Goal: Transaction & Acquisition: Purchase product/service

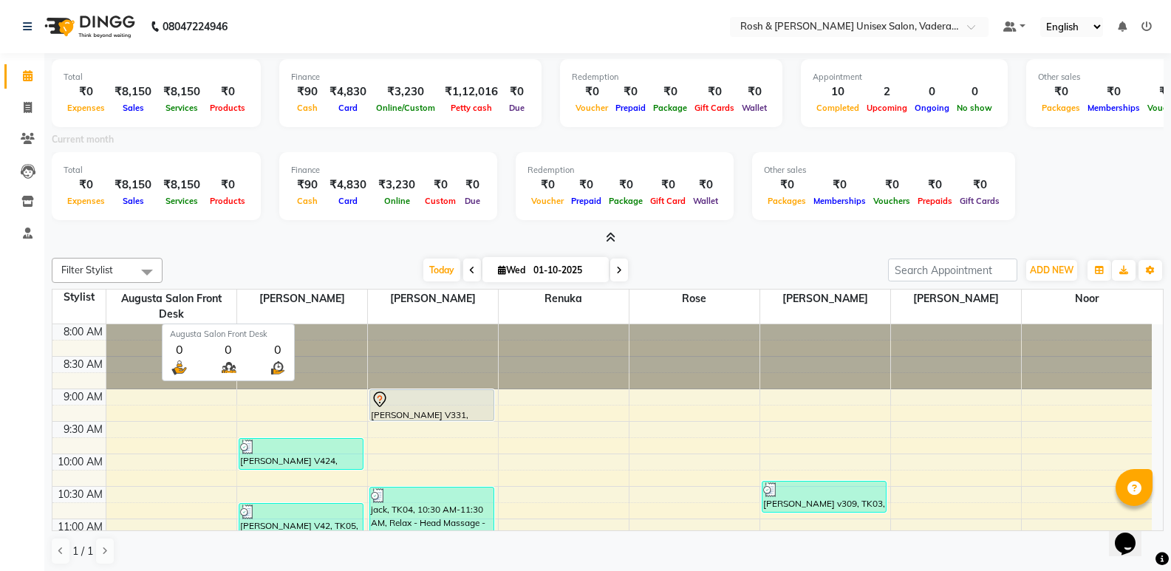
scroll to position [443, 0]
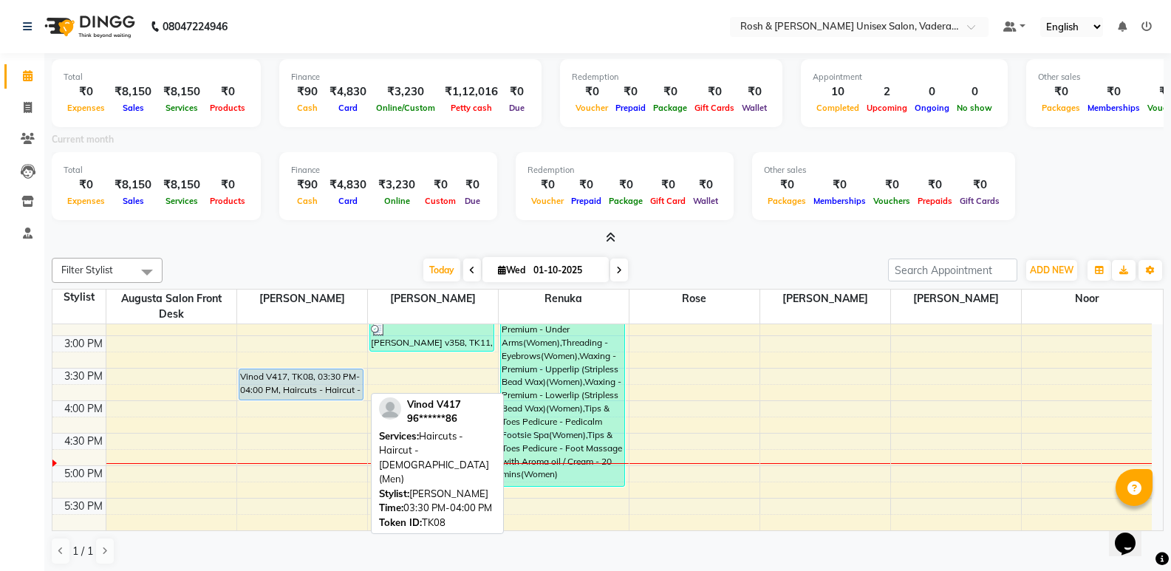
click at [276, 386] on div "Vinod V417, TK08, 03:30 PM-04:00 PM, Haircuts - Haircut - Male(Men)" at bounding box center [301, 384] width 124 height 30
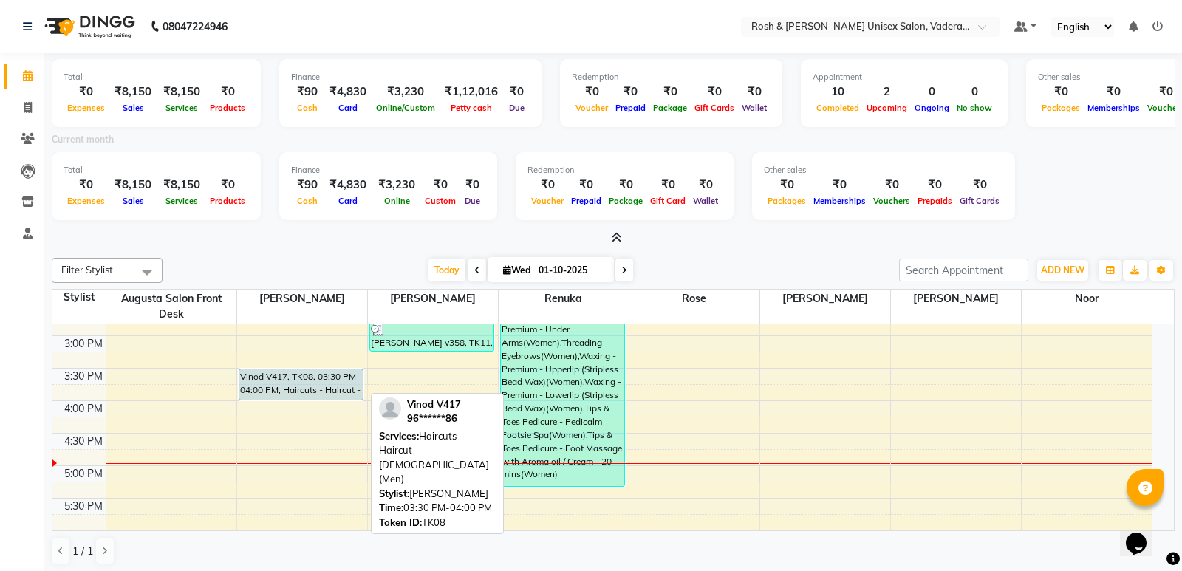
select select "5"
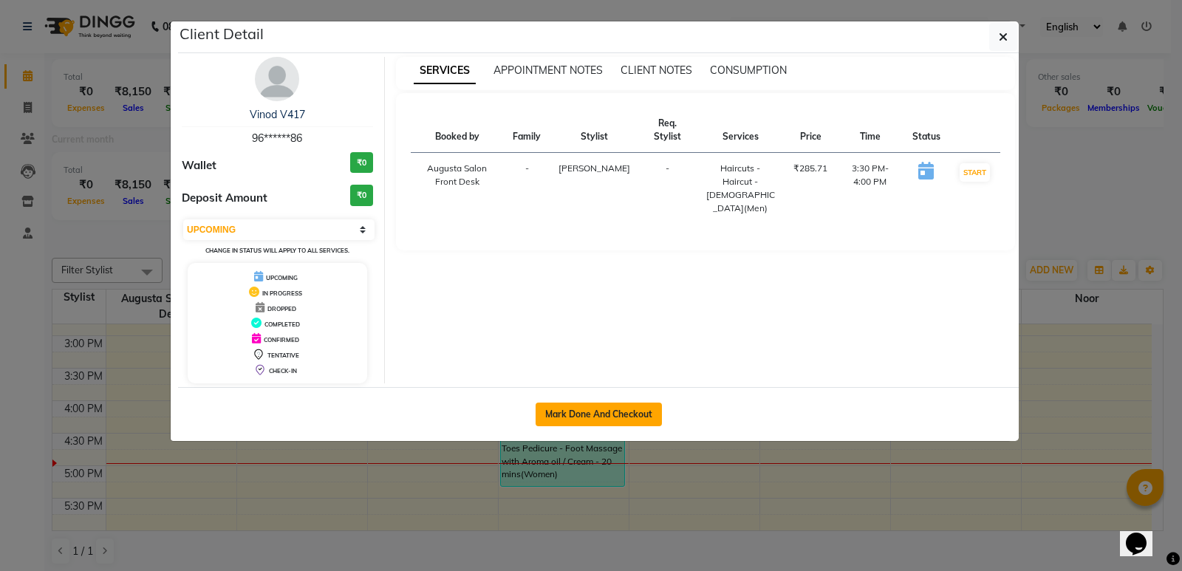
click at [598, 411] on button "Mark Done And Checkout" at bounding box center [599, 415] width 126 height 24
select select "service"
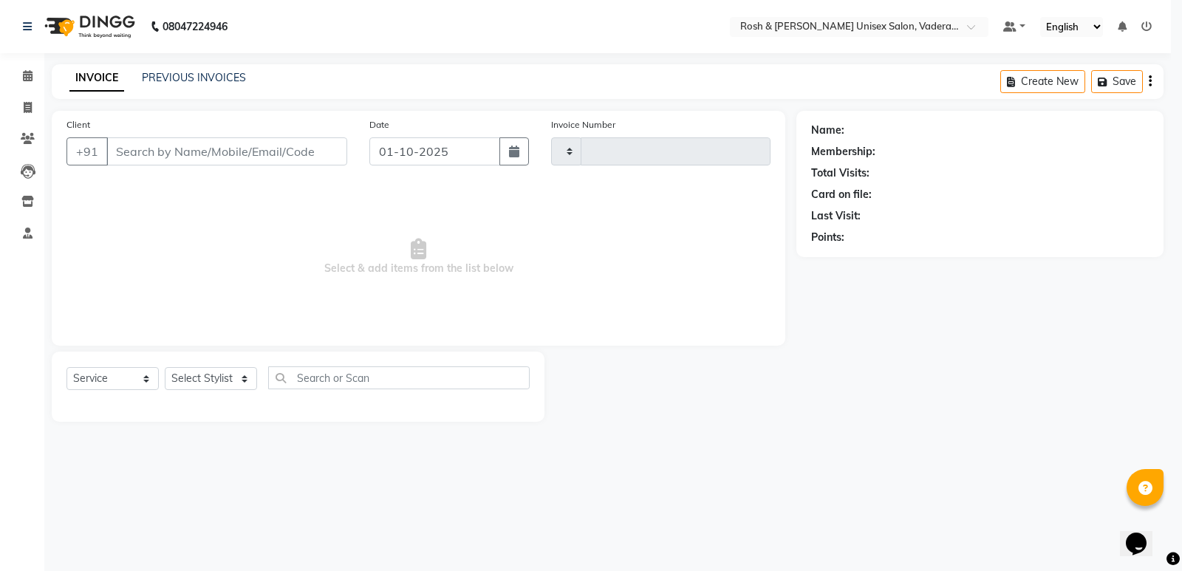
type input "1070"
select select "8657"
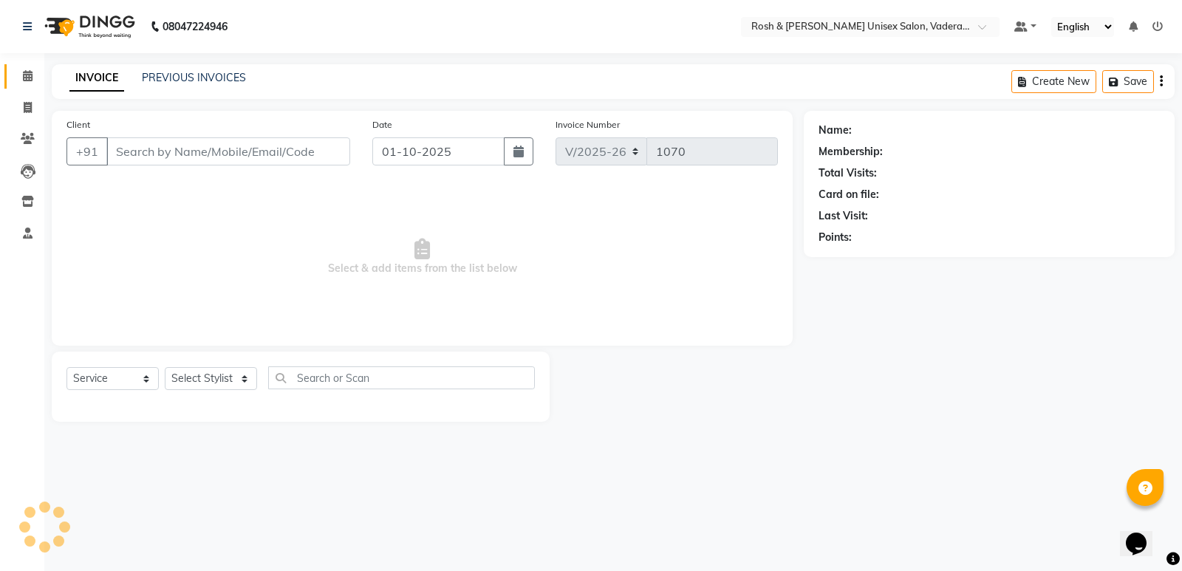
type input "96******86"
select select "87533"
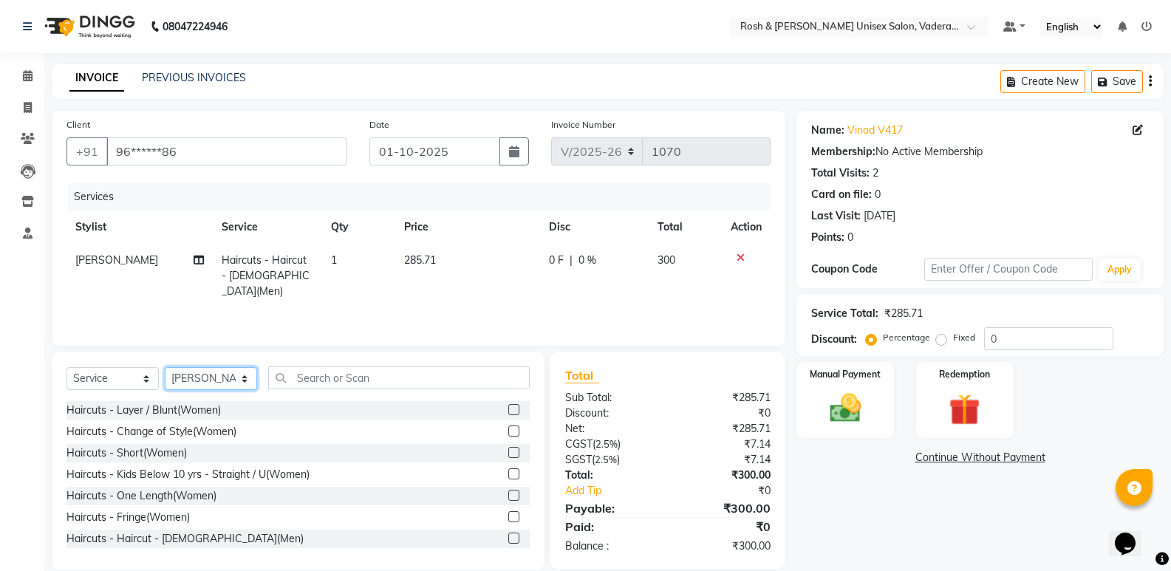
click at [236, 377] on select "Select Stylist Augusta Salon Front Desk [PERSON_NAME] [PERSON_NAME] Renuka Repo…" at bounding box center [211, 378] width 92 height 23
click at [165, 367] on select "Select Stylist Augusta Salon Front Desk [PERSON_NAME] [PERSON_NAME] Renuka Repo…" at bounding box center [211, 378] width 92 height 23
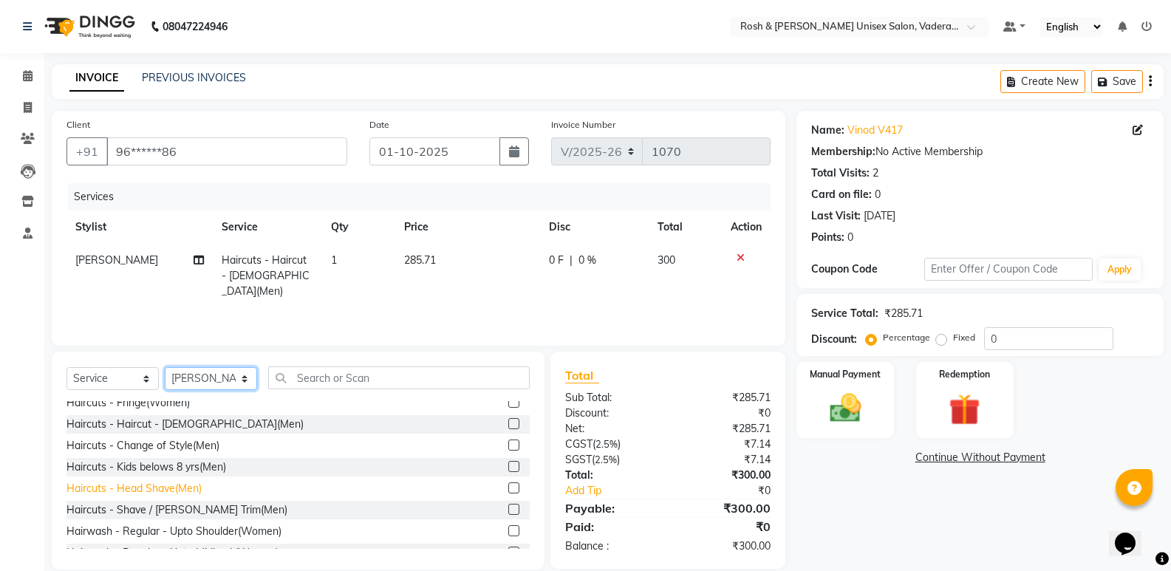
scroll to position [148, 0]
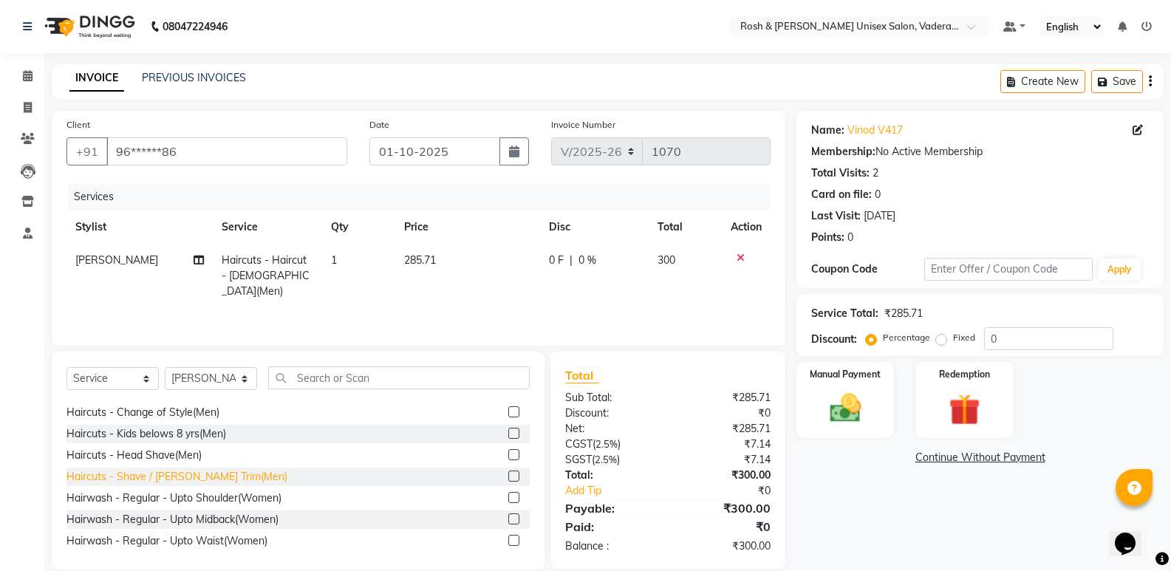
click at [208, 473] on div "Haircuts - Shave / [PERSON_NAME] Trim(Men)" at bounding box center [176, 477] width 221 height 16
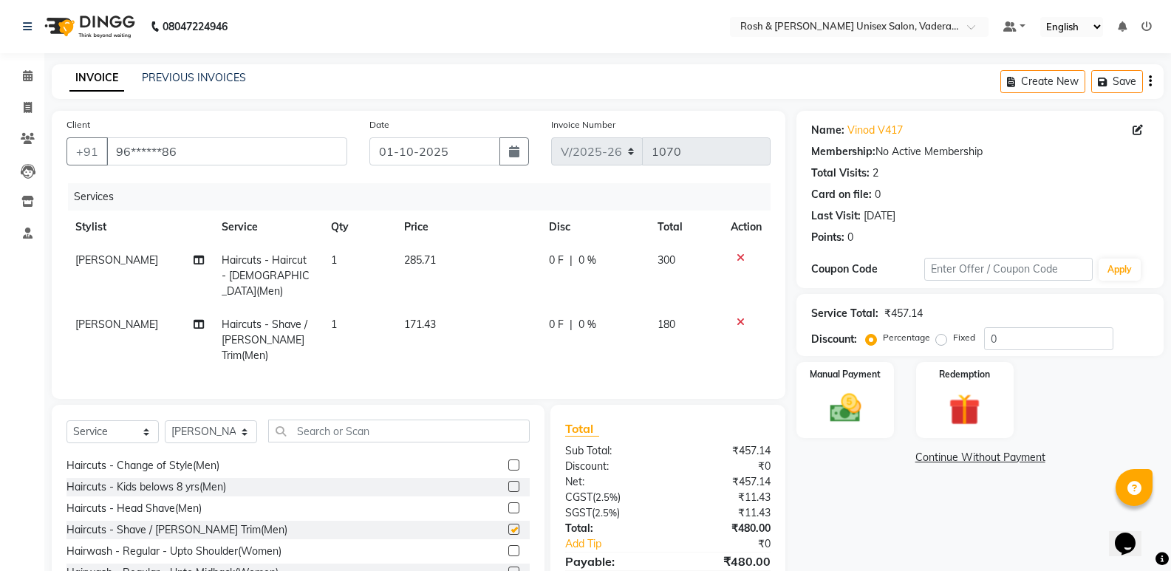
checkbox input "false"
click at [333, 420] on input "text" at bounding box center [399, 431] width 262 height 23
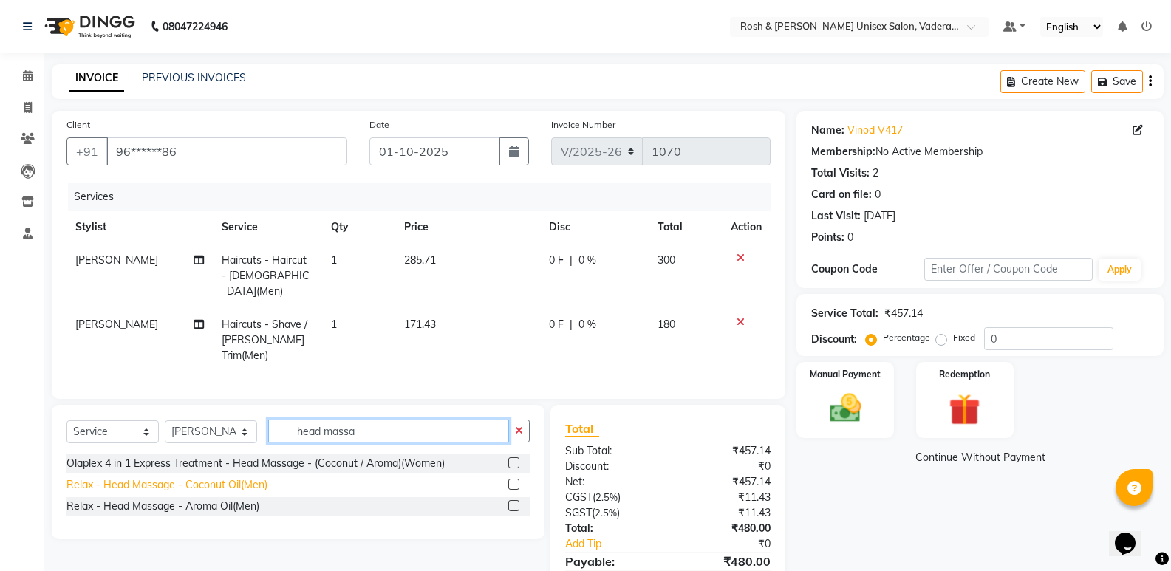
type input "head massa"
click at [246, 477] on div "Relax - Head Massage - Coconut Oil(Men)" at bounding box center [166, 485] width 201 height 16
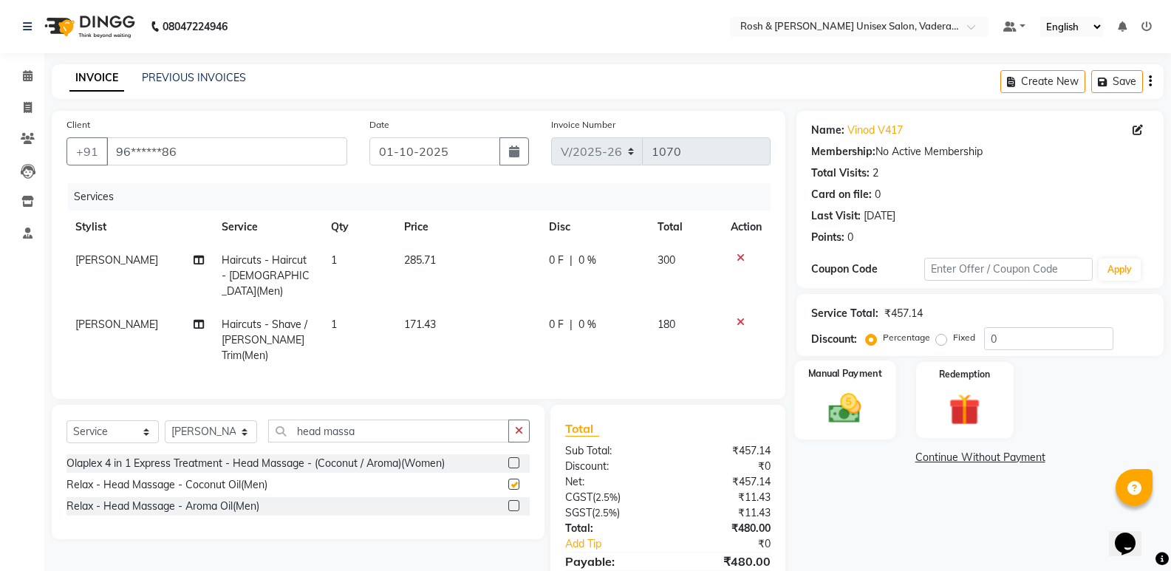
checkbox input "false"
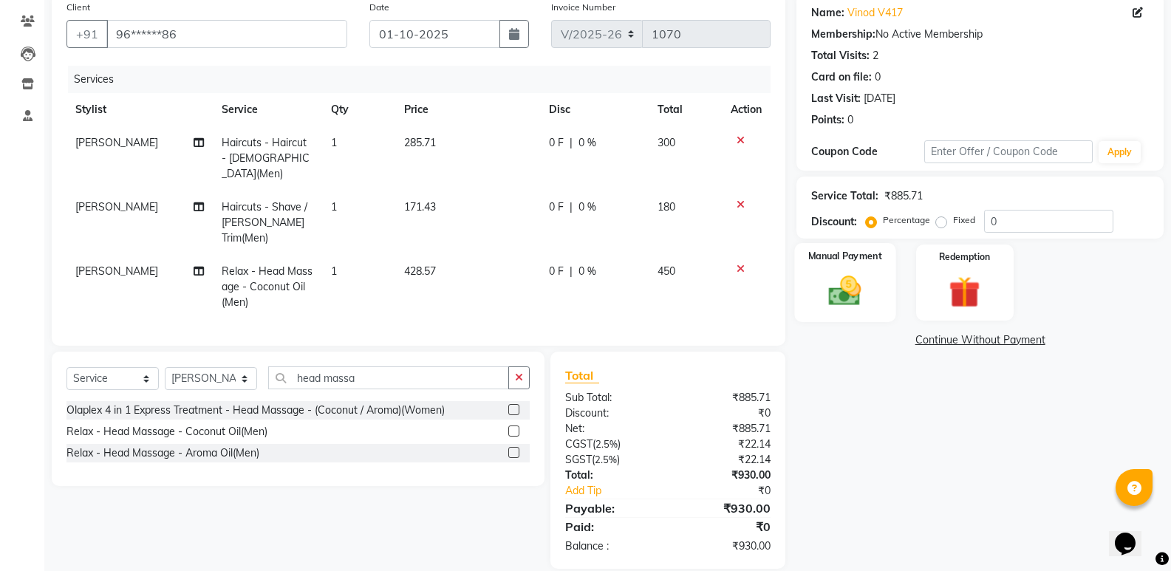
click at [855, 292] on img at bounding box center [845, 291] width 52 height 38
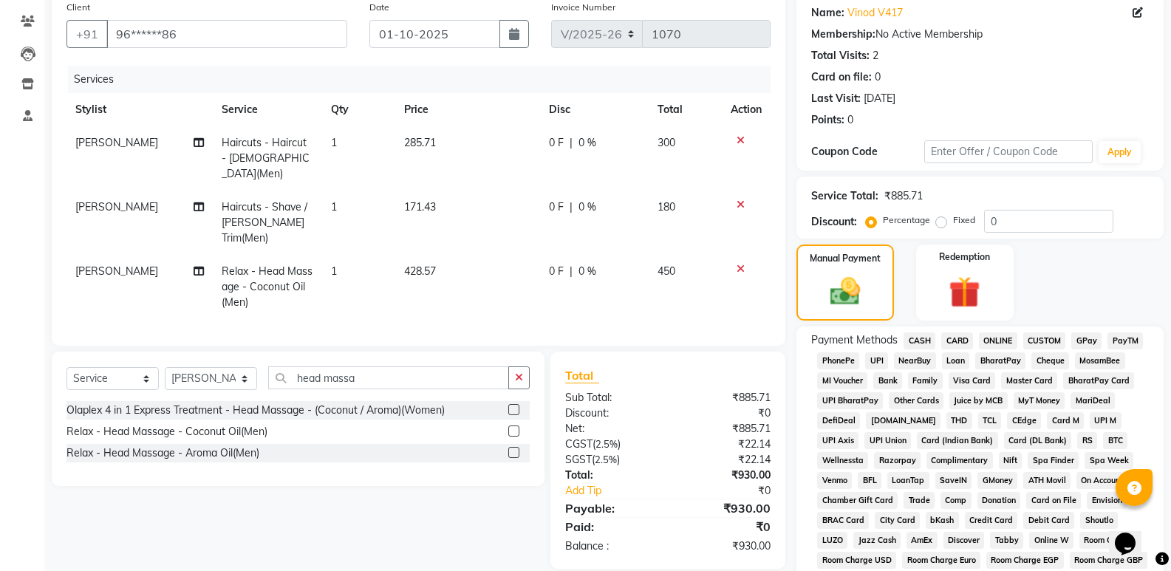
scroll to position [372, 0]
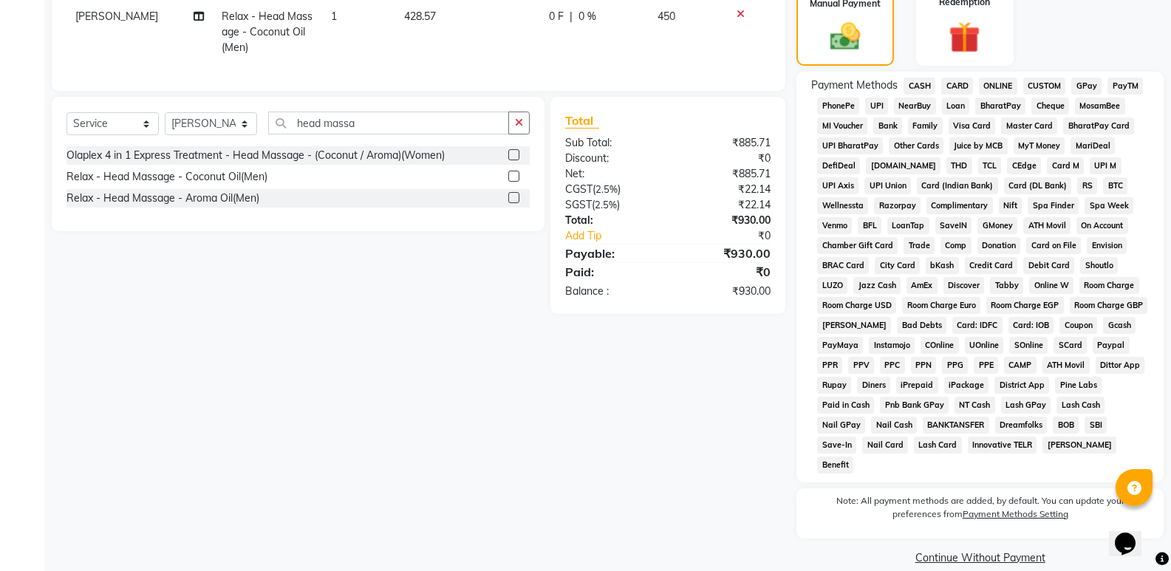
click at [957, 86] on span "CARD" at bounding box center [957, 86] width 32 height 17
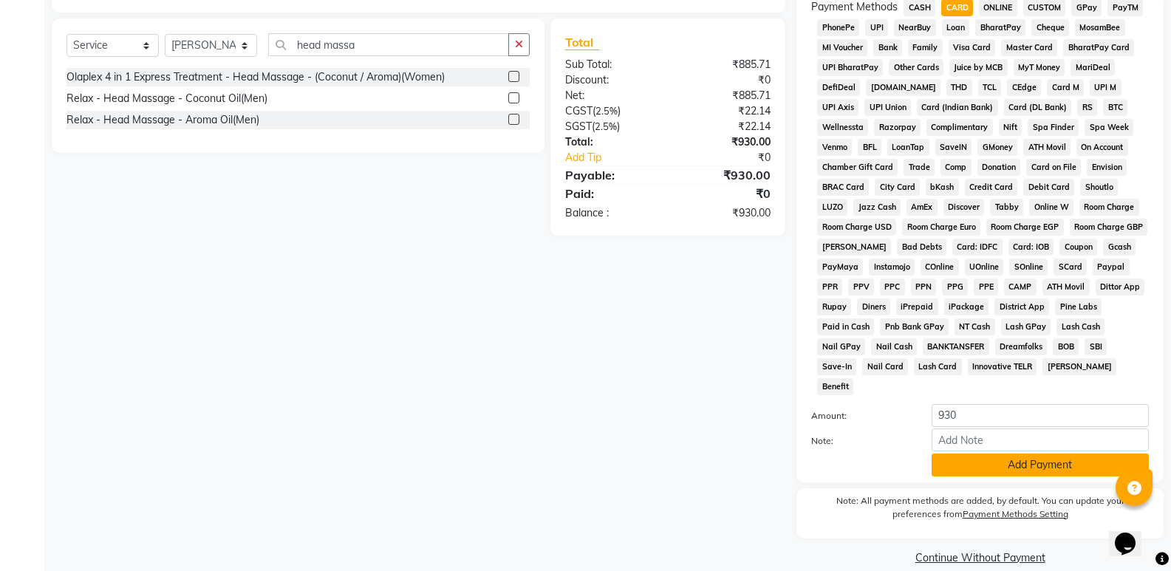
click at [991, 454] on button "Add Payment" at bounding box center [1040, 465] width 217 height 23
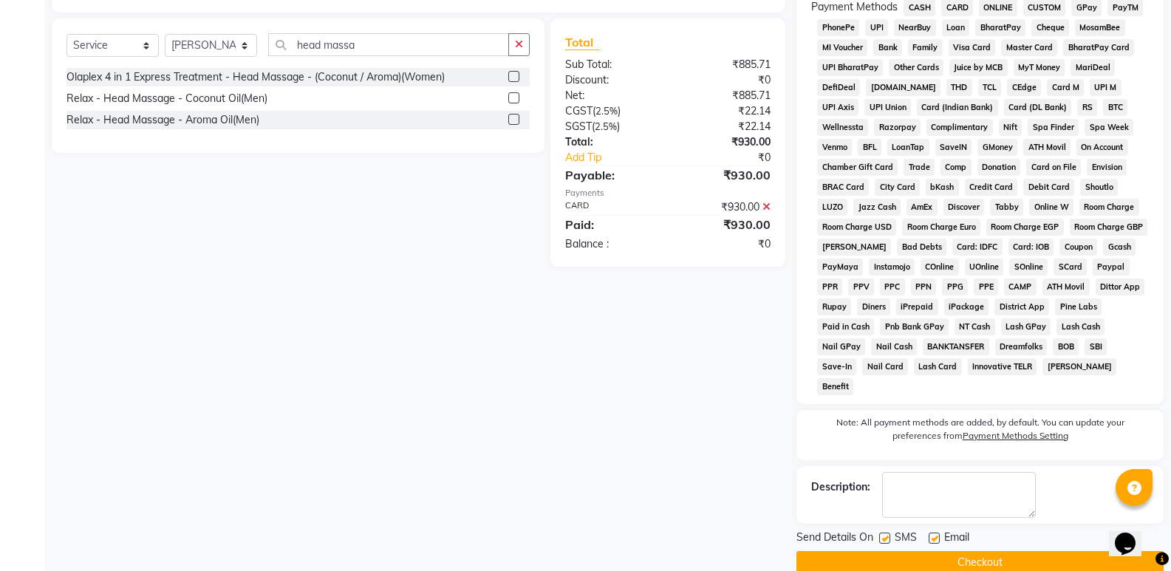
scroll to position [456, 0]
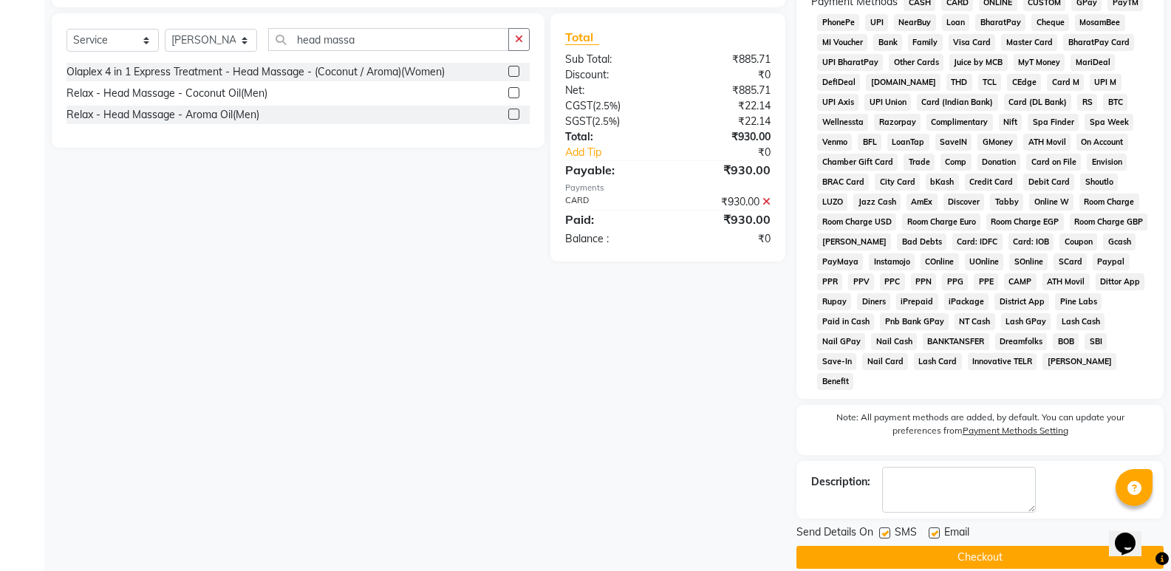
click at [983, 546] on button "Checkout" at bounding box center [979, 557] width 367 height 23
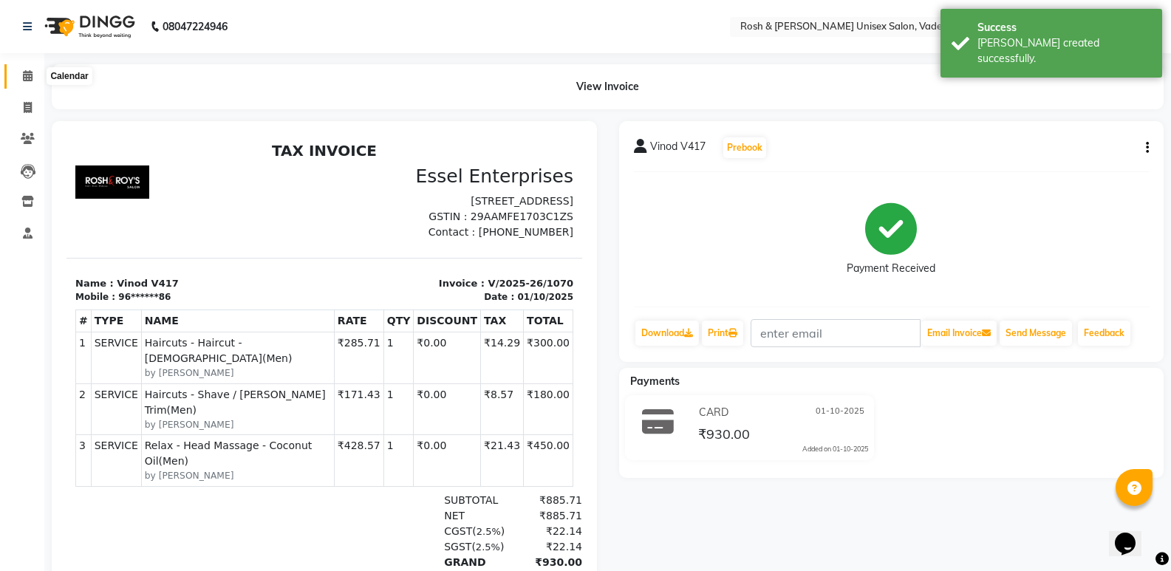
click at [34, 72] on span at bounding box center [28, 76] width 26 height 17
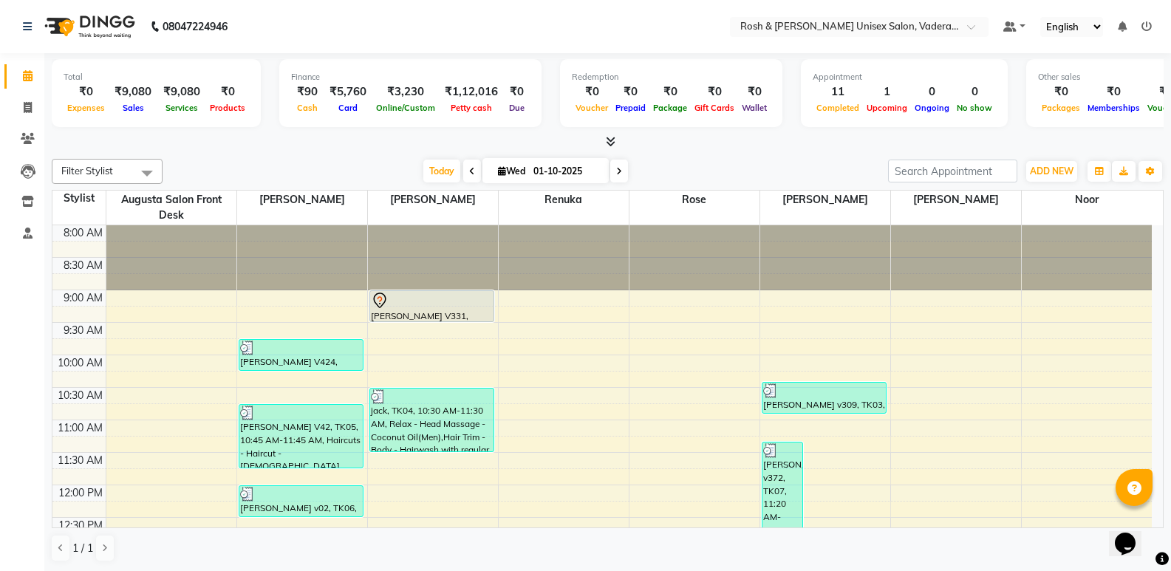
click at [610, 145] on icon at bounding box center [611, 141] width 10 height 11
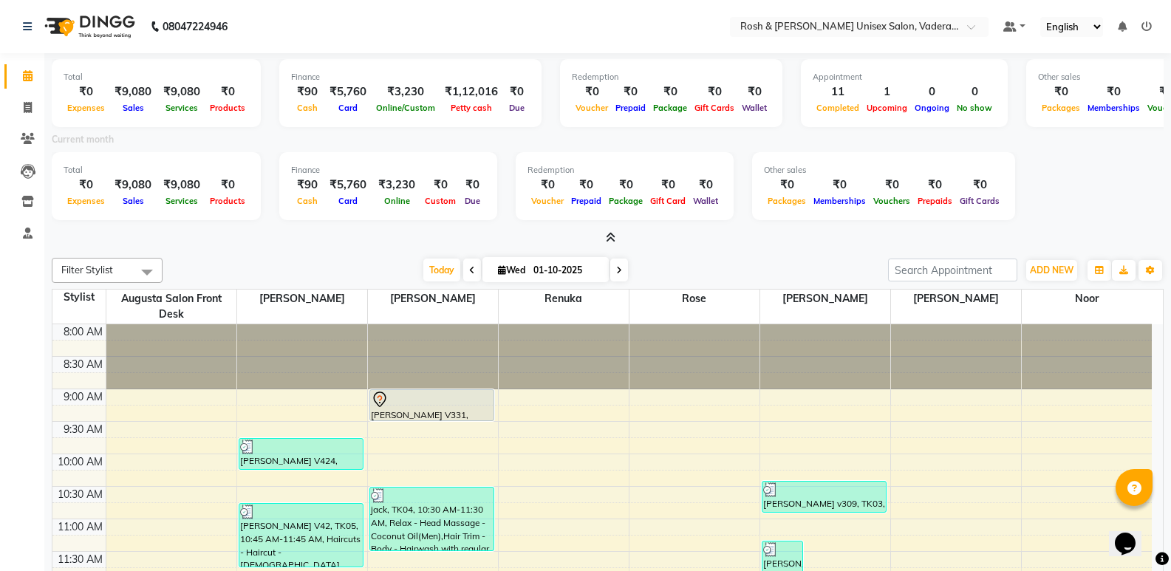
click at [610, 233] on icon at bounding box center [611, 237] width 10 height 11
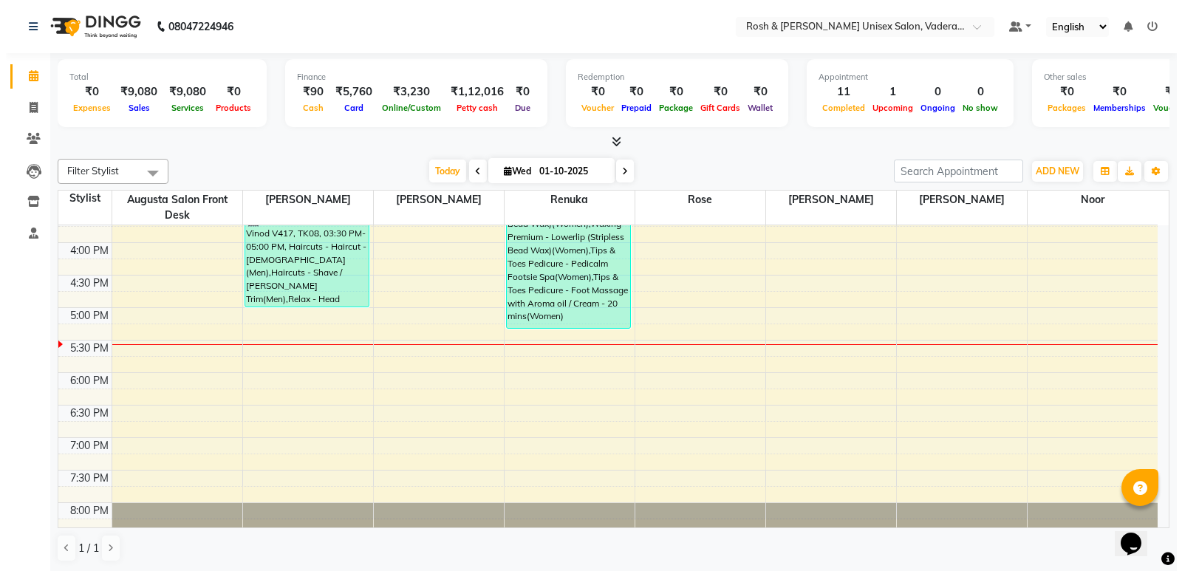
scroll to position [468, 0]
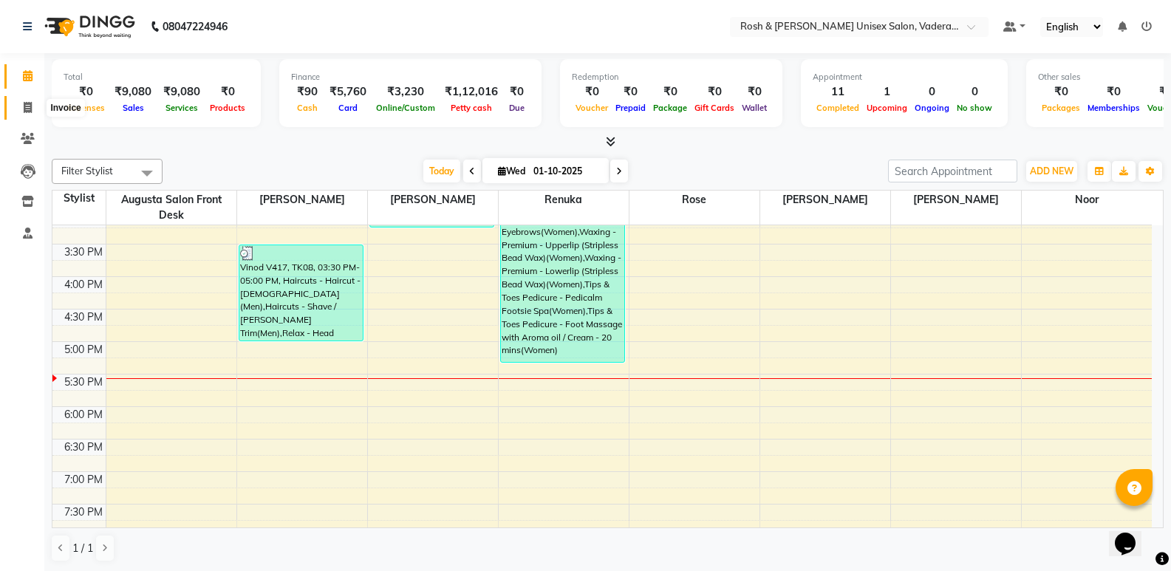
click at [30, 102] on icon at bounding box center [28, 107] width 8 height 11
select select "service"
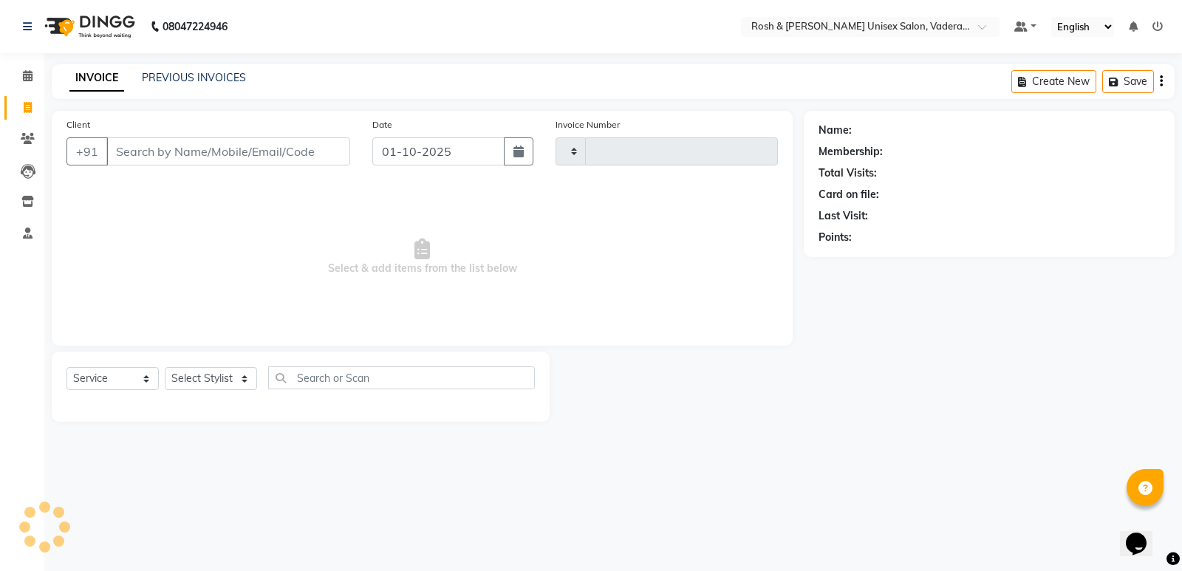
type input "1071"
select select "8657"
click at [259, 157] on input "Client" at bounding box center [228, 151] width 244 height 28
type input "V"
click at [30, 138] on icon at bounding box center [28, 138] width 14 height 11
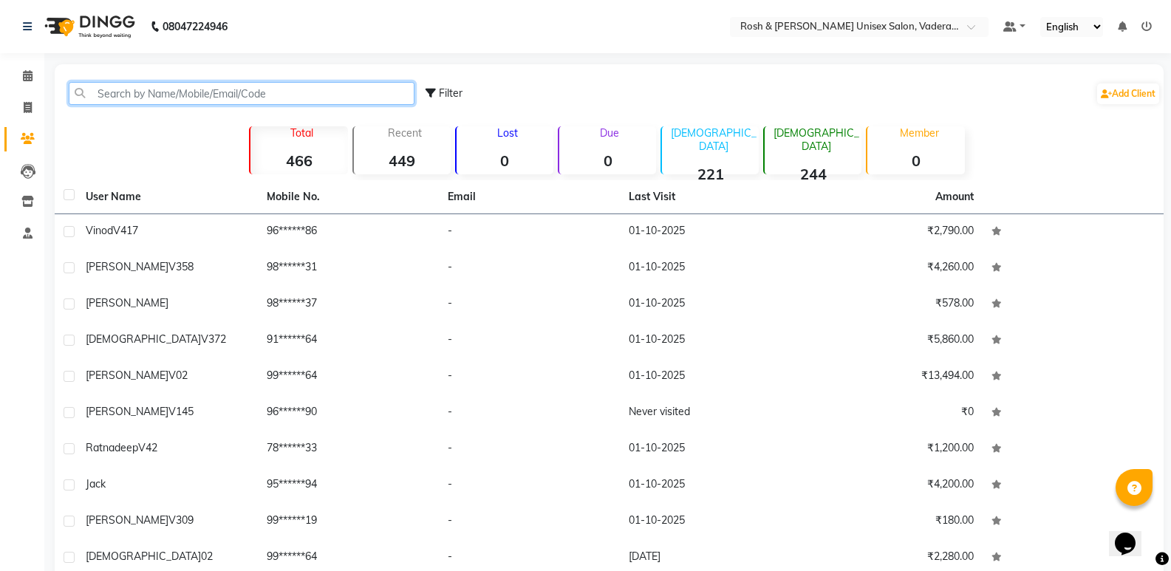
click at [175, 93] on input "text" at bounding box center [242, 93] width 346 height 23
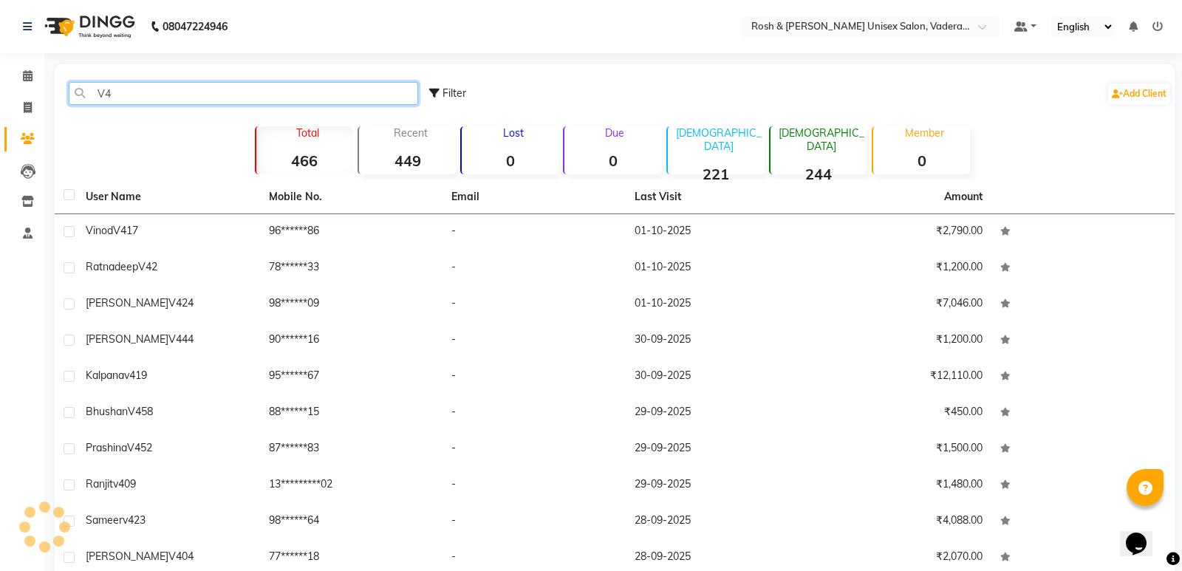
type input "V"
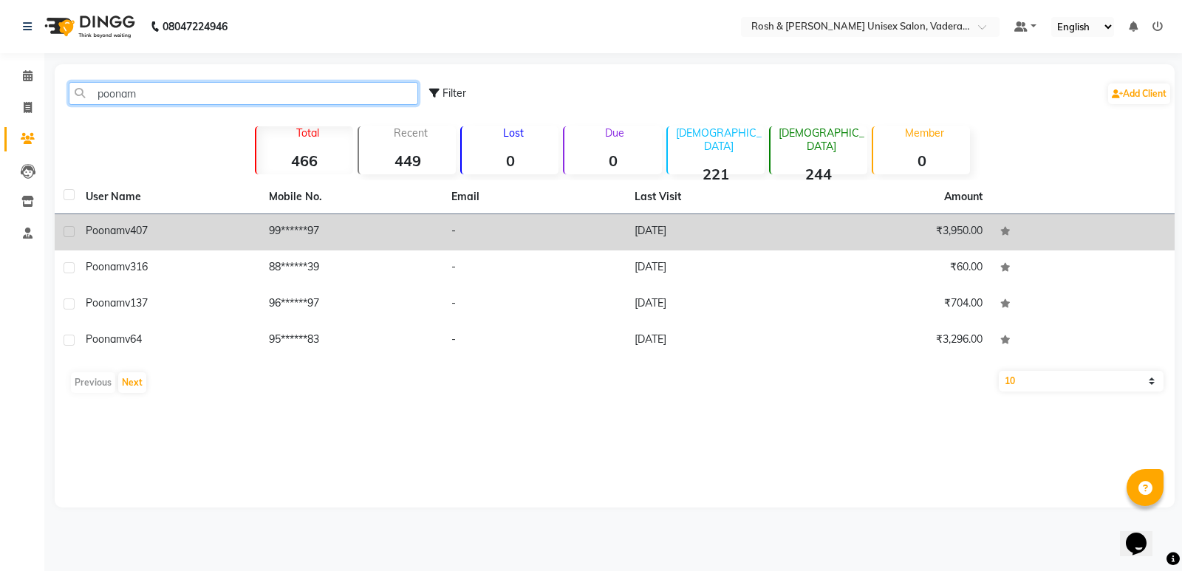
type input "poonam"
click at [598, 233] on td "-" at bounding box center [534, 232] width 183 height 36
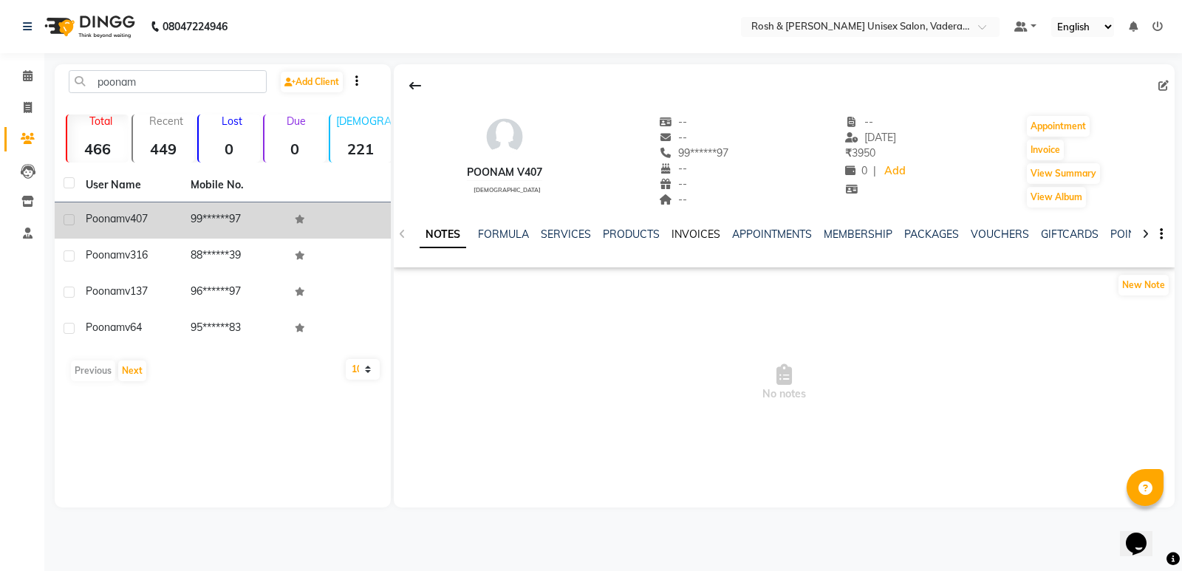
click at [689, 236] on link "INVOICES" at bounding box center [696, 234] width 49 height 13
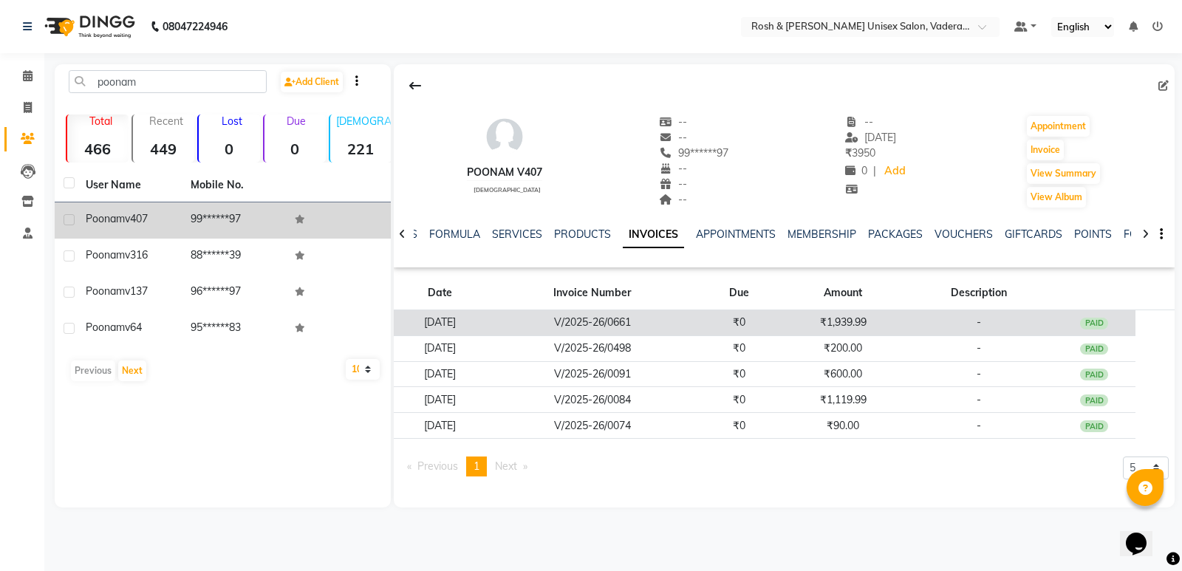
click at [630, 324] on td "V/2025-26/0661" at bounding box center [592, 323] width 211 height 26
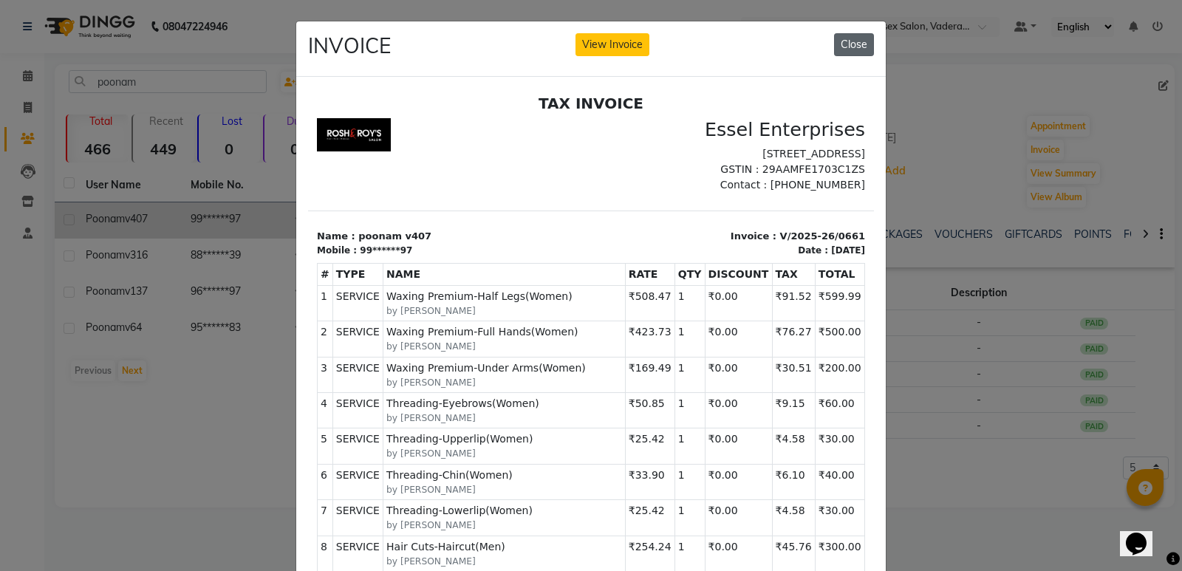
drag, startPoint x: 855, startPoint y: 44, endPoint x: 489, endPoint y: 16, distance: 366.8
click at [855, 44] on button "Close" at bounding box center [854, 44] width 40 height 23
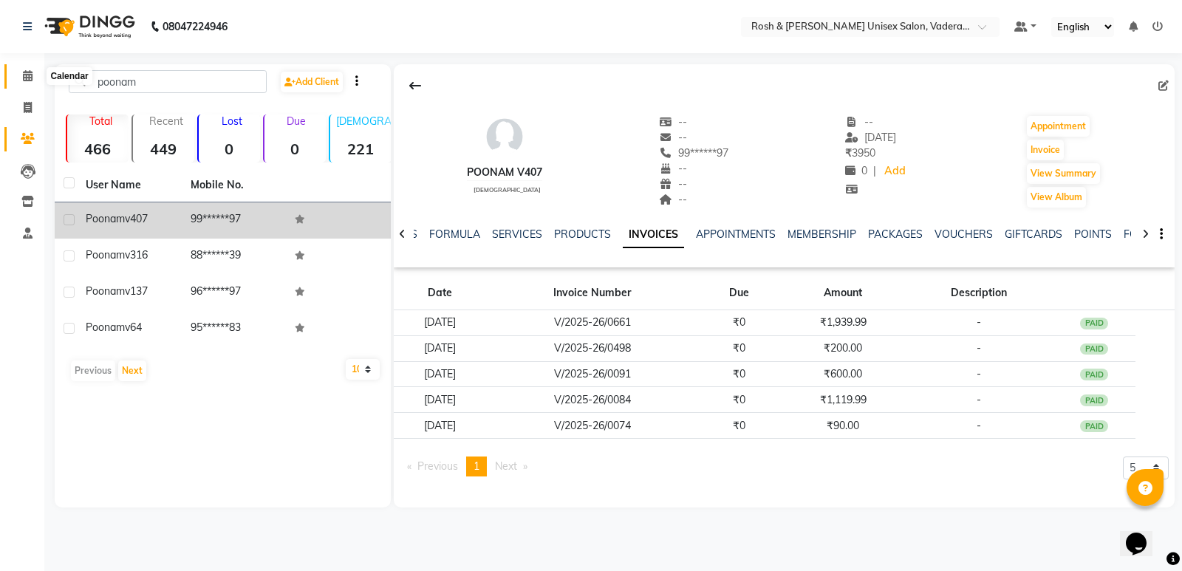
click at [16, 73] on span at bounding box center [28, 76] width 26 height 17
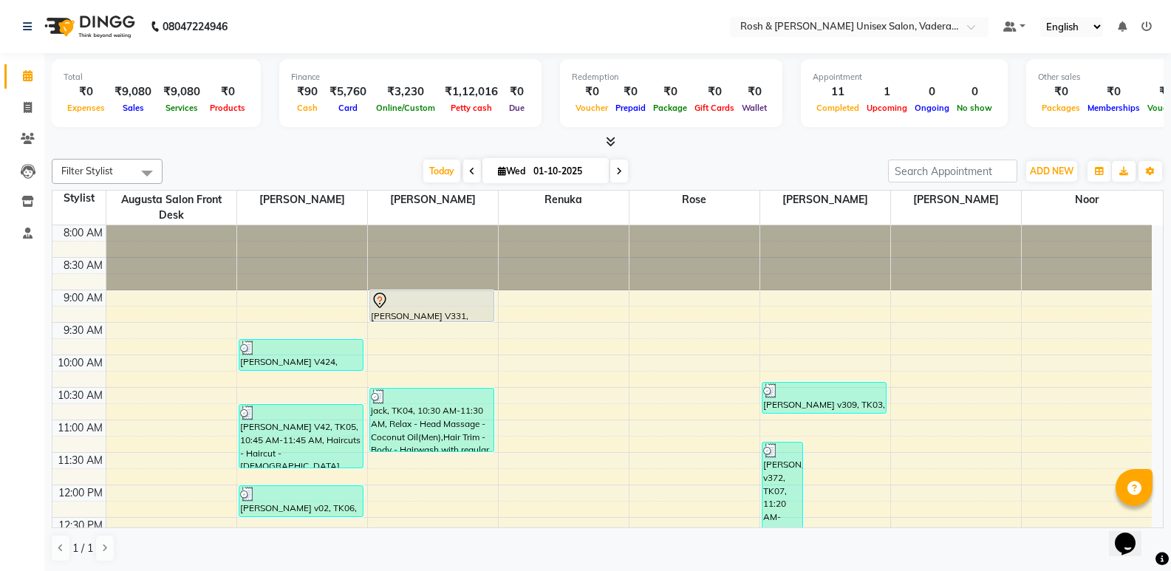
click at [607, 138] on icon at bounding box center [611, 141] width 10 height 11
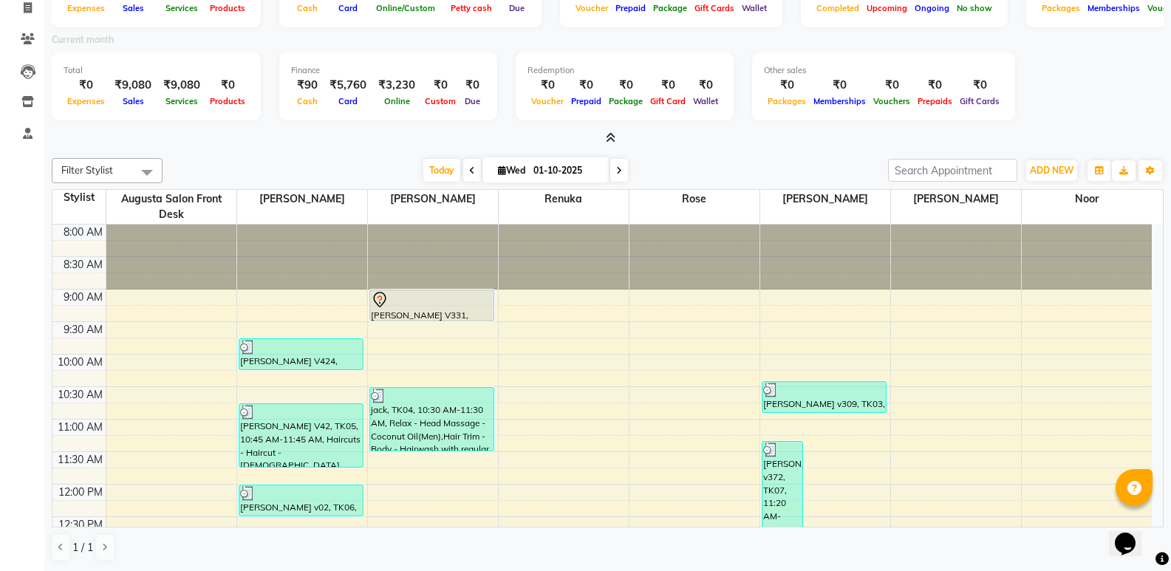
click at [613, 139] on icon at bounding box center [611, 137] width 10 height 11
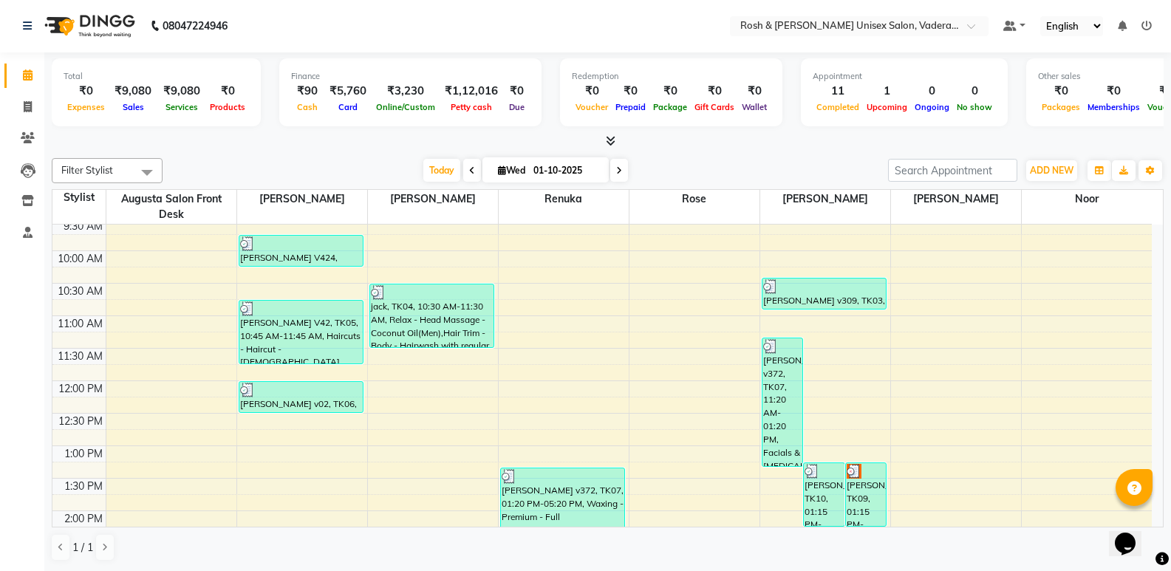
scroll to position [222, 0]
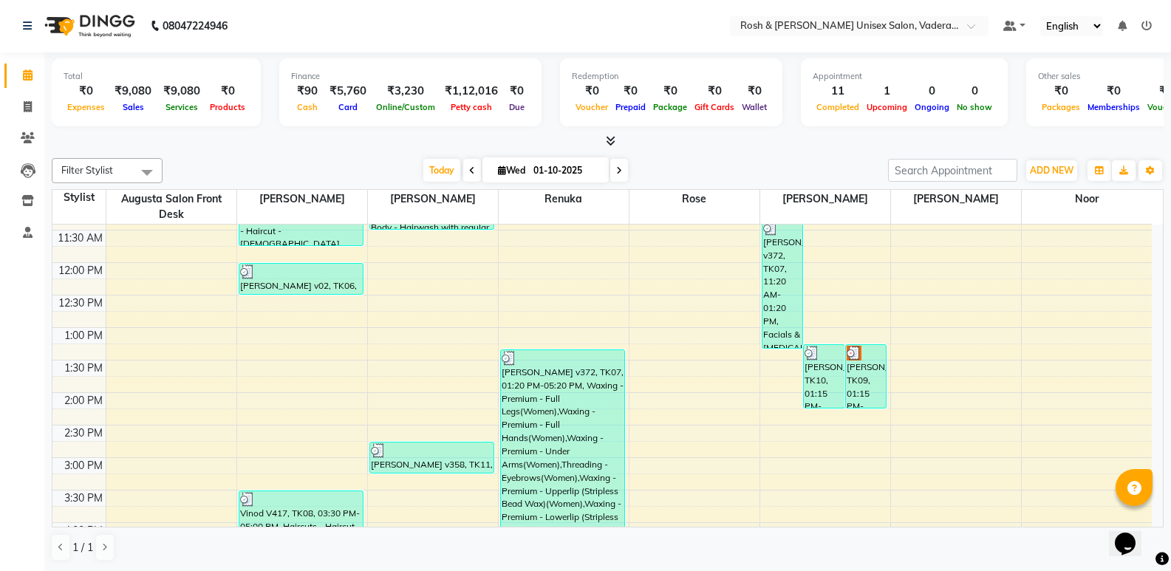
click at [608, 139] on icon at bounding box center [611, 140] width 10 height 11
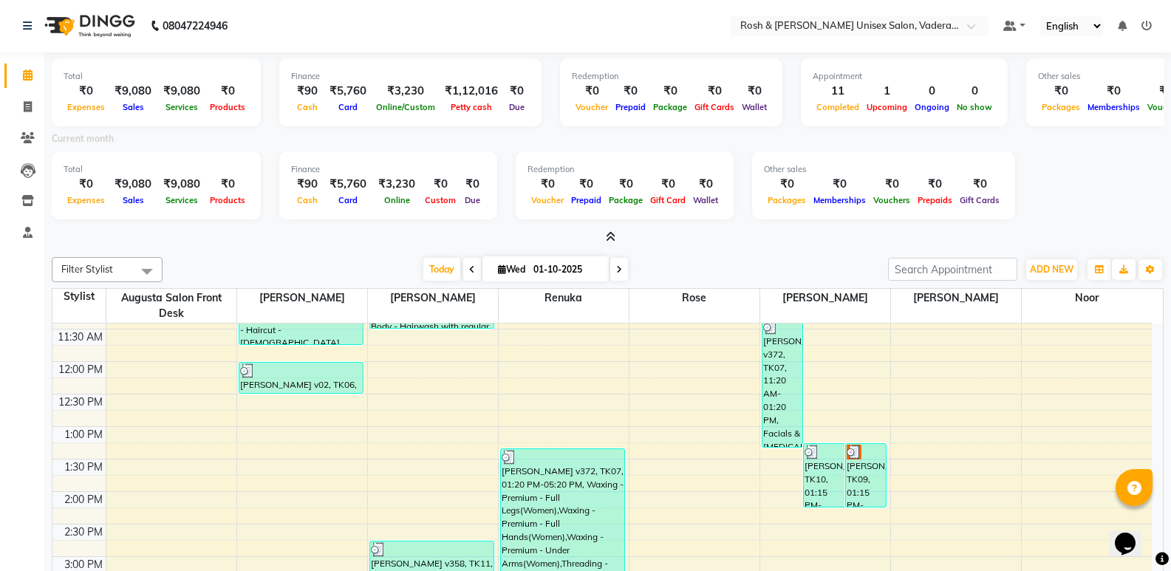
click at [613, 247] on div "Total ₹0 Expenses ₹9,080 Sales ₹9,080 Services ₹0 Products Finance ₹90 Cash ₹5,…" at bounding box center [607, 361] width 1127 height 618
click at [606, 240] on icon at bounding box center [611, 236] width 10 height 11
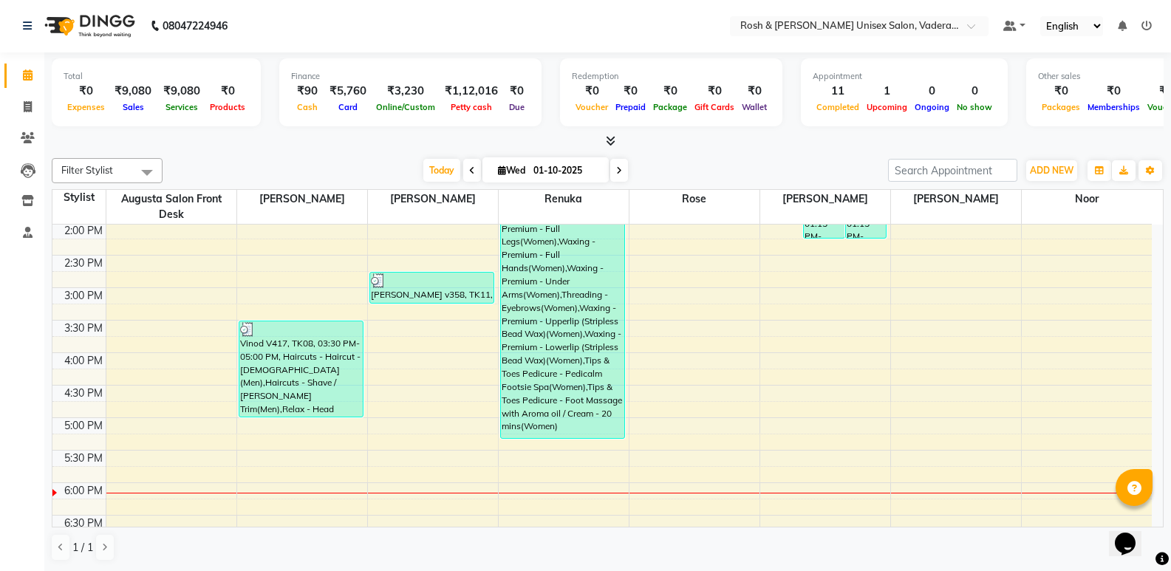
scroll to position [542, 0]
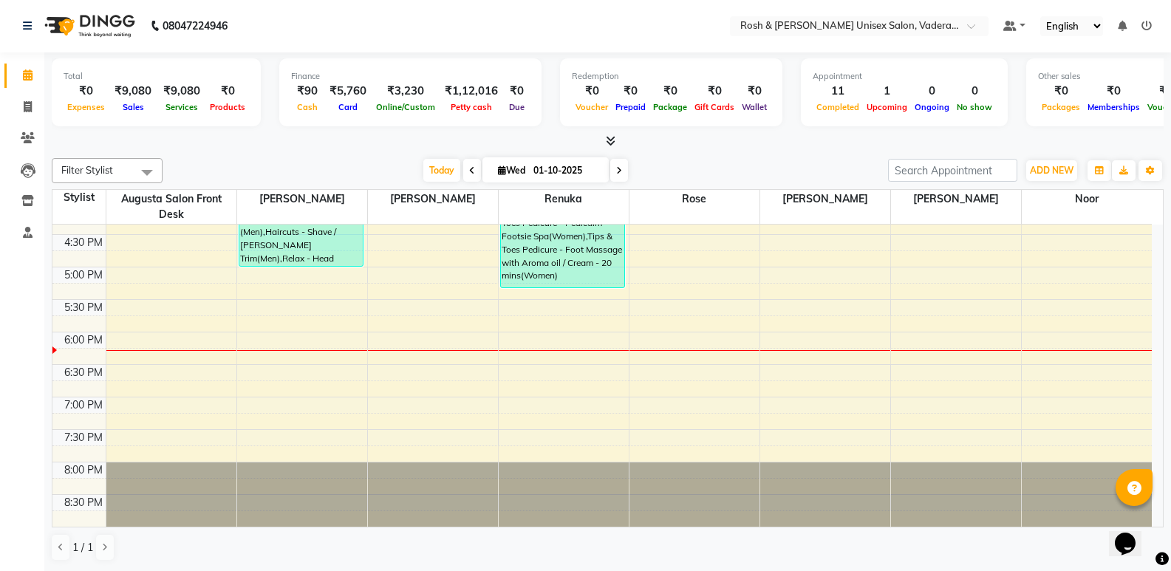
click at [14, 122] on li "Invoice" at bounding box center [22, 108] width 44 height 32
click at [21, 114] on span at bounding box center [28, 107] width 26 height 17
select select "8657"
select select "service"
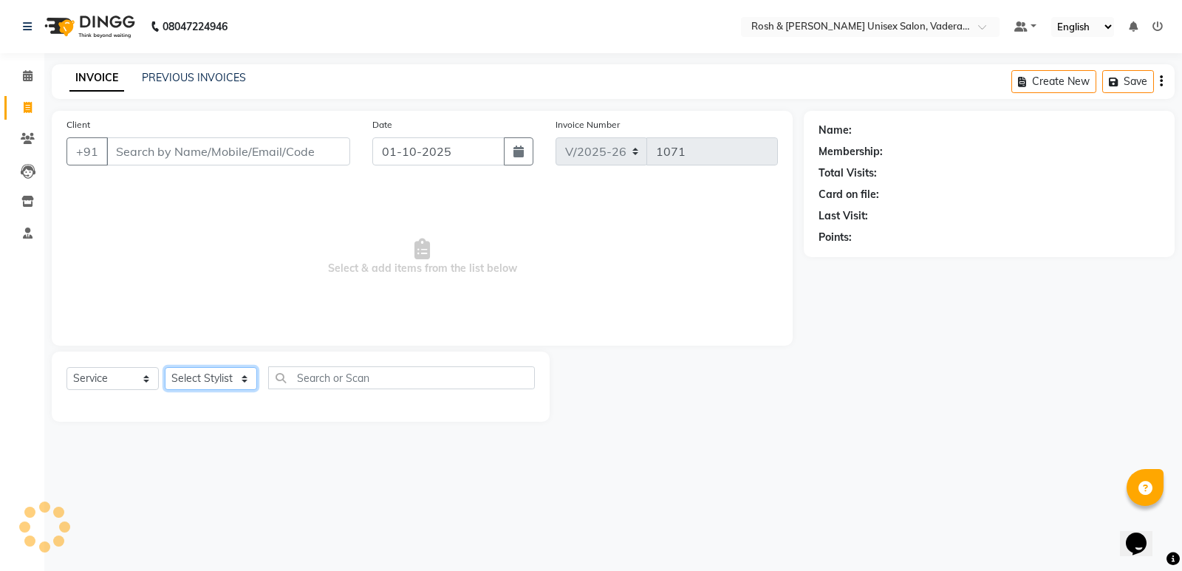
click at [242, 376] on select "Select Stylist Augusta Salon Front Desk [PERSON_NAME] [PERSON_NAME] Renuka Repo…" at bounding box center [211, 378] width 92 height 23
select select "89151"
click at [165, 367] on select "Select Stylist Augusta Salon Front Desk [PERSON_NAME] [PERSON_NAME] Renuka Repo…" at bounding box center [211, 378] width 92 height 23
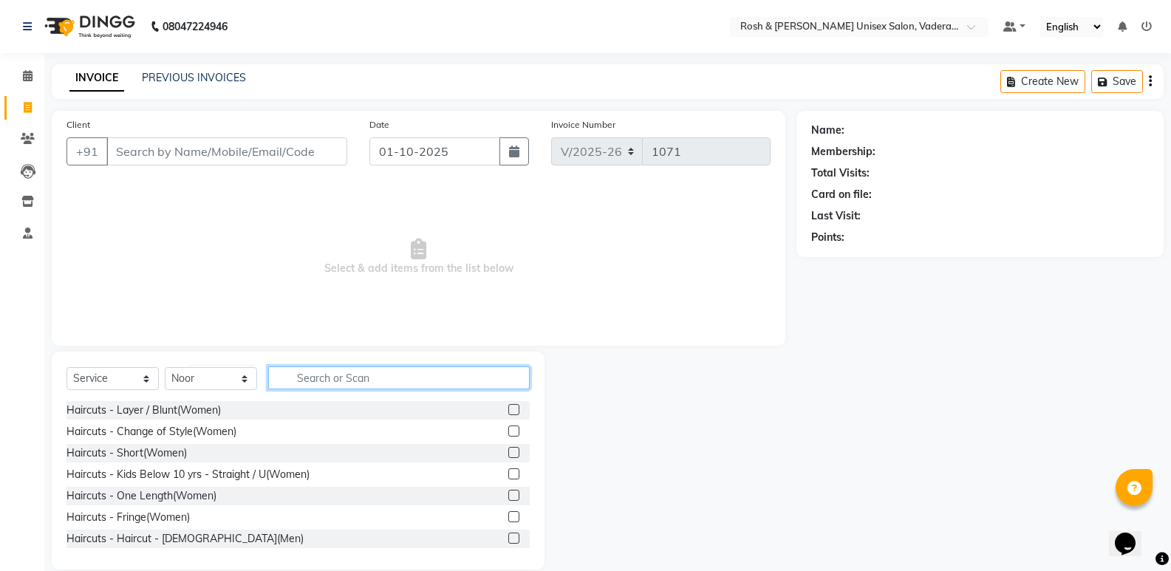
click at [329, 376] on input "text" at bounding box center [399, 377] width 262 height 23
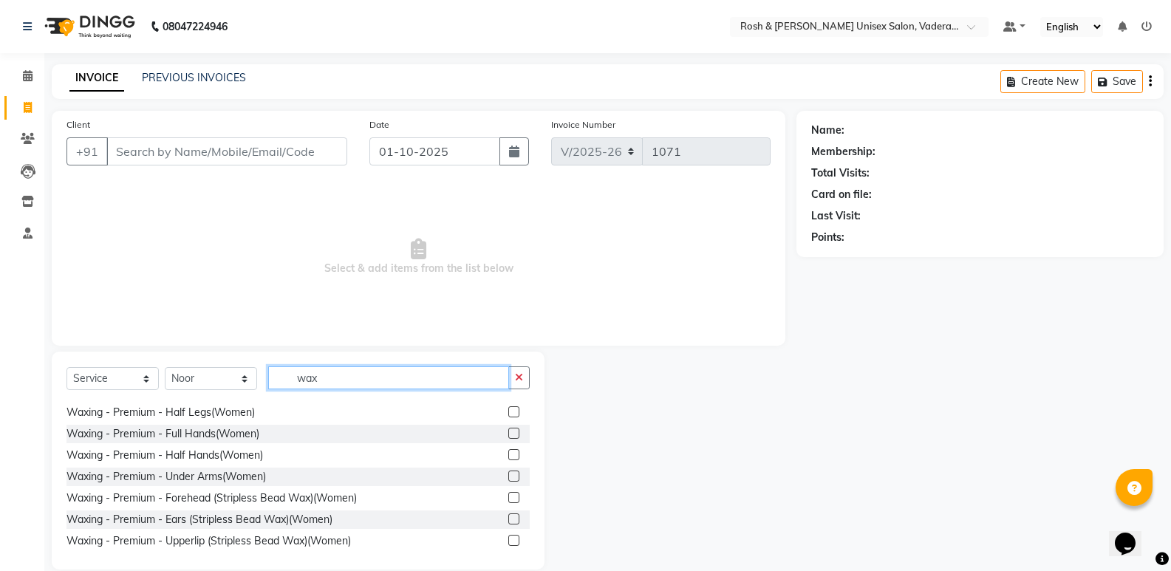
scroll to position [517, 0]
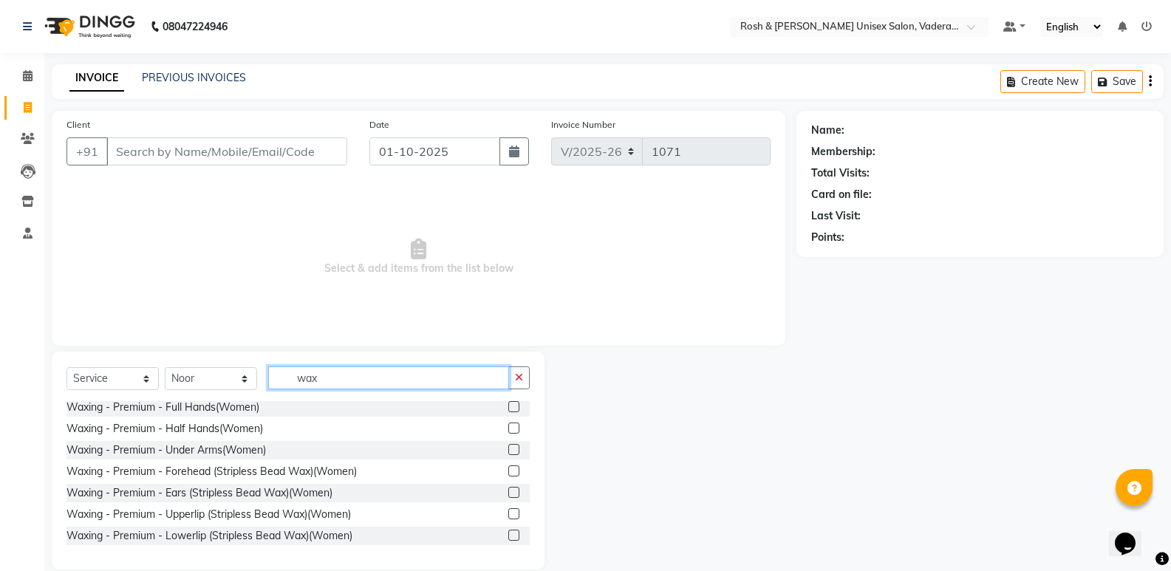
type input "wax"
click at [508, 455] on div at bounding box center [513, 452] width 10 height 16
click at [508, 443] on div at bounding box center [518, 450] width 21 height 18
click at [508, 449] on label at bounding box center [513, 449] width 11 height 11
click at [508, 449] on input "checkbox" at bounding box center [513, 450] width 10 height 10
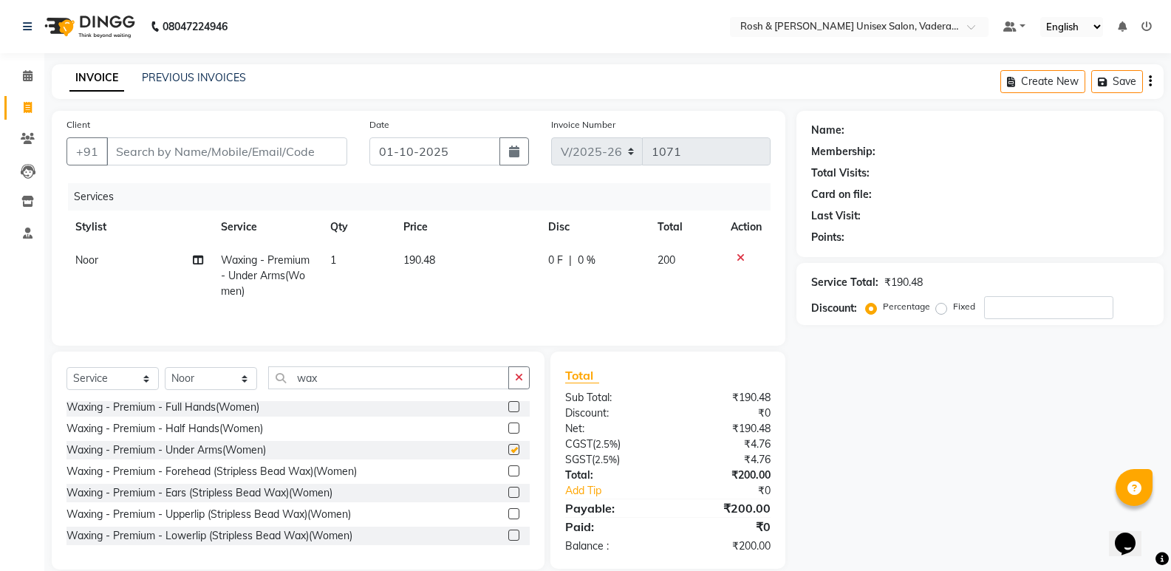
checkbox input "false"
click at [508, 424] on label at bounding box center [513, 428] width 11 height 11
click at [508, 424] on input "checkbox" at bounding box center [513, 429] width 10 height 10
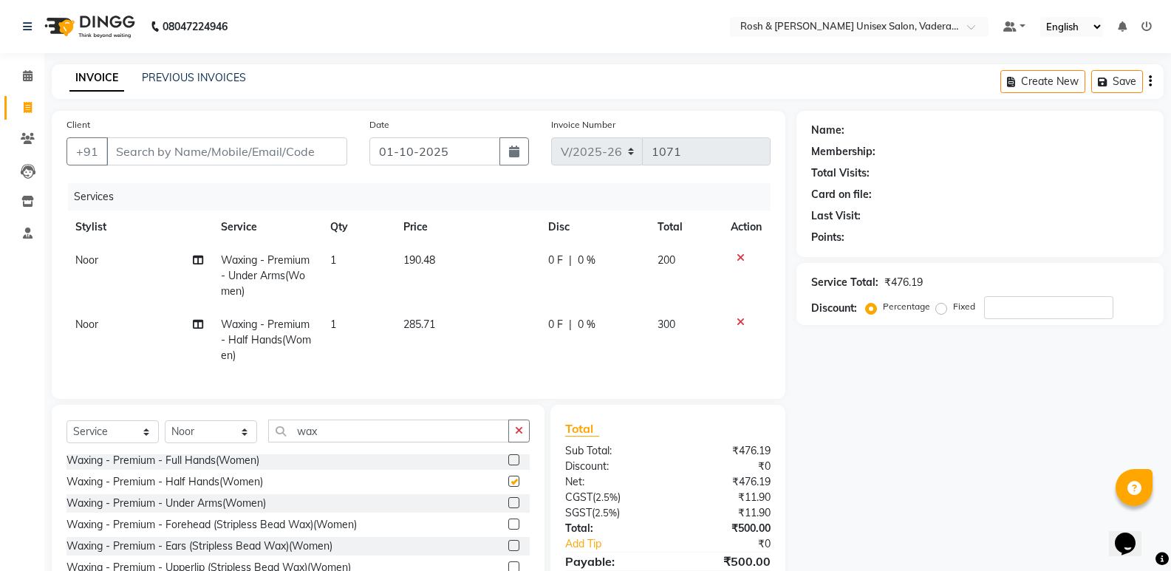
checkbox input "false"
click at [508, 465] on label at bounding box center [513, 459] width 11 height 11
click at [508, 465] on input "checkbox" at bounding box center [513, 461] width 10 height 10
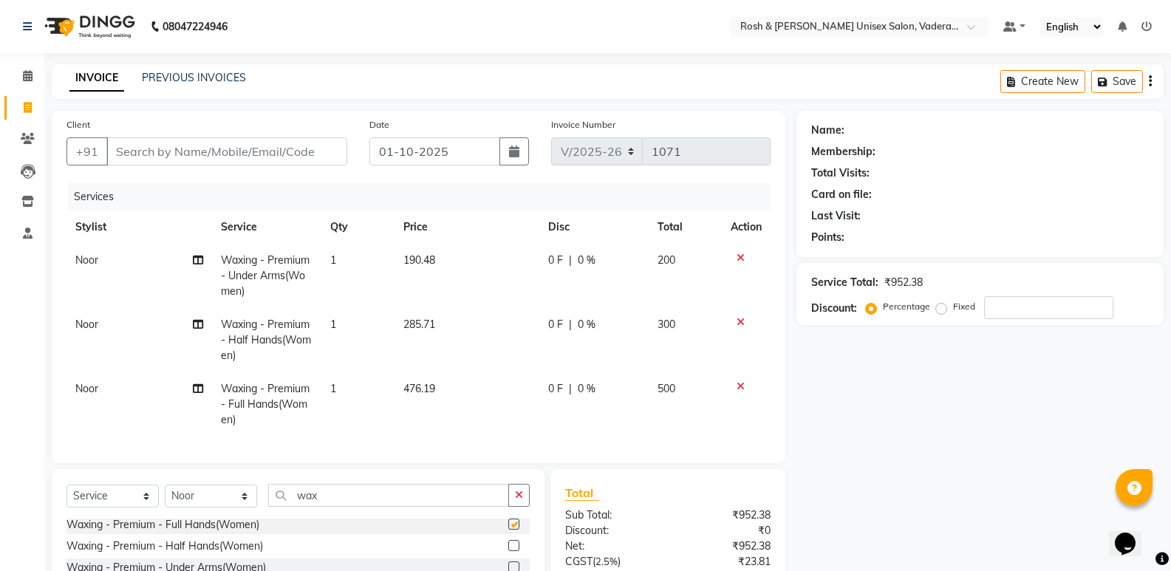
checkbox input "false"
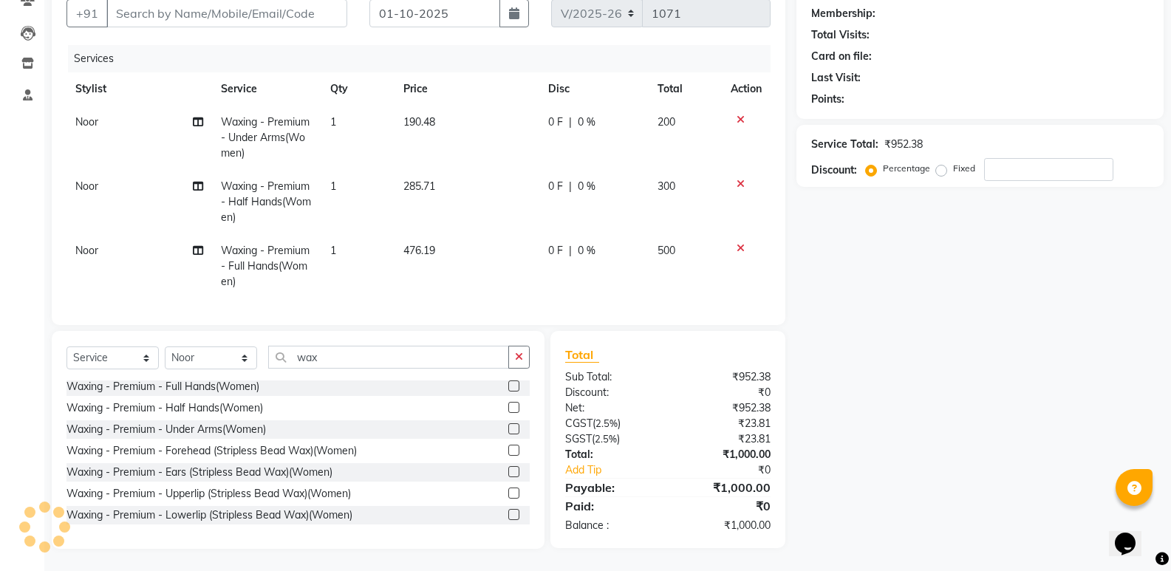
scroll to position [443, 0]
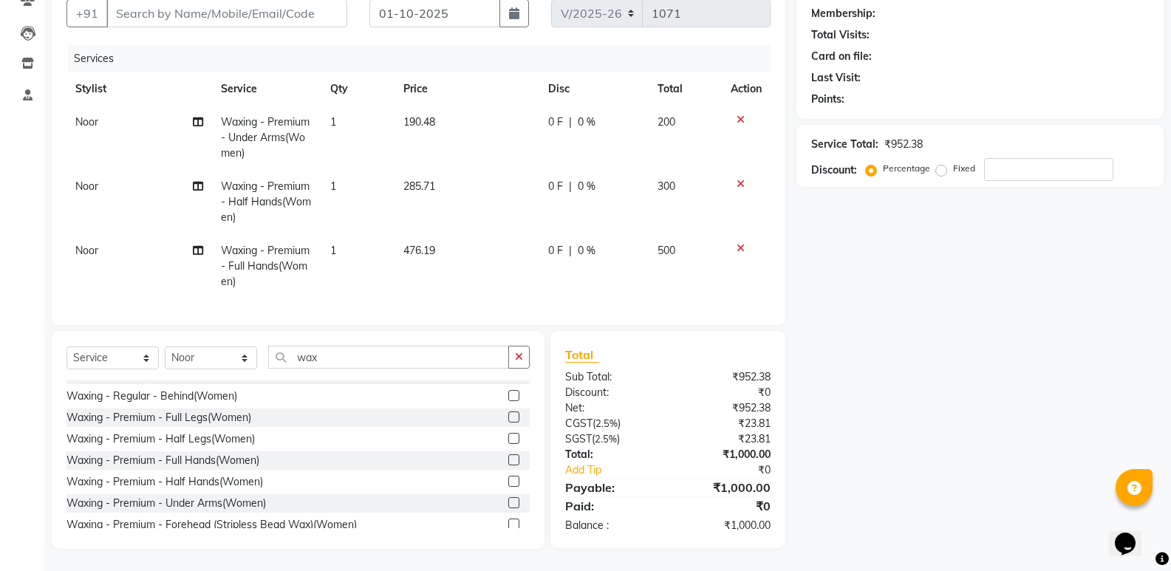
click at [740, 179] on icon at bounding box center [741, 184] width 8 height 10
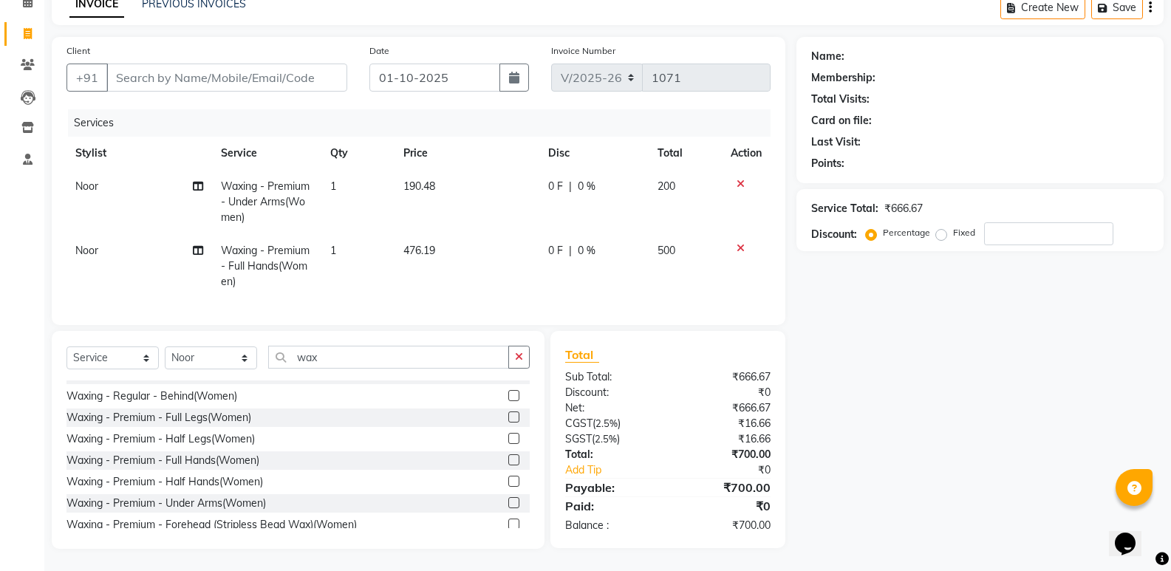
click at [508, 419] on label at bounding box center [513, 416] width 11 height 11
click at [508, 419] on input "checkbox" at bounding box center [513, 418] width 10 height 10
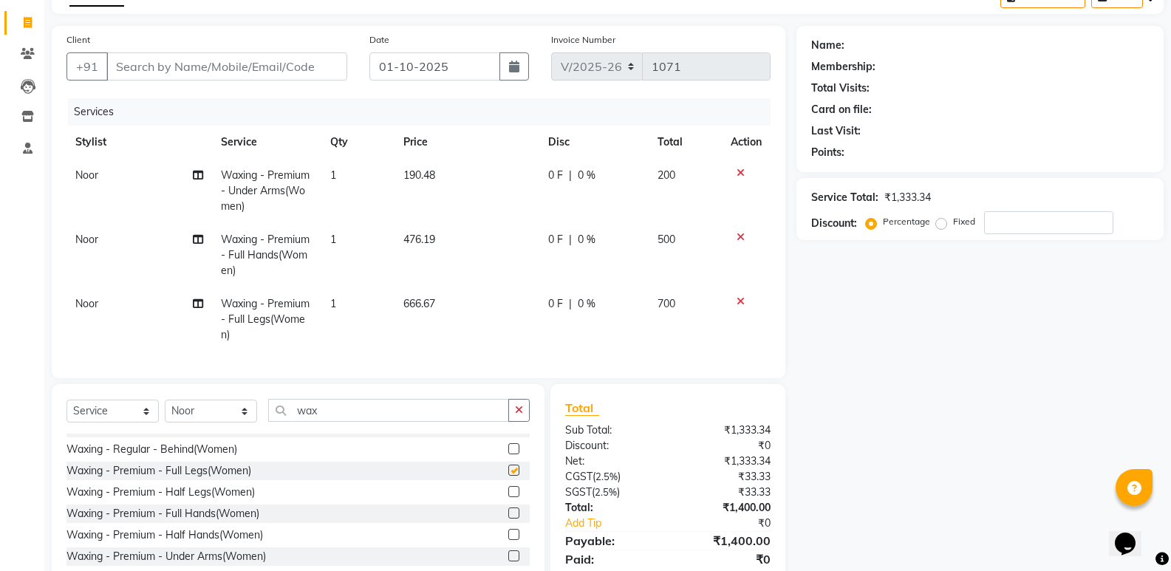
scroll to position [149, 0]
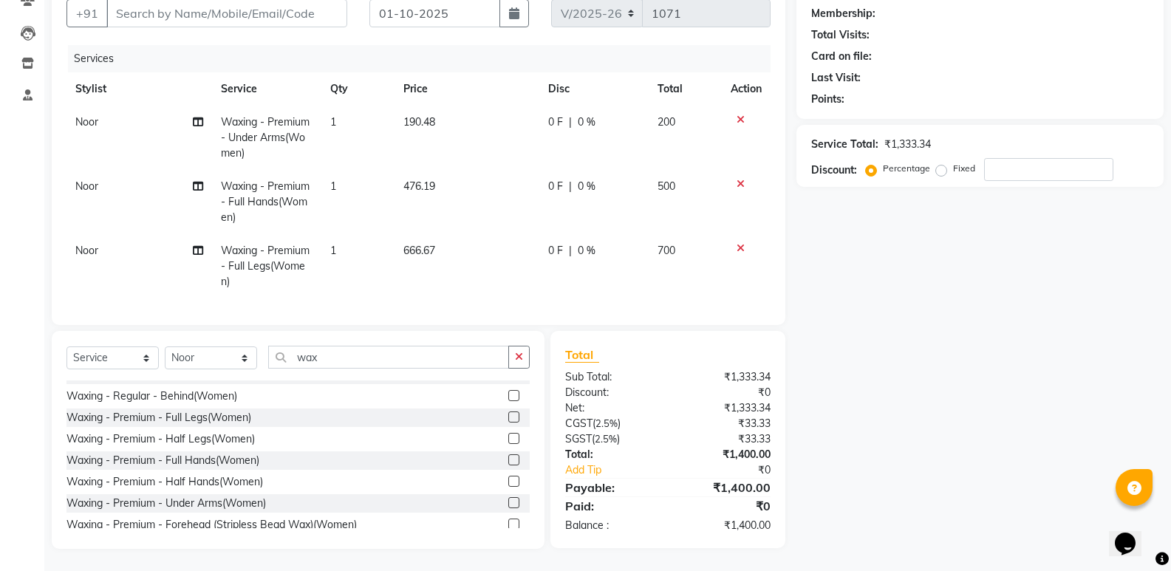
checkbox input "false"
click at [386, 356] on input "wax" at bounding box center [388, 357] width 241 height 23
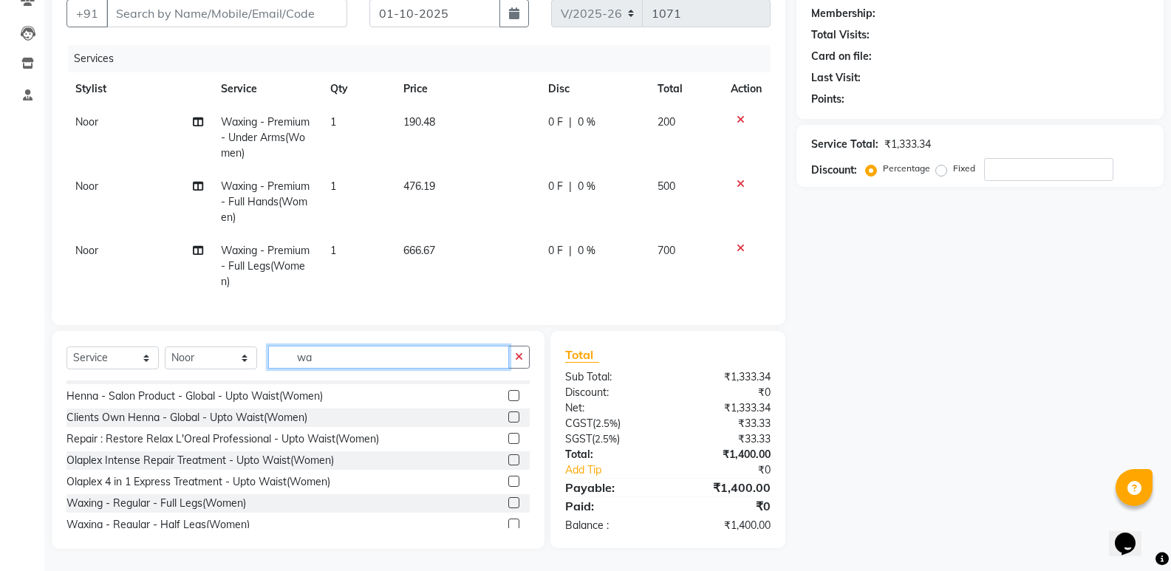
scroll to position [923, 0]
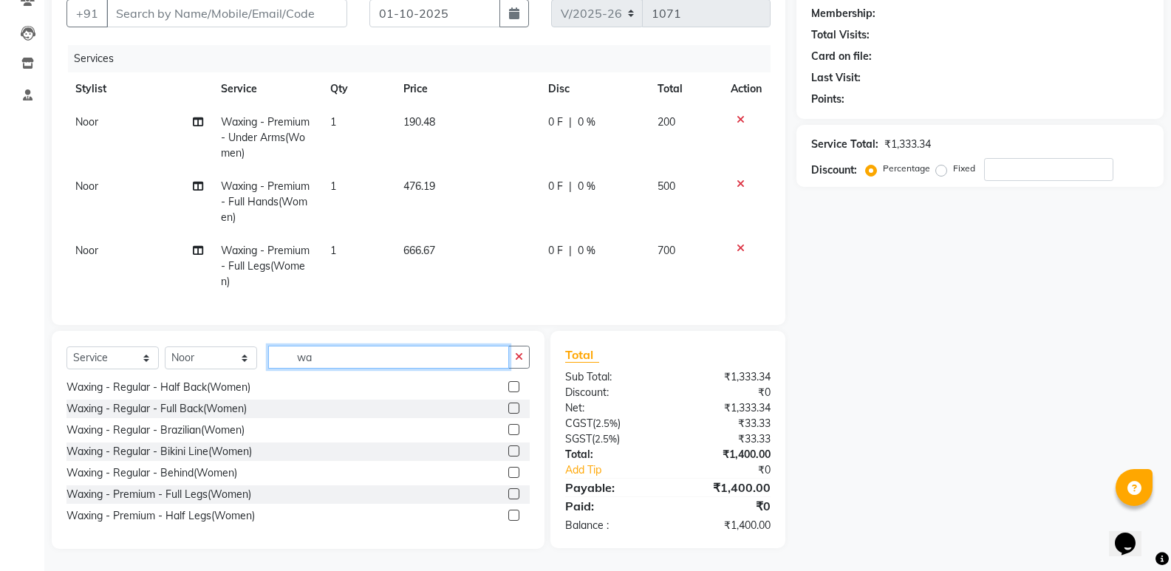
type input "w"
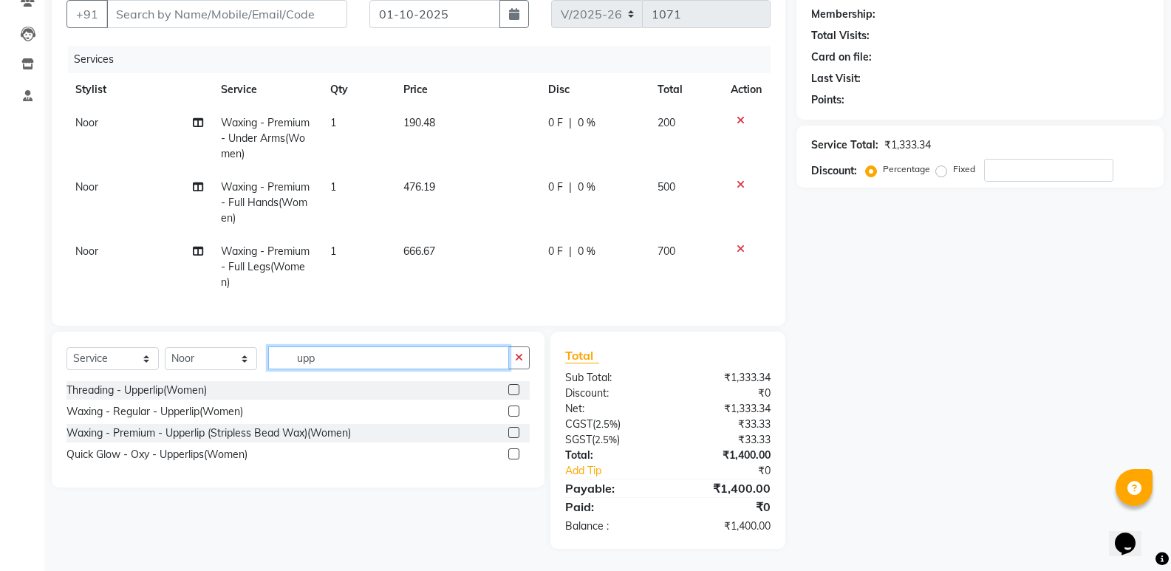
scroll to position [148, 0]
type input "upp"
click at [514, 392] on label at bounding box center [513, 389] width 11 height 11
click at [514, 392] on input "checkbox" at bounding box center [513, 391] width 10 height 10
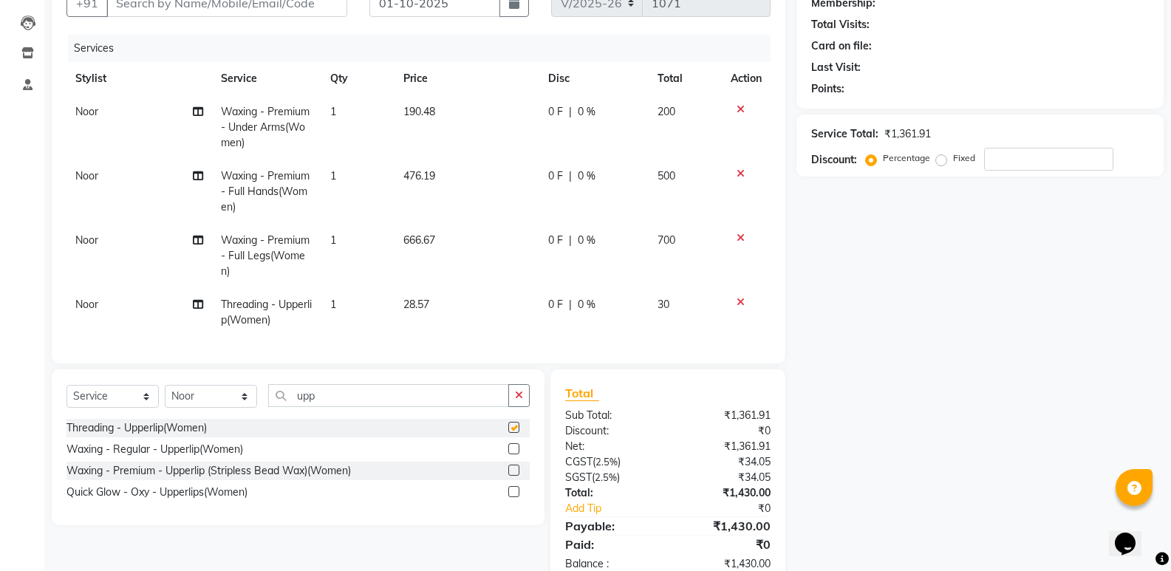
checkbox input "false"
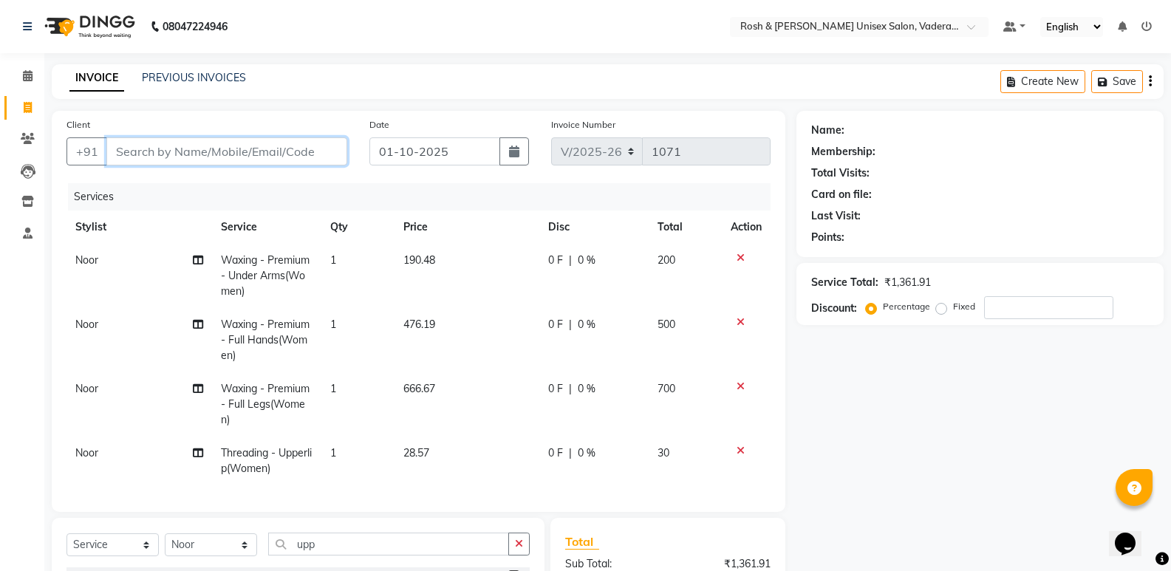
click at [243, 156] on input "Client" at bounding box center [226, 151] width 241 height 28
type input "V"
type input "0"
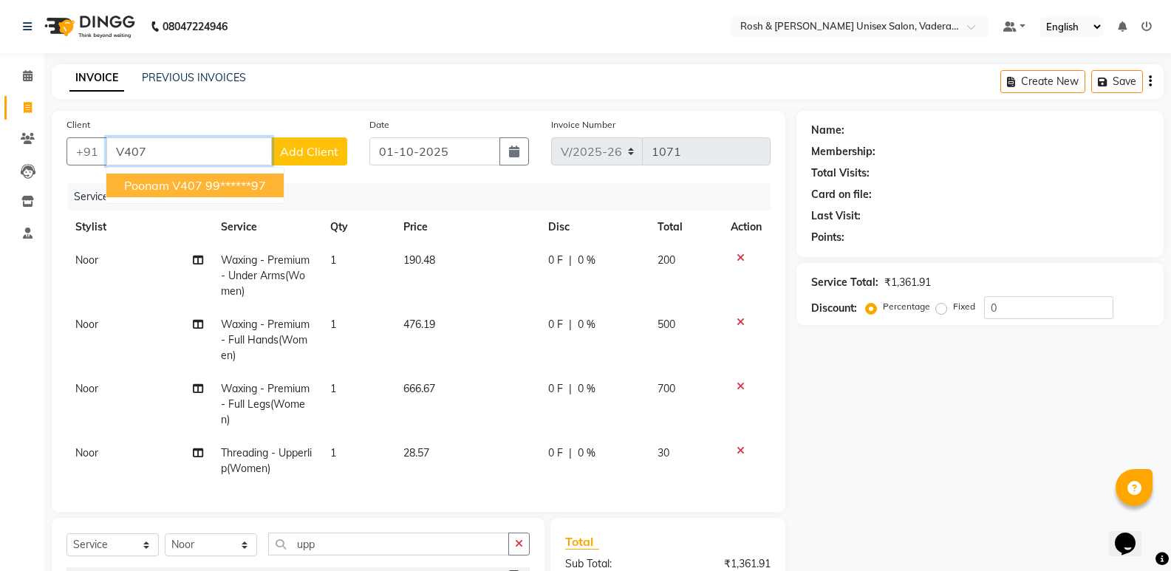
click at [202, 193] on button "poonam v407 99******97" at bounding box center [194, 186] width 177 height 24
type input "99******97"
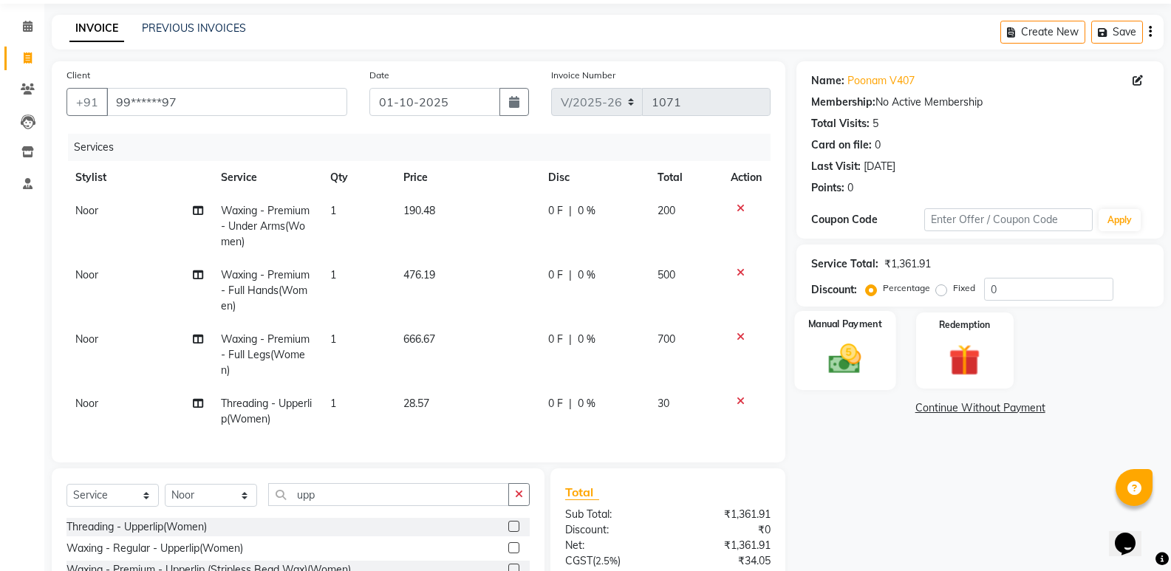
scroll to position [197, 0]
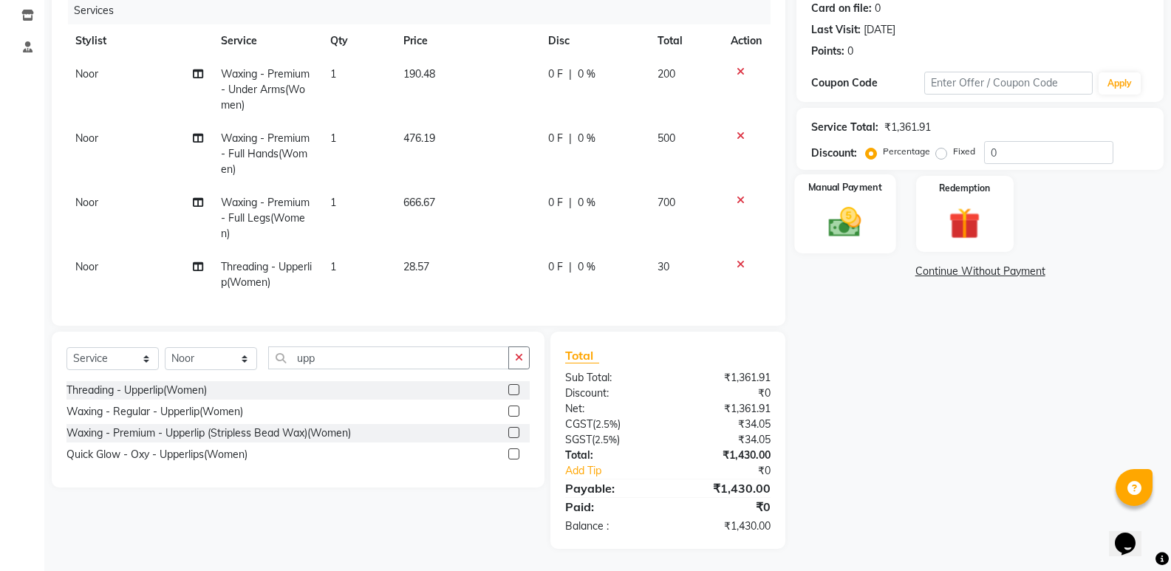
click at [821, 188] on div "Manual Payment" at bounding box center [845, 213] width 101 height 79
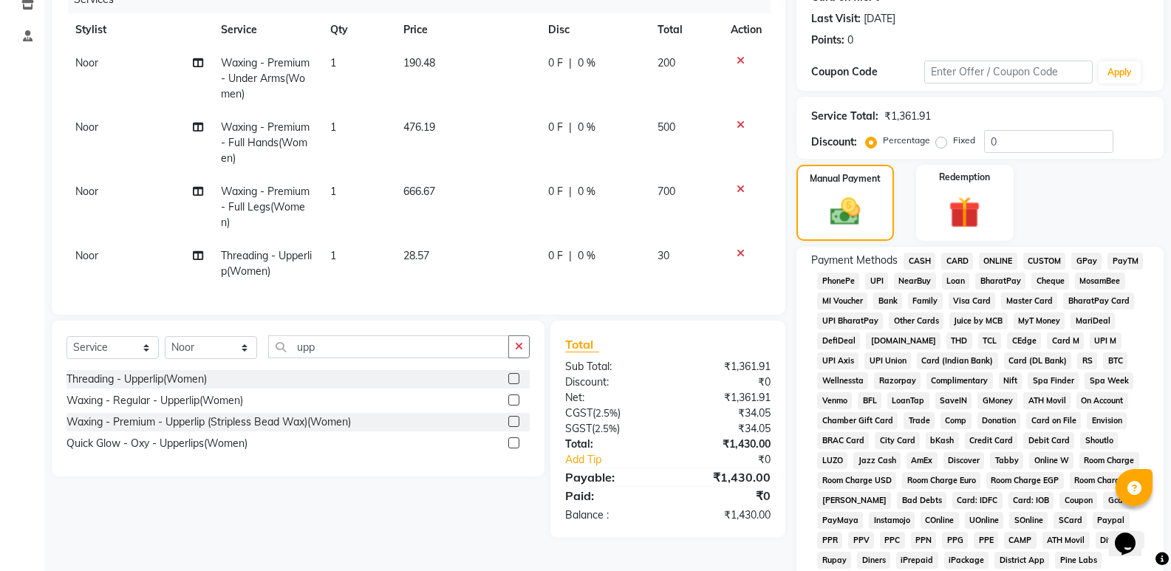
click at [737, 249] on icon at bounding box center [741, 253] width 8 height 10
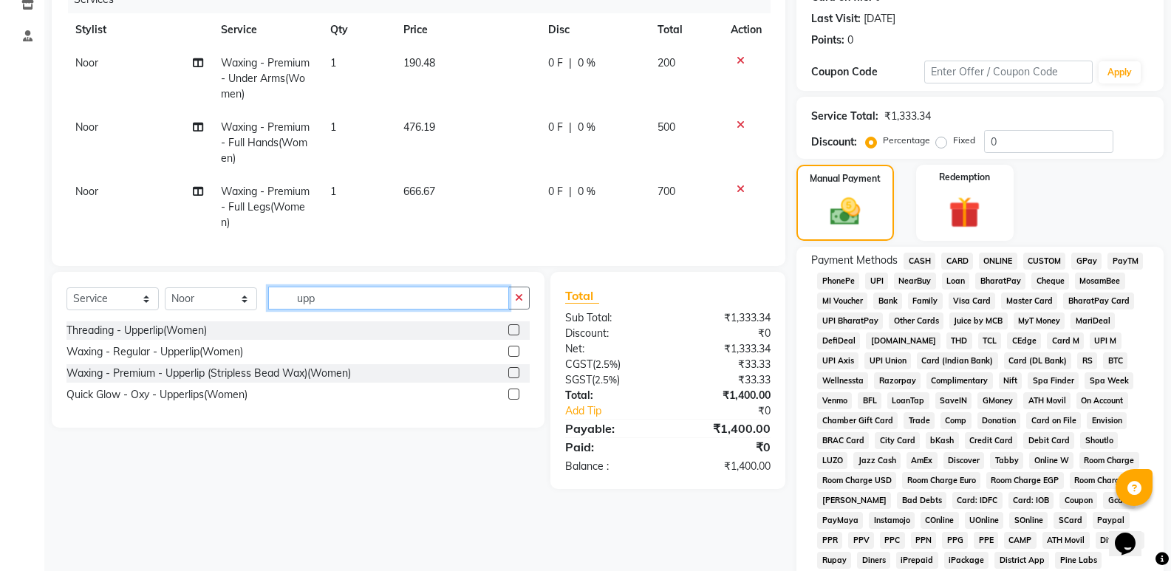
click at [329, 310] on input "upp" at bounding box center [388, 298] width 241 height 23
click at [176, 338] on div "Threading - Upperlip(Women)" at bounding box center [136, 331] width 140 height 16
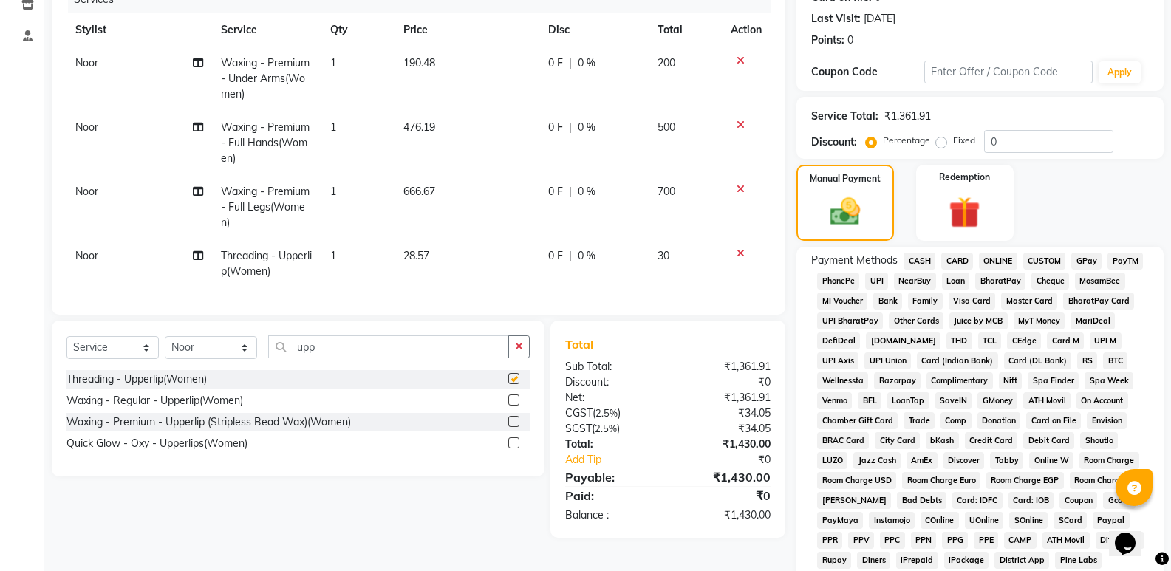
checkbox input "false"
click at [878, 281] on span "UPI" at bounding box center [876, 281] width 23 height 17
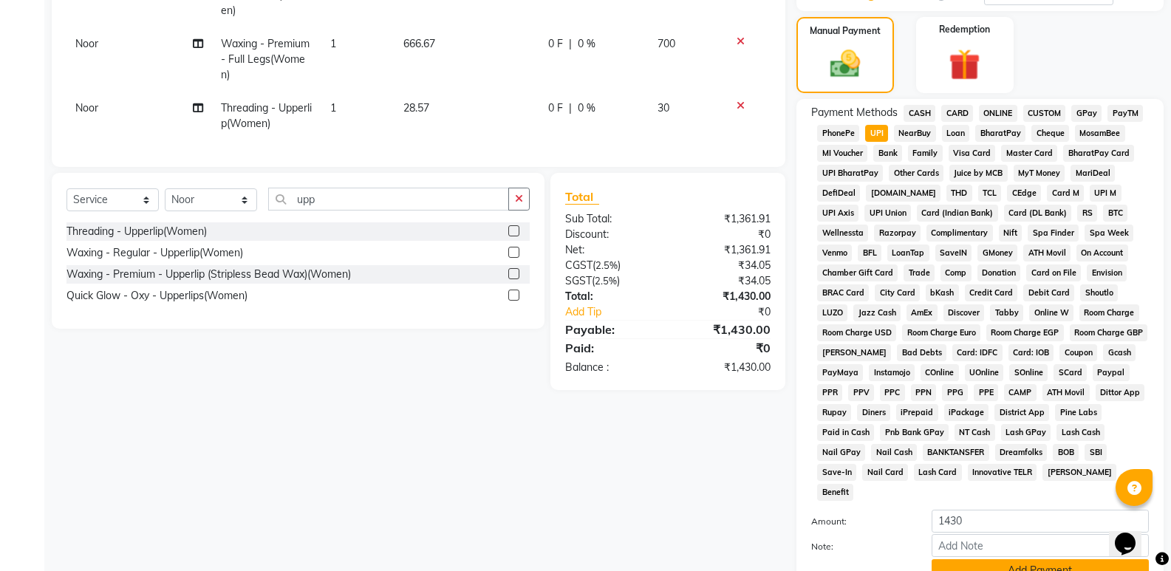
click at [977, 559] on button "Add Payment" at bounding box center [1040, 570] width 217 height 23
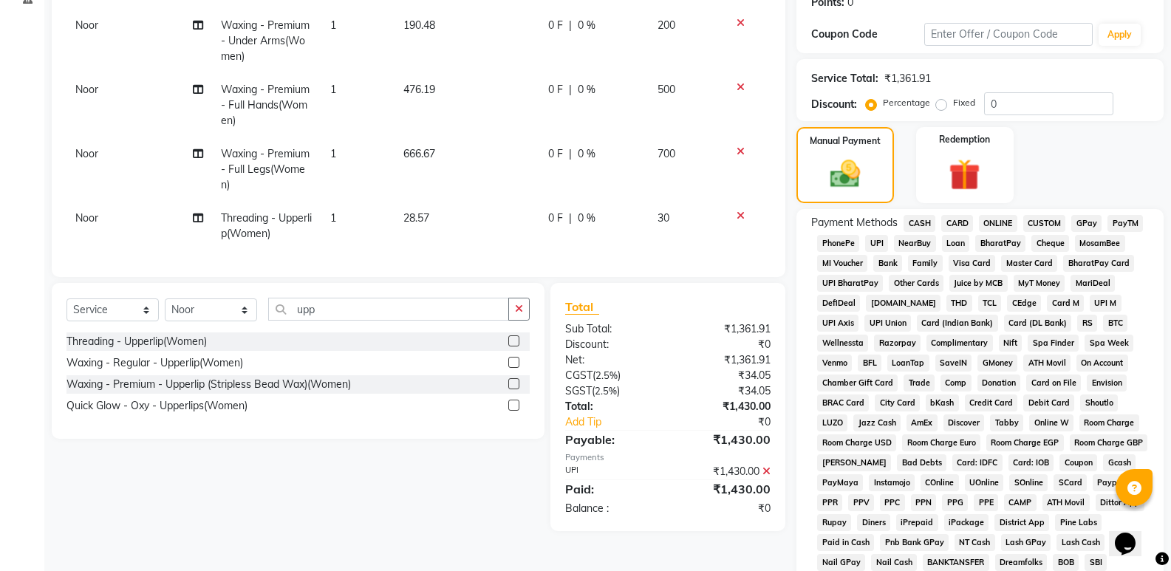
scroll to position [456, 0]
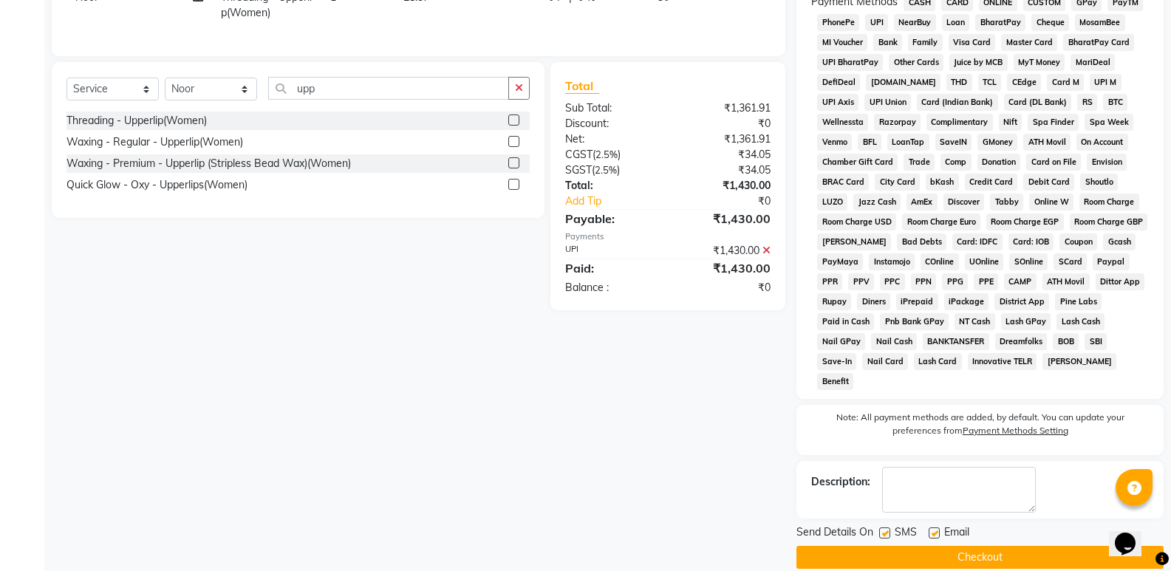
click at [931, 546] on button "Checkout" at bounding box center [979, 557] width 367 height 23
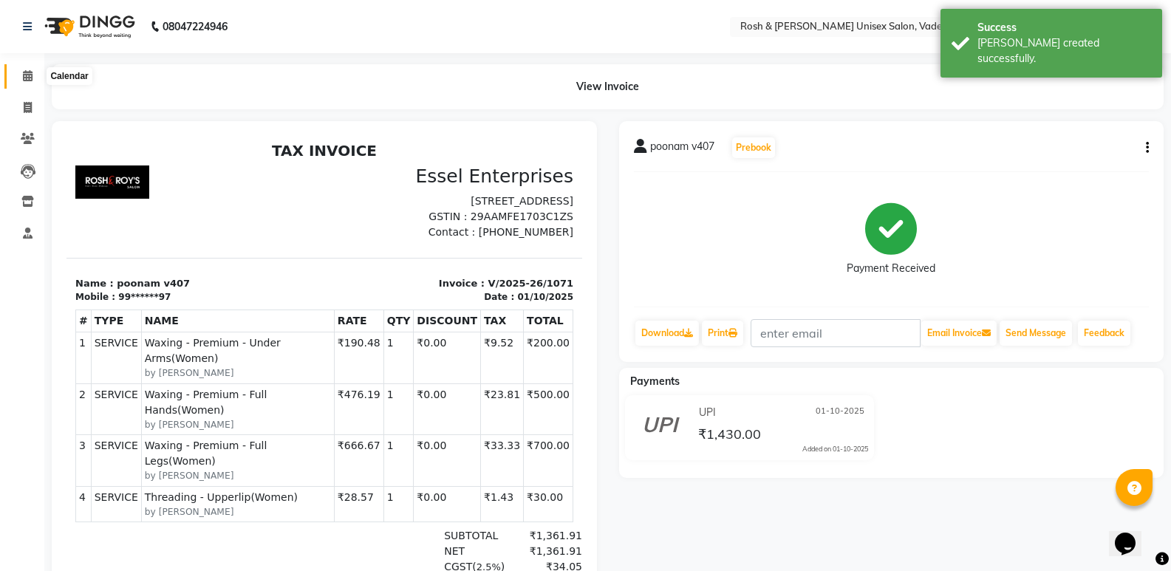
click at [30, 73] on icon at bounding box center [28, 75] width 10 height 11
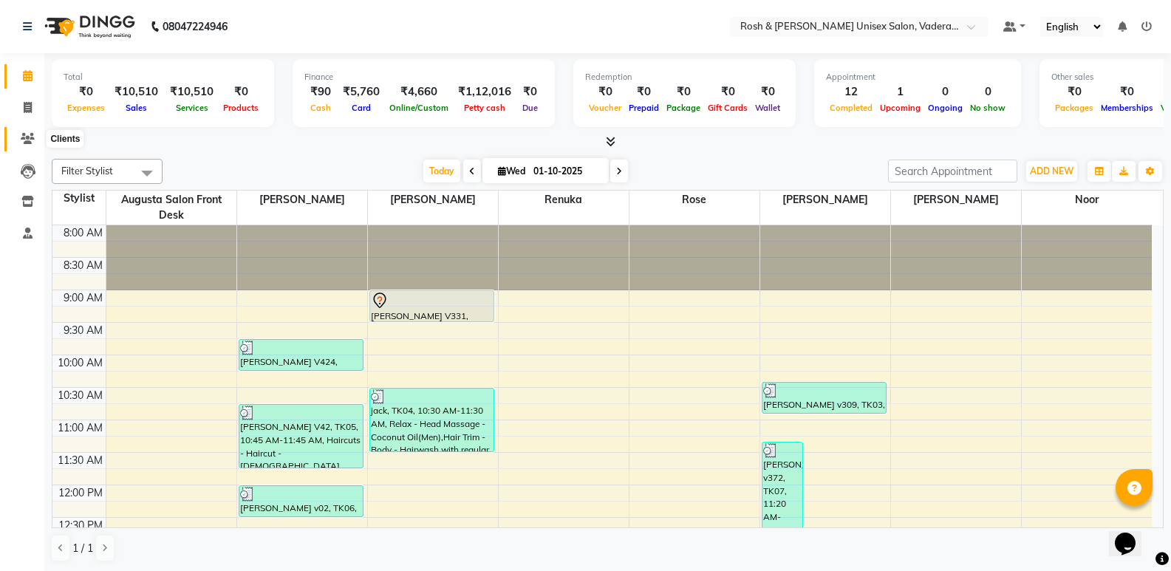
click at [27, 143] on icon at bounding box center [28, 138] width 14 height 11
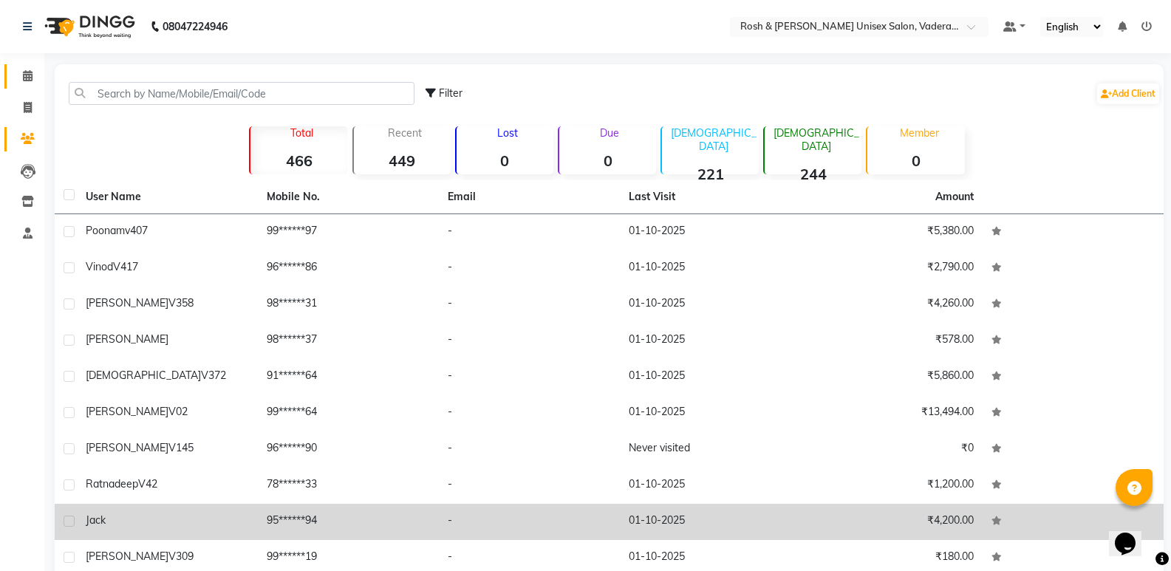
scroll to position [69, 0]
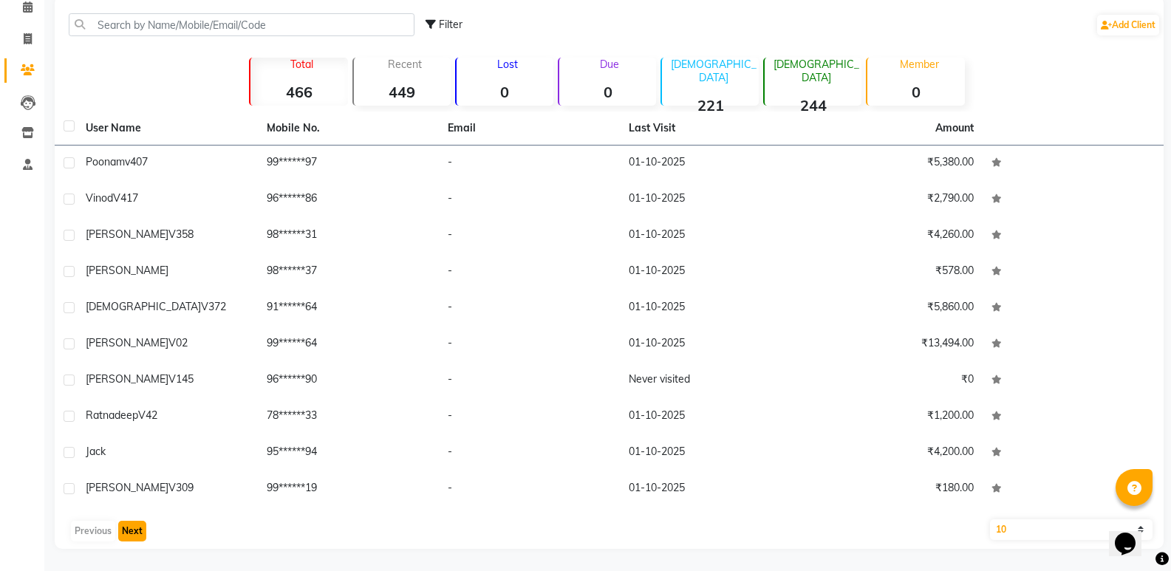
click at [129, 534] on button "Next" at bounding box center [132, 531] width 28 height 21
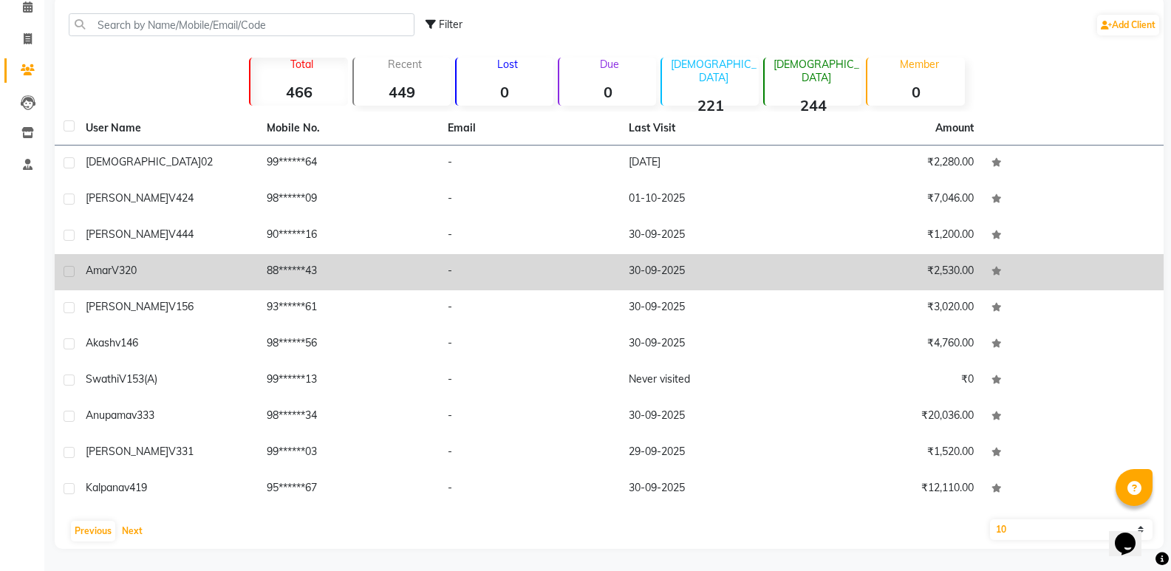
scroll to position [0, 0]
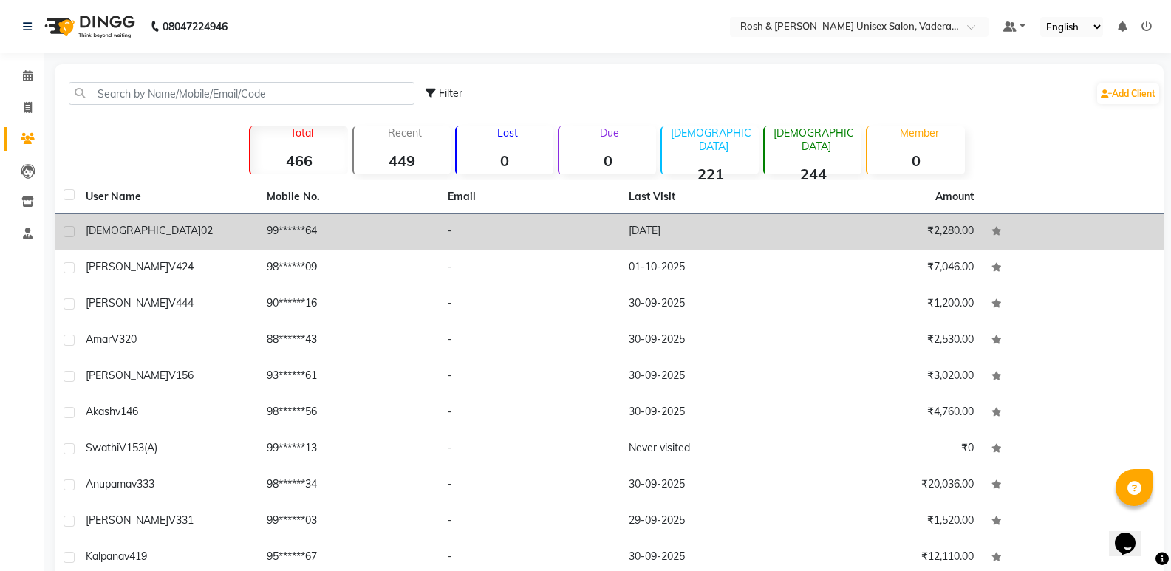
click at [517, 241] on td "-" at bounding box center [529, 232] width 181 height 36
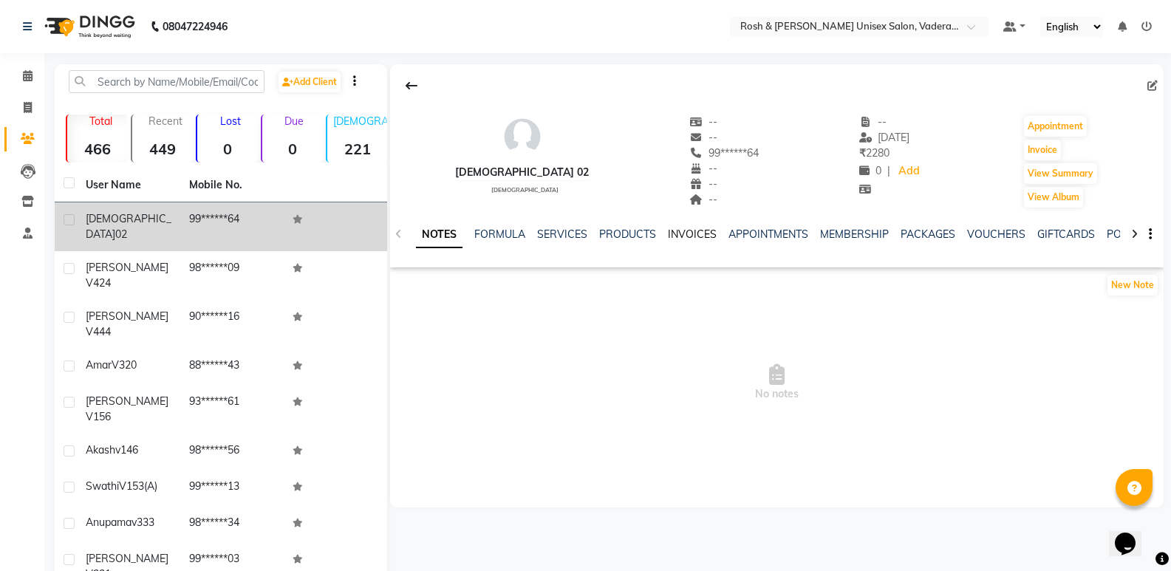
click at [684, 233] on link "INVOICES" at bounding box center [692, 234] width 49 height 13
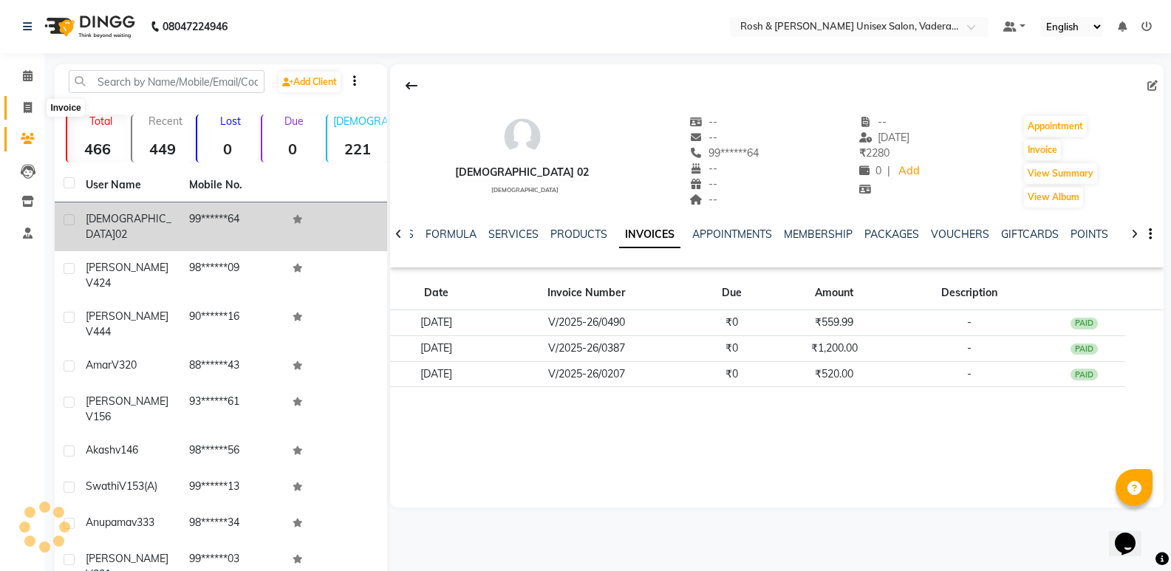
click at [34, 109] on span at bounding box center [28, 108] width 26 height 17
select select "8657"
select select "service"
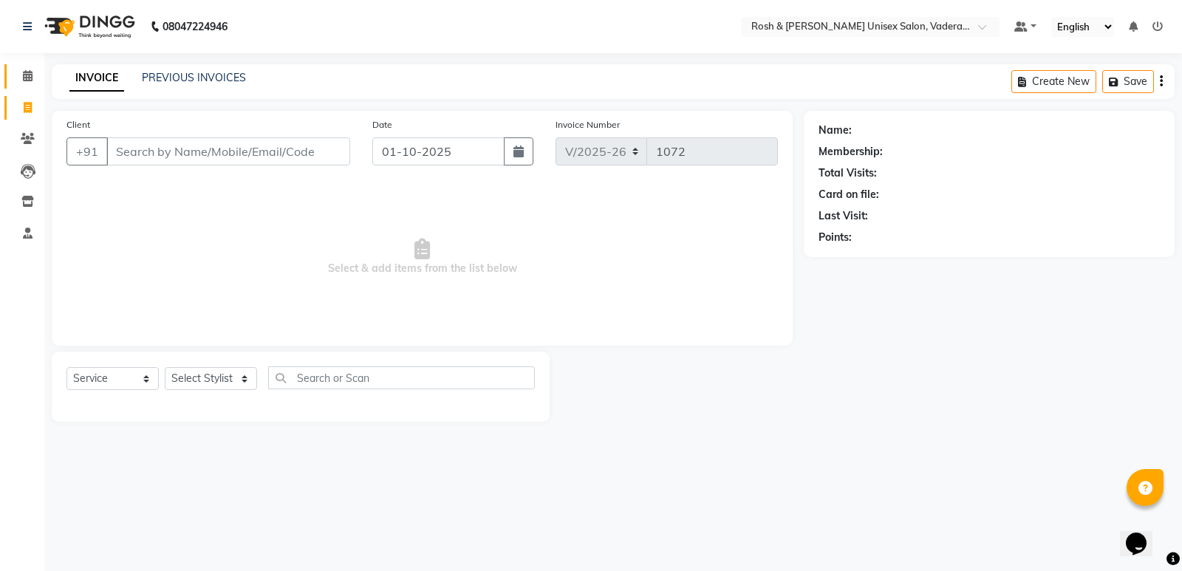
click at [29, 66] on link "Calendar" at bounding box center [21, 76] width 35 height 24
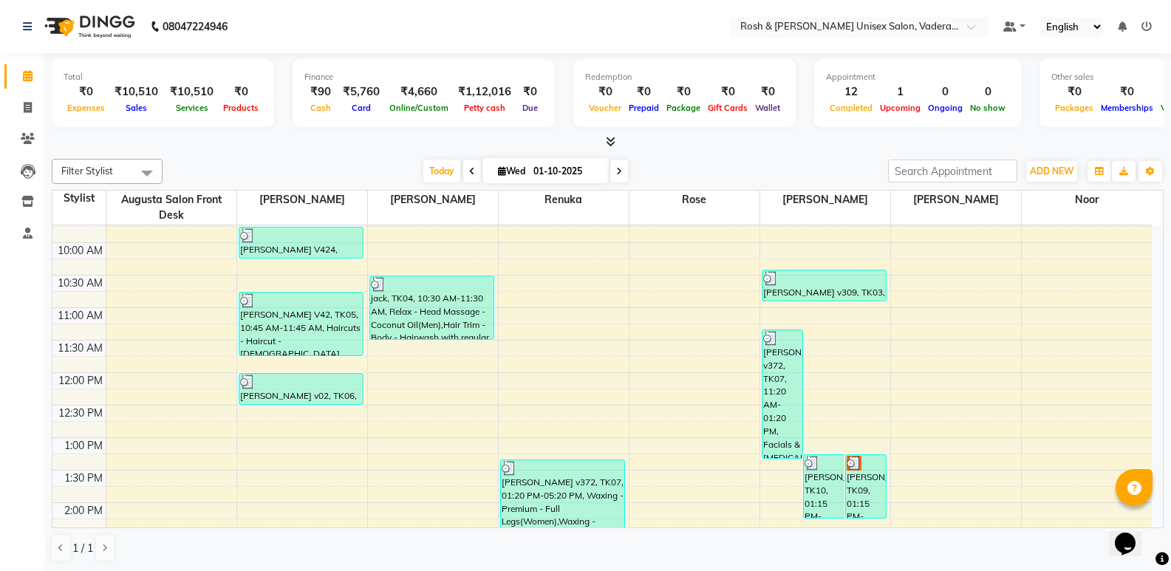
scroll to position [148, 0]
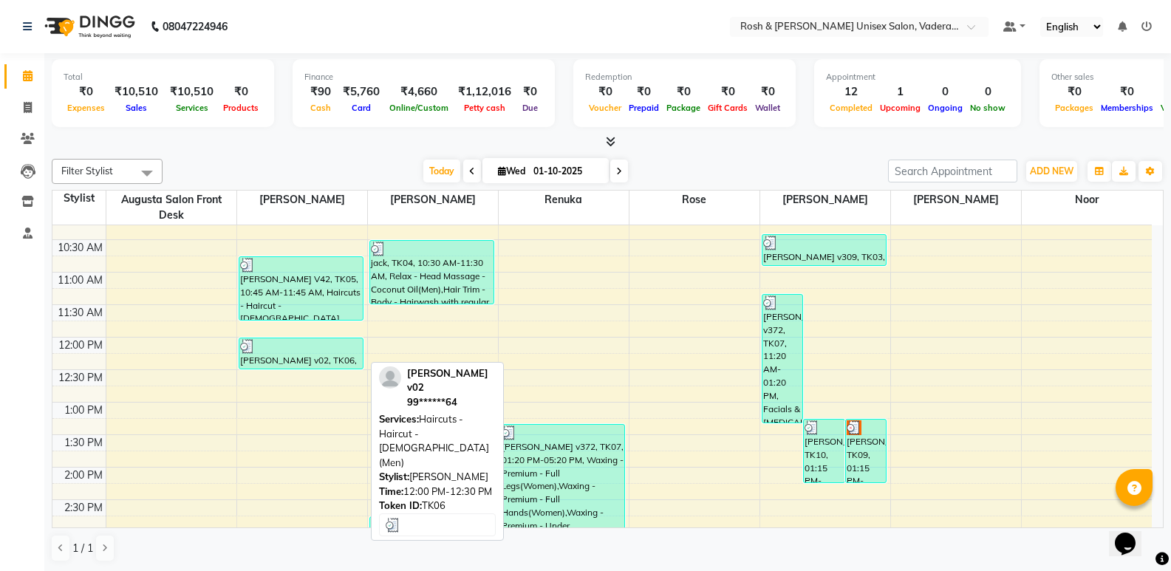
click at [307, 359] on div "[PERSON_NAME] v02, TK06, 12:00 PM-12:30 PM, Haircuts - Haircut - [DEMOGRAPHIC_D…" at bounding box center [301, 353] width 124 height 30
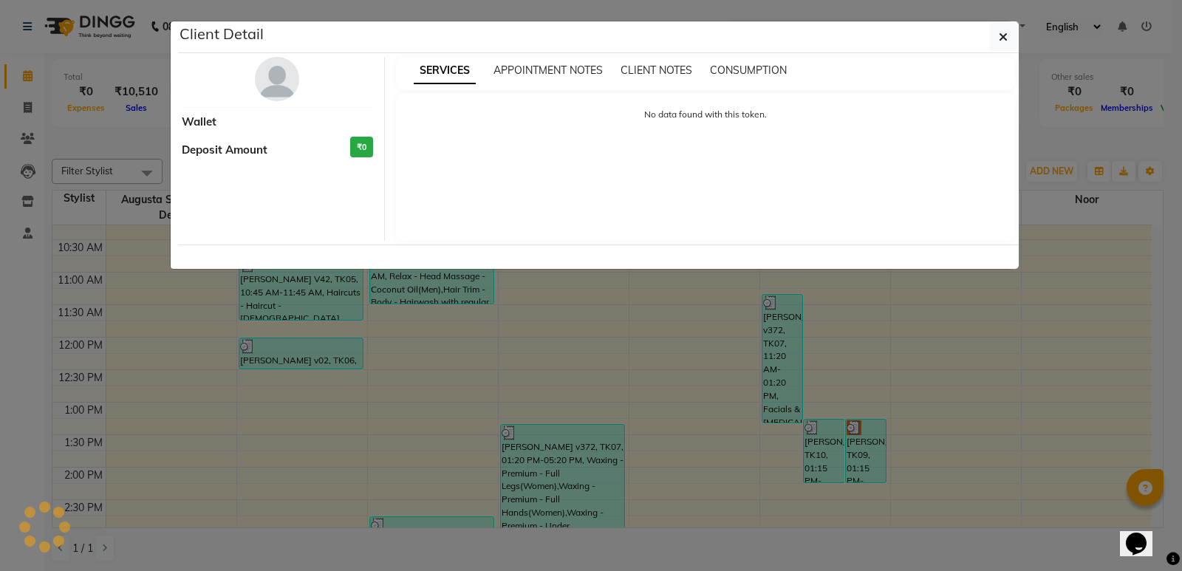
select select "3"
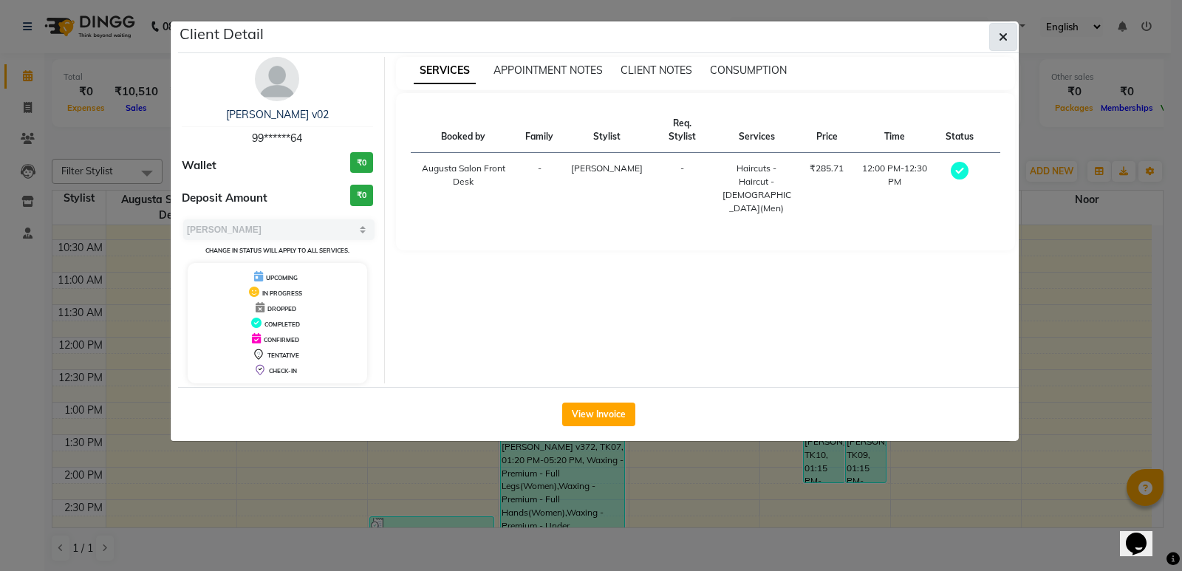
click at [1003, 35] on icon "button" at bounding box center [1003, 37] width 9 height 12
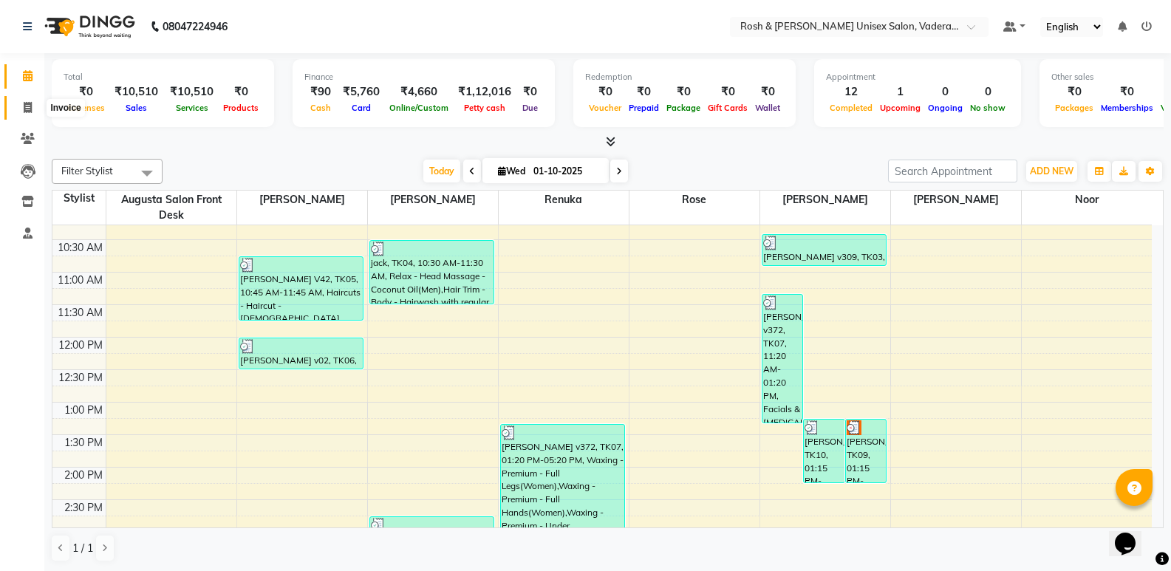
click at [30, 104] on icon at bounding box center [28, 107] width 8 height 11
select select "service"
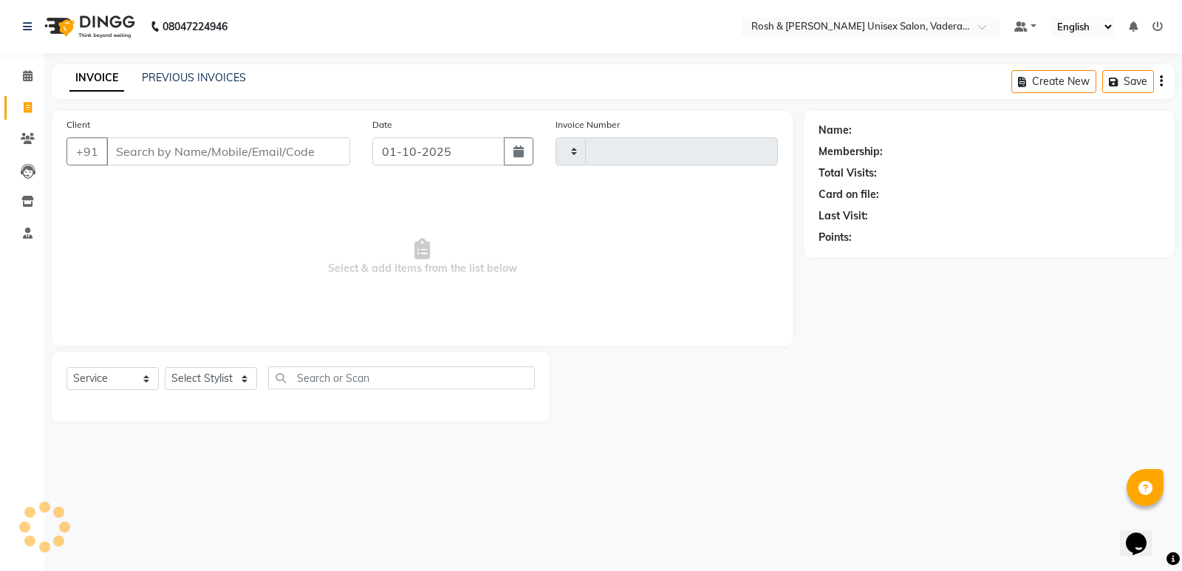
type input "1072"
select select "8657"
click at [26, 136] on icon at bounding box center [28, 138] width 14 height 11
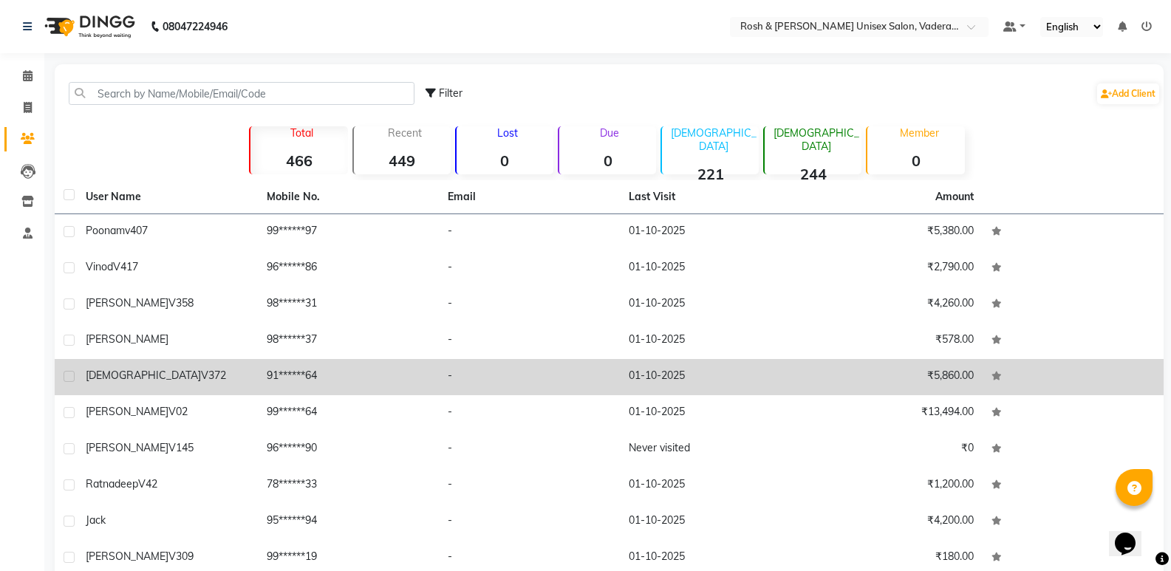
scroll to position [69, 0]
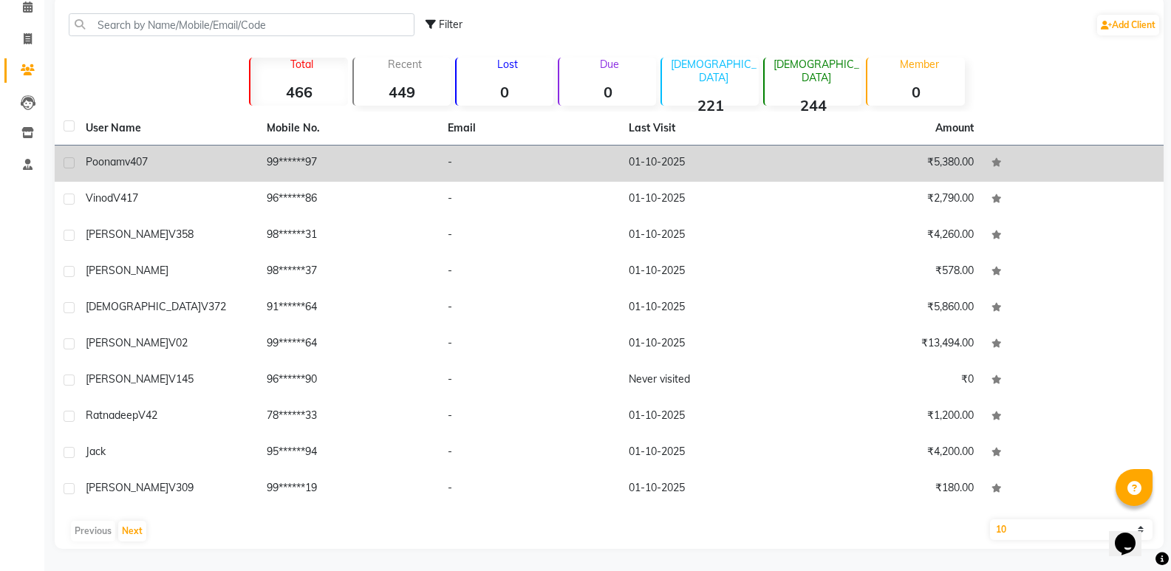
click at [457, 164] on td "-" at bounding box center [529, 164] width 181 height 36
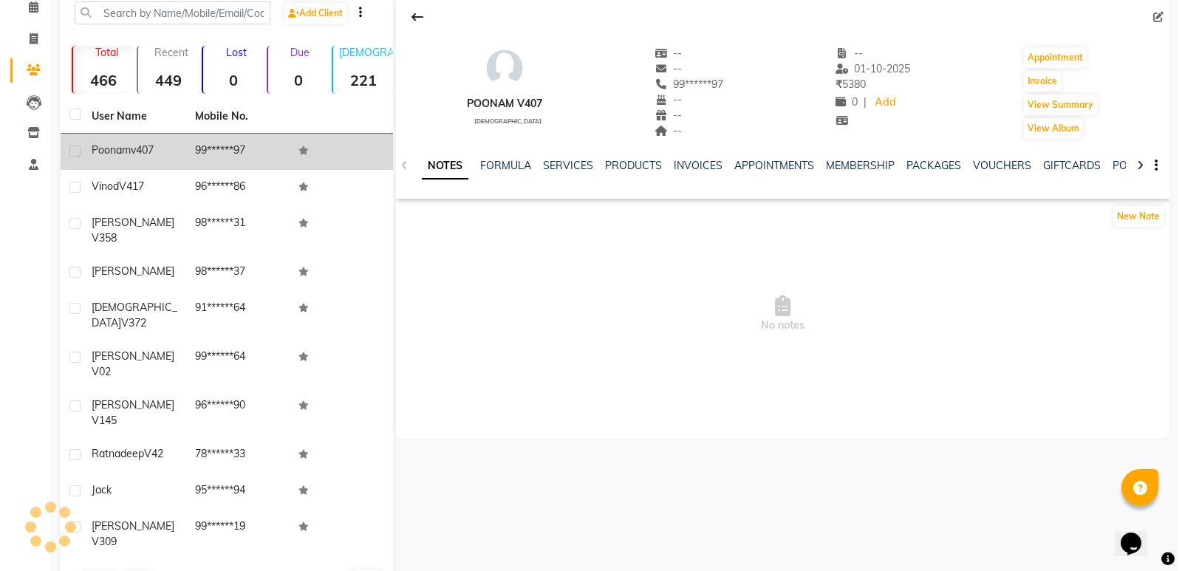
scroll to position [57, 0]
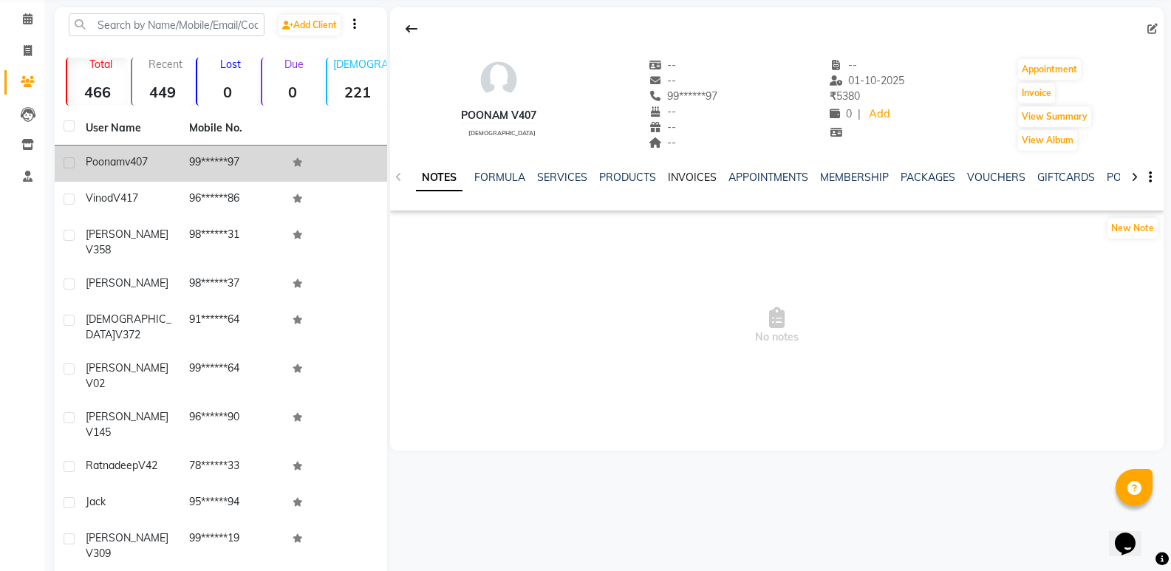
click at [683, 178] on link "INVOICES" at bounding box center [692, 177] width 49 height 13
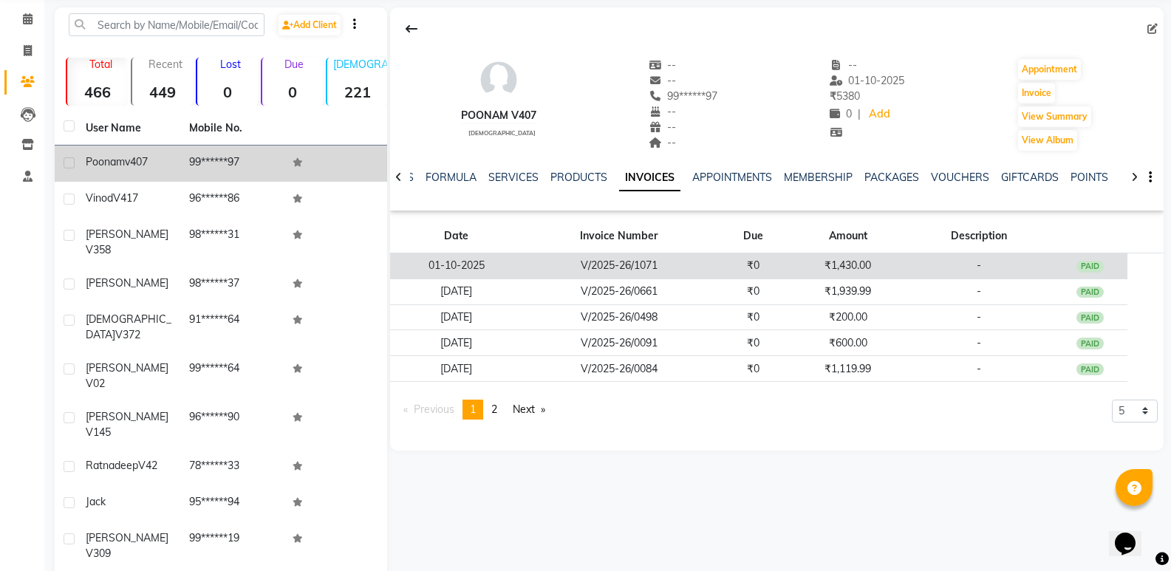
click at [702, 262] on td "V/2025-26/1071" at bounding box center [619, 266] width 193 height 26
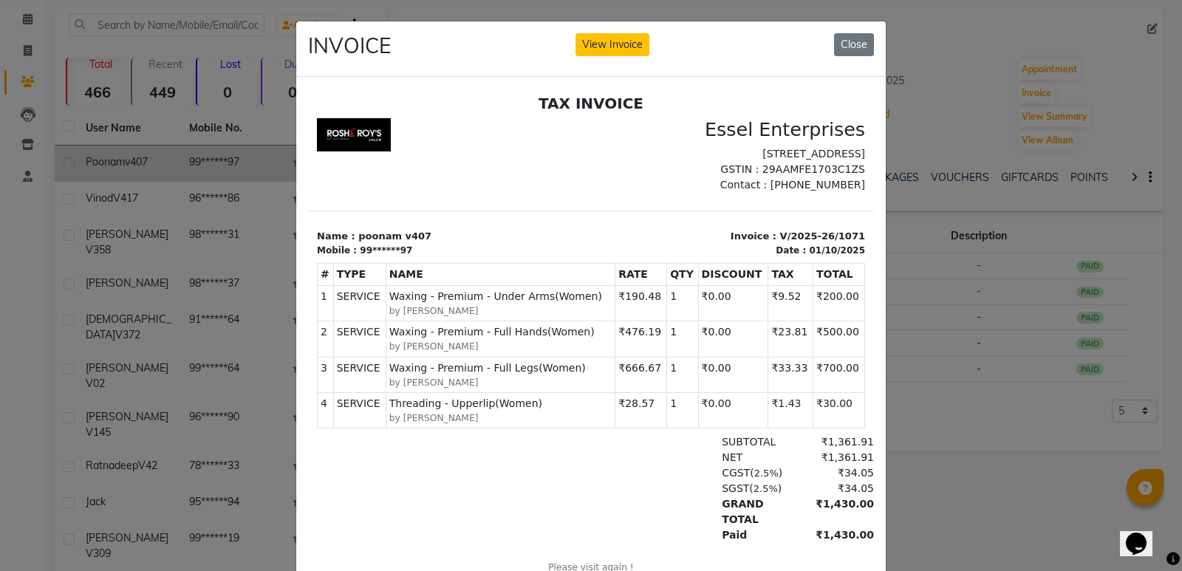
scroll to position [12, 0]
click at [229, 235] on ngb-modal-window "INVOICE View Invoice Close" at bounding box center [591, 285] width 1182 height 571
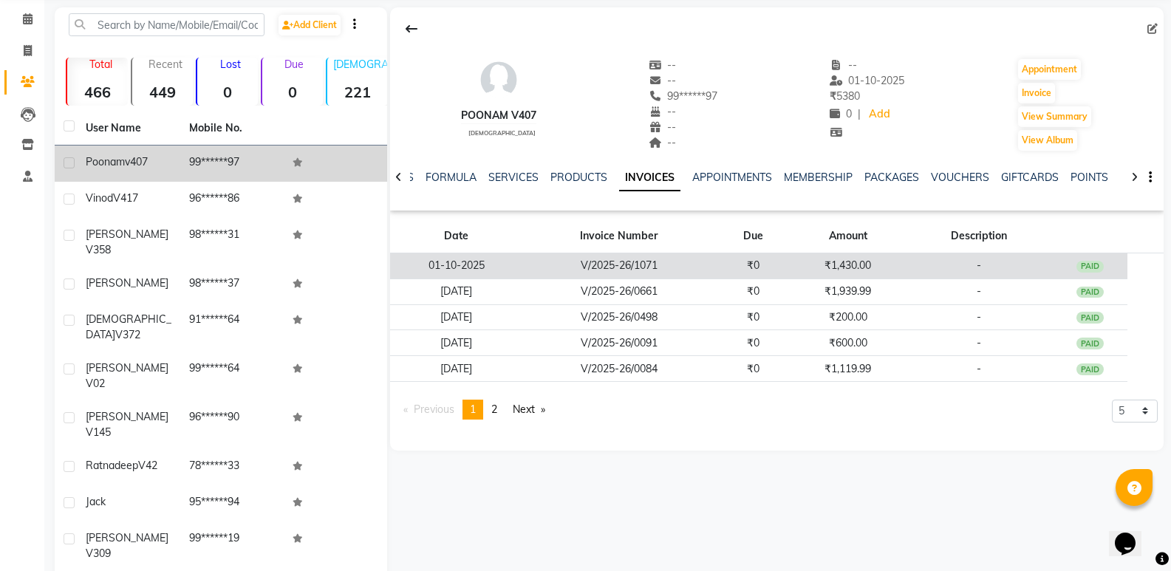
click at [637, 276] on td "V/2025-26/1071" at bounding box center [619, 266] width 193 height 26
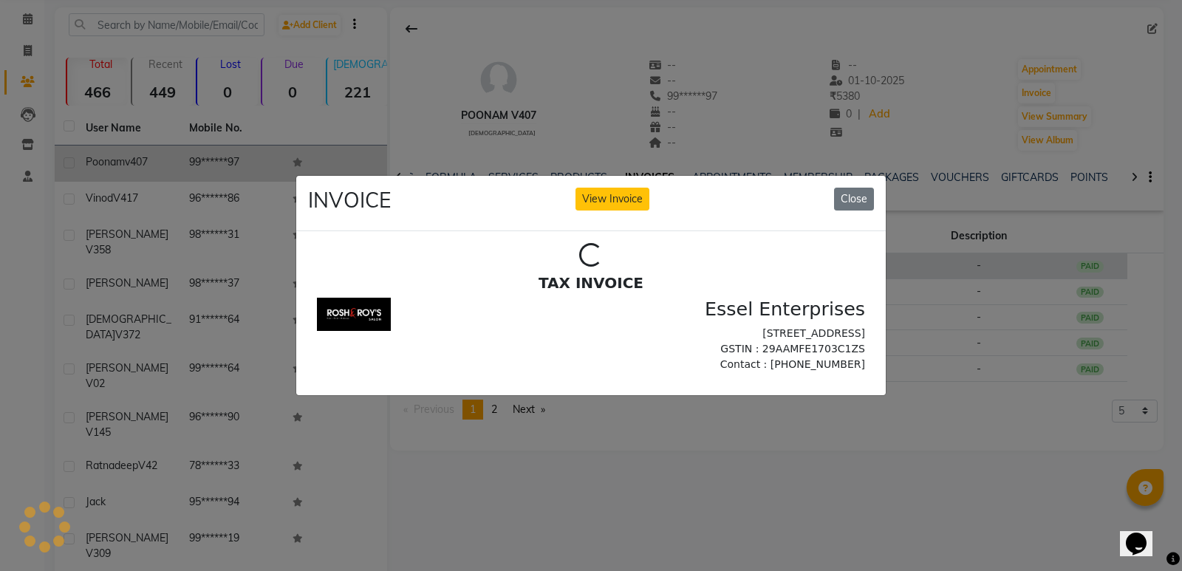
scroll to position [0, 0]
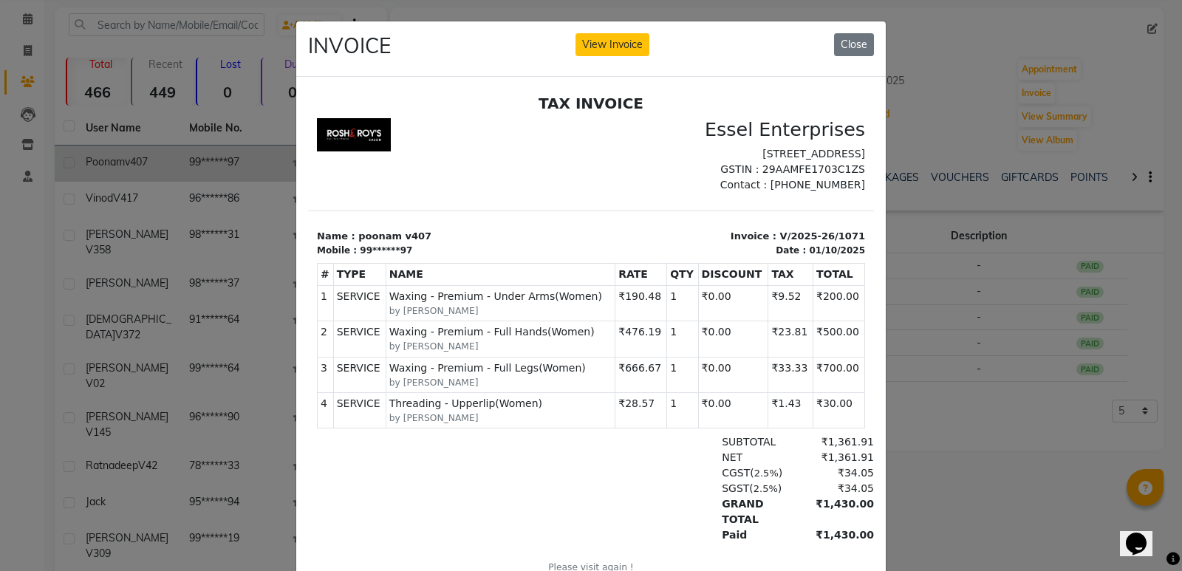
click at [90, 287] on ngb-modal-window "INVOICE View Invoice Close" at bounding box center [591, 285] width 1182 height 571
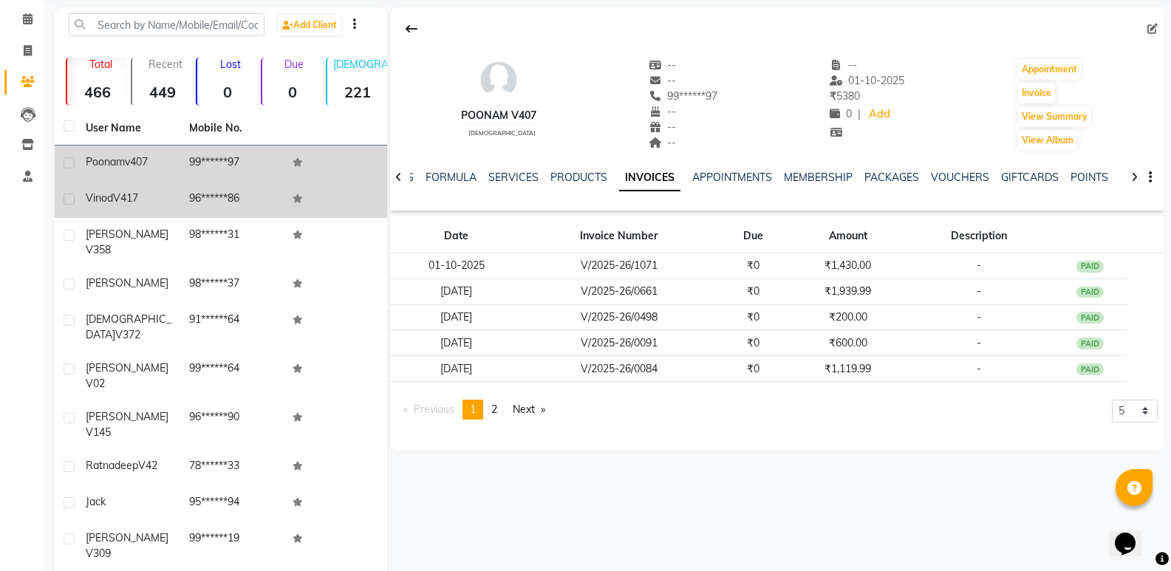
click at [175, 208] on td "Vinod V417" at bounding box center [128, 200] width 103 height 36
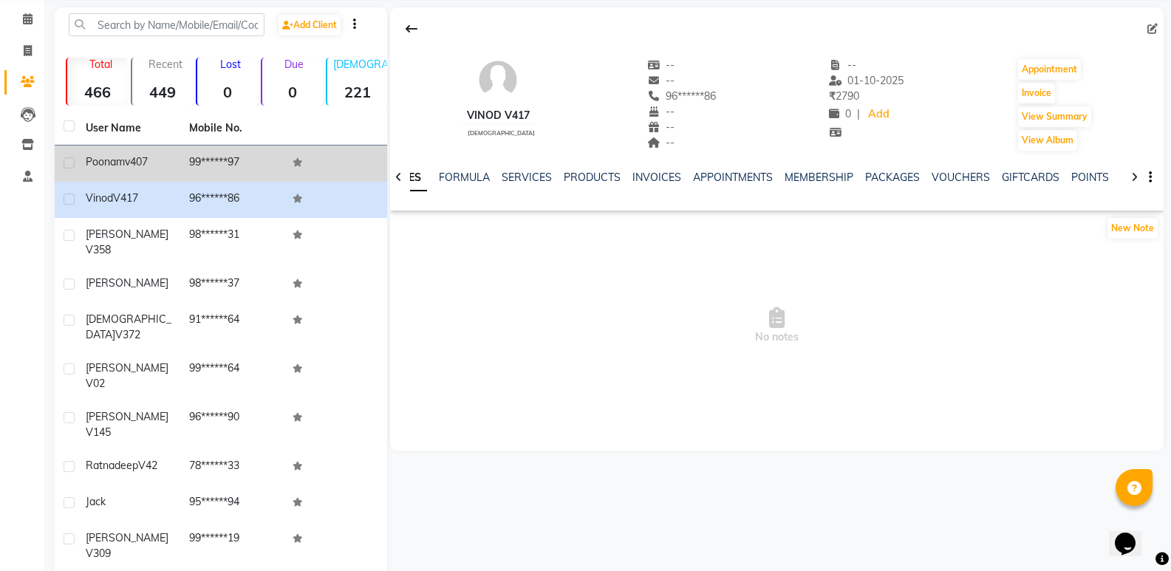
click at [626, 177] on ul "NOTES FORMULA SERVICES PRODUCTS INVOICES APPOINTMENTS MEMBERSHIP PACKAGES VOUCH…" at bounding box center [849, 178] width 938 height 16
click at [646, 178] on link "INVOICES" at bounding box center [656, 177] width 49 height 13
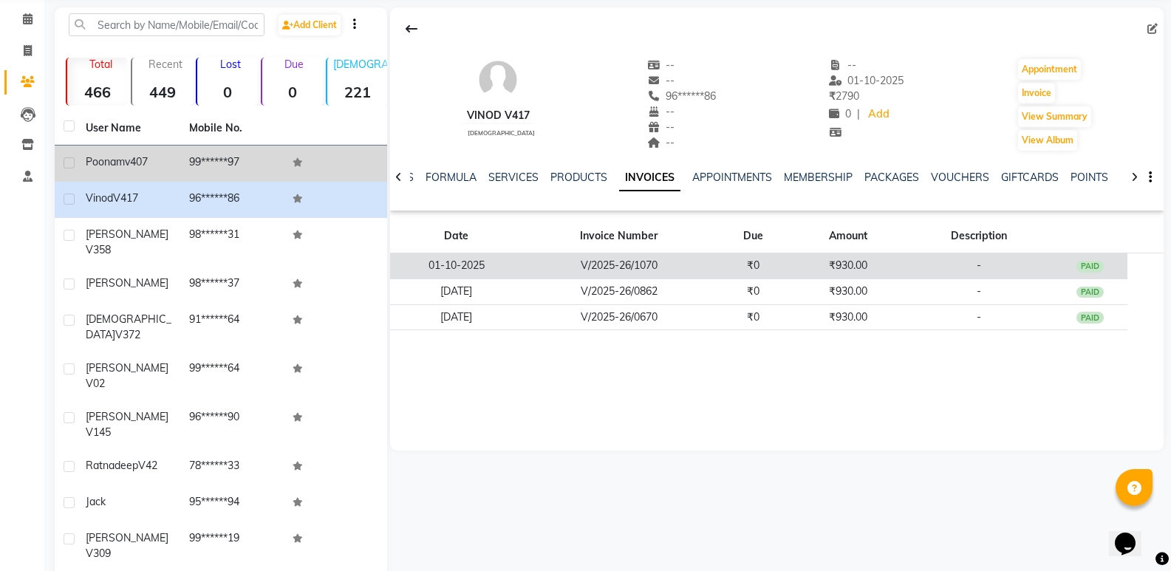
click at [649, 254] on td "V/2025-26/1070" at bounding box center [619, 266] width 193 height 26
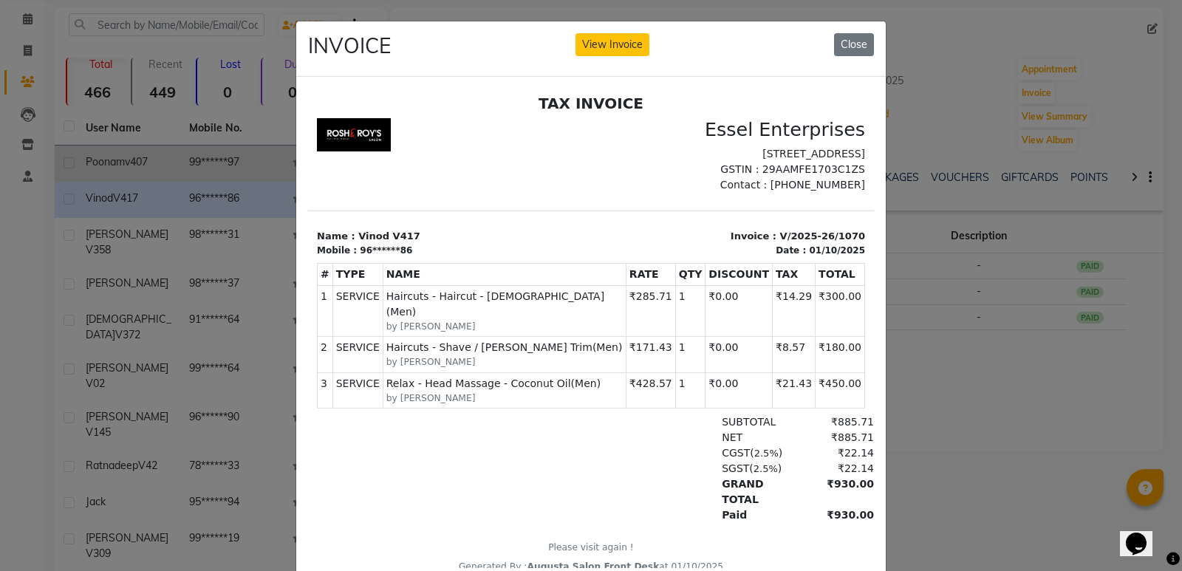
click at [81, 255] on ngb-modal-window "INVOICE View Invoice Close" at bounding box center [591, 285] width 1182 height 571
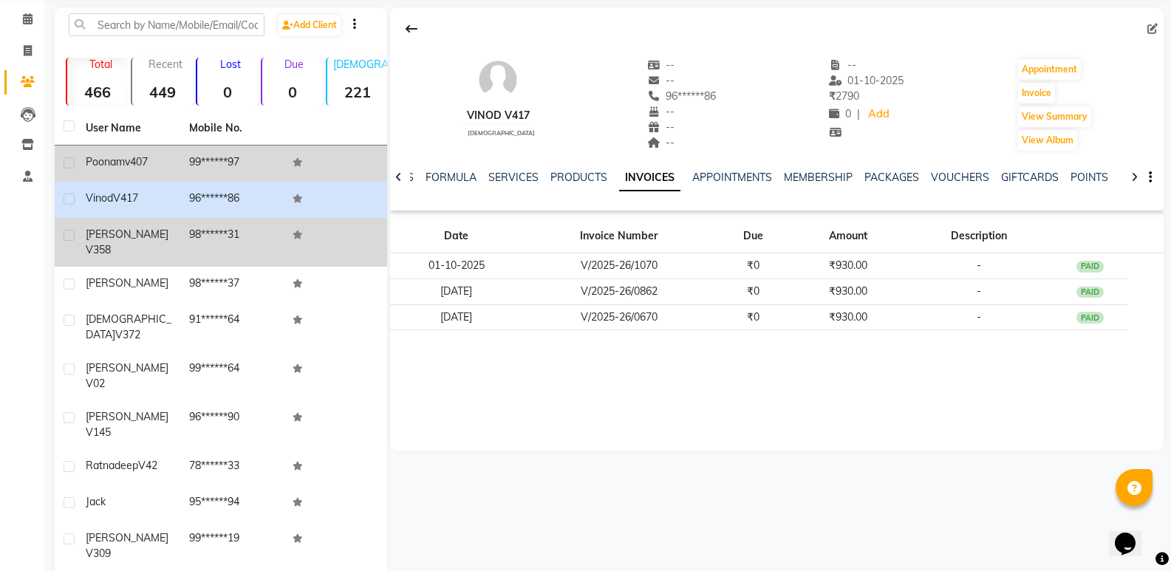
click at [111, 243] on span "v358" at bounding box center [98, 249] width 25 height 13
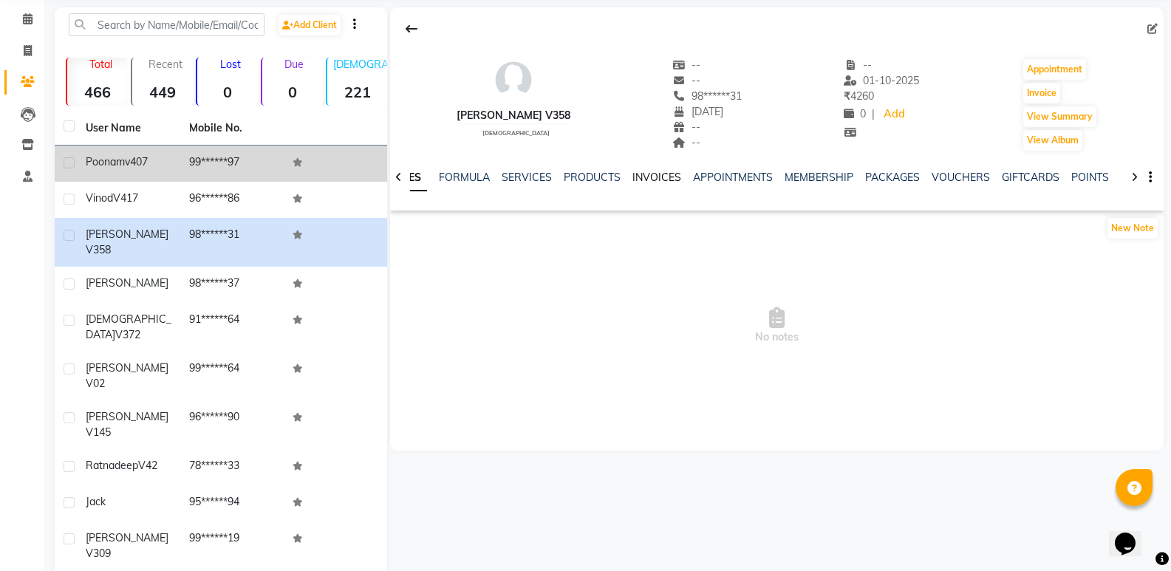
click at [653, 182] on link "INVOICES" at bounding box center [656, 177] width 49 height 13
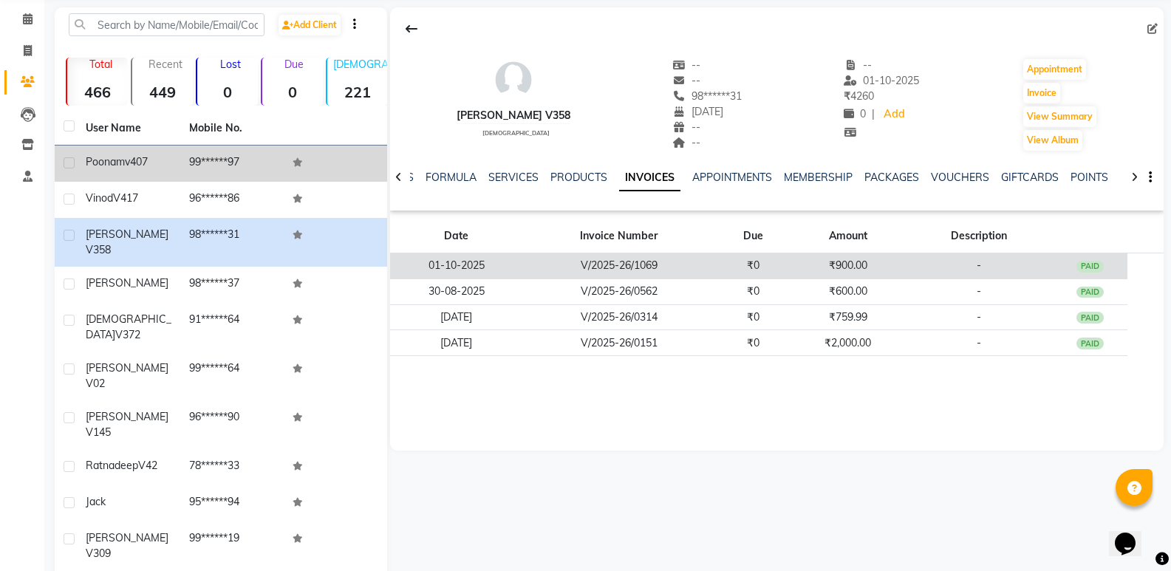
click at [618, 258] on td "V/2025-26/1069" at bounding box center [619, 266] width 193 height 26
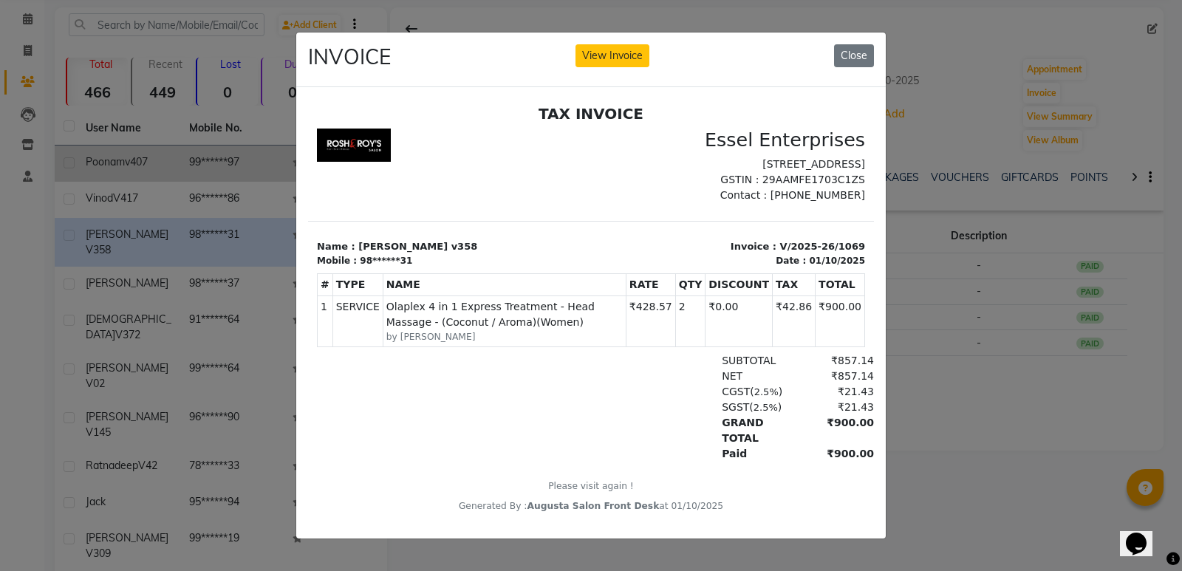
click at [218, 303] on ngb-modal-window "INVOICE View Invoice Close" at bounding box center [591, 285] width 1182 height 571
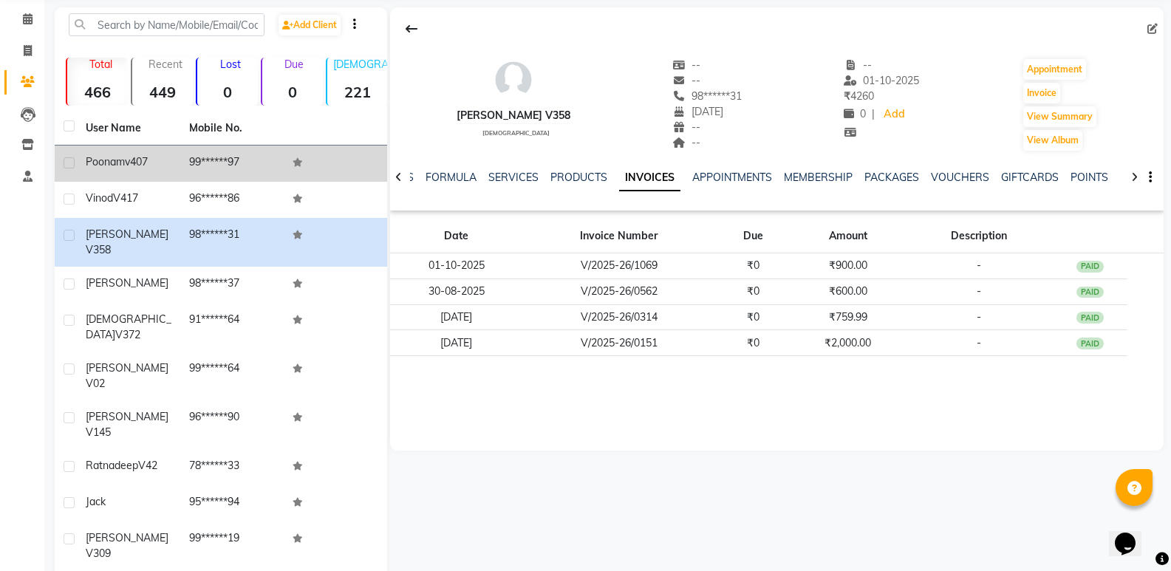
click at [202, 267] on td "98******37" at bounding box center [231, 285] width 103 height 36
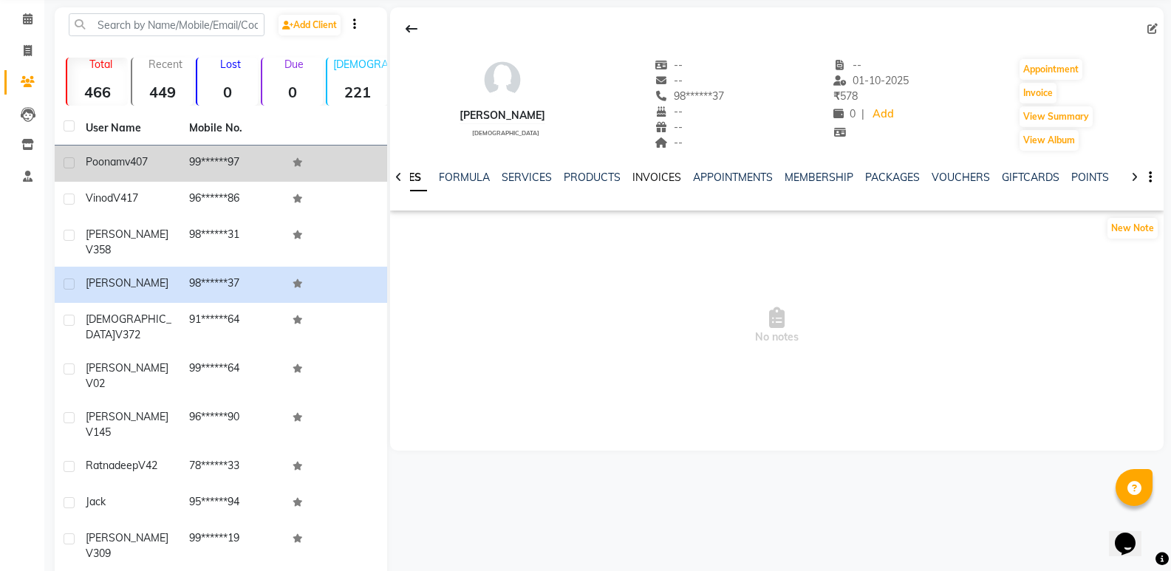
click at [672, 171] on link "INVOICES" at bounding box center [656, 177] width 49 height 13
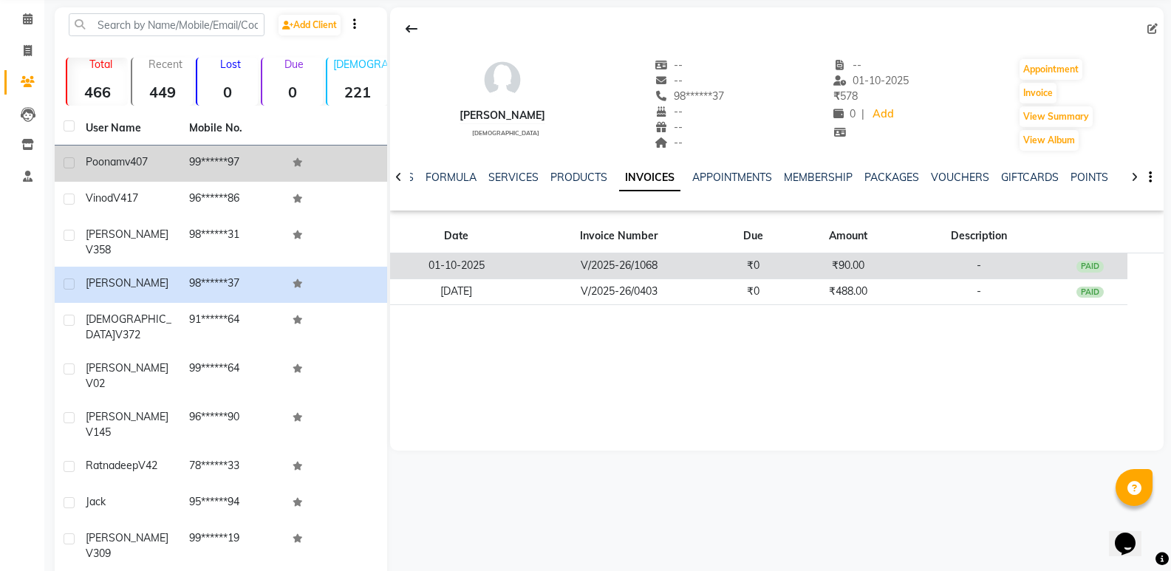
click at [686, 266] on td "V/2025-26/1068" at bounding box center [619, 266] width 193 height 26
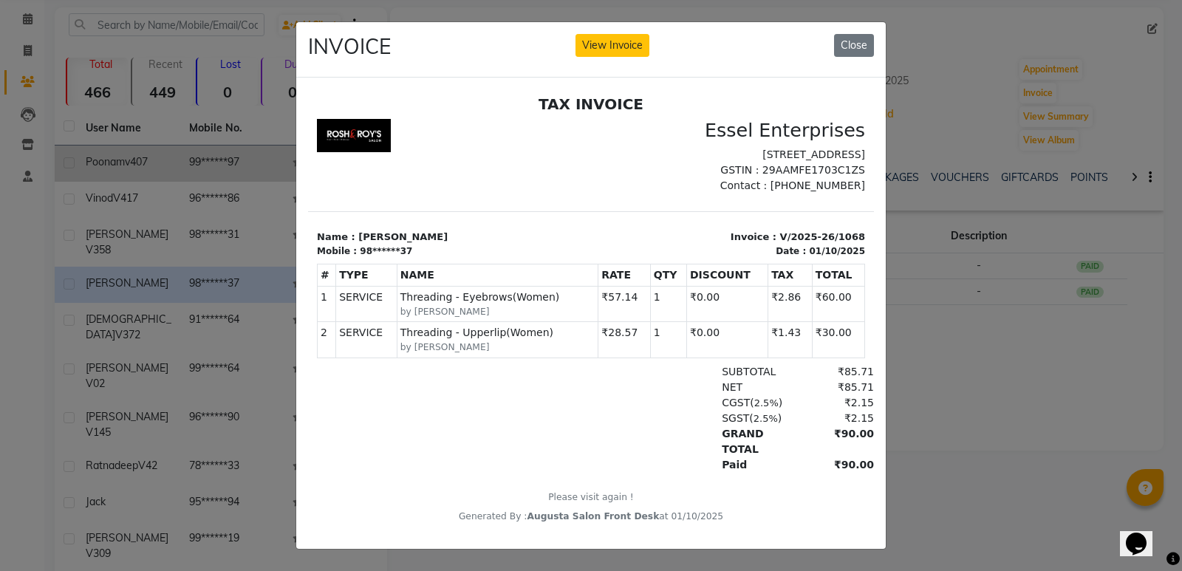
click at [163, 298] on ngb-modal-window "INVOICE View Invoice Close" at bounding box center [591, 285] width 1182 height 571
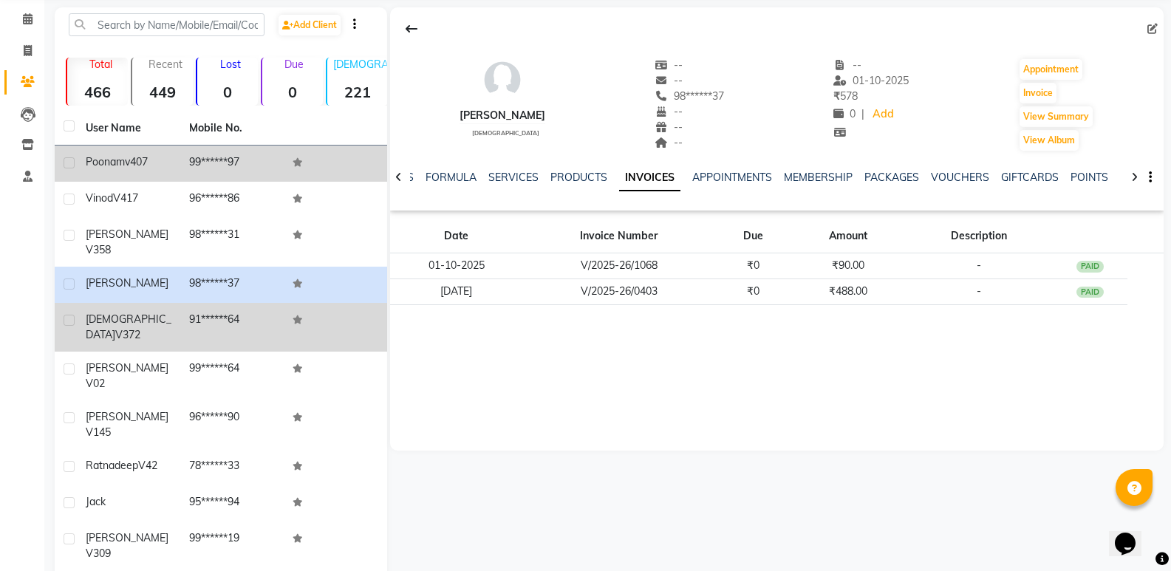
click at [180, 305] on td "Vaishali v372" at bounding box center [128, 327] width 103 height 49
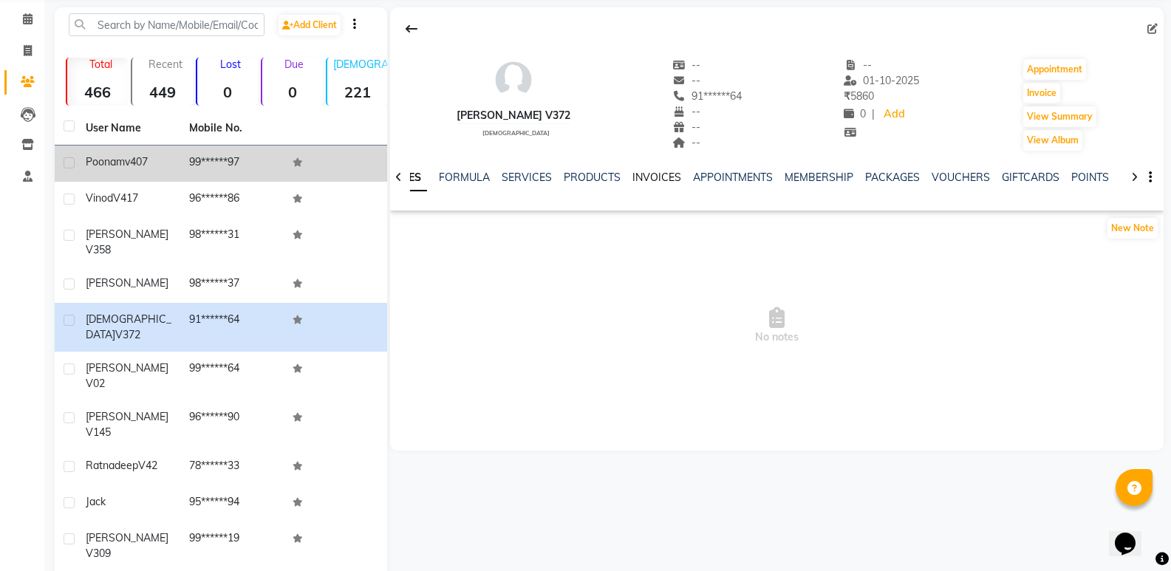
click at [661, 175] on link "INVOICES" at bounding box center [656, 177] width 49 height 13
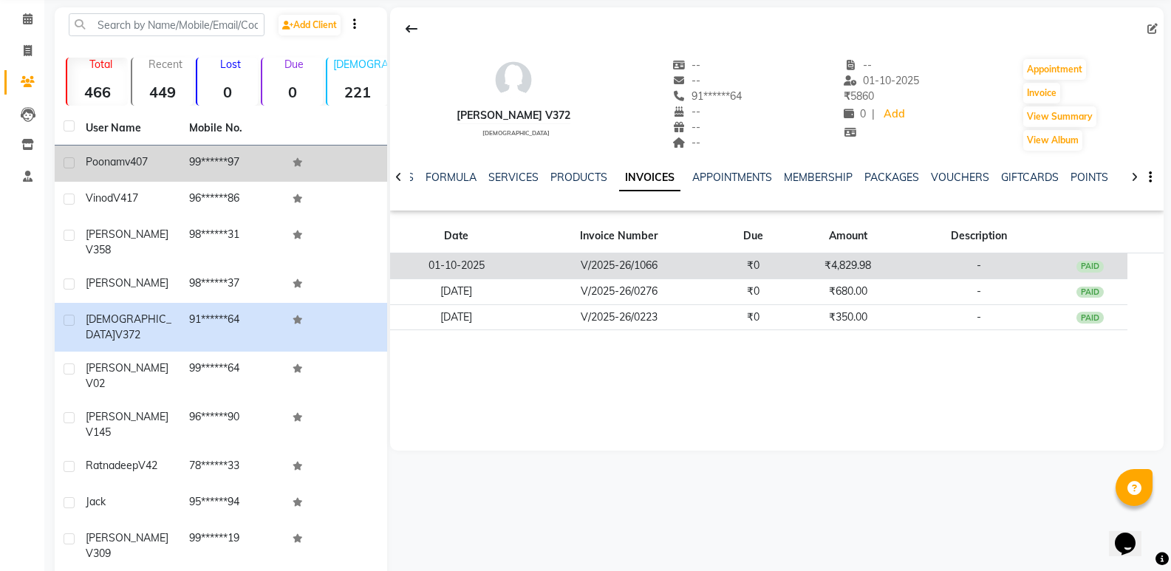
click at [763, 269] on td "₹0" at bounding box center [753, 266] width 76 height 26
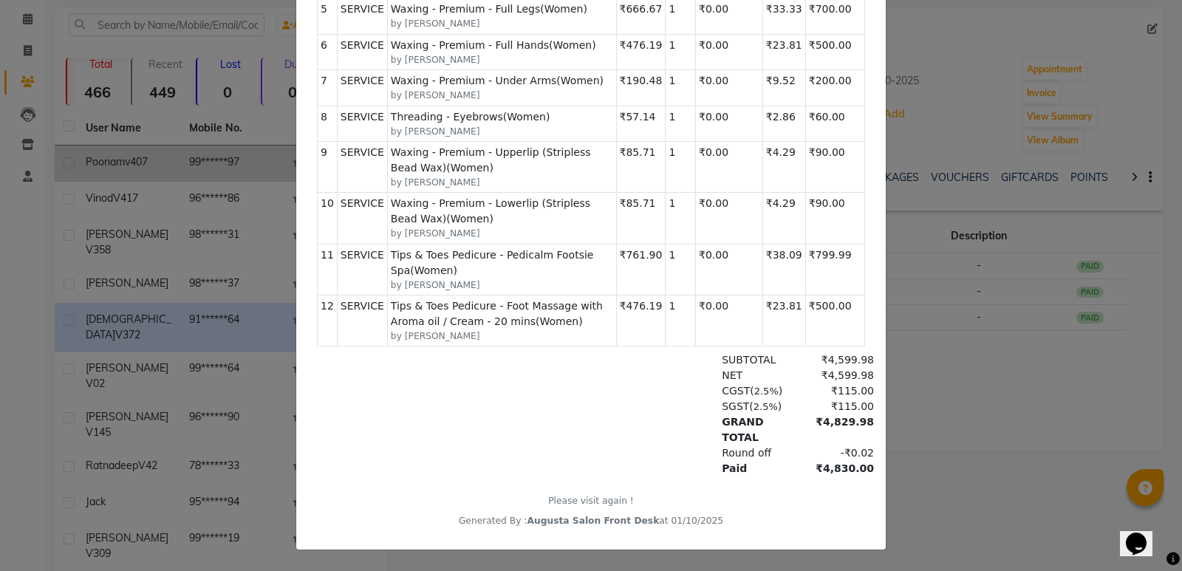
scroll to position [460, 0]
click at [36, 294] on ngb-modal-window "INVOICE View Invoice Close" at bounding box center [591, 285] width 1182 height 571
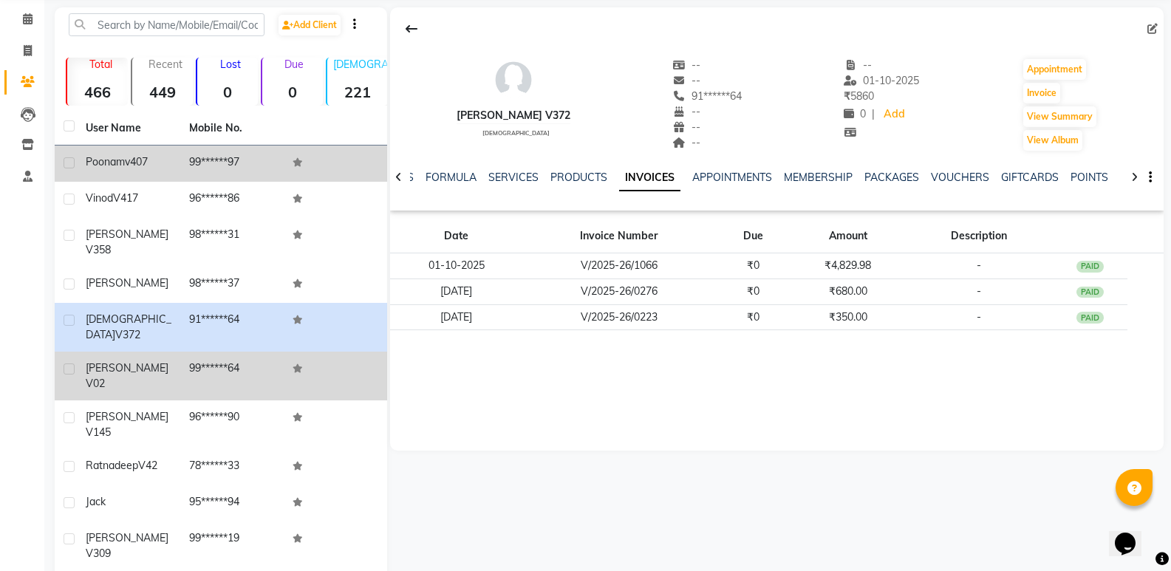
click at [105, 377] on span "v02" at bounding box center [95, 383] width 19 height 13
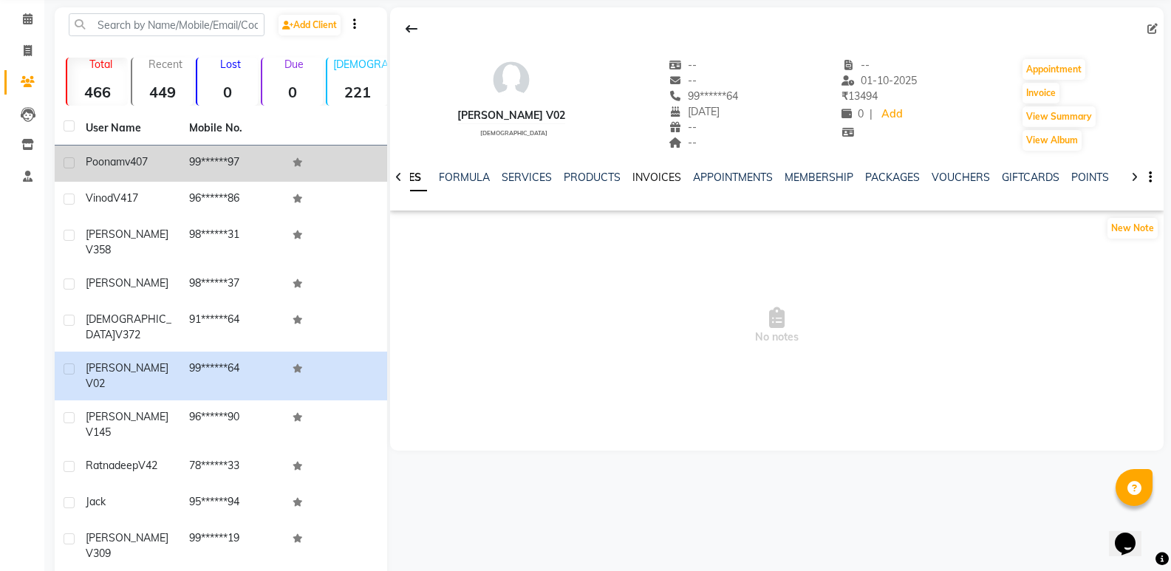
click at [659, 171] on link "INVOICES" at bounding box center [656, 177] width 49 height 13
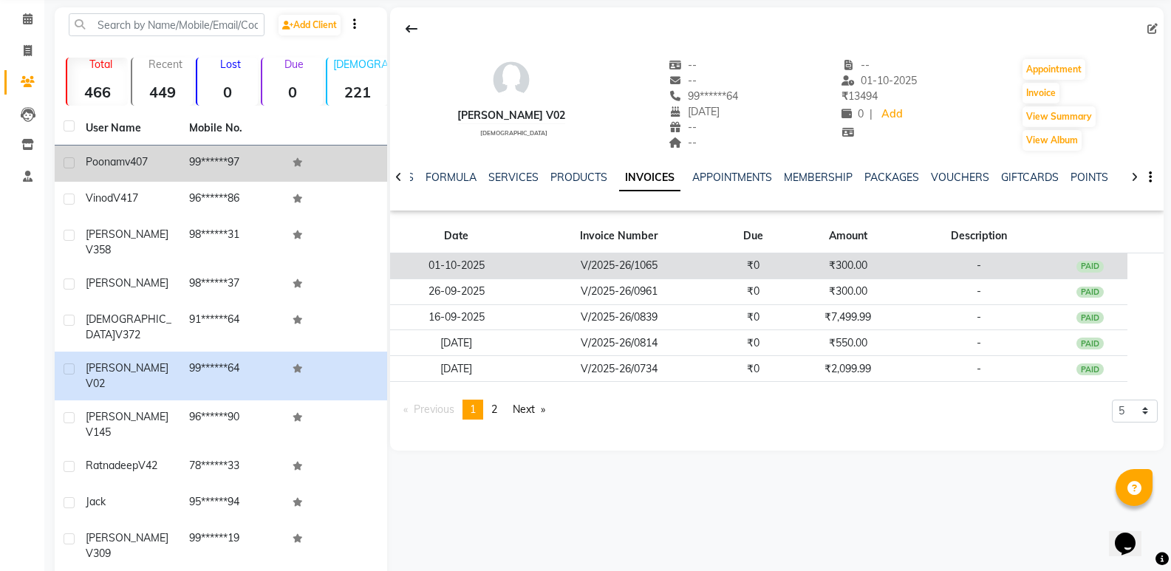
click at [632, 267] on td "V/2025-26/1065" at bounding box center [619, 266] width 193 height 26
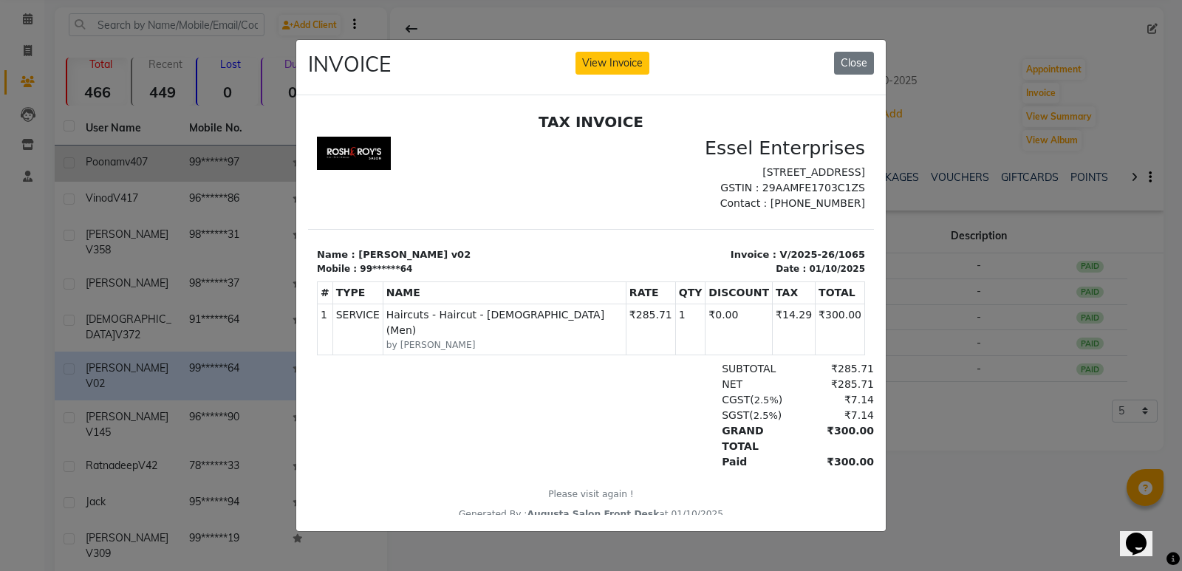
click at [52, 362] on ngb-modal-window "INVOICE View Invoice Close" at bounding box center [591, 285] width 1182 height 571
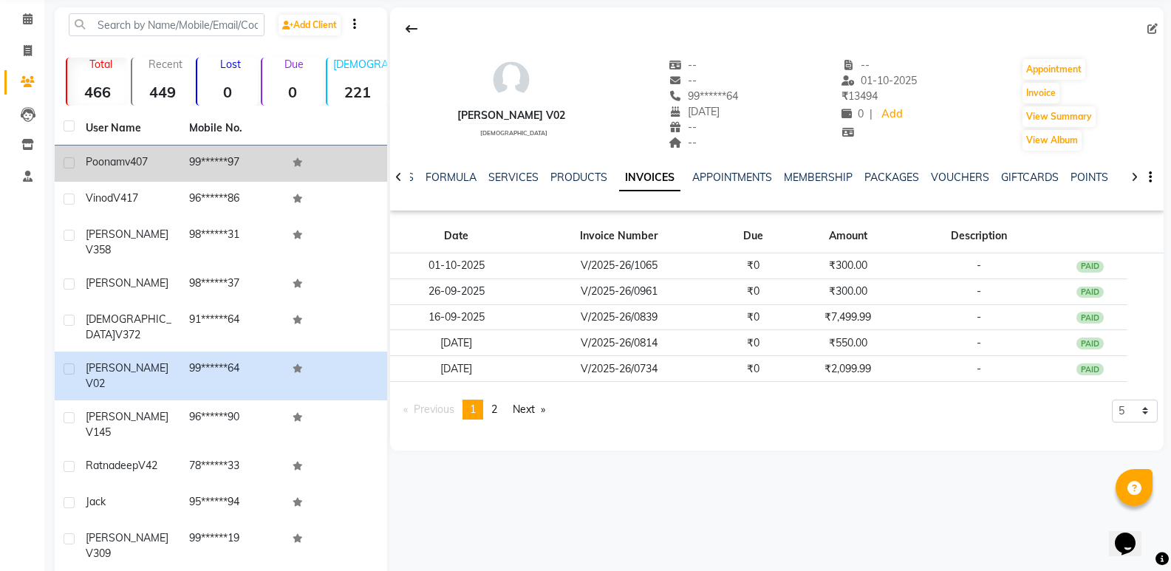
click at [112, 410] on span "[PERSON_NAME]" at bounding box center [127, 416] width 83 height 13
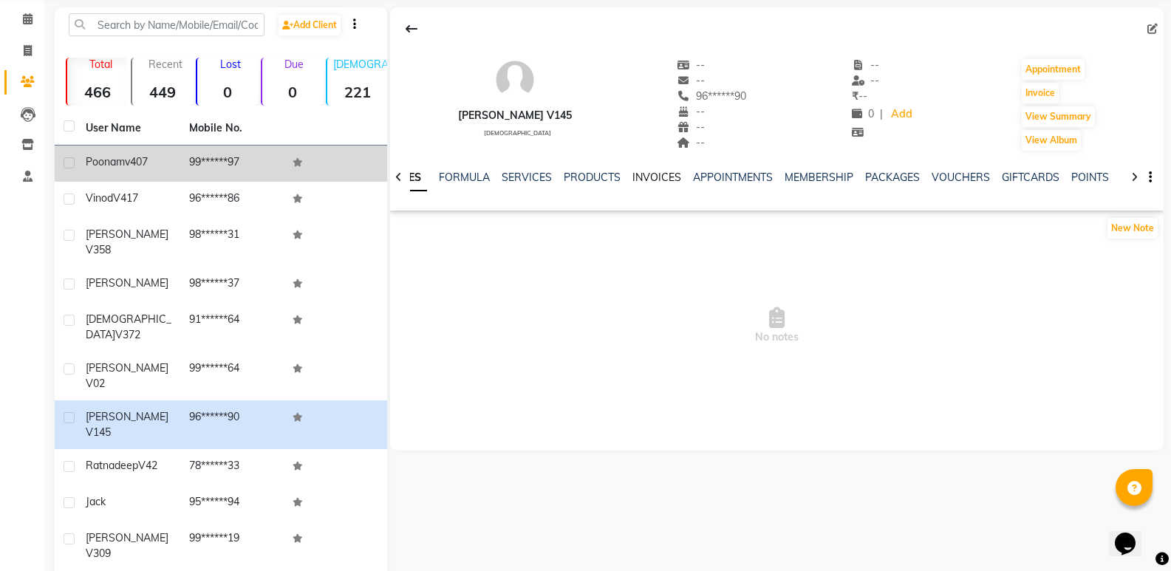
click at [661, 174] on link "INVOICES" at bounding box center [656, 177] width 49 height 13
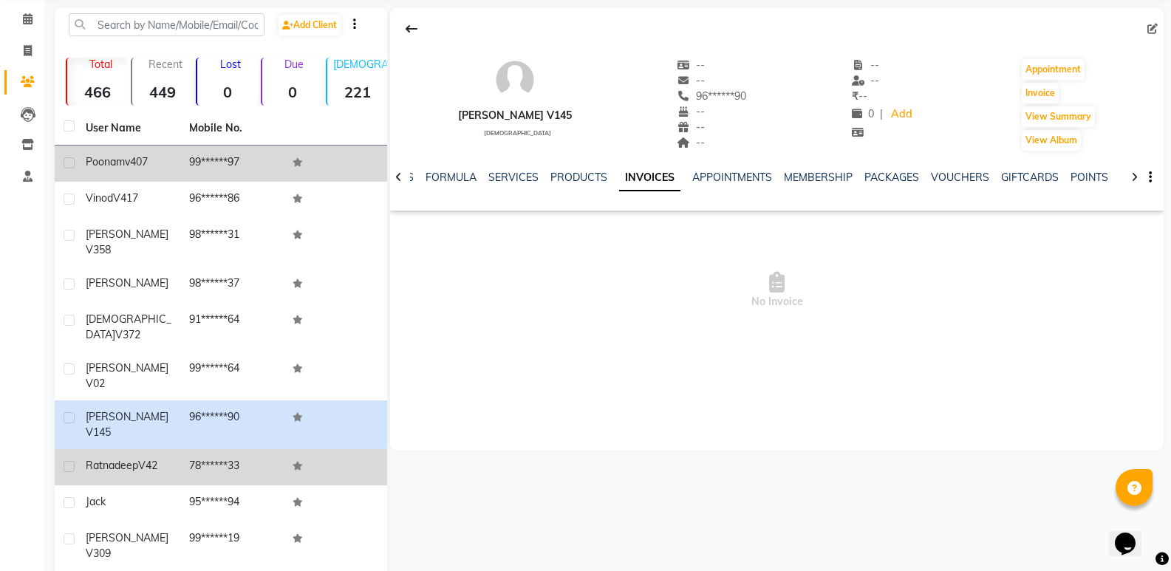
click at [212, 449] on td "78******33" at bounding box center [231, 467] width 103 height 36
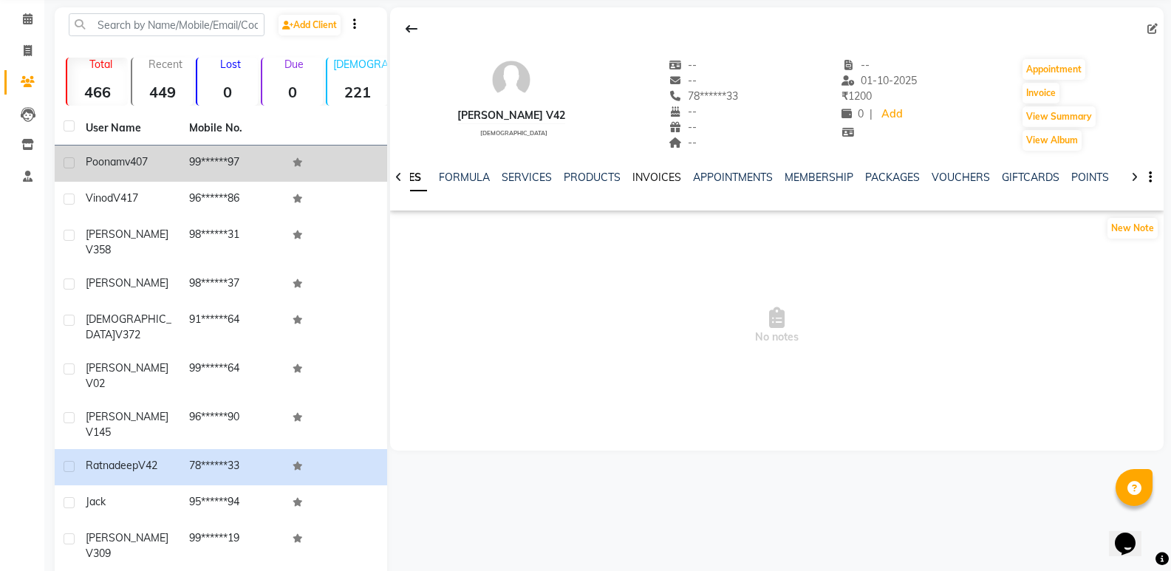
click at [663, 171] on link "INVOICES" at bounding box center [656, 177] width 49 height 13
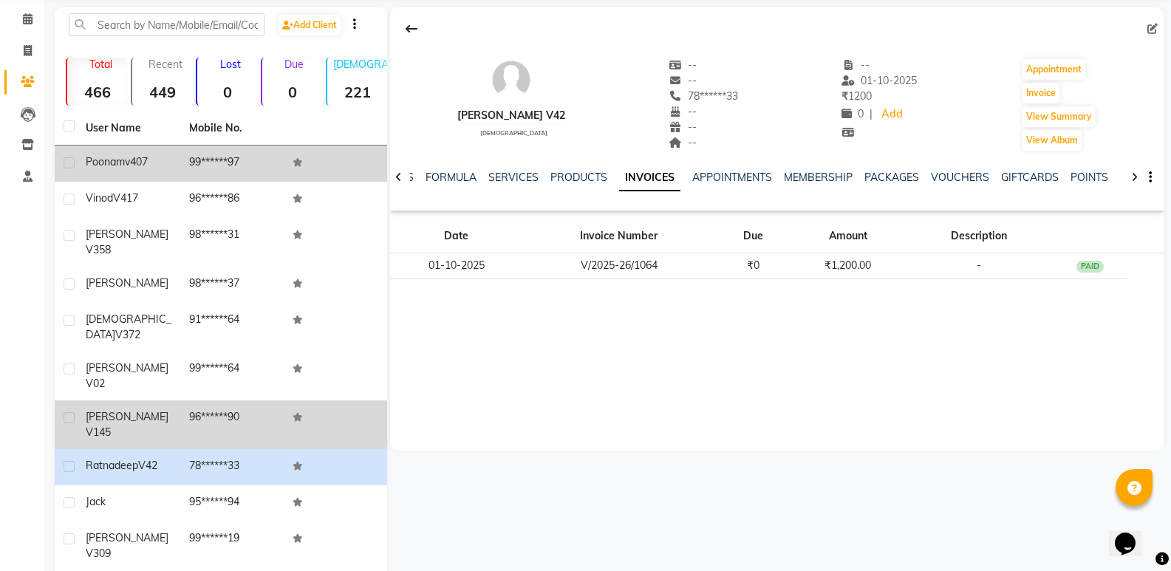
click at [171, 409] on div "Sharath V145" at bounding box center [129, 424] width 86 height 31
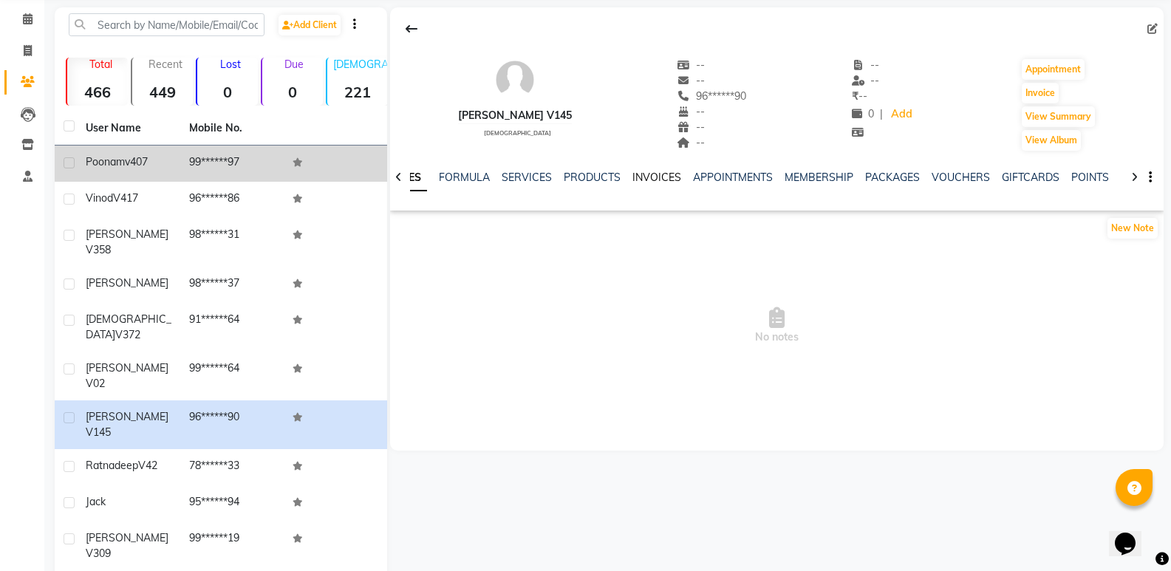
click at [663, 181] on link "INVOICES" at bounding box center [656, 177] width 49 height 13
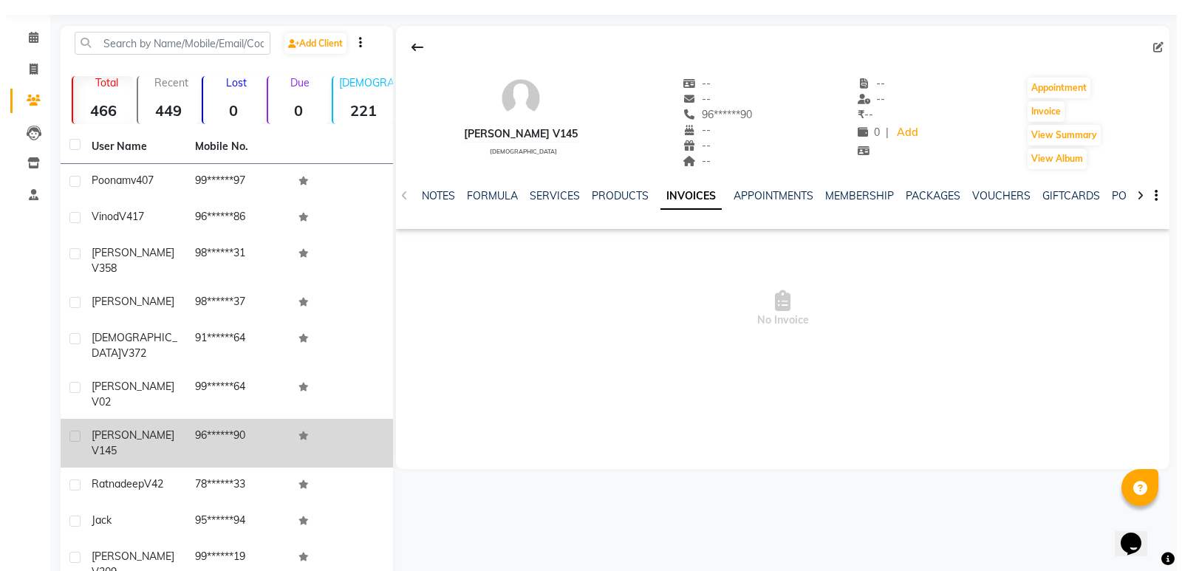
scroll to position [57, 0]
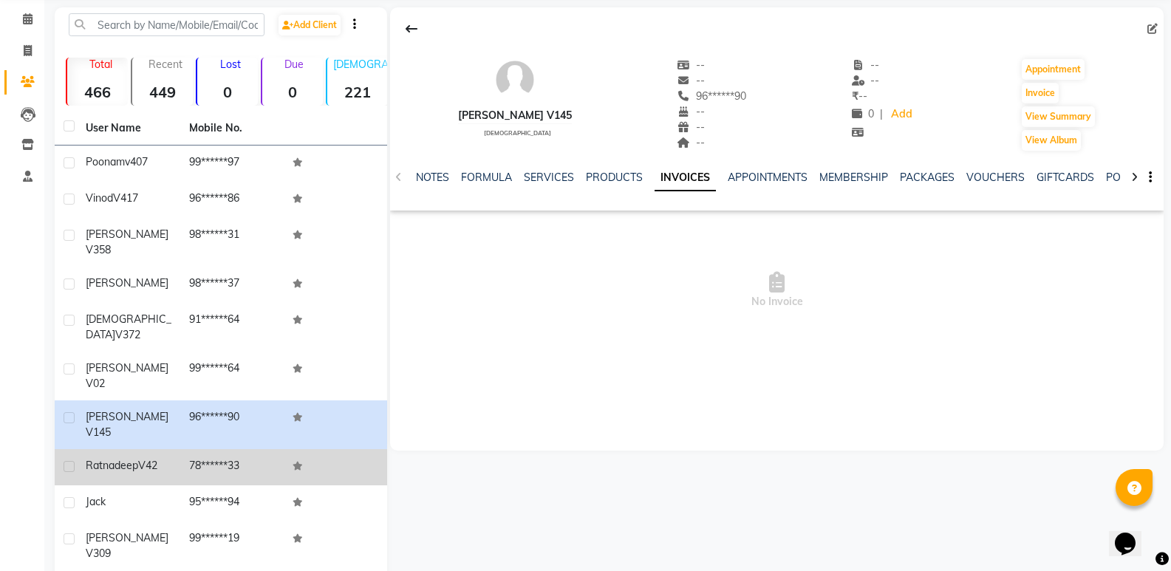
click at [180, 449] on tr "[PERSON_NAME] V42 78******33" at bounding box center [221, 467] width 332 height 36
click at [202, 449] on td "78******33" at bounding box center [231, 467] width 103 height 36
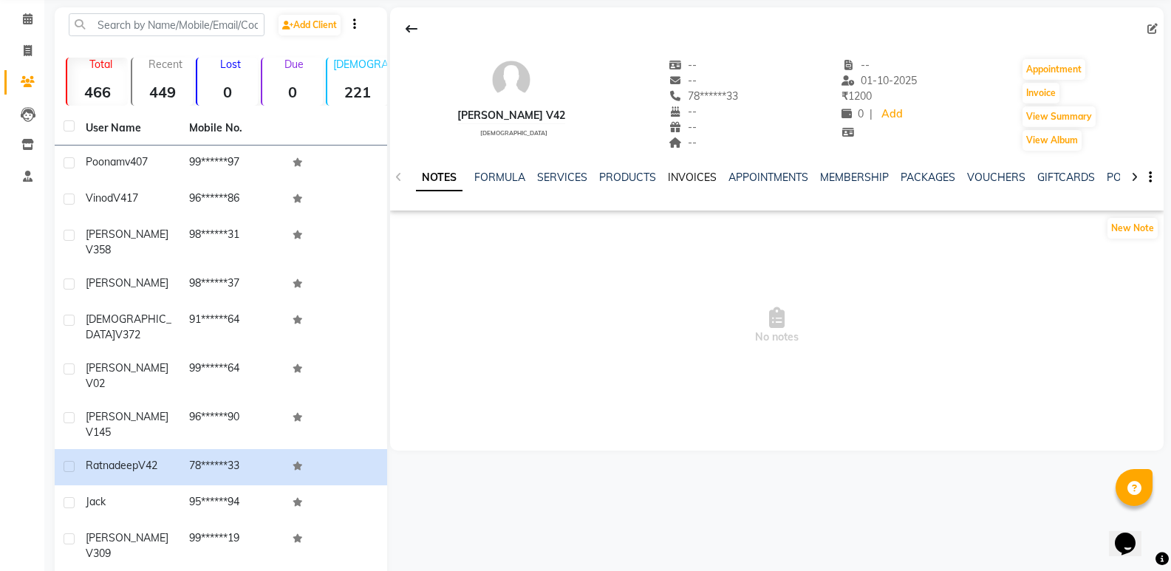
click at [681, 174] on link "INVOICES" at bounding box center [692, 177] width 49 height 13
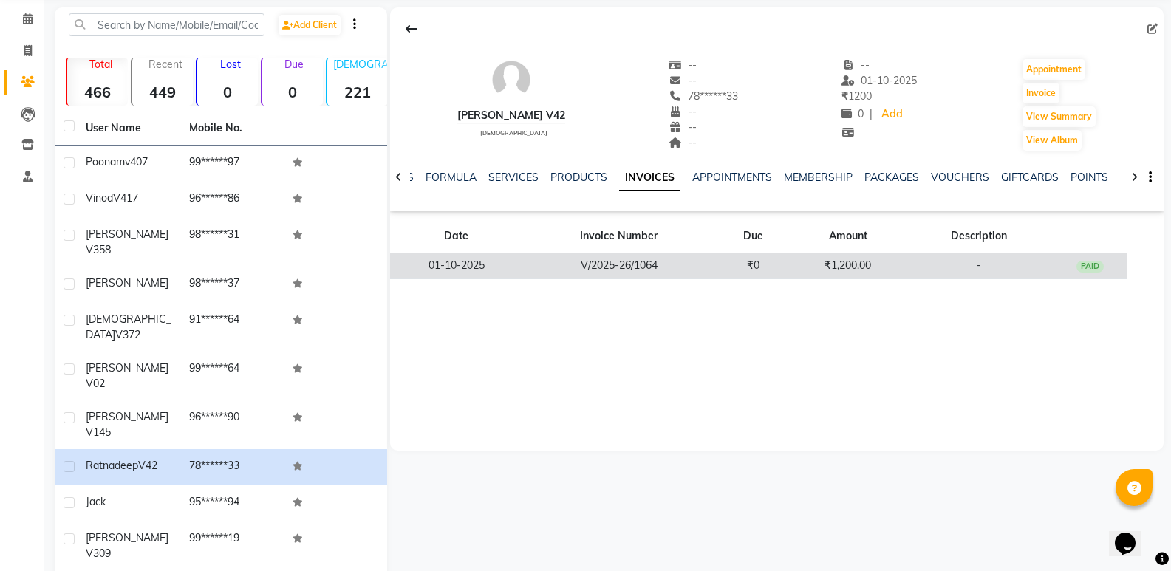
click at [674, 274] on td "V/2025-26/1064" at bounding box center [619, 266] width 193 height 26
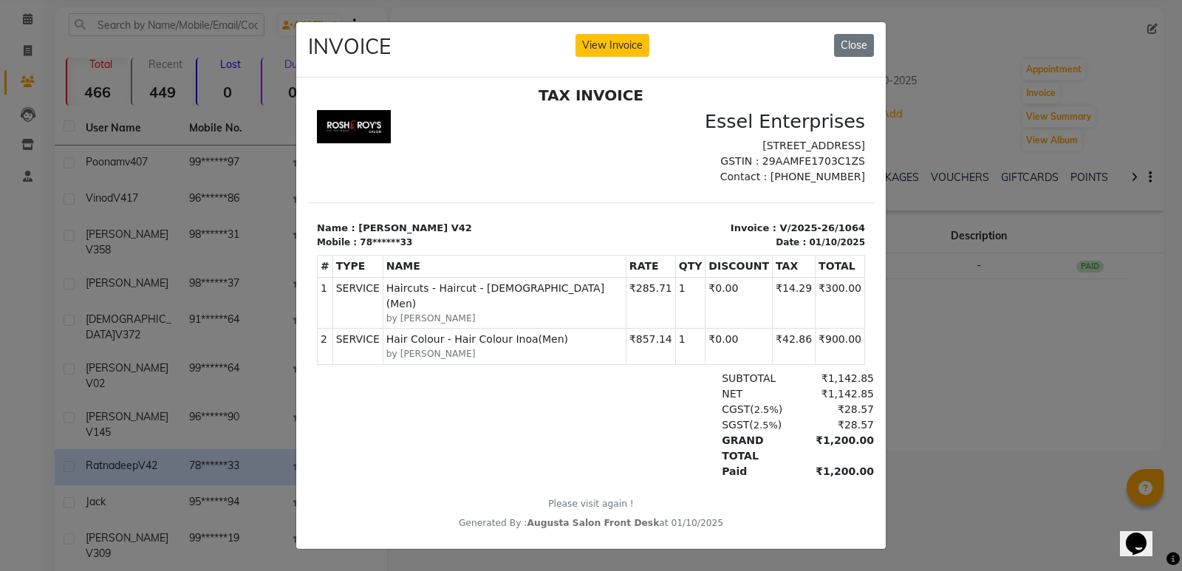
scroll to position [12, 0]
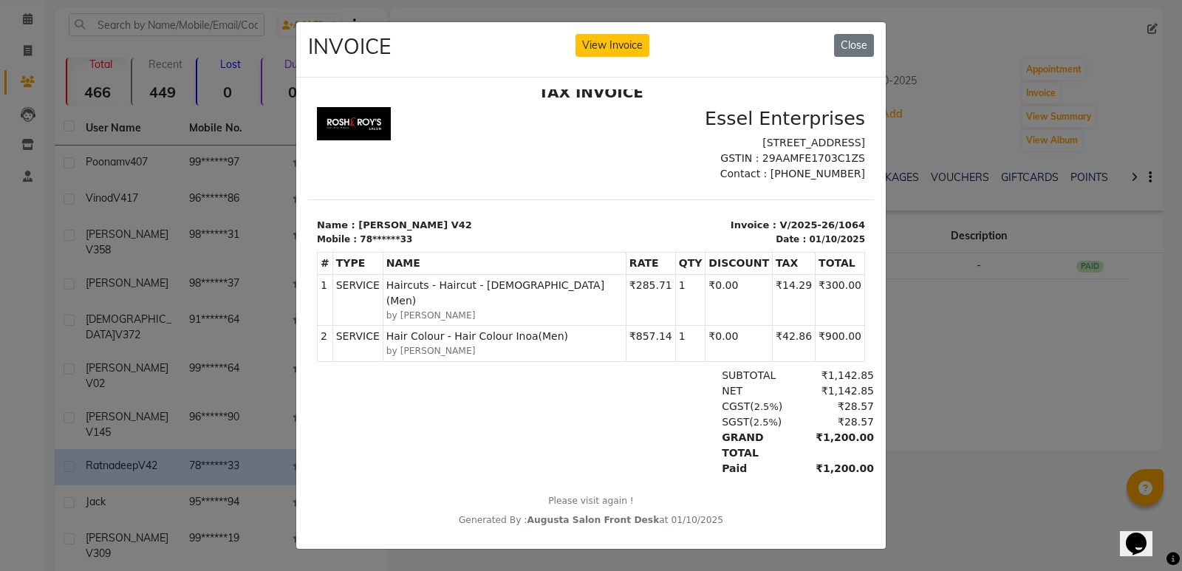
click at [324, 359] on td "2" at bounding box center [326, 342] width 16 height 35
click at [247, 395] on ngb-modal-window "INVOICE View Invoice Close" at bounding box center [591, 285] width 1182 height 571
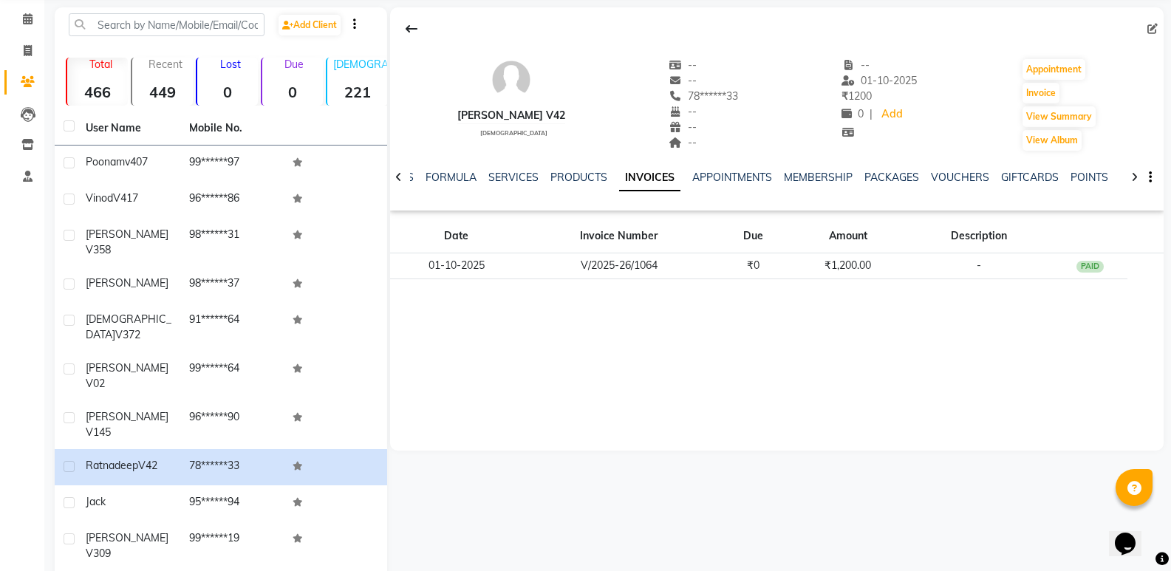
click at [219, 485] on td "95******94" at bounding box center [231, 503] width 103 height 36
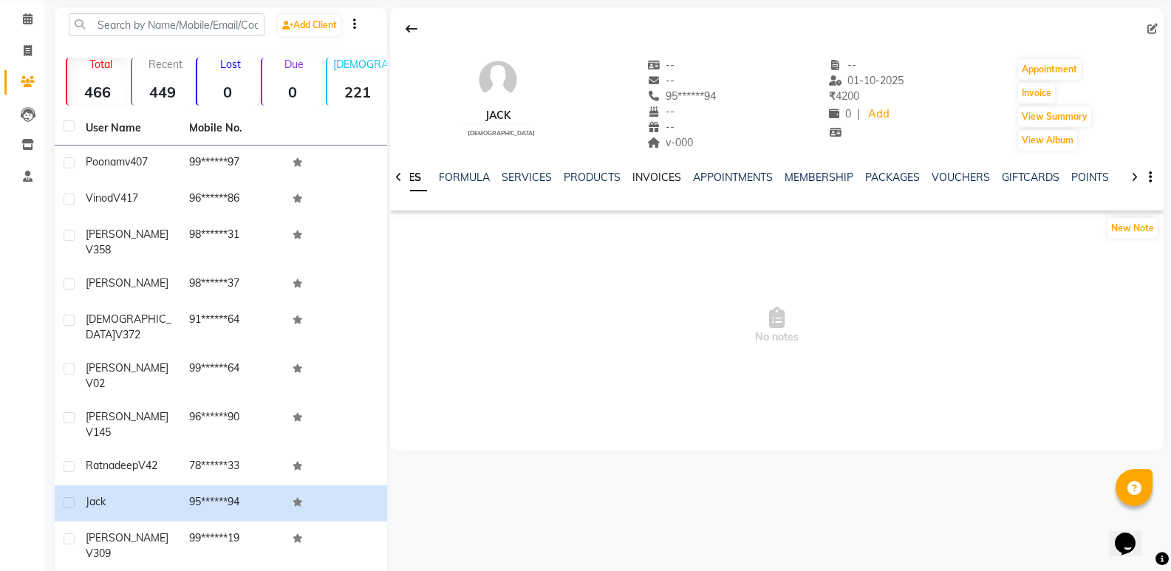
click at [653, 178] on link "INVOICES" at bounding box center [656, 177] width 49 height 13
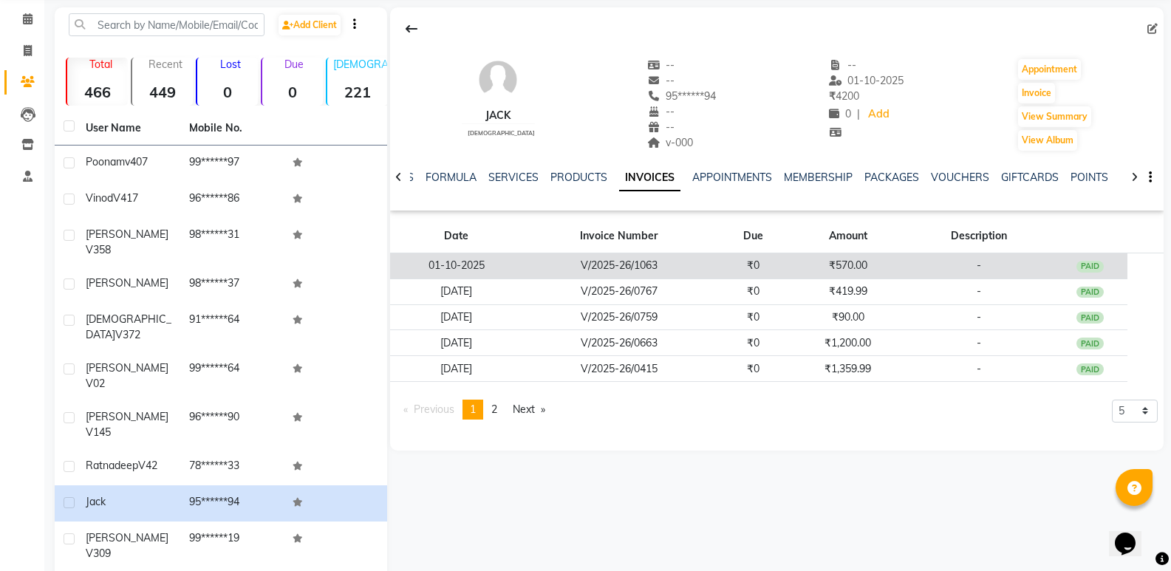
click at [716, 268] on td "₹0" at bounding box center [753, 266] width 76 height 26
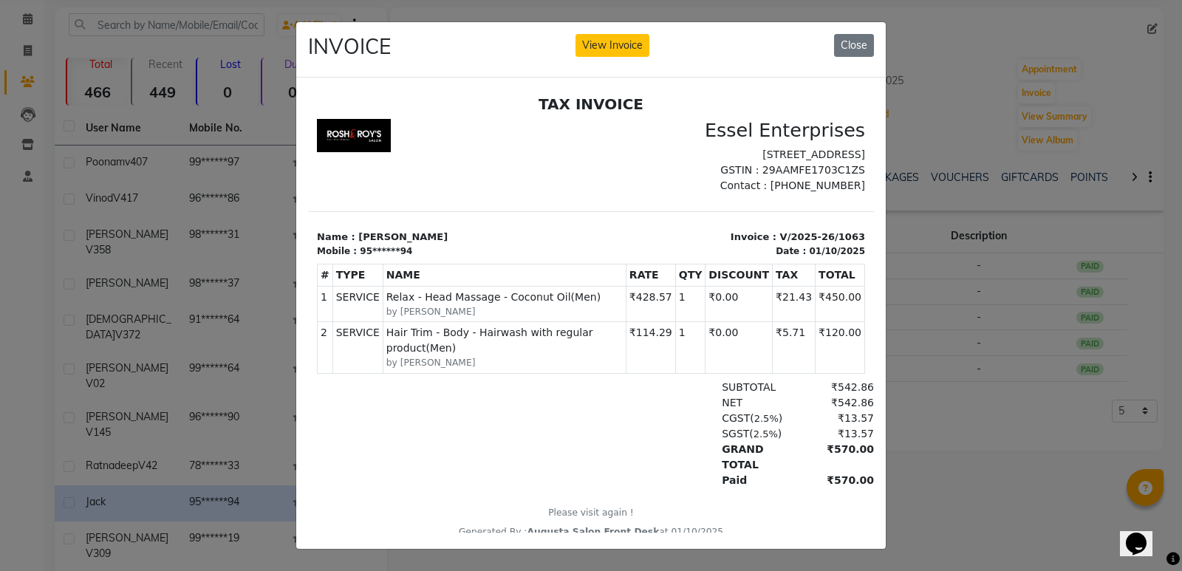
click at [273, 341] on ngb-modal-window "INVOICE View Invoice Close" at bounding box center [591, 285] width 1182 height 571
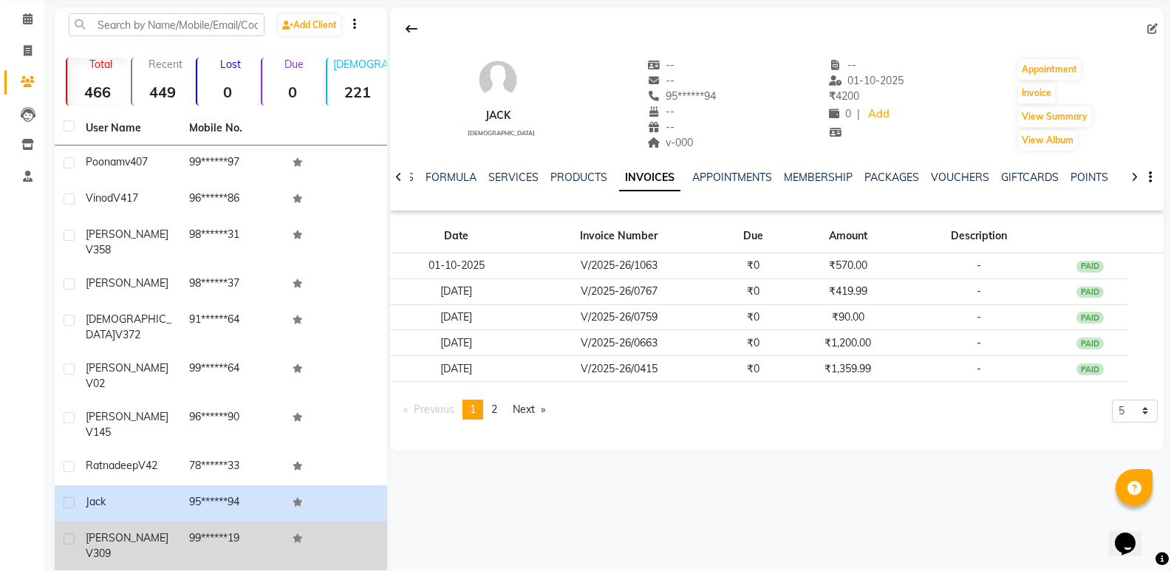
click at [164, 522] on td "[PERSON_NAME] v309" at bounding box center [128, 546] width 103 height 49
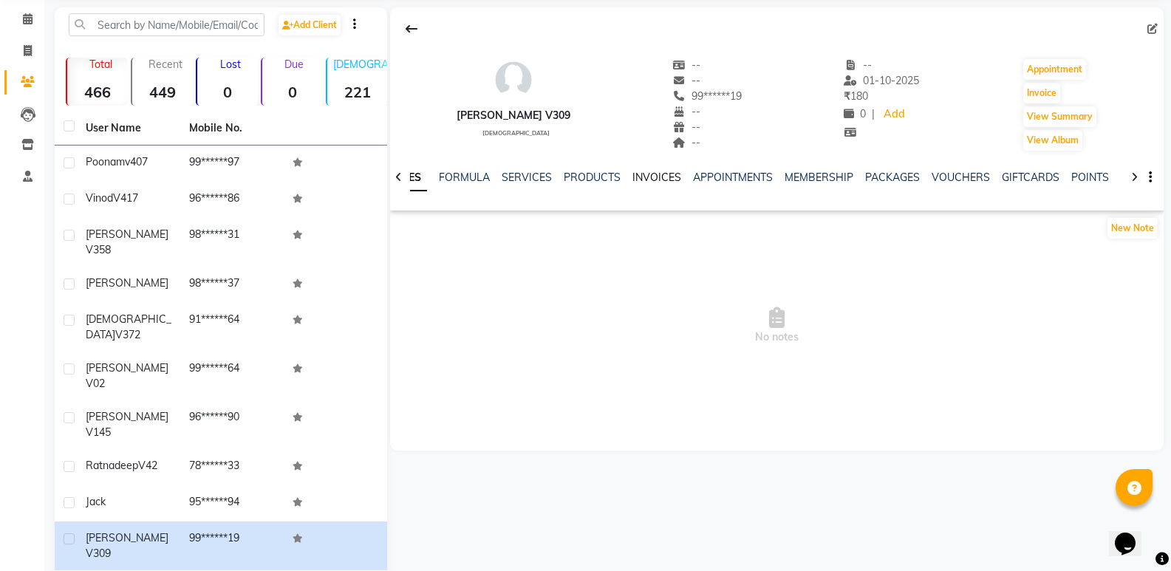
click at [652, 181] on link "INVOICES" at bounding box center [656, 177] width 49 height 13
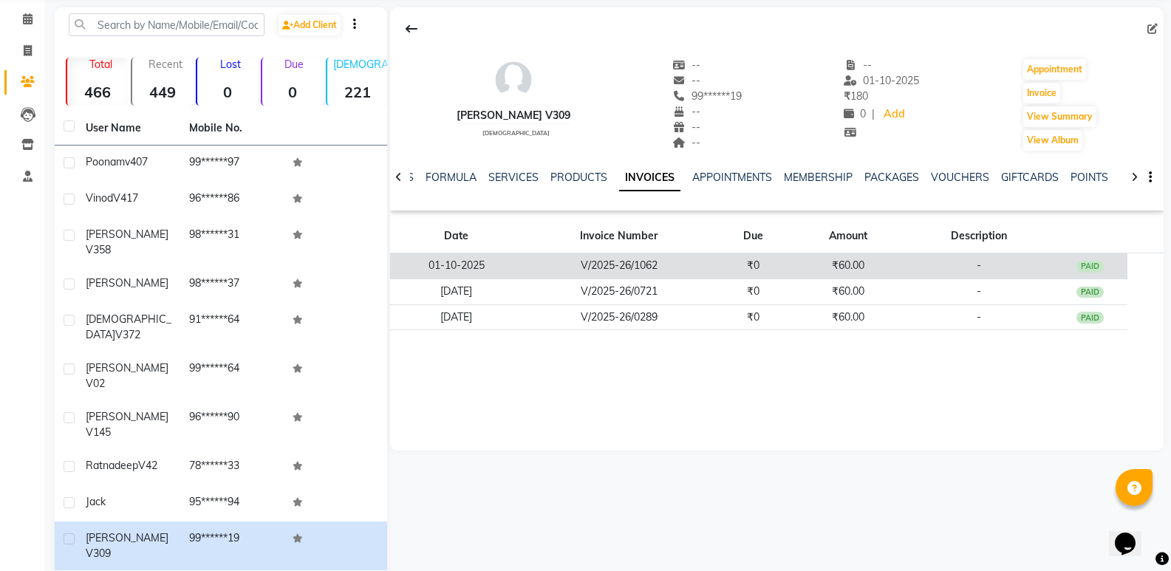
click at [672, 261] on td "V/2025-26/1062" at bounding box center [619, 266] width 193 height 26
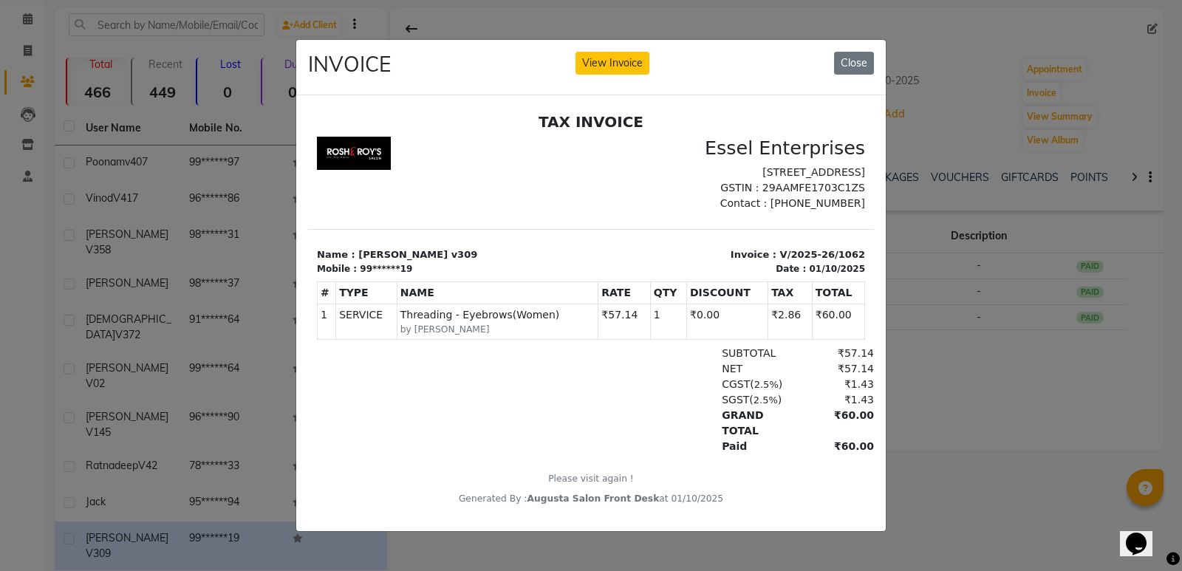
click at [253, 390] on ngb-modal-window "INVOICE View Invoice Close" at bounding box center [591, 285] width 1182 height 571
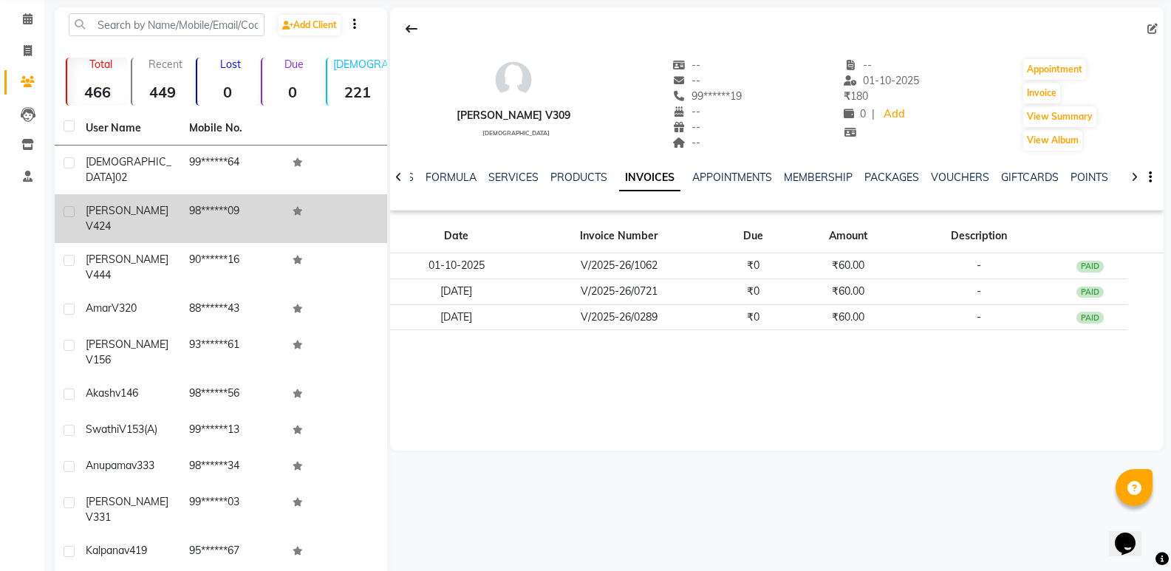
click at [219, 204] on td "98******09" at bounding box center [231, 218] width 103 height 49
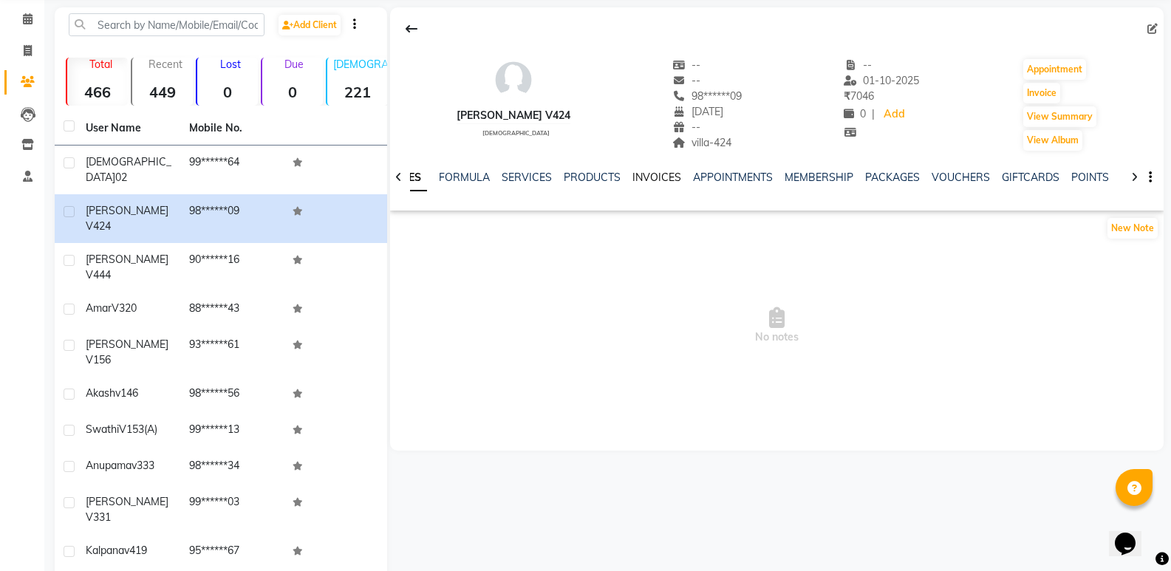
click at [654, 176] on link "INVOICES" at bounding box center [656, 177] width 49 height 13
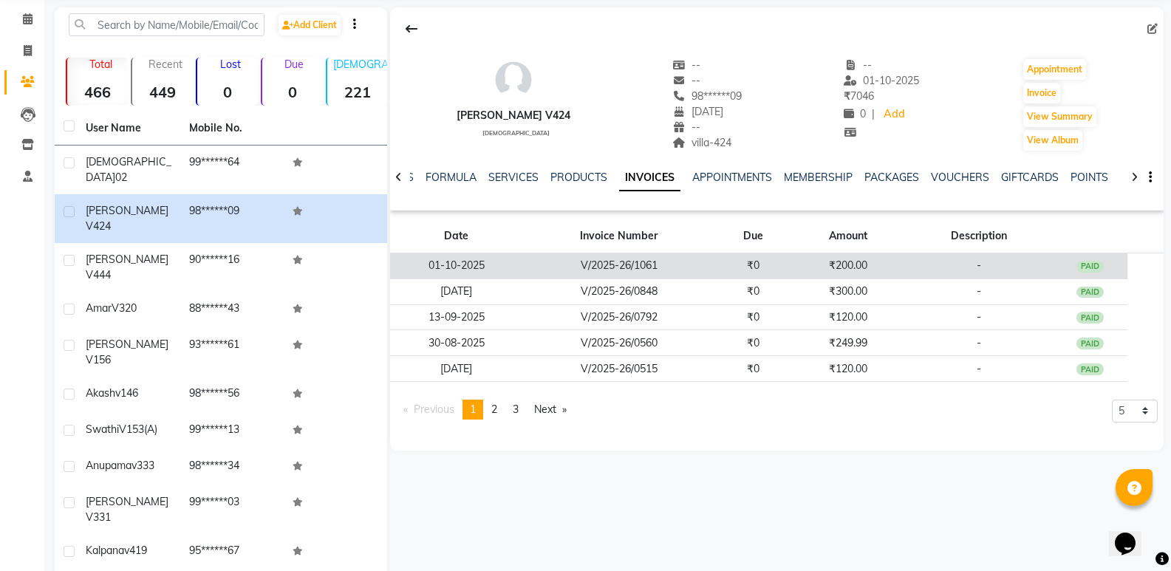
click at [701, 264] on td "V/2025-26/1061" at bounding box center [619, 266] width 193 height 26
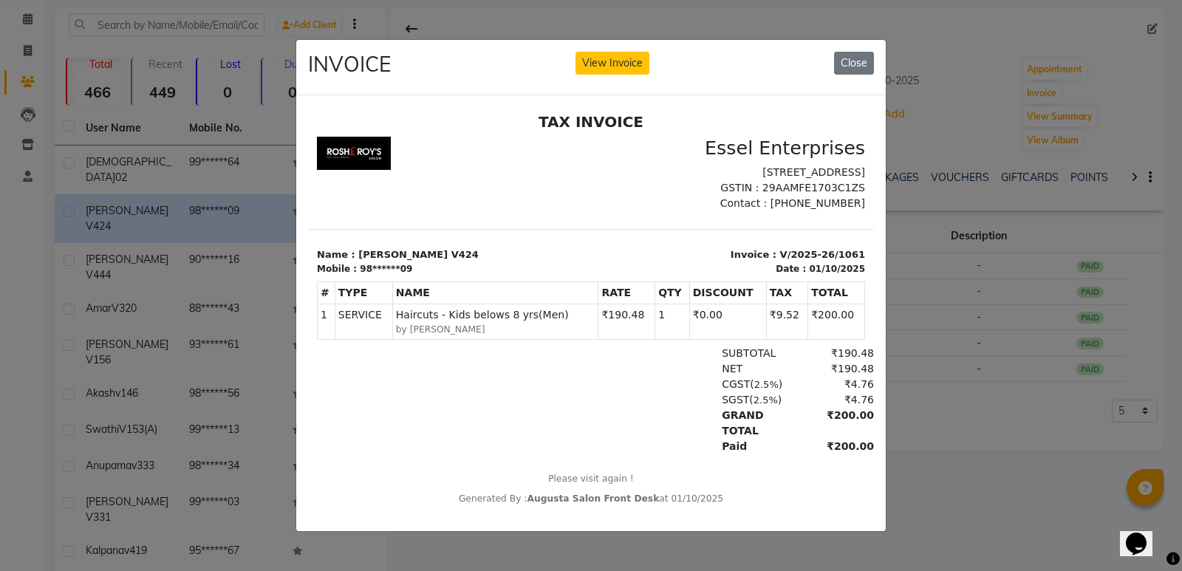
drag, startPoint x: 152, startPoint y: 314, endPoint x: 185, endPoint y: 257, distance: 65.5
click at [152, 313] on ngb-modal-window "INVOICE View Invoice Close" at bounding box center [591, 285] width 1182 height 571
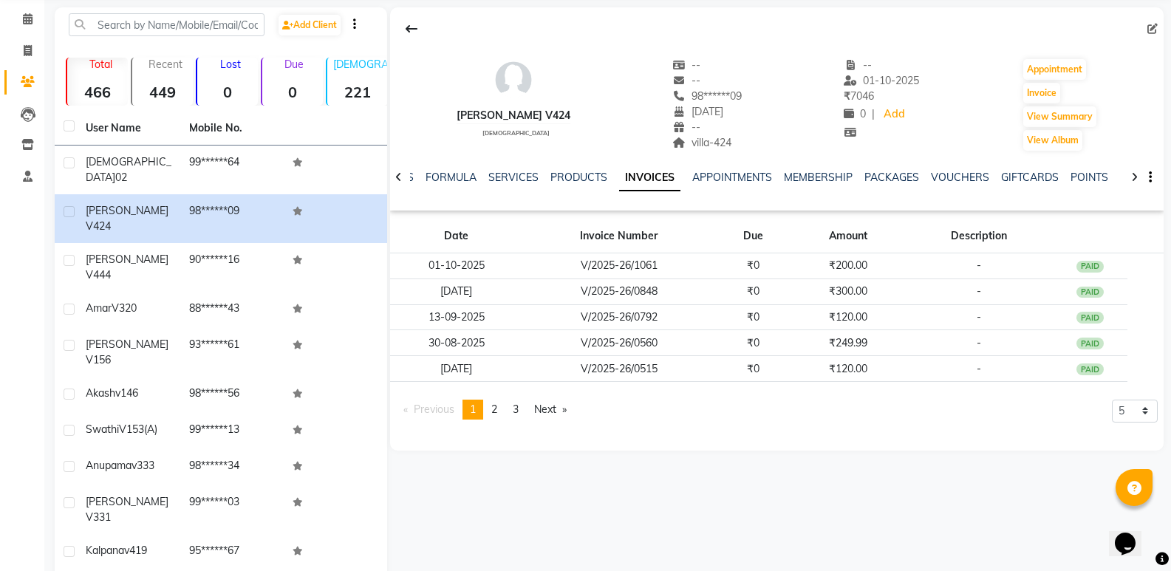
click at [201, 243] on td "90******16" at bounding box center [231, 267] width 103 height 49
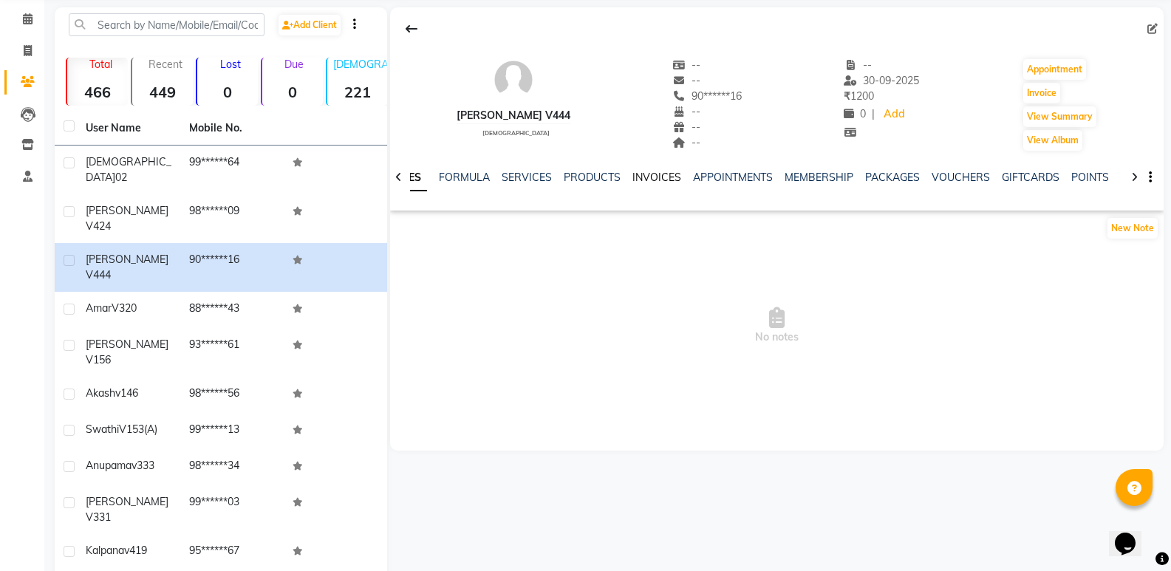
click at [641, 180] on link "INVOICES" at bounding box center [656, 177] width 49 height 13
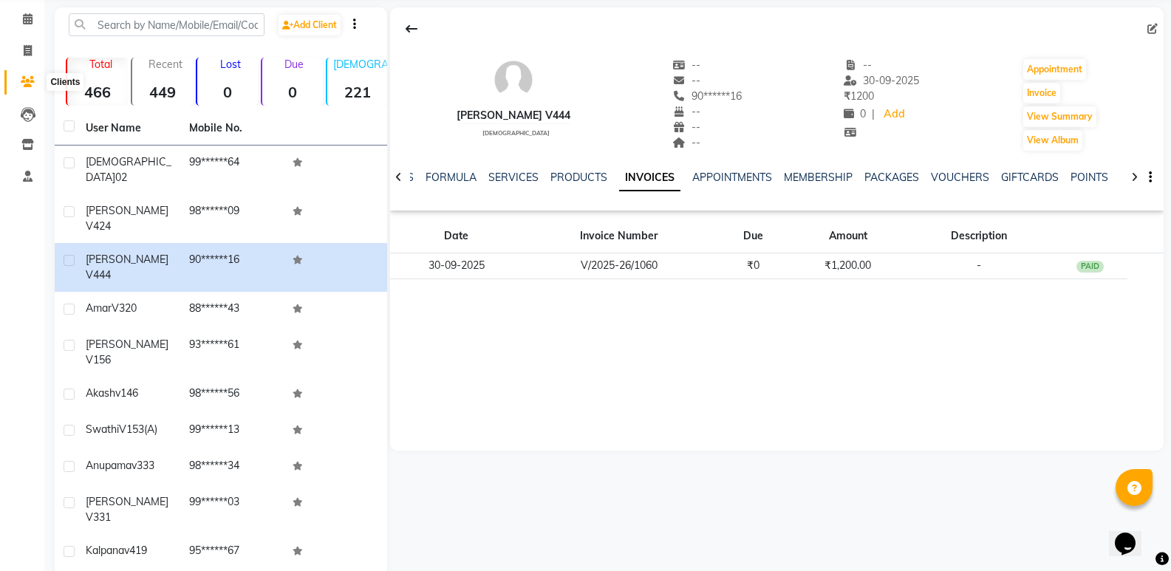
click at [30, 76] on icon at bounding box center [28, 81] width 14 height 11
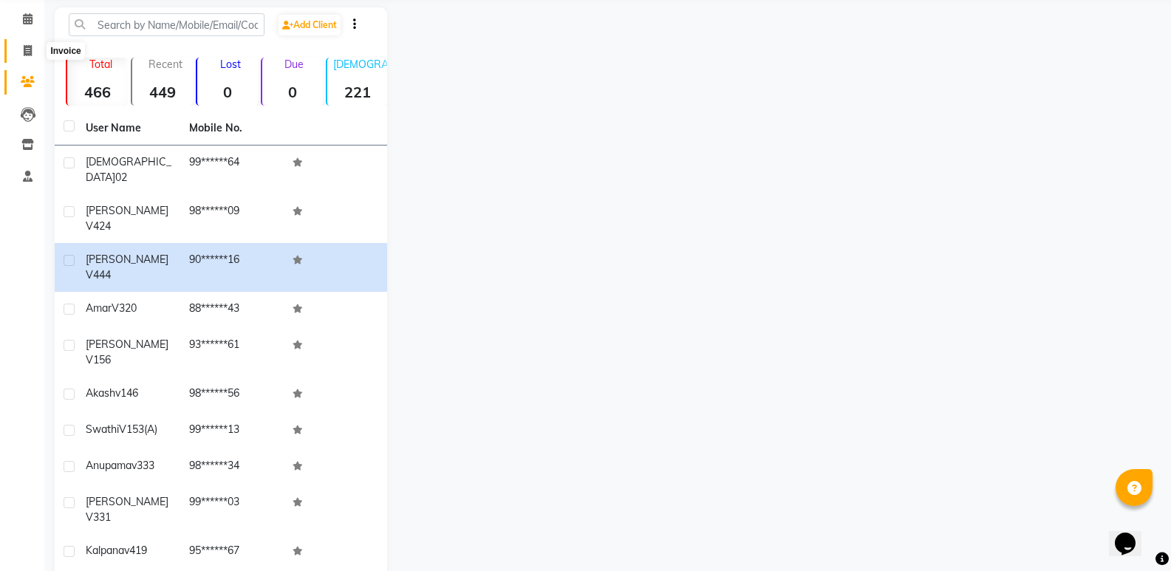
click at [26, 47] on icon at bounding box center [28, 50] width 8 height 11
select select "service"
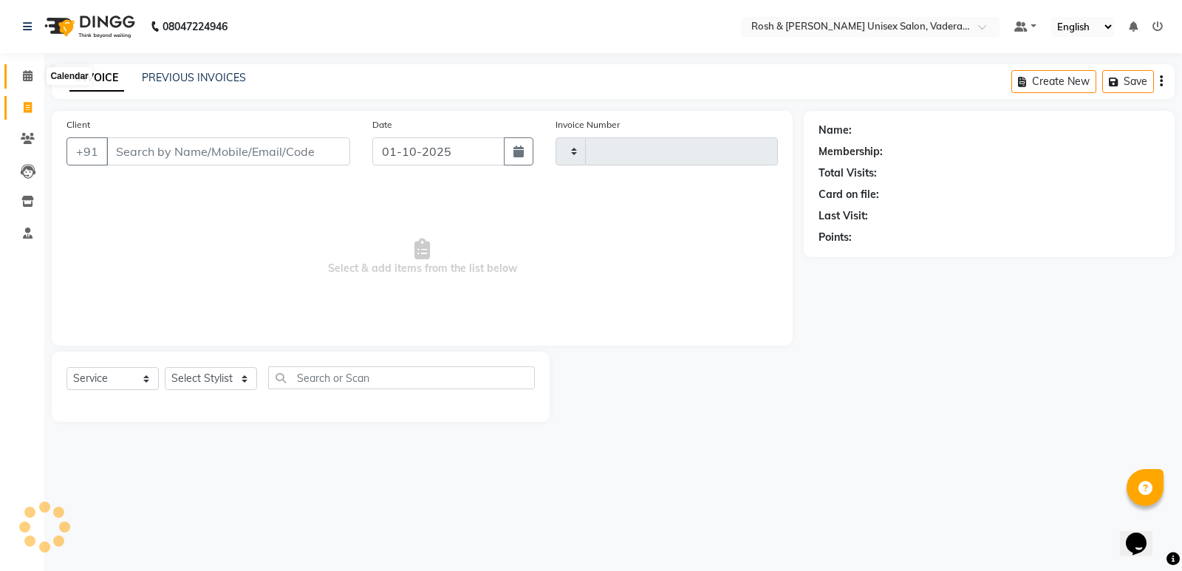
click at [27, 76] on icon at bounding box center [28, 75] width 10 height 11
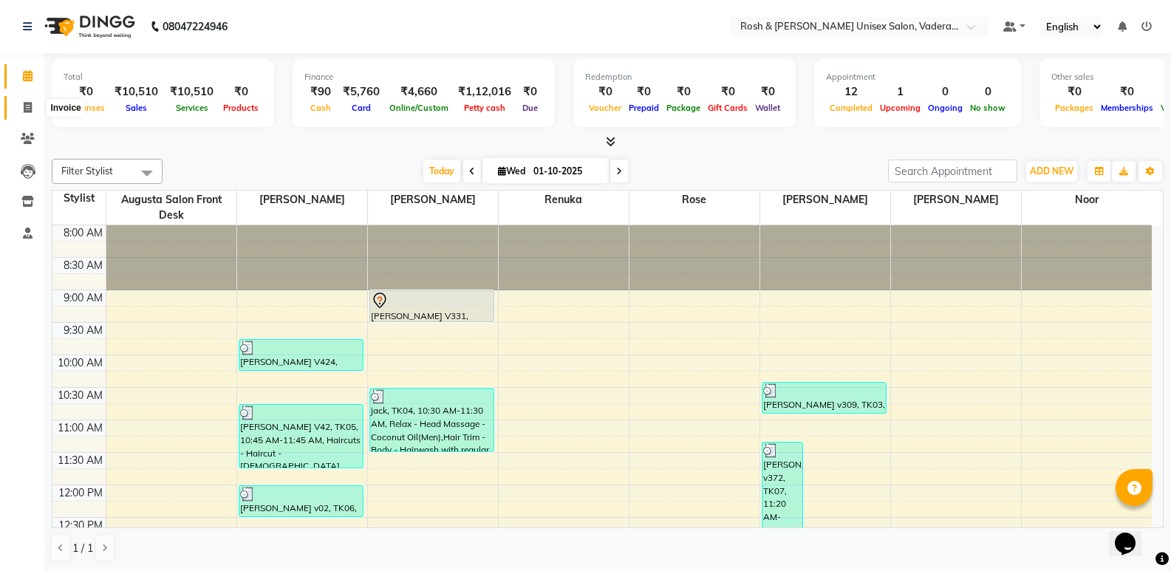
click at [24, 107] on icon at bounding box center [28, 107] width 8 height 11
select select "service"
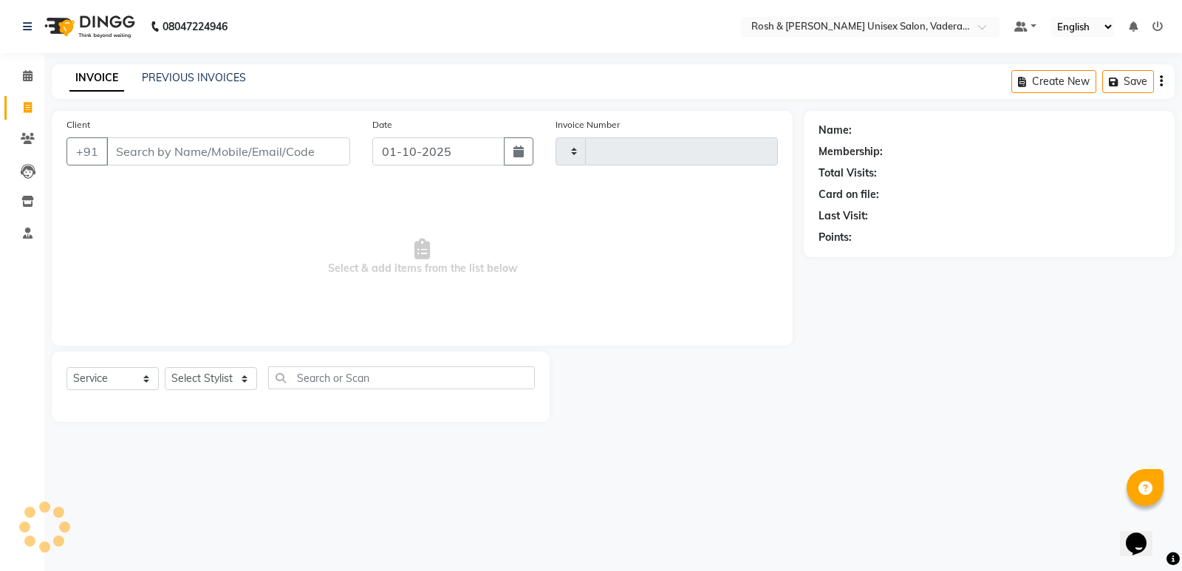
type input "1072"
select select "8657"
click at [160, 151] on input "Client" at bounding box center [228, 151] width 244 height 28
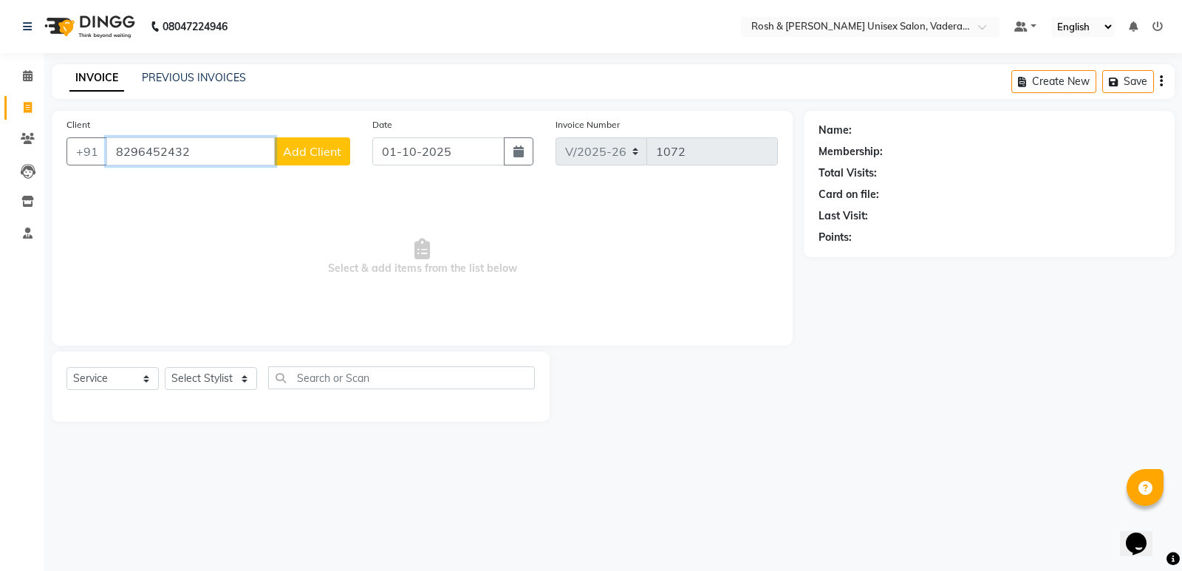
type input "8296452432"
click at [325, 151] on span "Add Client" at bounding box center [312, 151] width 58 height 15
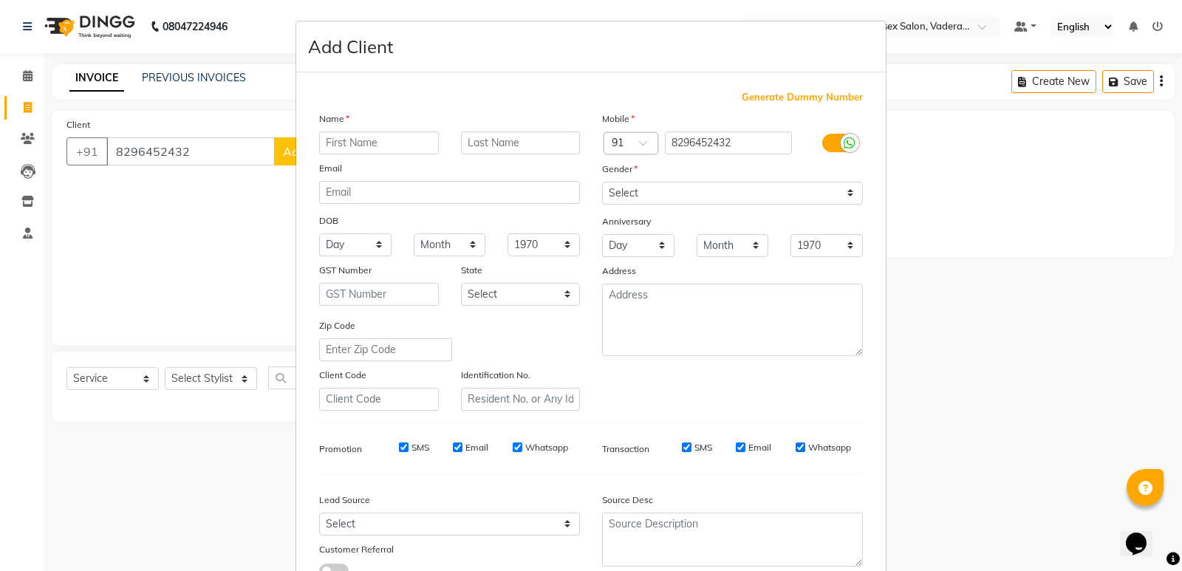
click at [343, 143] on input "text" at bounding box center [379, 143] width 120 height 23
type input "n"
type input "[MEDICAL_DATA]"
type input "V38"
click at [617, 185] on select "Select [DEMOGRAPHIC_DATA] [DEMOGRAPHIC_DATA] Other Prefer Not To Say" at bounding box center [732, 193] width 261 height 23
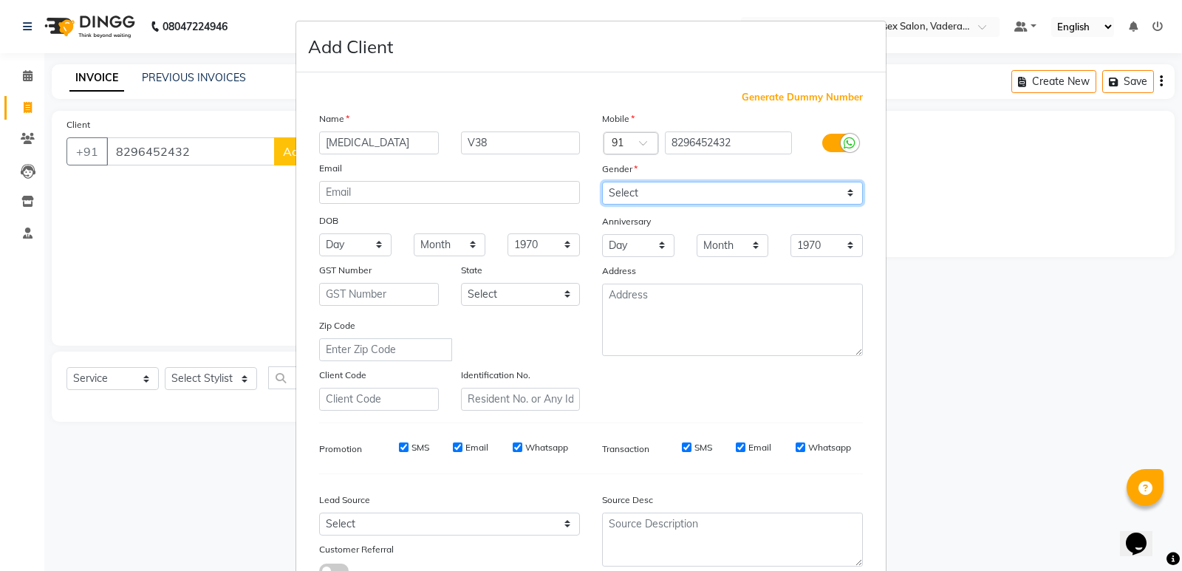
select select "[DEMOGRAPHIC_DATA]"
click at [602, 182] on select "Select [DEMOGRAPHIC_DATA] [DEMOGRAPHIC_DATA] Other Prefer Not To Say" at bounding box center [732, 193] width 261 height 23
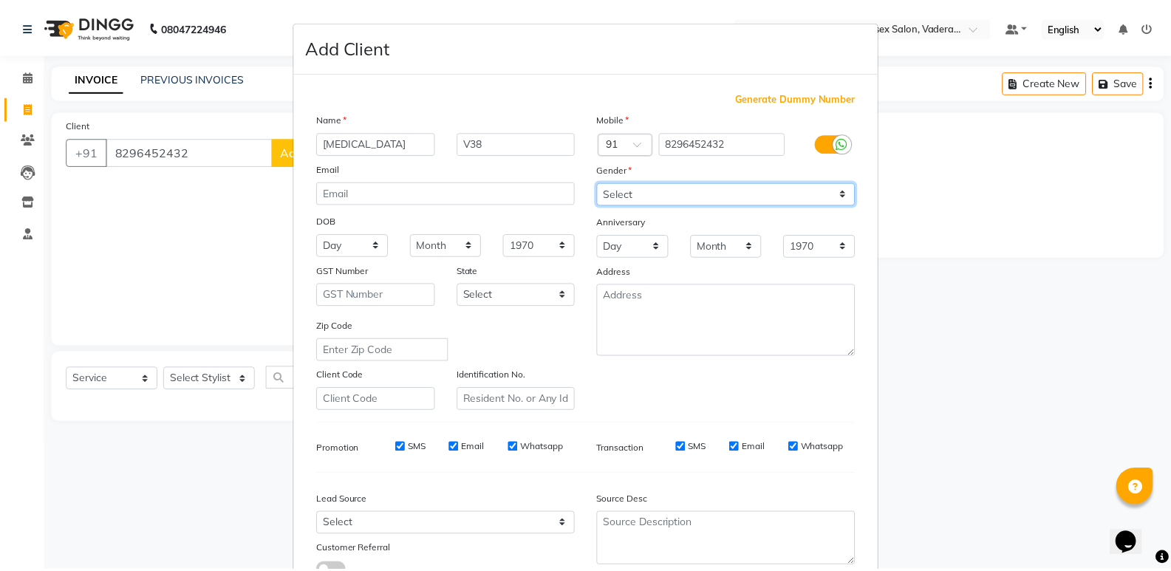
scroll to position [111, 0]
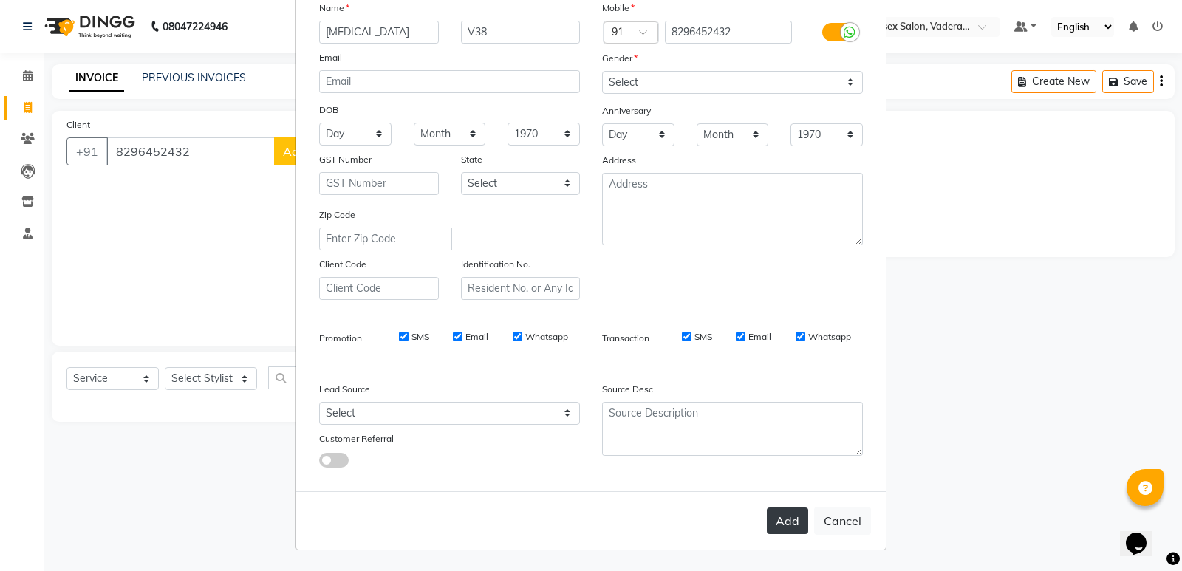
click at [777, 510] on button "Add" at bounding box center [787, 521] width 41 height 27
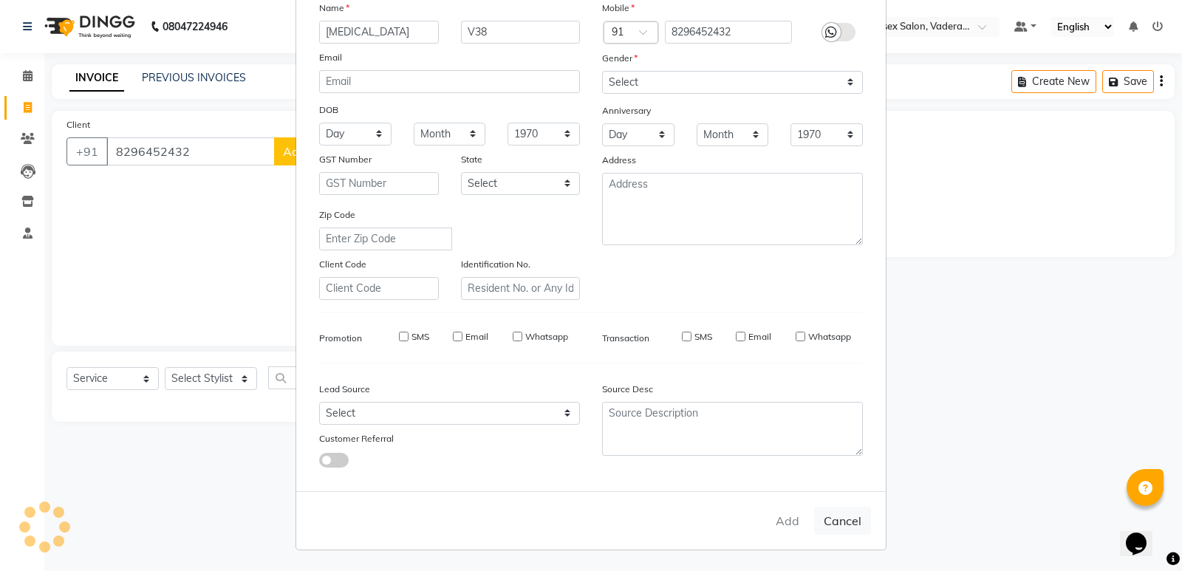
type input "82******32"
select select
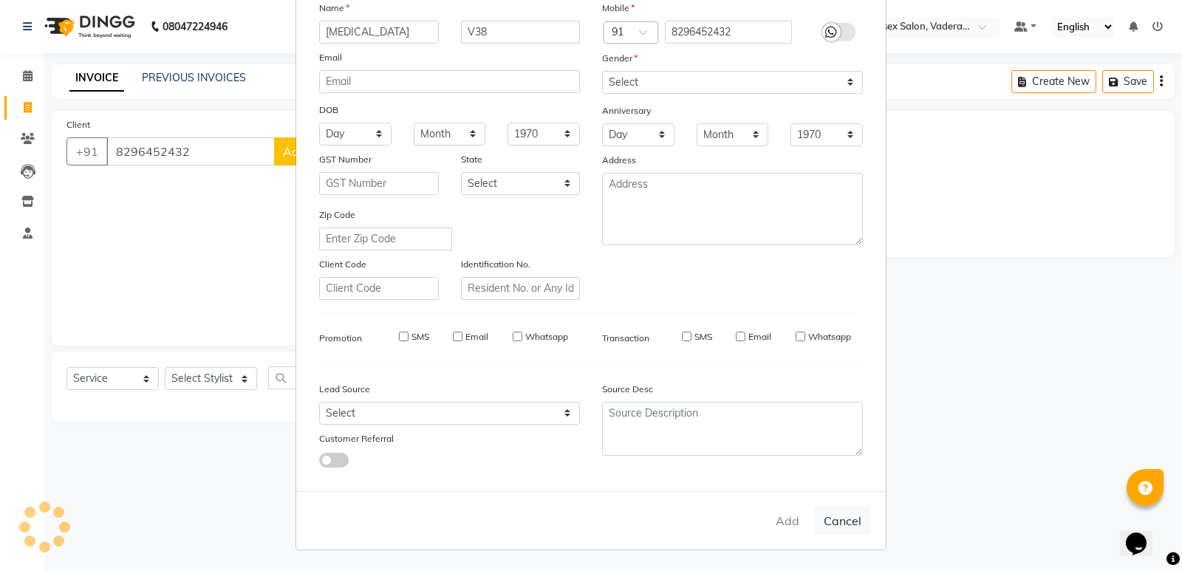
select select
checkbox input "false"
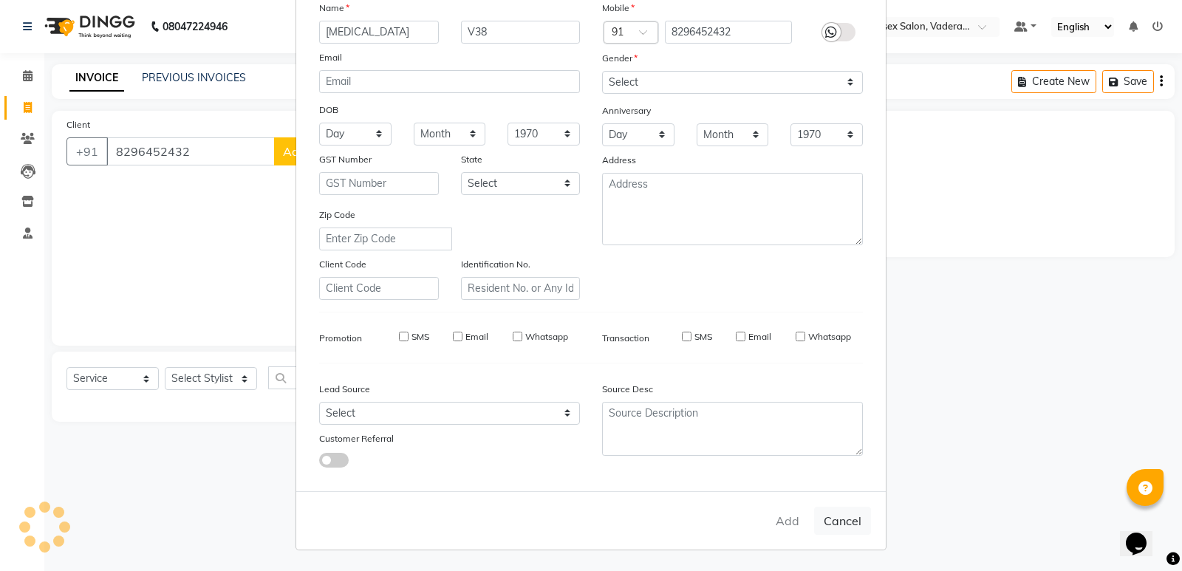
checkbox input "false"
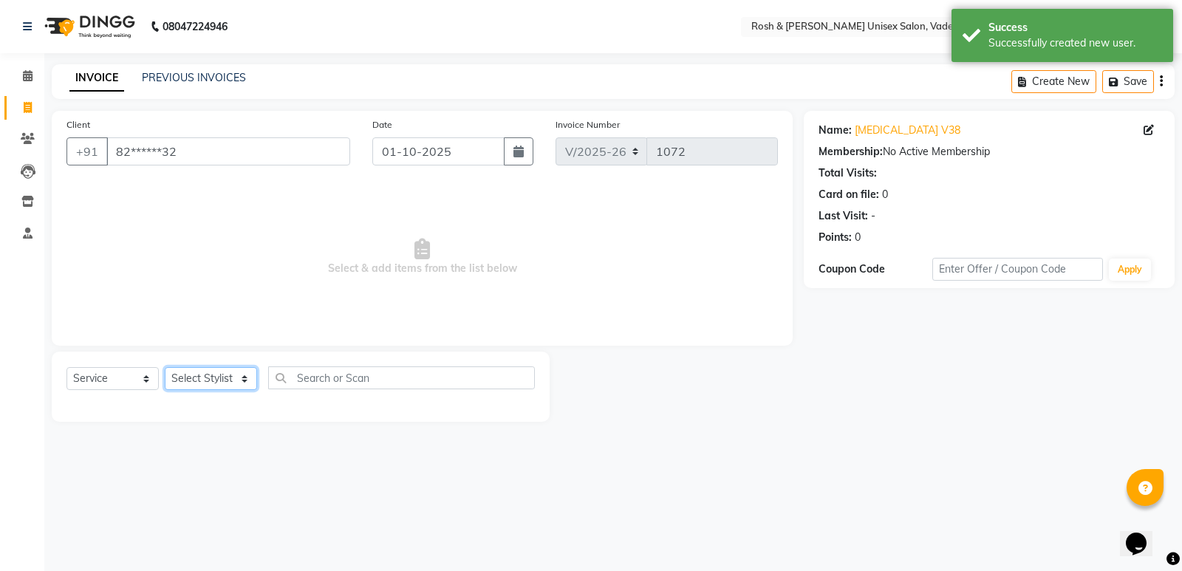
click at [245, 378] on select "Select Stylist Augusta Salon Front Desk [PERSON_NAME] [PERSON_NAME] Renuka Repo…" at bounding box center [211, 378] width 92 height 23
select select "87534"
click at [165, 367] on select "Select Stylist Augusta Salon Front Desk [PERSON_NAME] [PERSON_NAME] Renuka Repo…" at bounding box center [211, 378] width 92 height 23
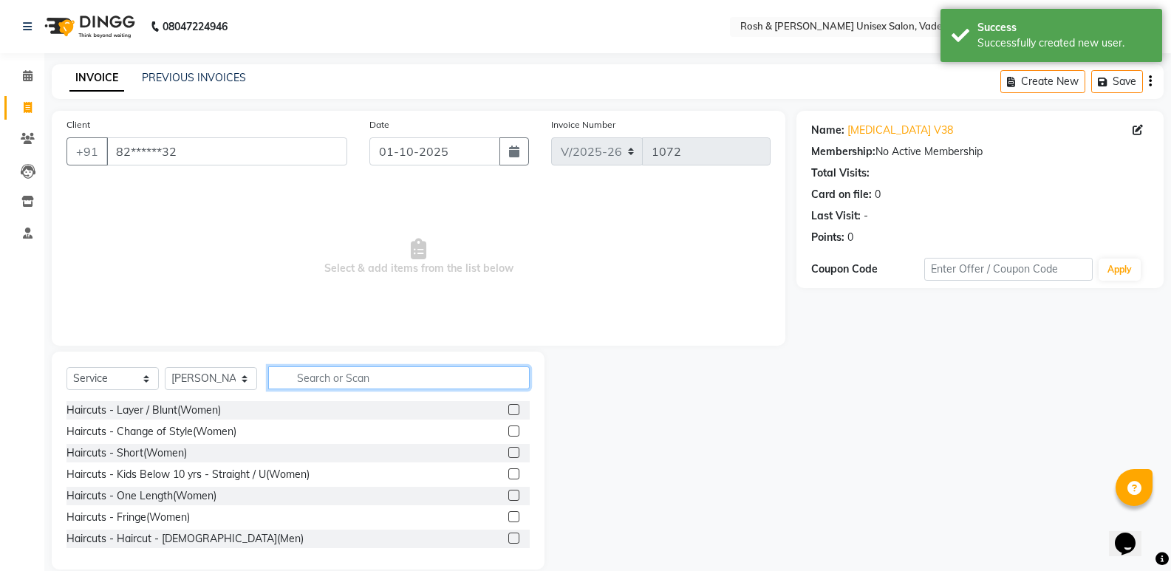
click at [355, 377] on input "text" at bounding box center [399, 377] width 262 height 23
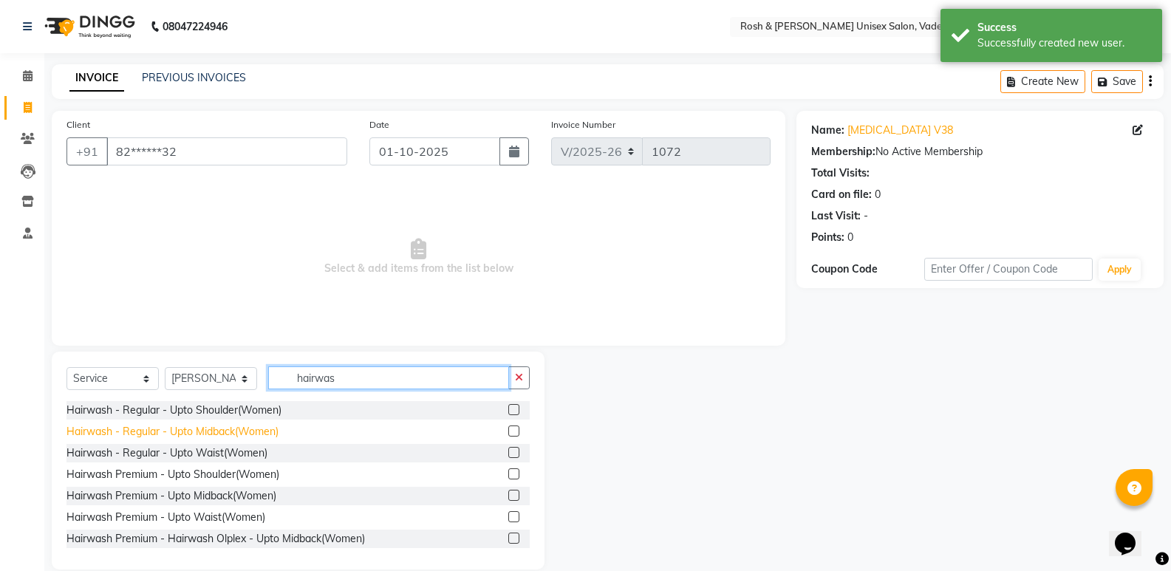
type input "hairwas"
click at [239, 427] on div "Hairwash - Regular - Upto Midback(Women)" at bounding box center [172, 432] width 212 height 16
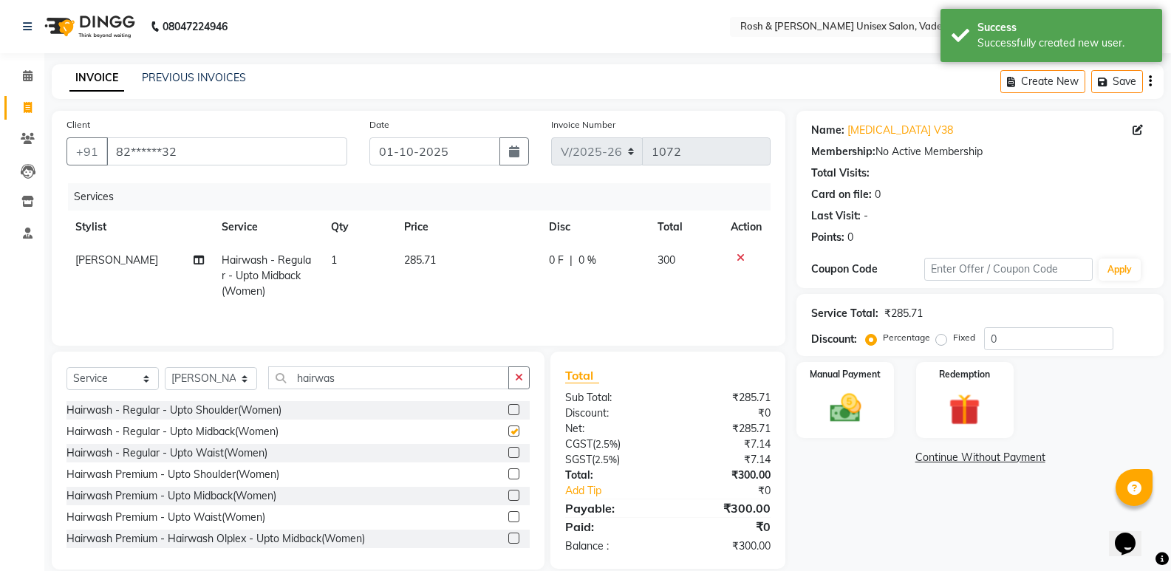
checkbox input "false"
click at [216, 369] on select "Select Stylist Augusta Salon Front Desk [PERSON_NAME] [PERSON_NAME] Renuka Repo…" at bounding box center [211, 378] width 92 height 23
select select "87537"
click at [165, 367] on select "Select Stylist Augusta Salon Front Desk [PERSON_NAME] [PERSON_NAME] Renuka Repo…" at bounding box center [211, 378] width 92 height 23
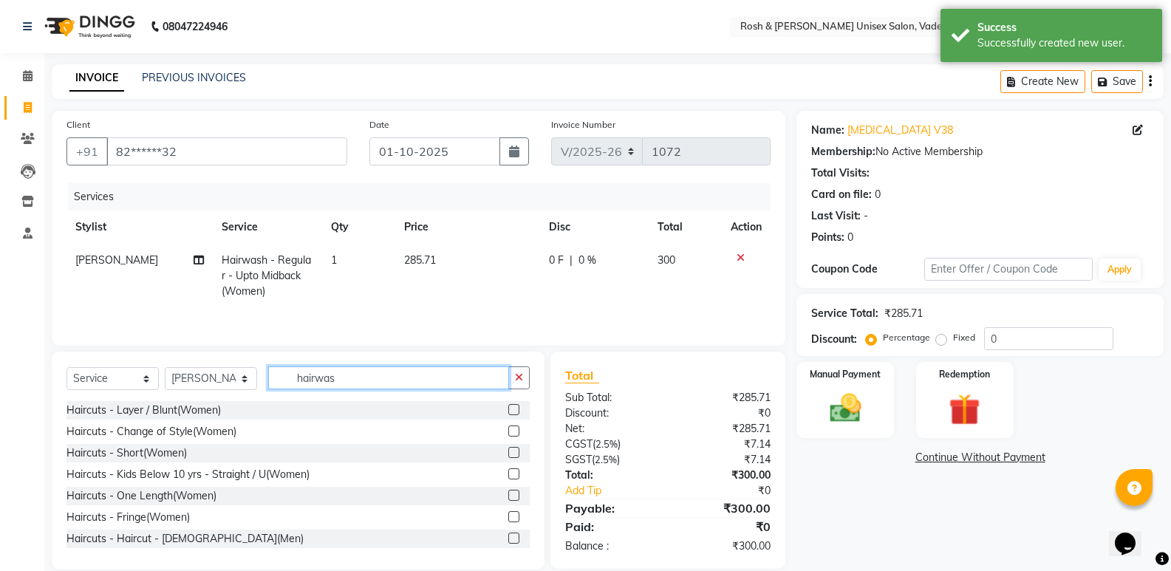
click at [356, 386] on input "hairwas" at bounding box center [388, 377] width 241 height 23
type input "h"
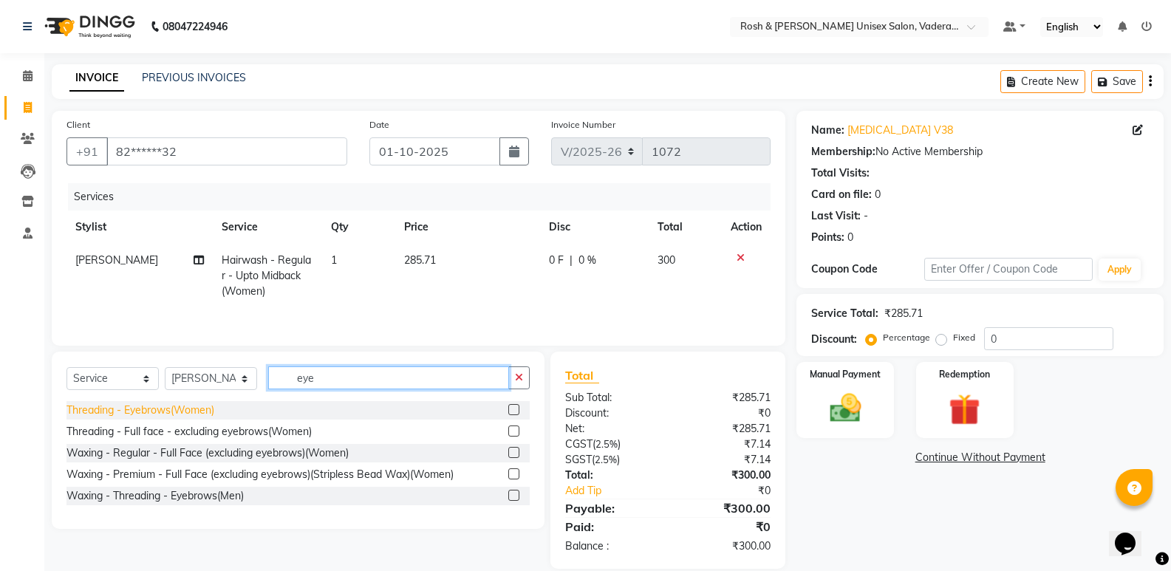
type input "eye"
click at [160, 411] on div "Threading - Eyebrows(Women)" at bounding box center [140, 411] width 148 height 16
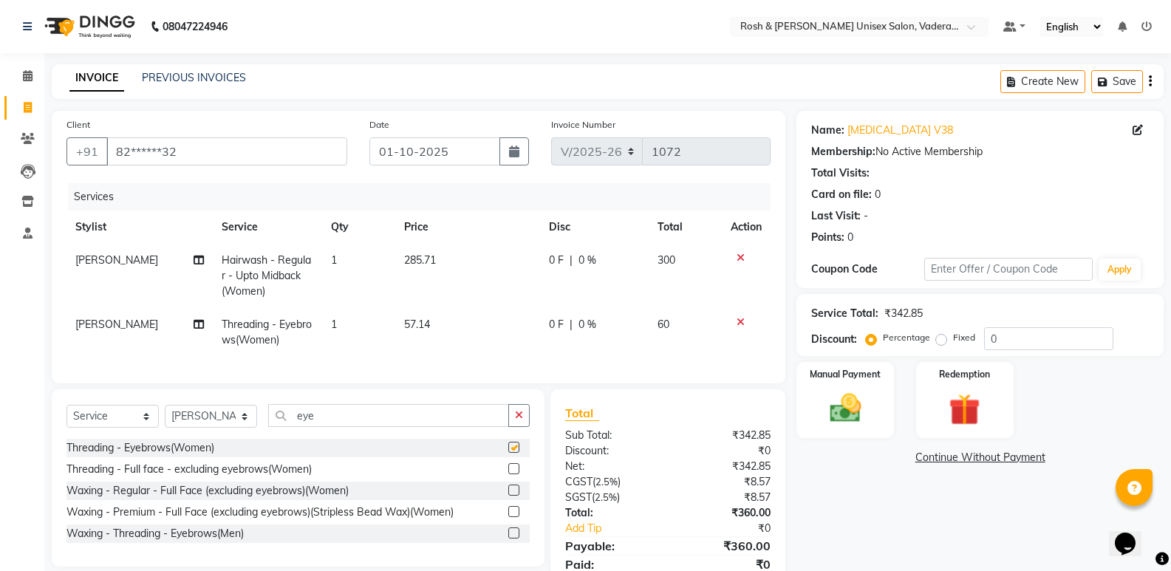
checkbox input "false"
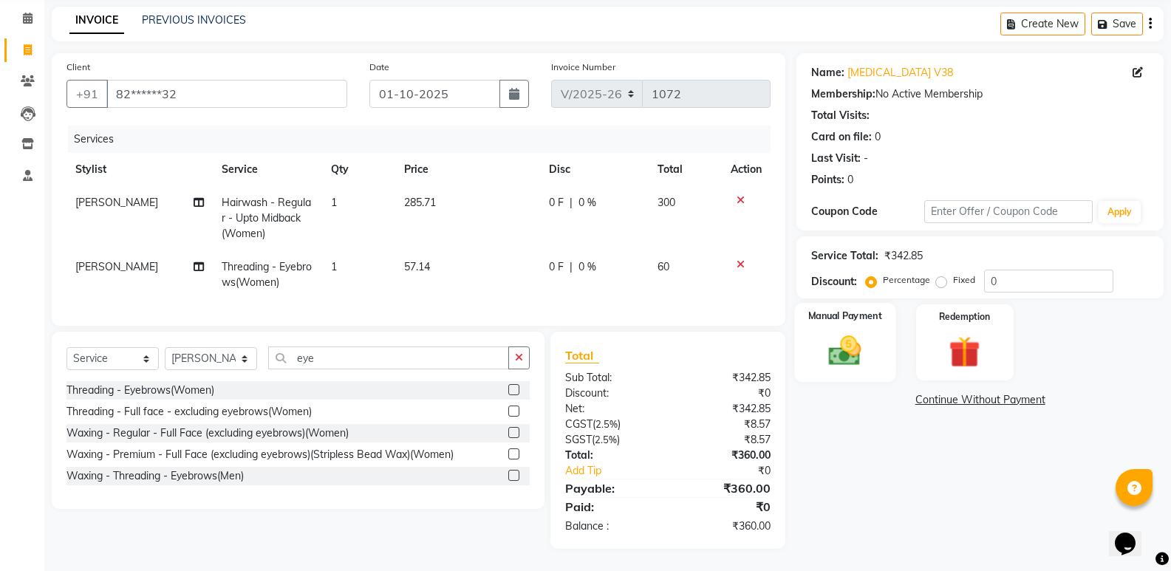
click at [839, 332] on img at bounding box center [845, 351] width 52 height 38
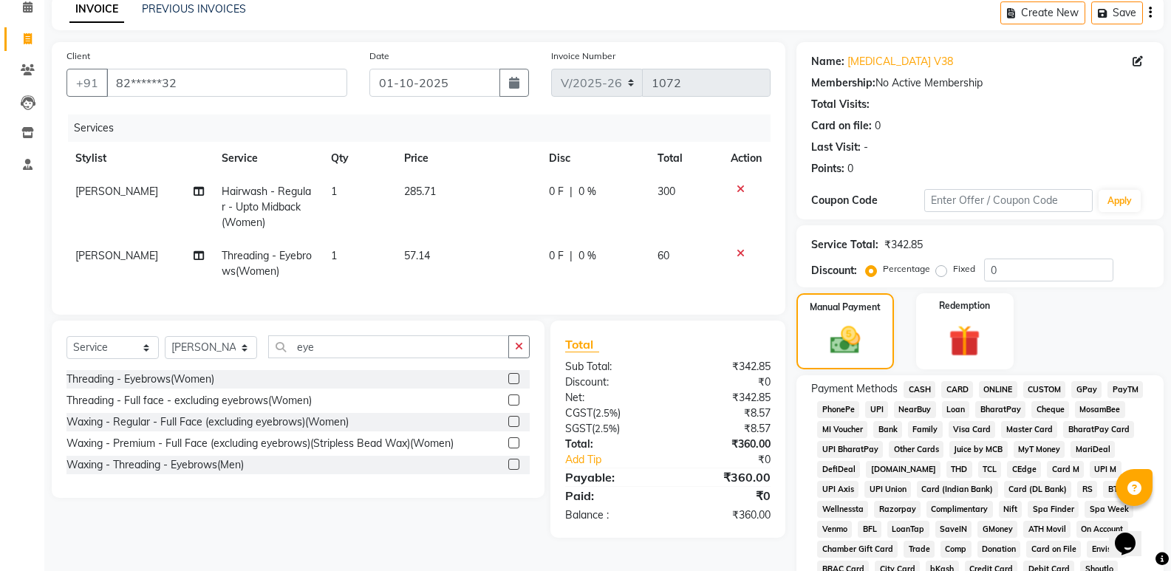
scroll to position [290, 0]
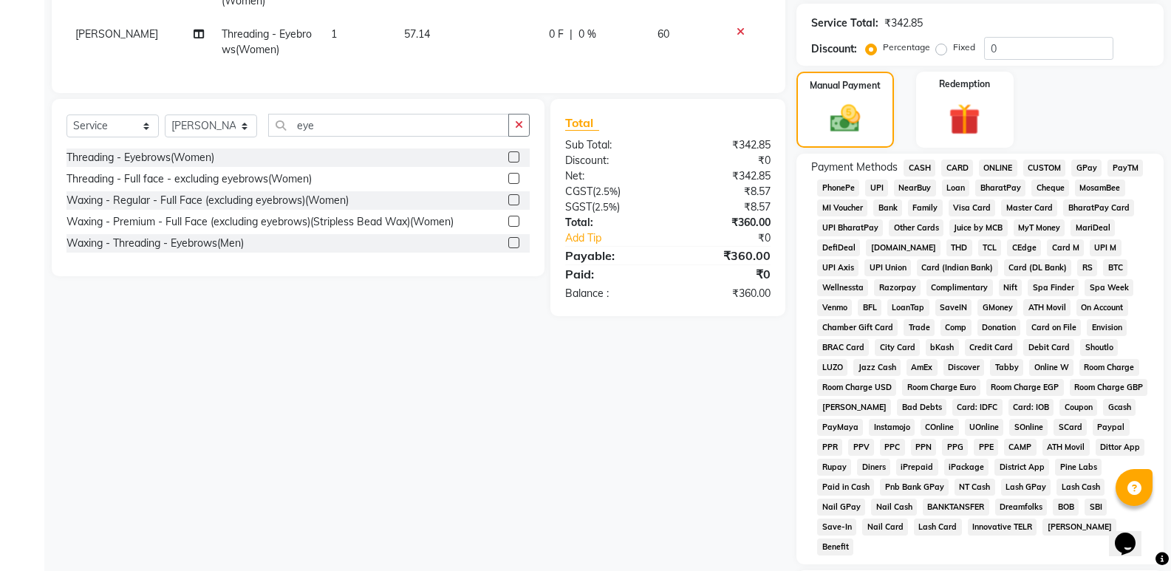
click at [870, 193] on span "UPI" at bounding box center [876, 188] width 23 height 17
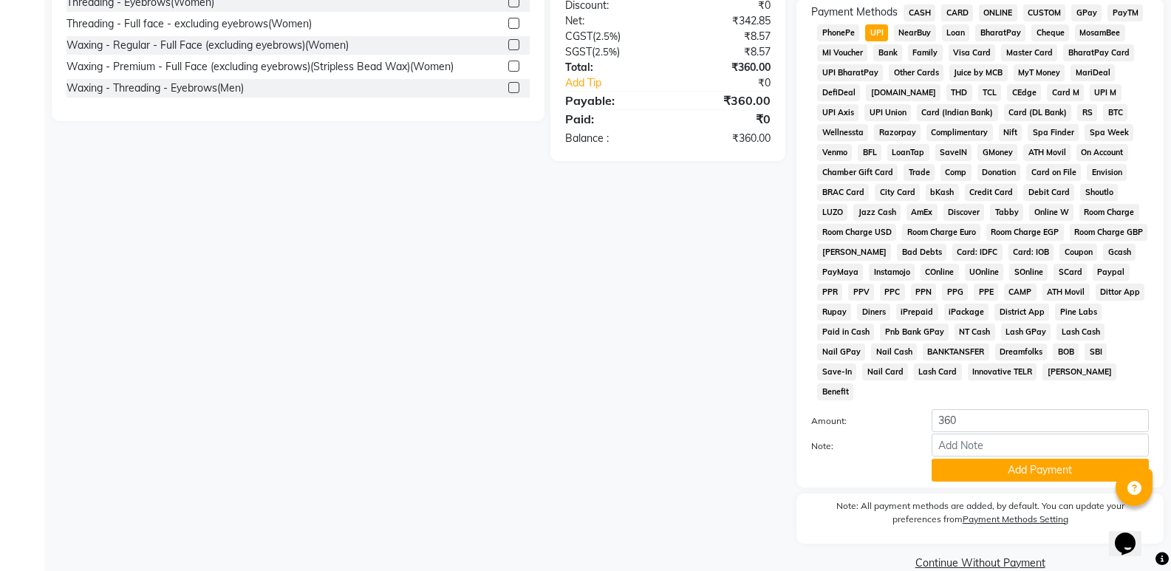
scroll to position [451, 0]
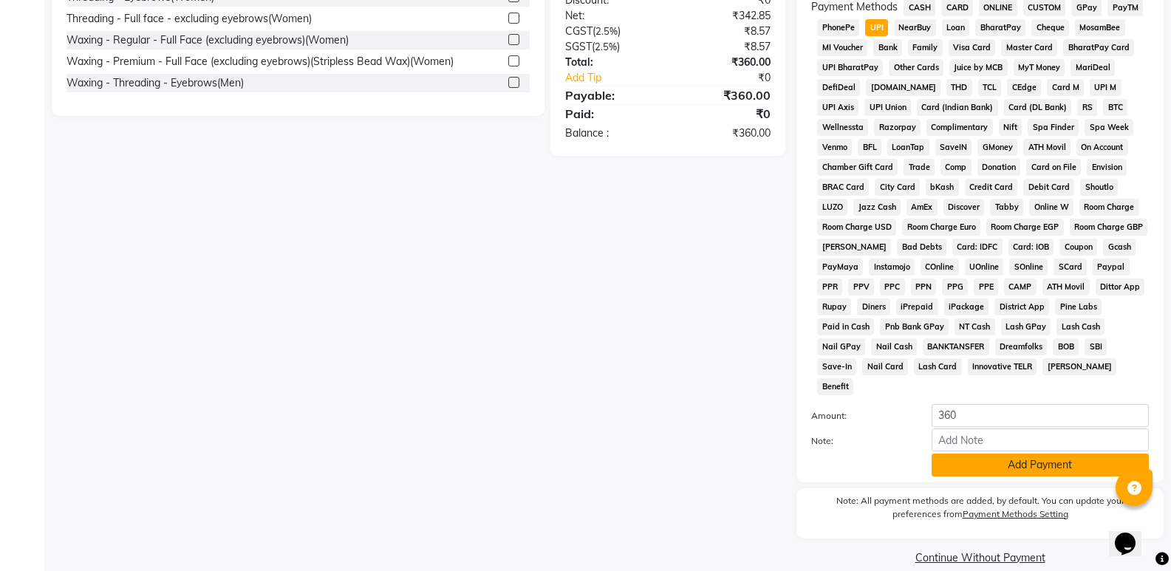
click at [1005, 454] on button "Add Payment" at bounding box center [1040, 465] width 217 height 23
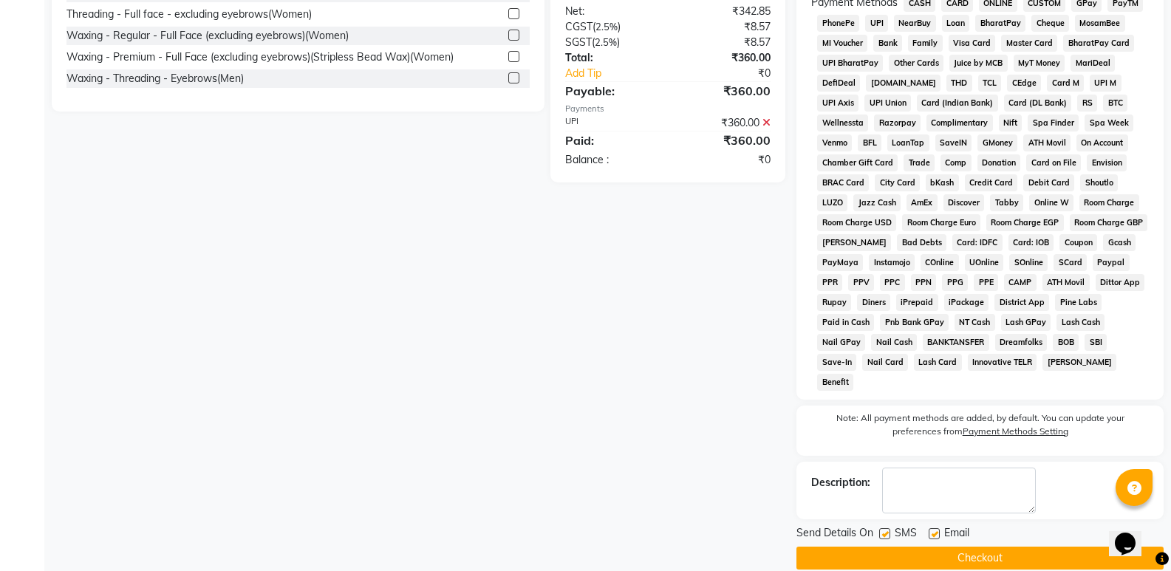
scroll to position [456, 0]
click at [956, 546] on button "Checkout" at bounding box center [979, 557] width 367 height 23
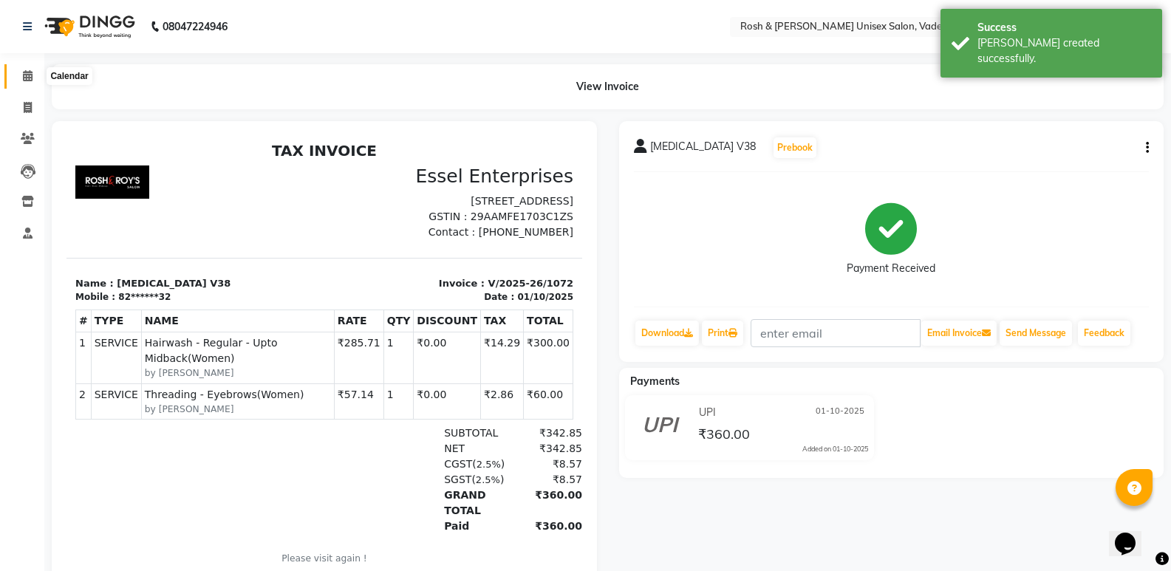
click at [21, 80] on span at bounding box center [28, 76] width 26 height 17
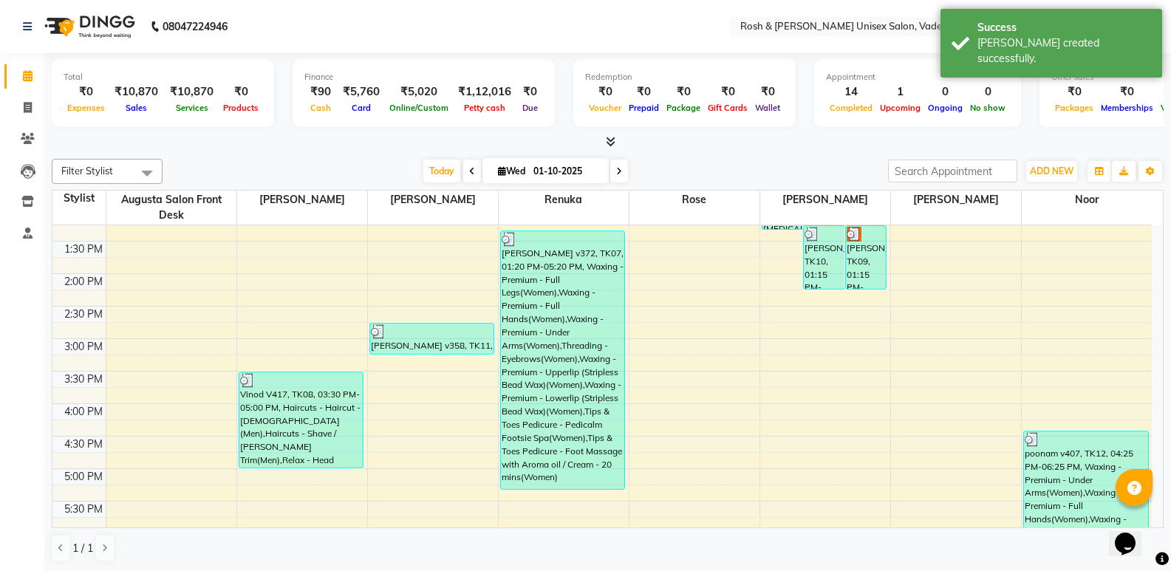
scroll to position [321, 0]
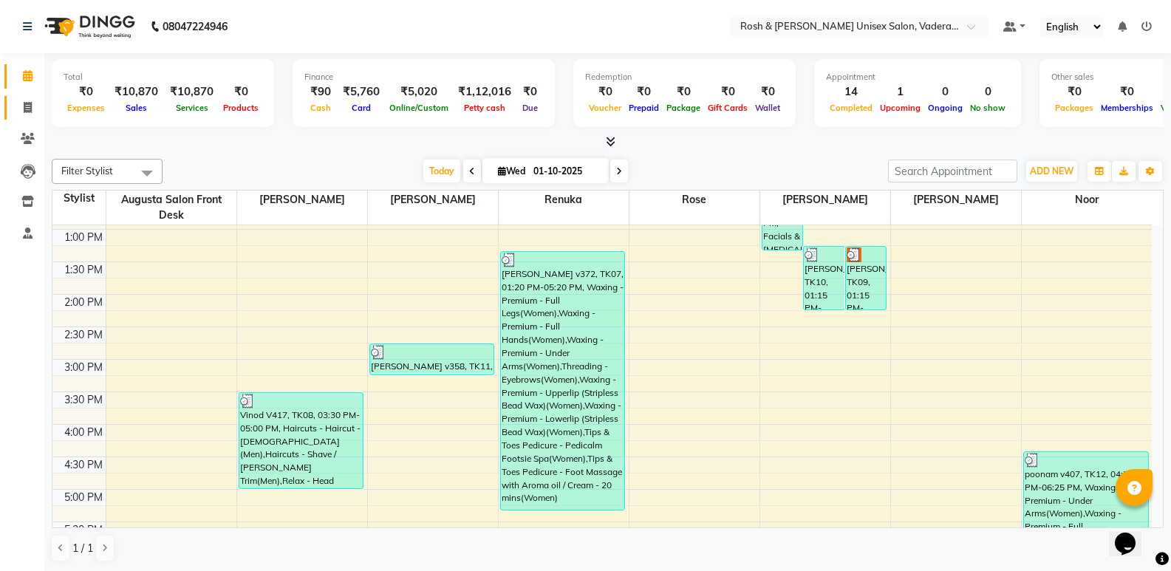
click at [27, 115] on span at bounding box center [28, 108] width 26 height 17
select select "service"
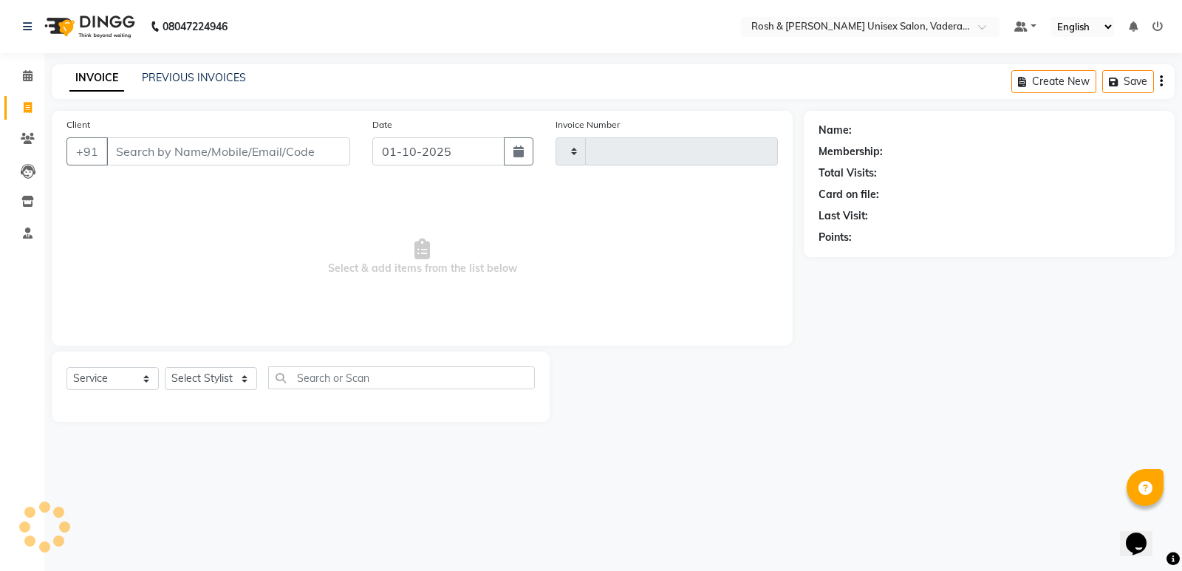
type input "1073"
select select "8657"
click at [154, 148] on input "Client" at bounding box center [228, 151] width 244 height 28
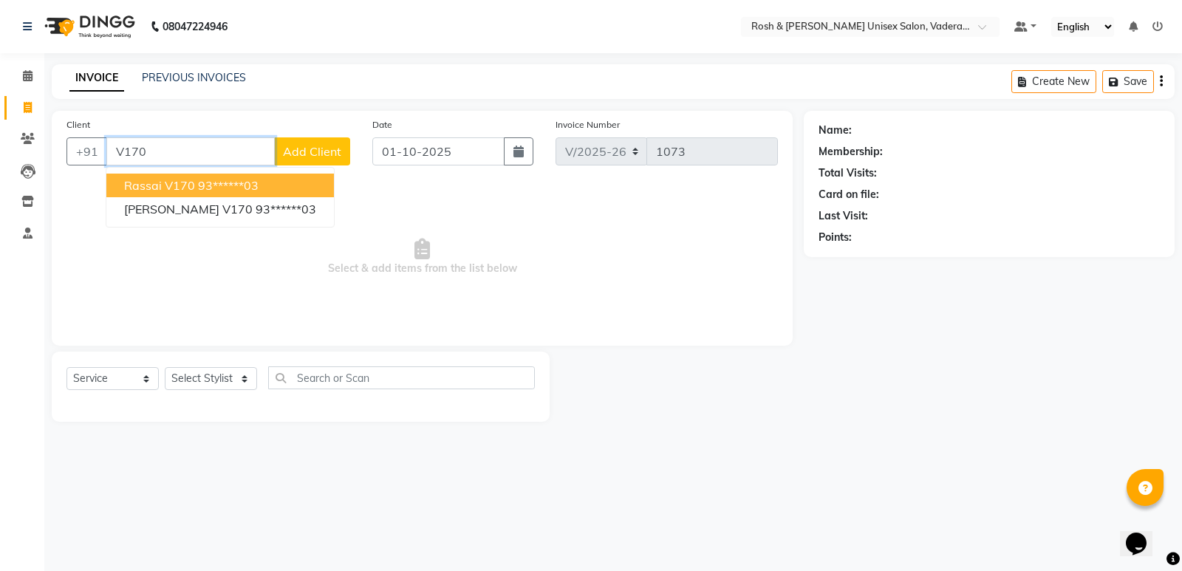
click at [193, 185] on span "Rassai V170" at bounding box center [159, 185] width 71 height 15
type input "93******03"
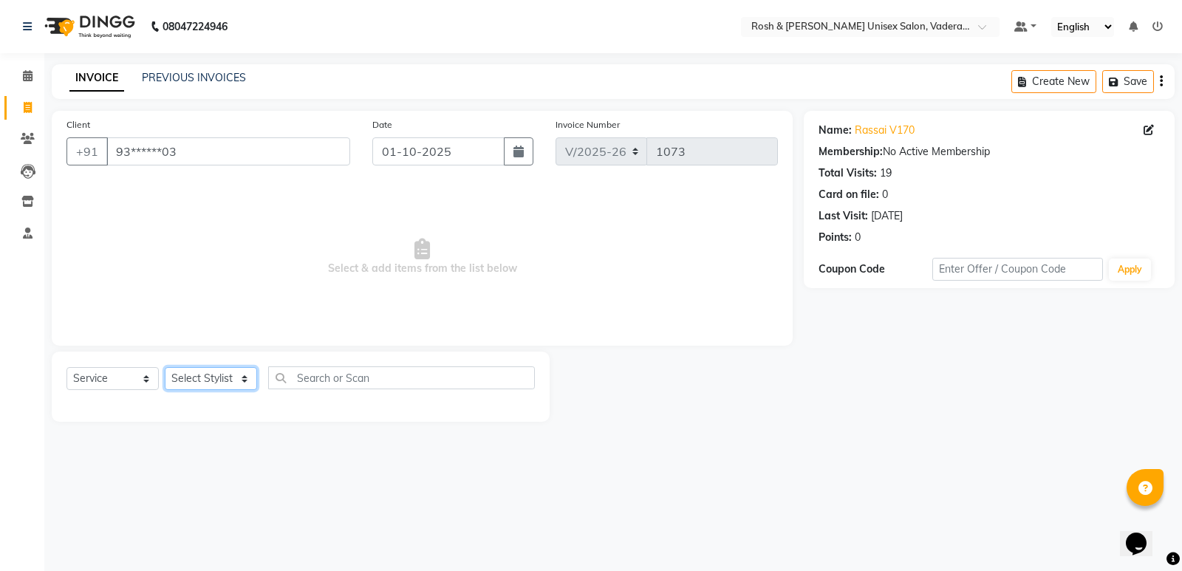
click at [193, 371] on select "Select Stylist Augusta Salon Front Desk [PERSON_NAME] [PERSON_NAME] Renuka Repo…" at bounding box center [211, 378] width 92 height 23
select select "87535"
click at [165, 367] on select "Select Stylist Augusta Salon Front Desk [PERSON_NAME] [PERSON_NAME] Renuka Repo…" at bounding box center [211, 378] width 92 height 23
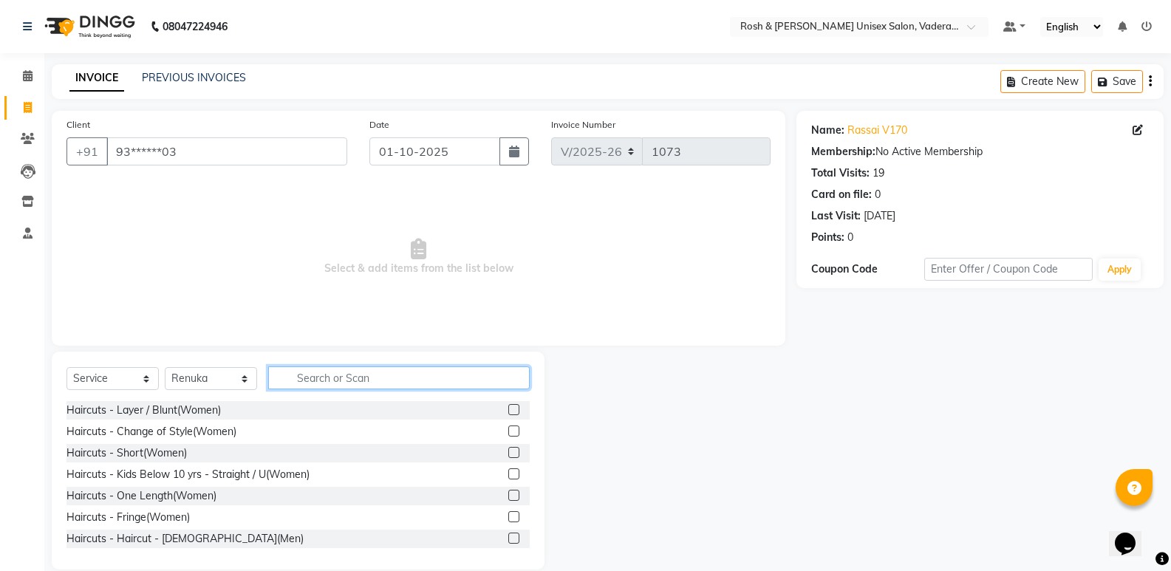
click at [318, 373] on input "text" at bounding box center [399, 377] width 262 height 23
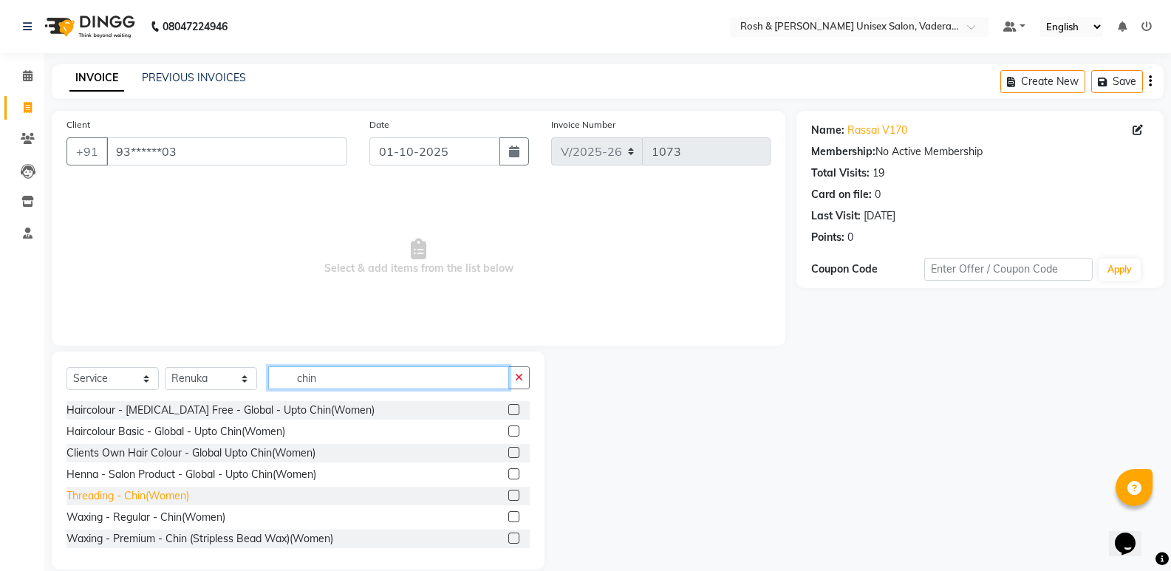
type input "chin"
click at [177, 496] on div "Threading - Chin(Women)" at bounding box center [127, 496] width 123 height 16
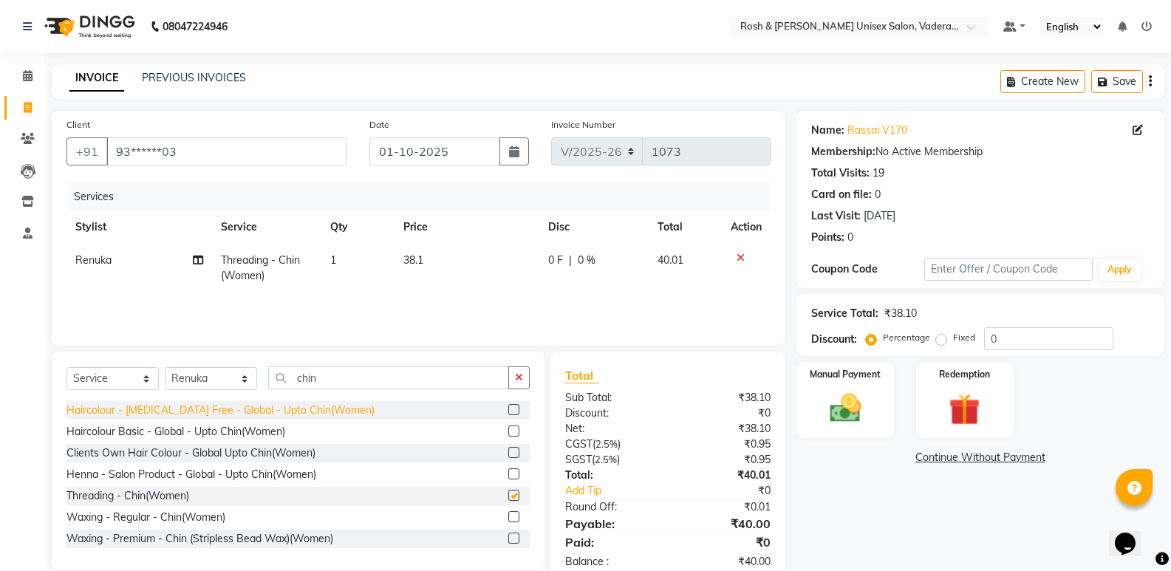
checkbox input "false"
click at [223, 380] on select "Select Stylist Augusta Salon Front Desk [PERSON_NAME] [PERSON_NAME] Renuka Repo…" at bounding box center [211, 378] width 92 height 23
select select "87534"
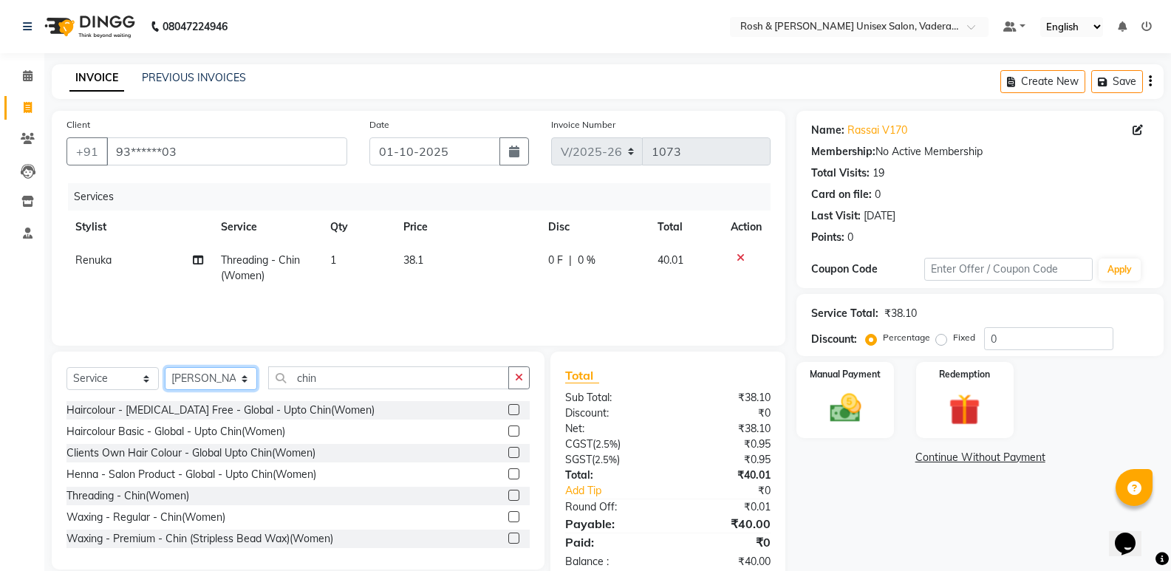
click at [165, 367] on select "Select Stylist Augusta Salon Front Desk [PERSON_NAME] [PERSON_NAME] Renuka Repo…" at bounding box center [211, 378] width 92 height 23
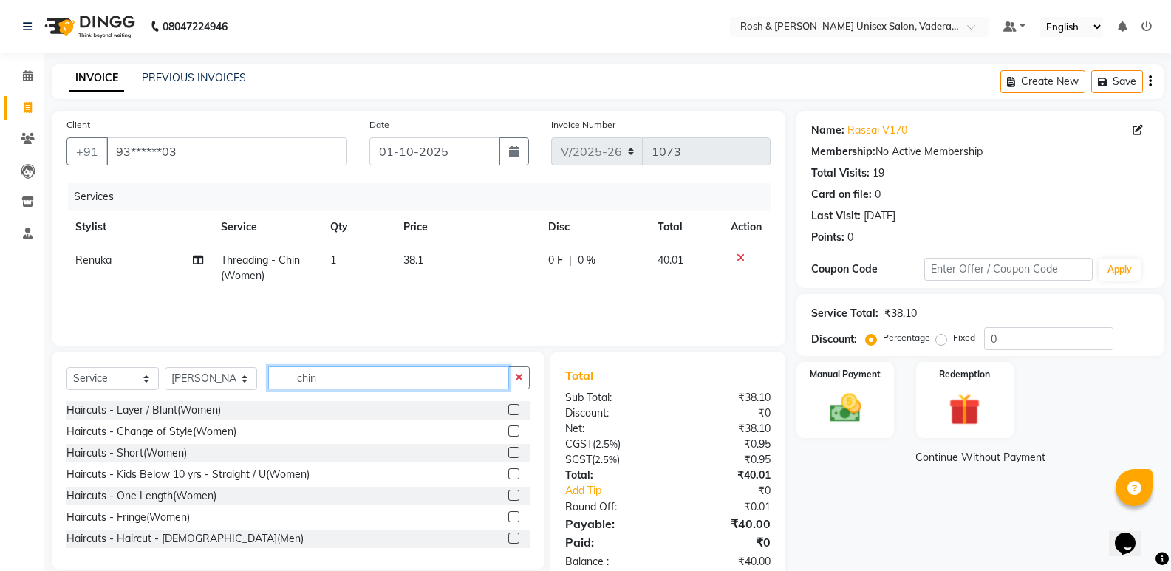
click at [330, 386] on input "chin" at bounding box center [388, 377] width 241 height 23
type input "c"
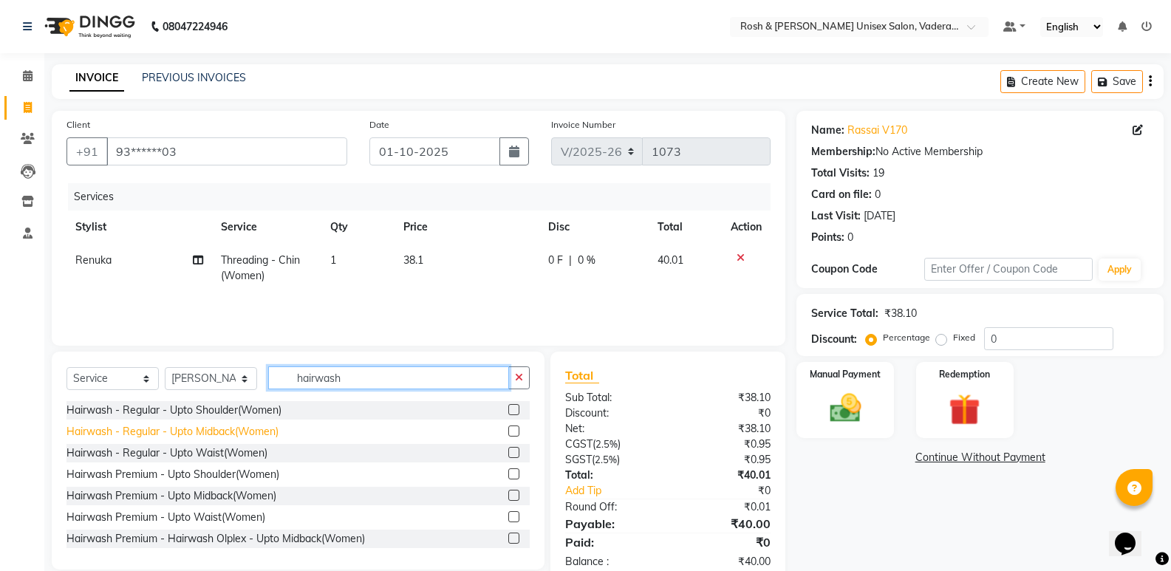
type input "hairwash"
click at [216, 426] on div "Hairwash - Regular - Upto Midback(Women)" at bounding box center [172, 432] width 212 height 16
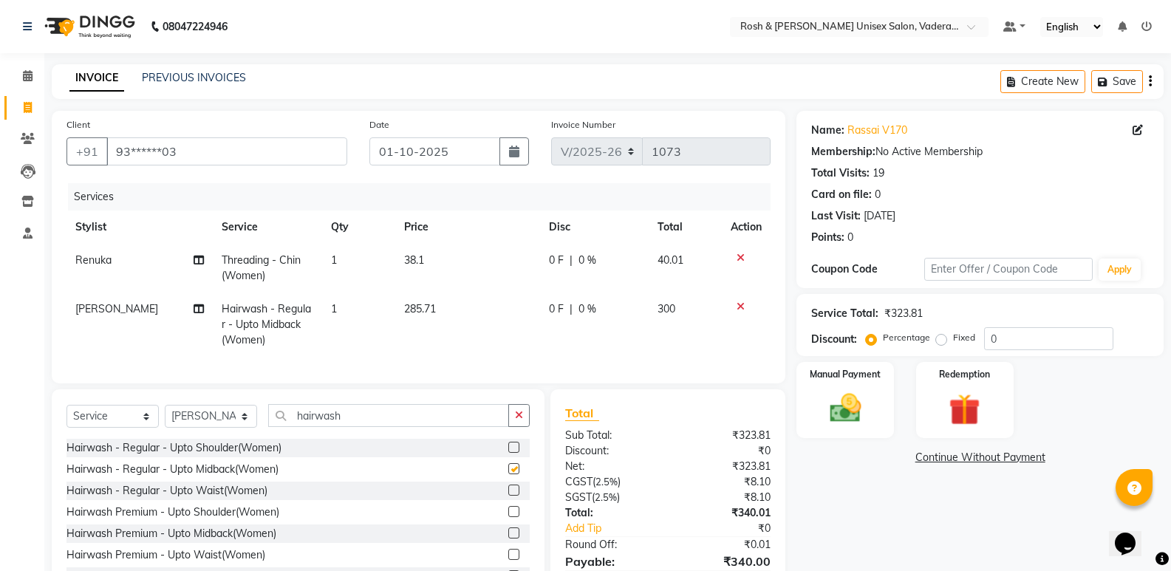
checkbox input "false"
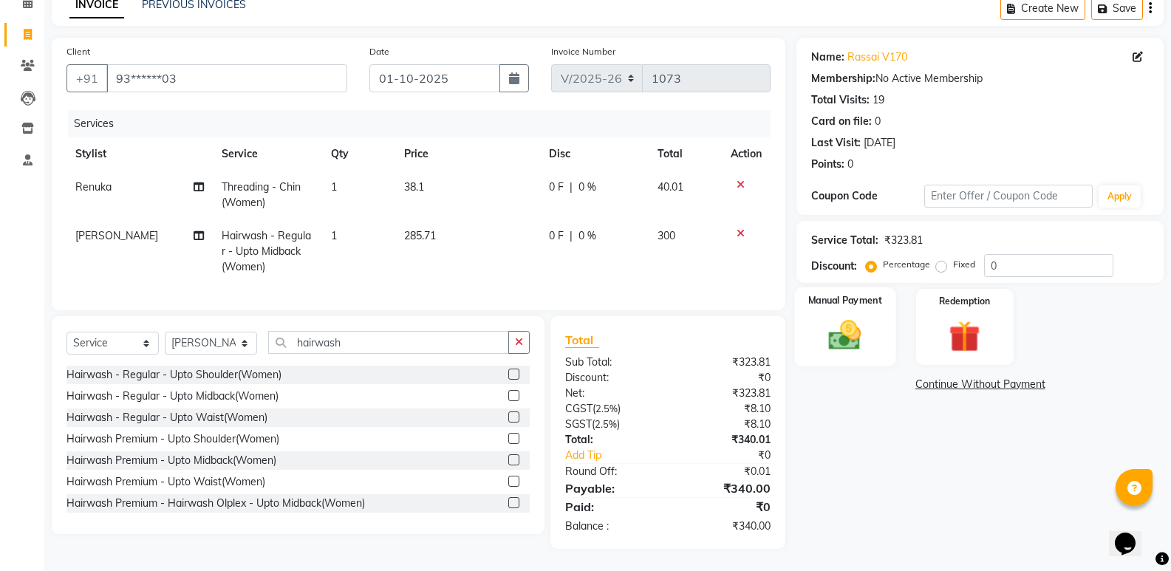
click at [826, 344] on div "Manual Payment" at bounding box center [845, 326] width 101 height 79
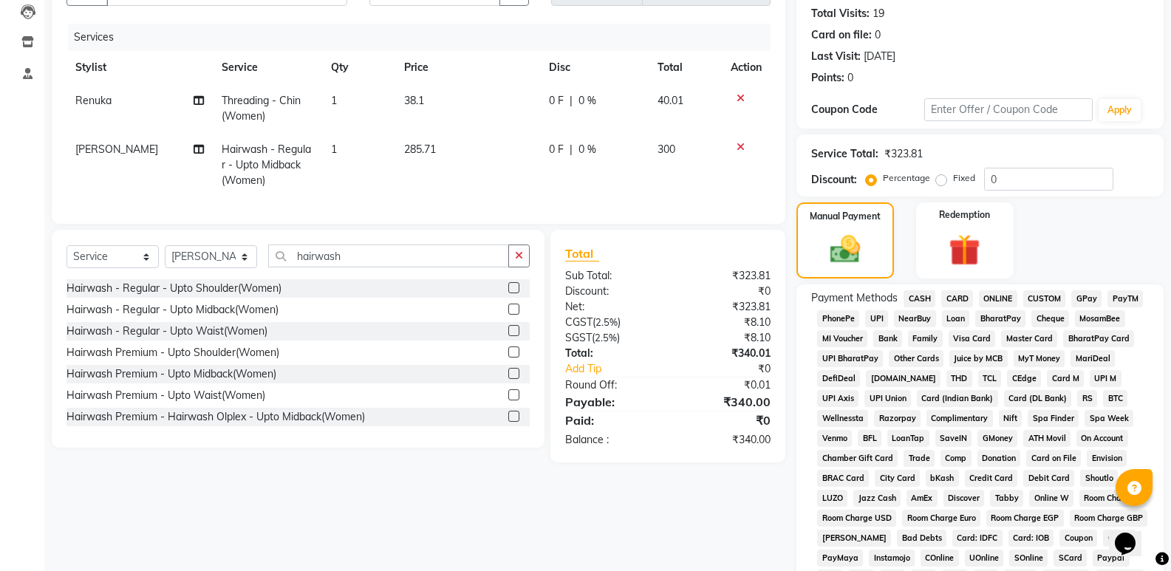
scroll to position [232, 0]
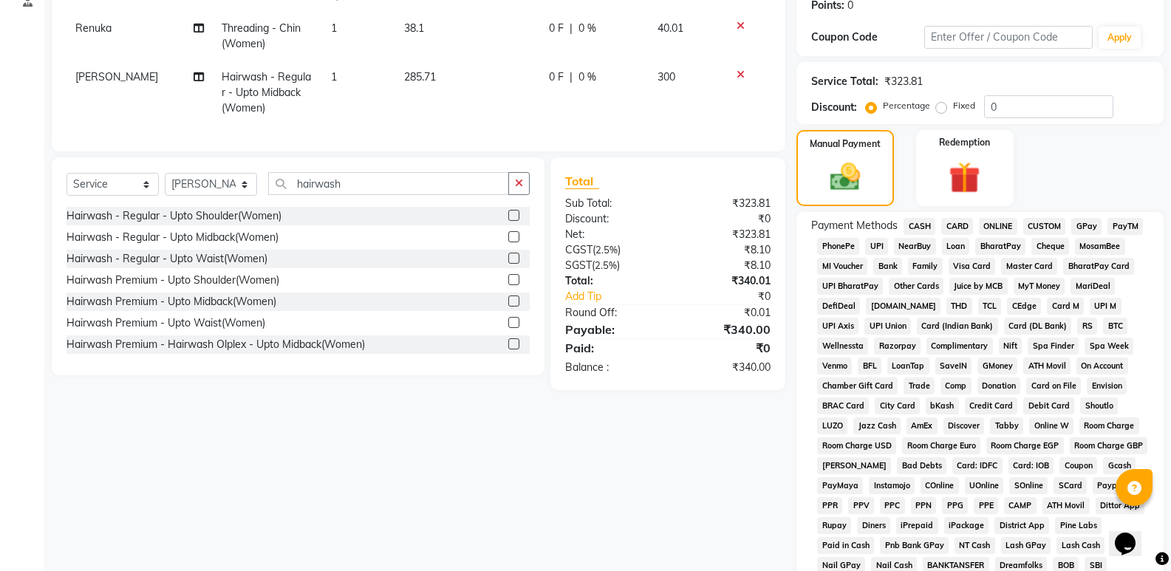
click at [872, 251] on span "UPI" at bounding box center [876, 246] width 23 height 17
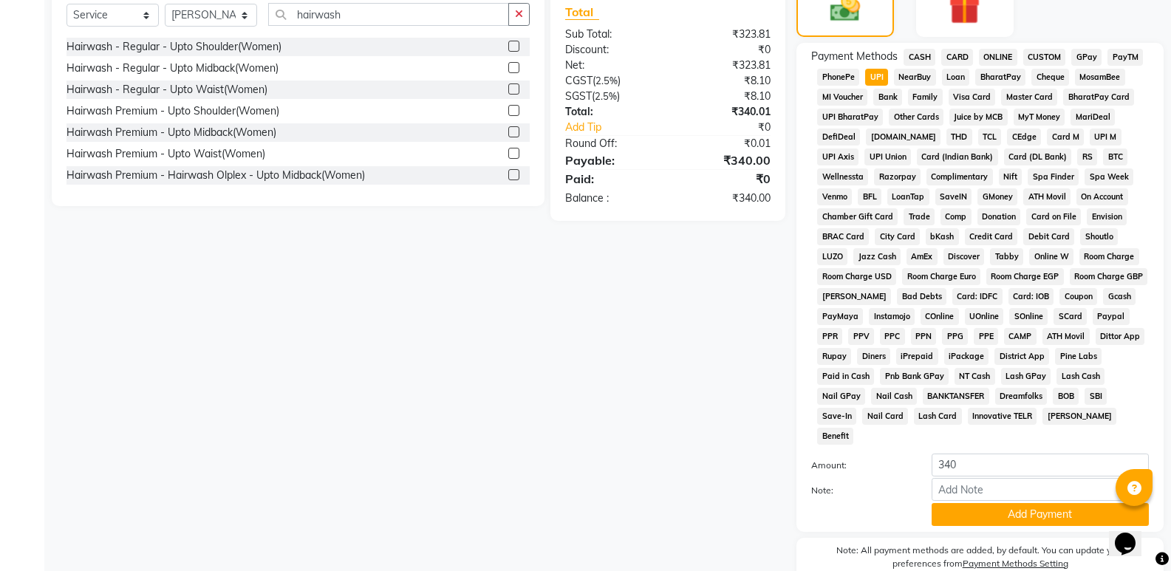
scroll to position [451, 0]
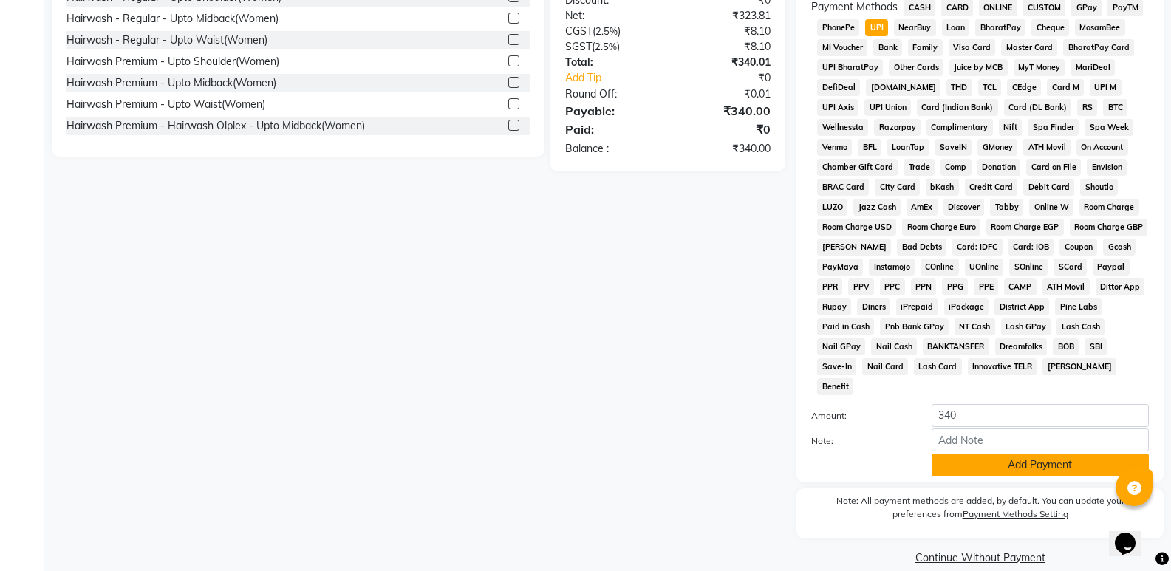
click at [978, 454] on button "Add Payment" at bounding box center [1040, 465] width 217 height 23
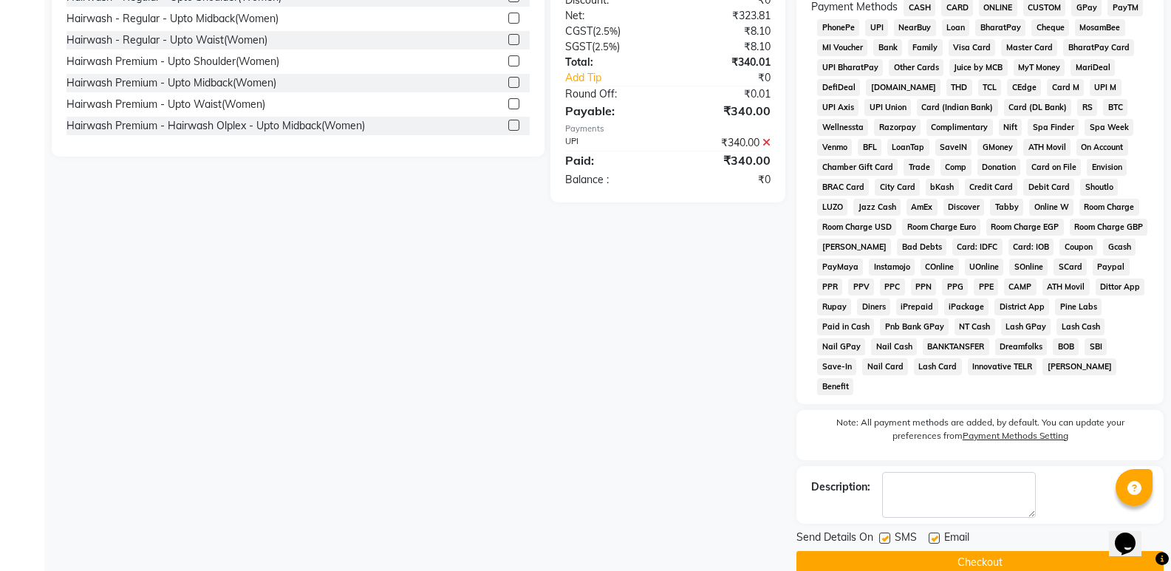
click at [980, 551] on button "Checkout" at bounding box center [979, 562] width 367 height 23
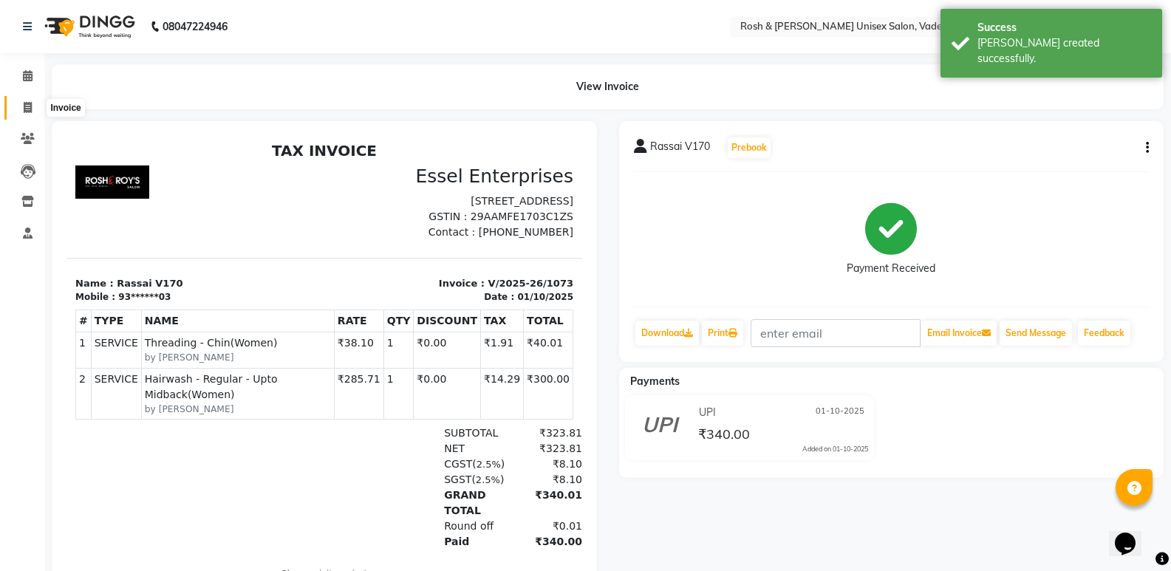
drag, startPoint x: 29, startPoint y: 101, endPoint x: 66, endPoint y: 120, distance: 42.0
click at [28, 102] on icon at bounding box center [28, 107] width 8 height 11
select select "8657"
select select "service"
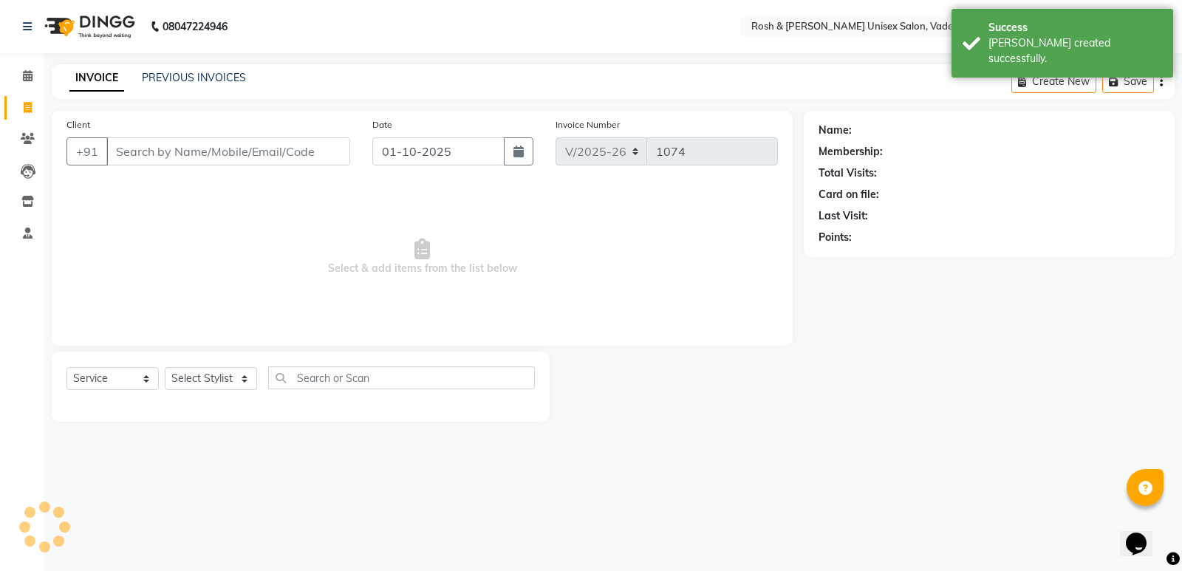
click at [147, 151] on input "Client" at bounding box center [228, 151] width 244 height 28
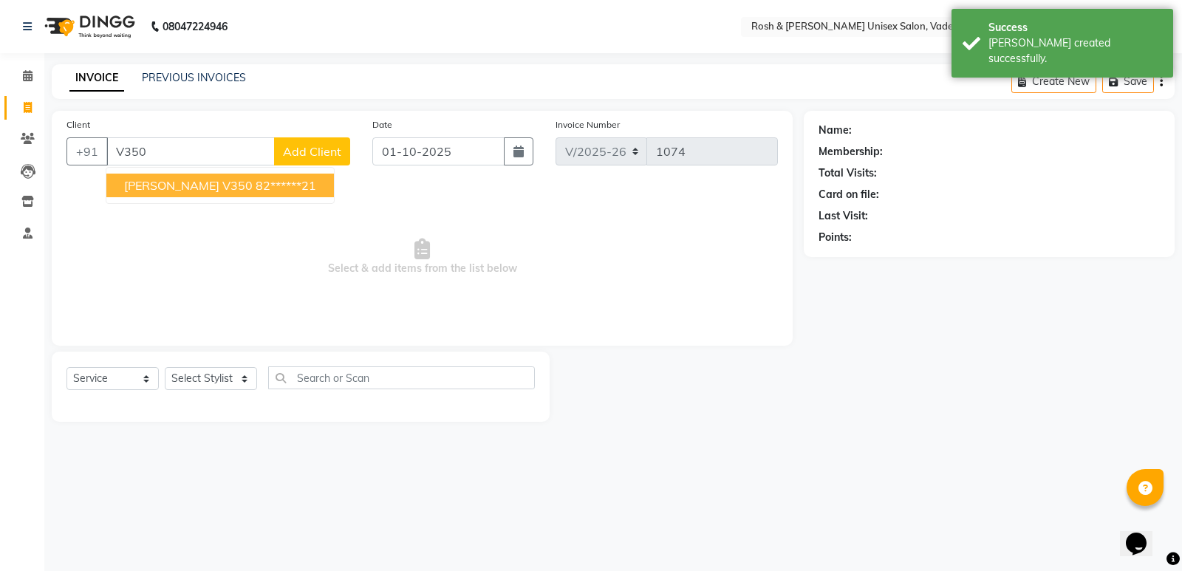
click at [175, 189] on button "[PERSON_NAME] v350 82******21" at bounding box center [220, 186] width 228 height 24
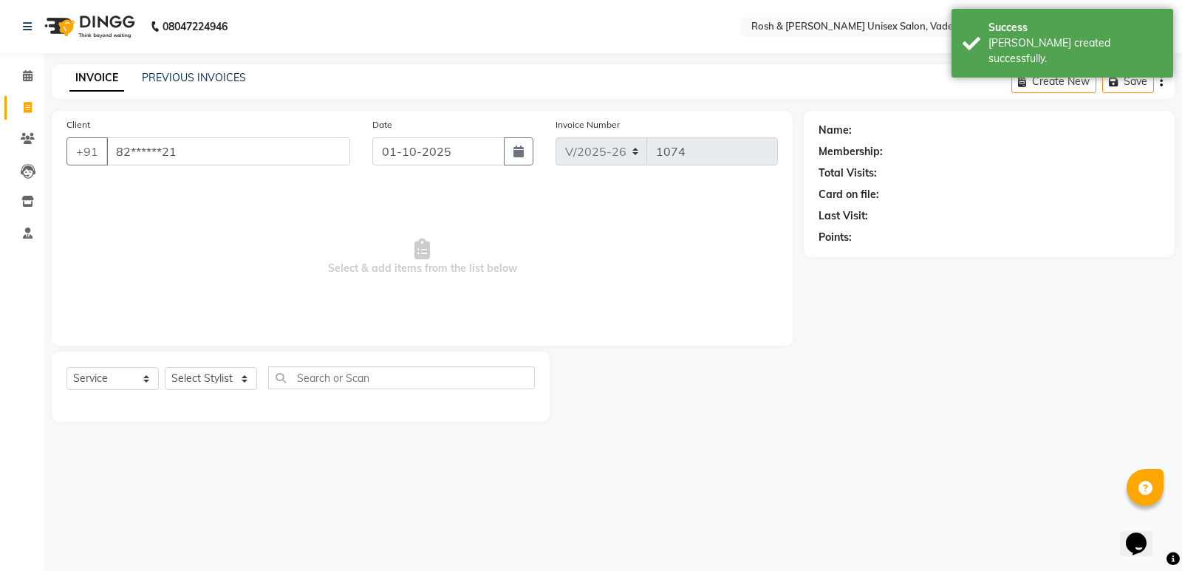
type input "82******21"
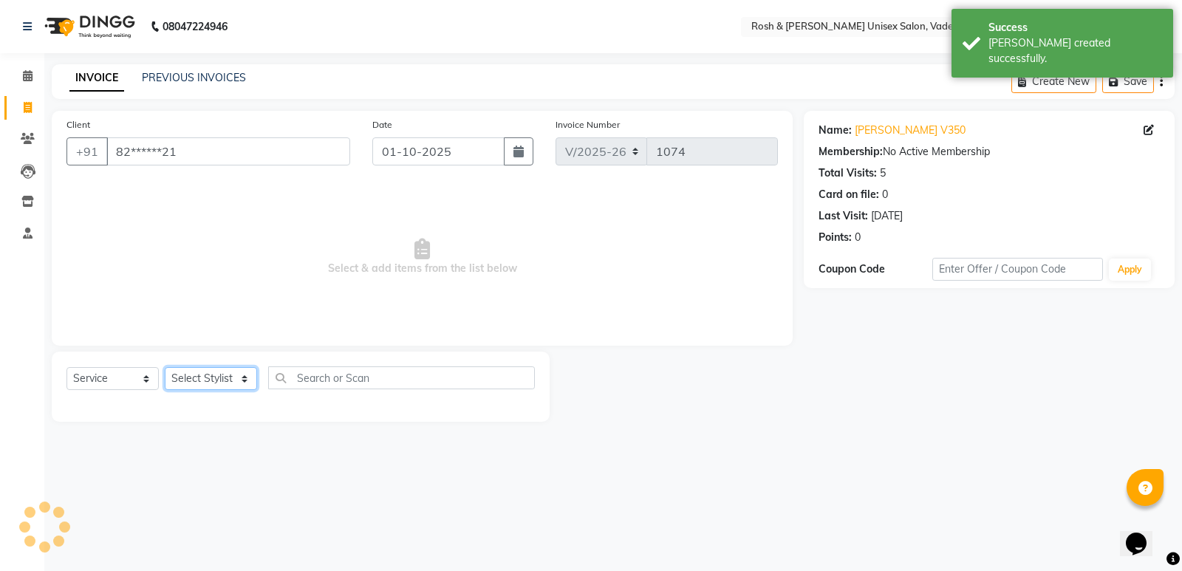
click at [203, 383] on select "Select Stylist Augusta Salon Front Desk [PERSON_NAME] [PERSON_NAME] Renuka Repo…" at bounding box center [211, 378] width 92 height 23
select select "87618"
click at [165, 367] on select "Select Stylist Augusta Salon Front Desk [PERSON_NAME] [PERSON_NAME] Renuka Repo…" at bounding box center [211, 378] width 92 height 23
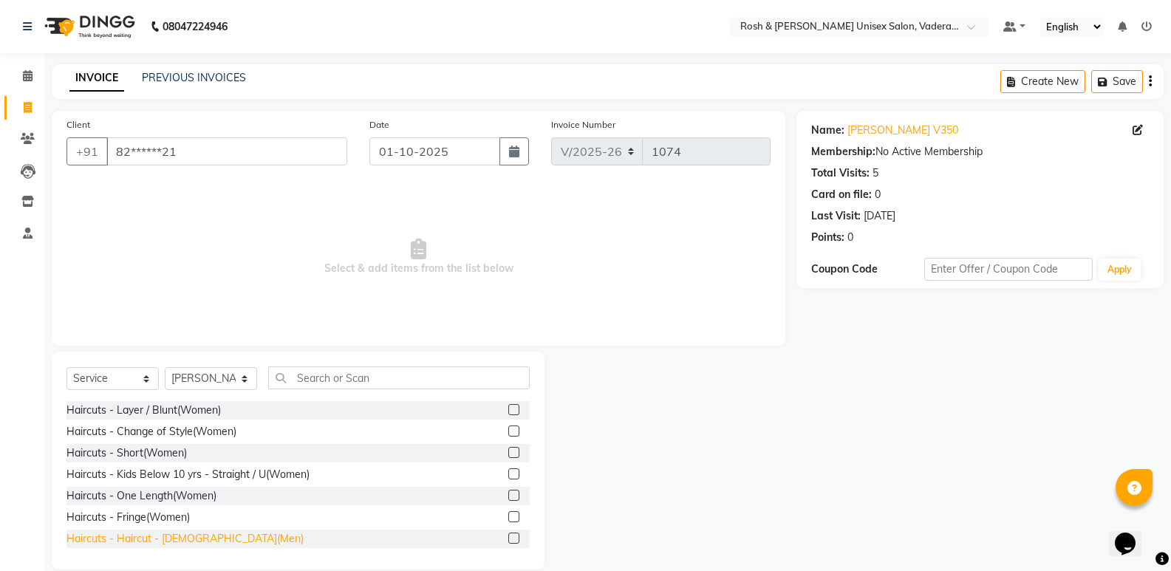
click at [188, 535] on div "Haircuts - Haircut - [DEMOGRAPHIC_DATA](Men)" at bounding box center [184, 539] width 237 height 16
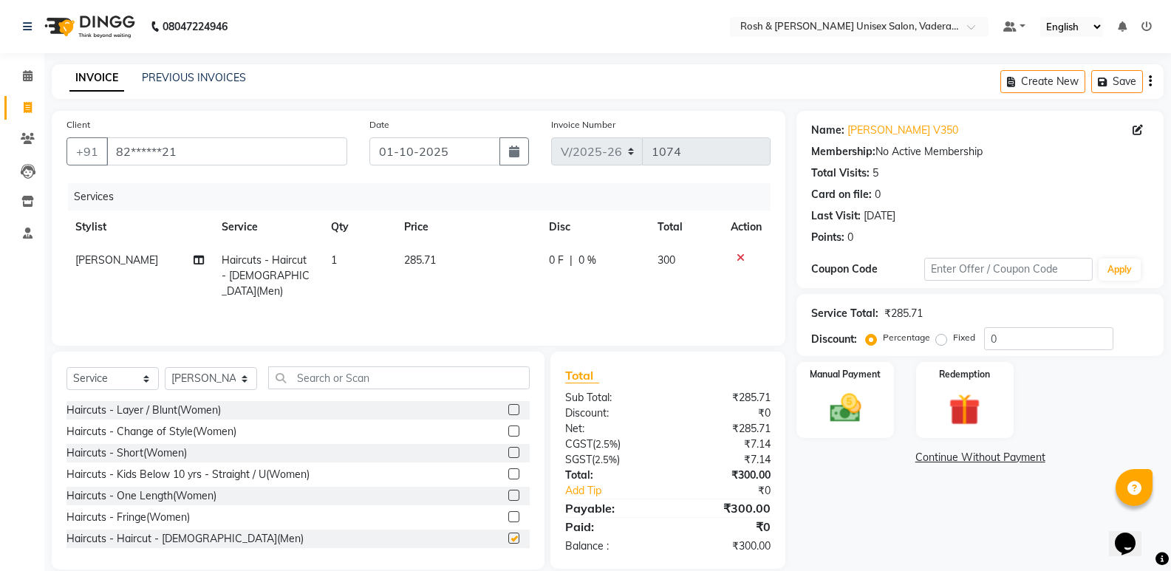
checkbox input "false"
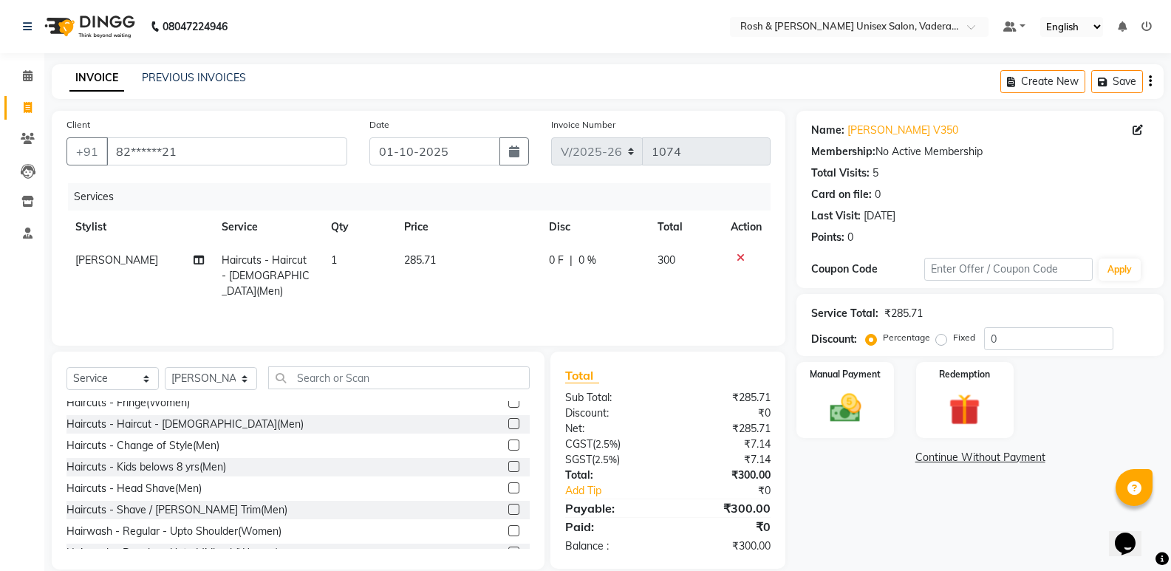
scroll to position [148, 0]
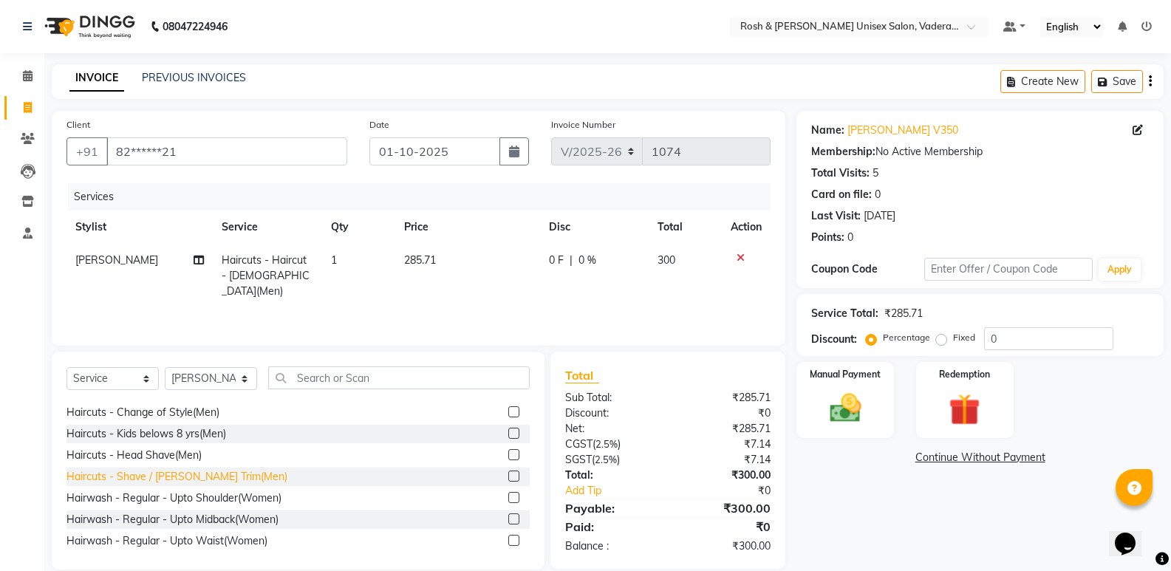
click at [203, 476] on div "Haircuts - Shave / [PERSON_NAME] Trim(Men)" at bounding box center [176, 477] width 221 height 16
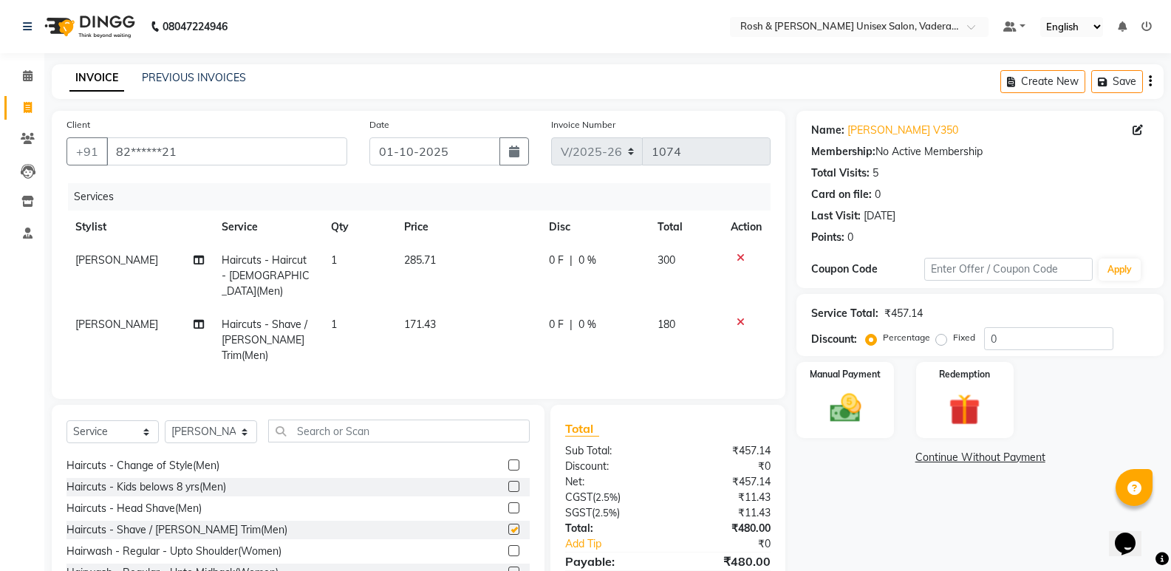
checkbox input "false"
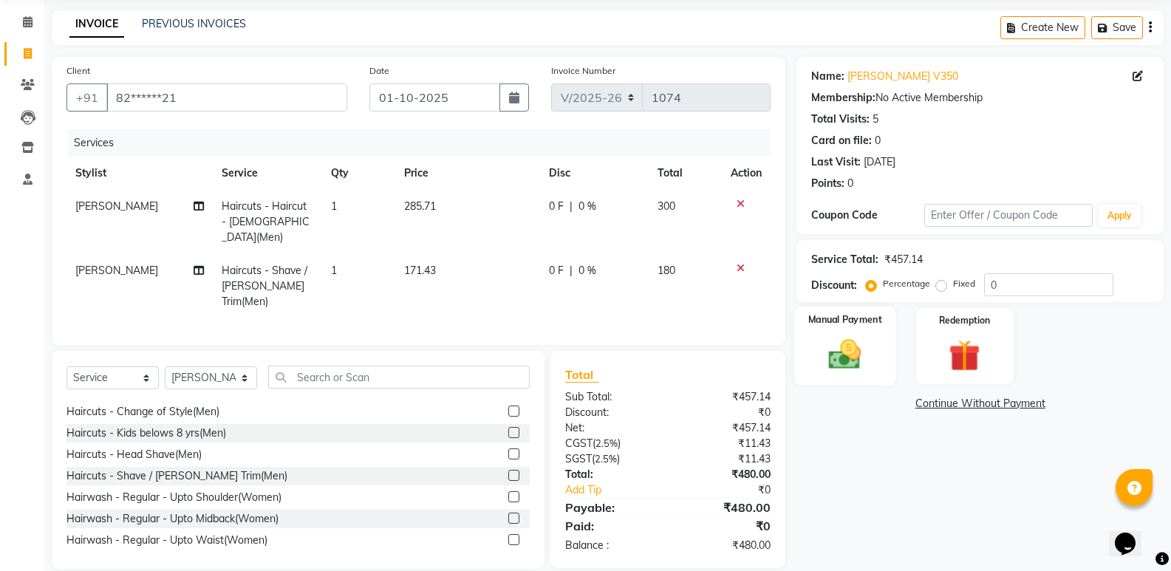
click at [829, 356] on img at bounding box center [845, 354] width 52 height 38
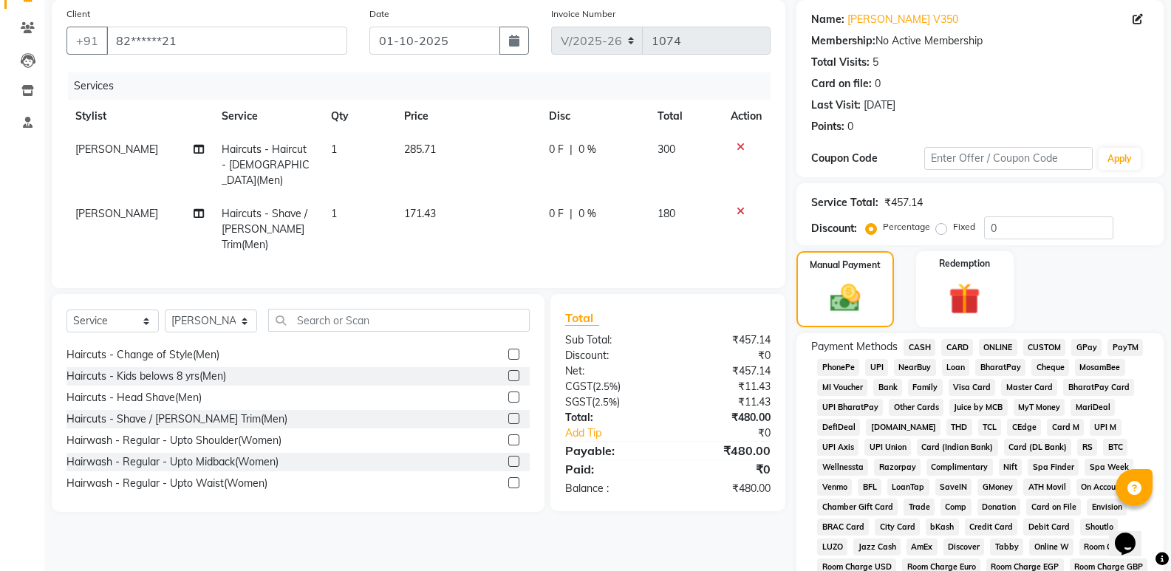
scroll to position [128, 0]
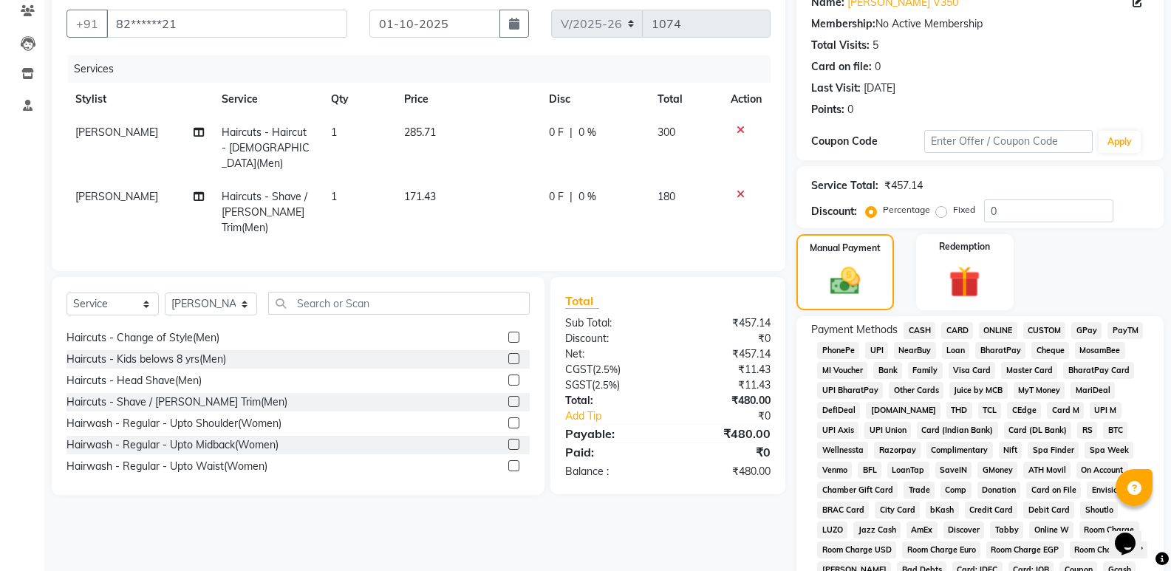
click at [870, 354] on span "UPI" at bounding box center [876, 350] width 23 height 17
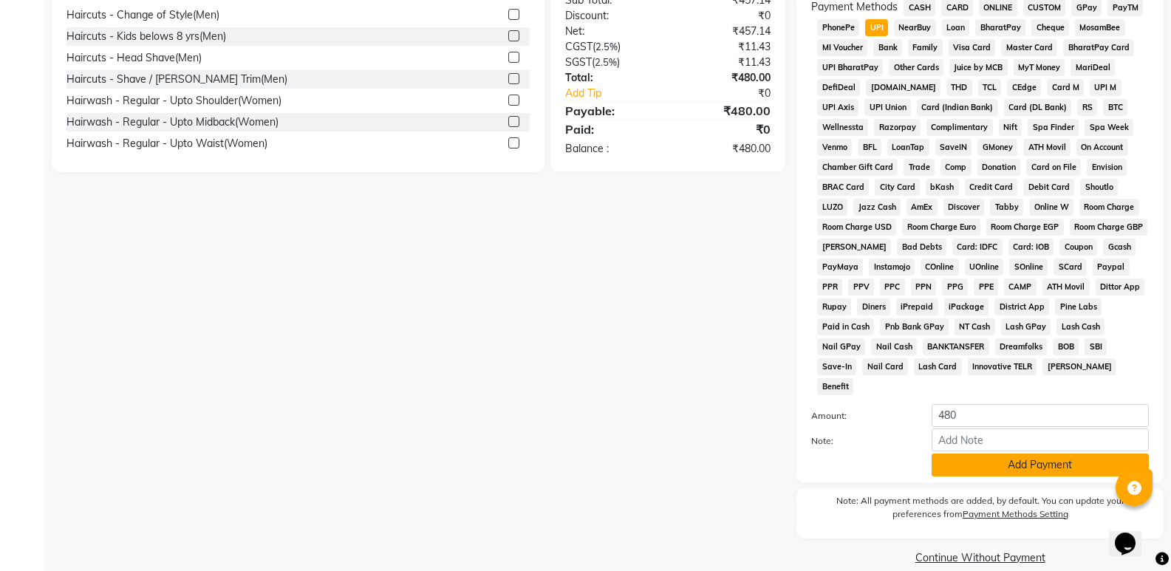
click at [1037, 454] on button "Add Payment" at bounding box center [1040, 465] width 217 height 23
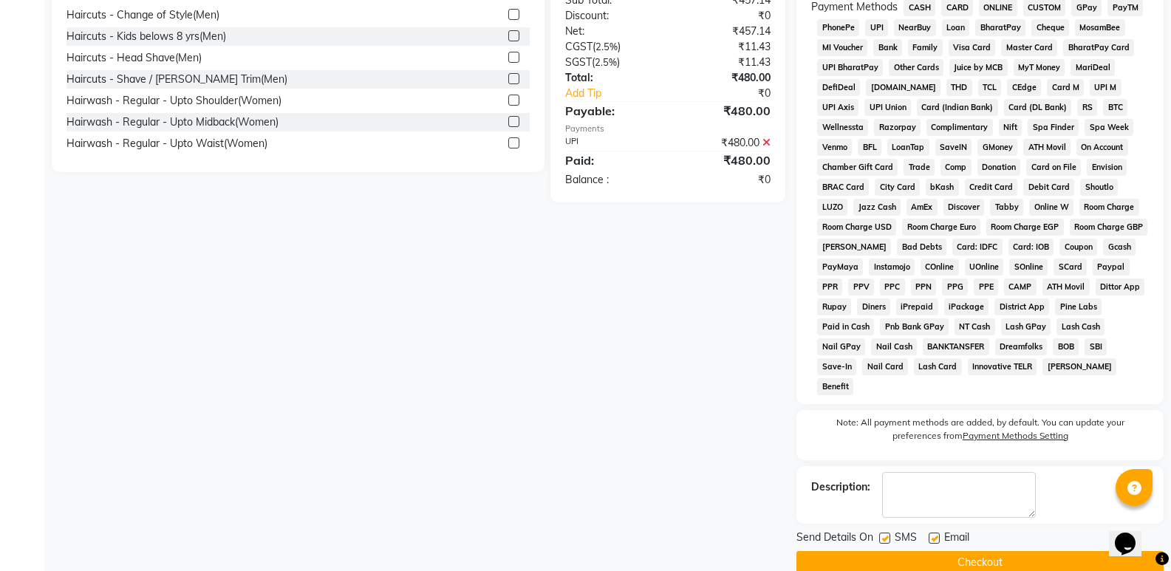
scroll to position [456, 0]
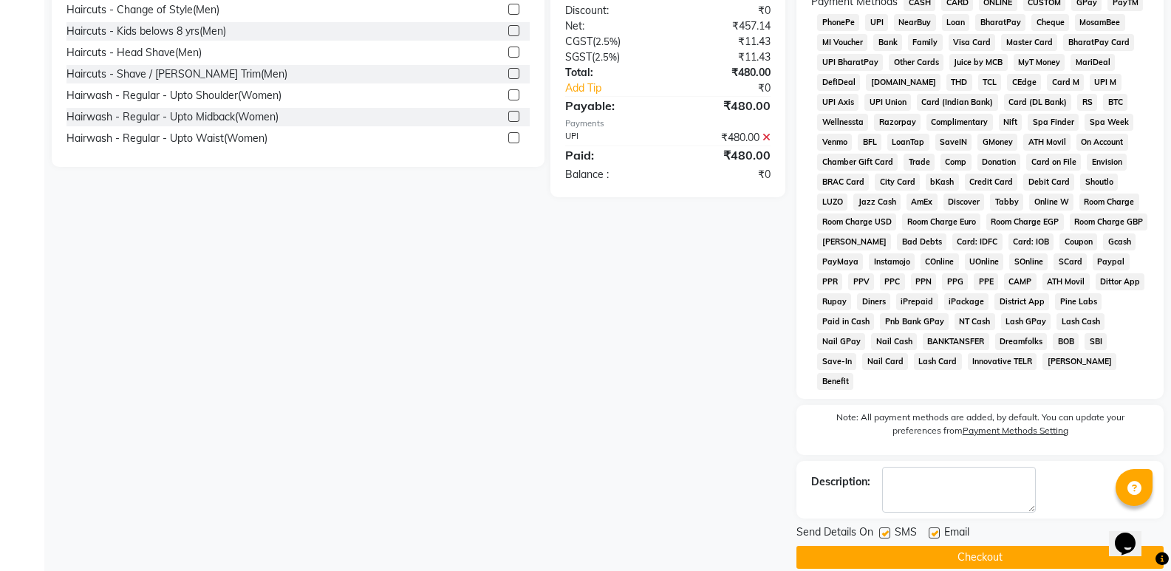
click at [960, 546] on button "Checkout" at bounding box center [979, 557] width 367 height 23
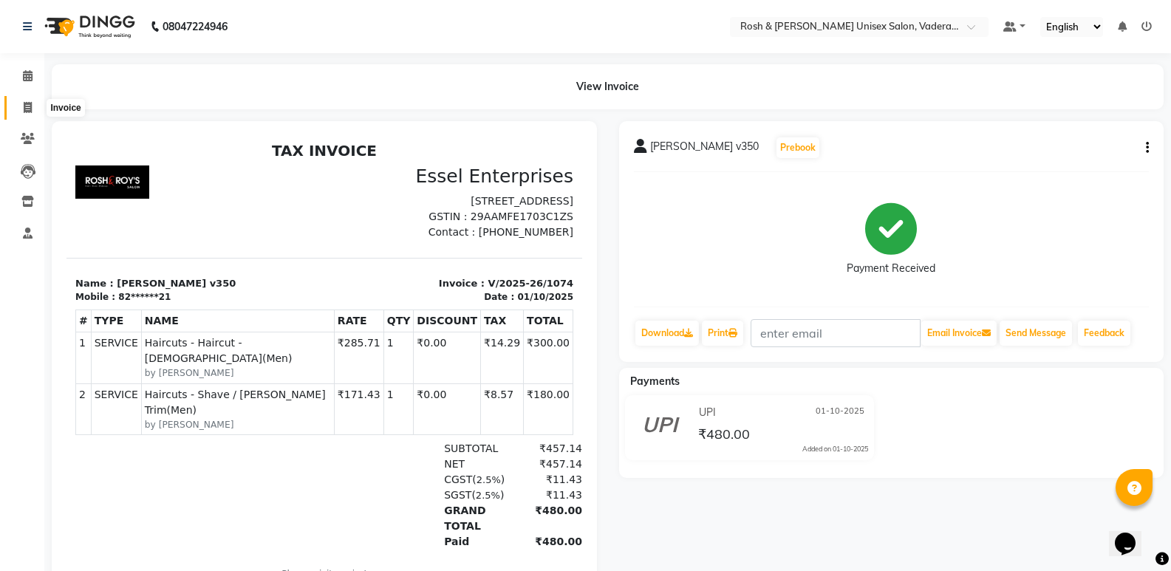
click at [24, 102] on icon at bounding box center [28, 107] width 8 height 11
select select "8657"
select select "service"
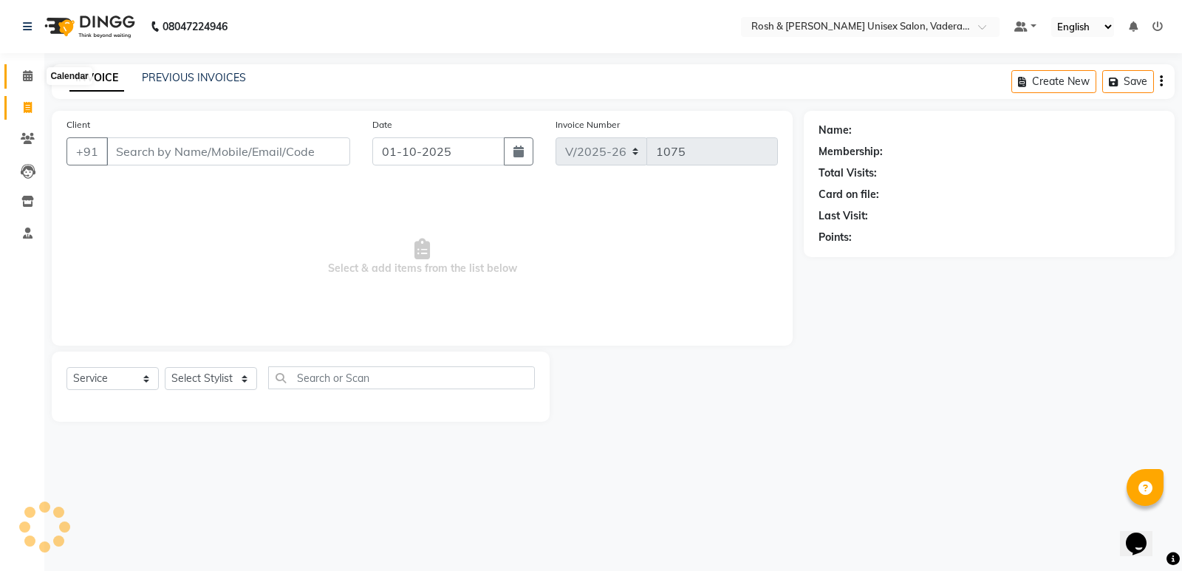
click at [27, 81] on icon at bounding box center [28, 75] width 10 height 11
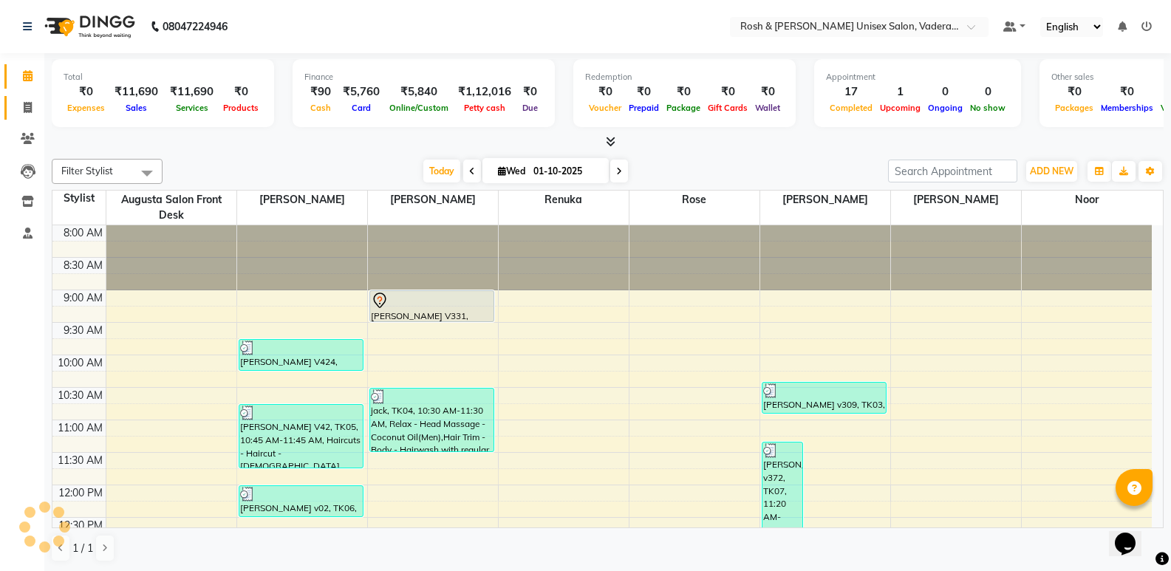
click at [27, 98] on link "Invoice" at bounding box center [21, 108] width 35 height 24
select select "8657"
select select "service"
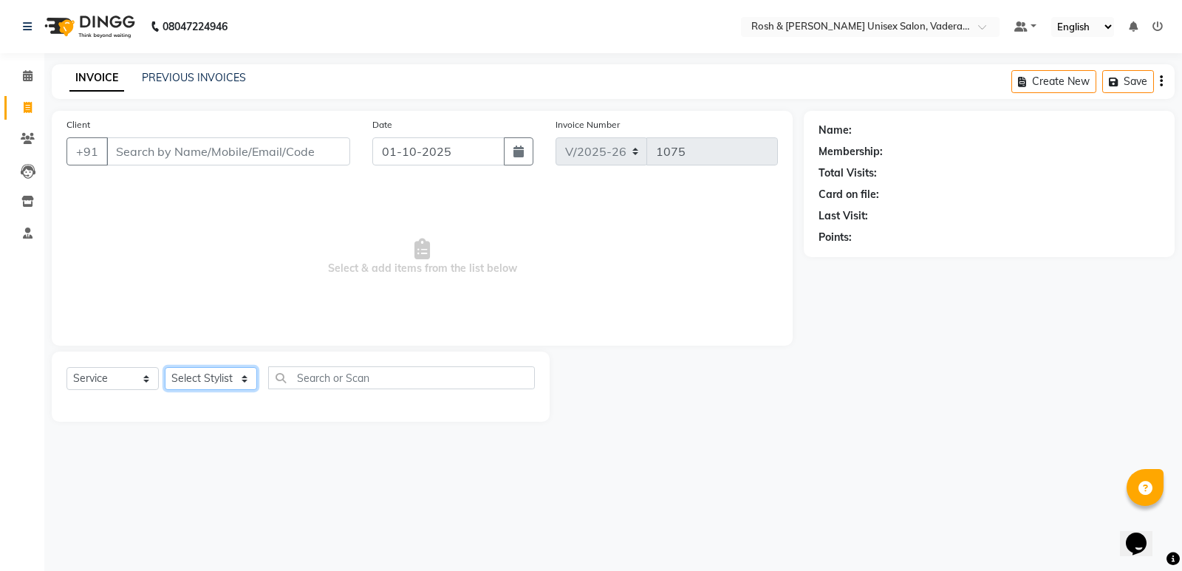
click at [250, 382] on select "Select Stylist Augusta Salon Front Desk [PERSON_NAME] [PERSON_NAME] Renuka Repo…" at bounding box center [211, 378] width 92 height 23
select select "87533"
click at [165, 367] on select "Select Stylist Augusta Salon Front Desk [PERSON_NAME] [PERSON_NAME] Renuka Repo…" at bounding box center [211, 378] width 92 height 23
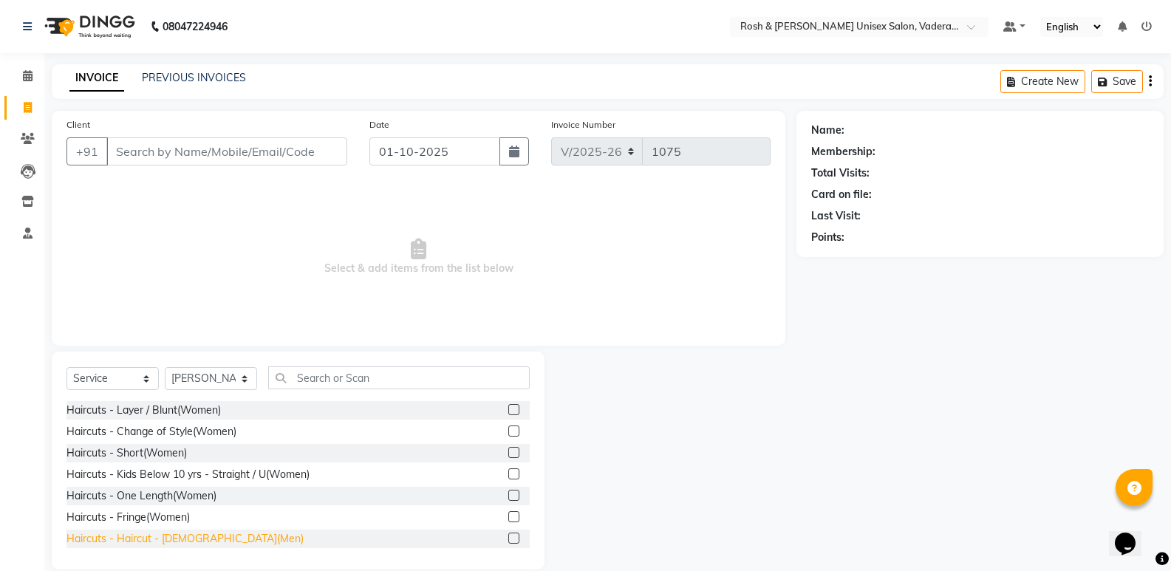
click at [175, 539] on div "Haircuts - Haircut - [DEMOGRAPHIC_DATA](Men)" at bounding box center [184, 539] width 237 height 16
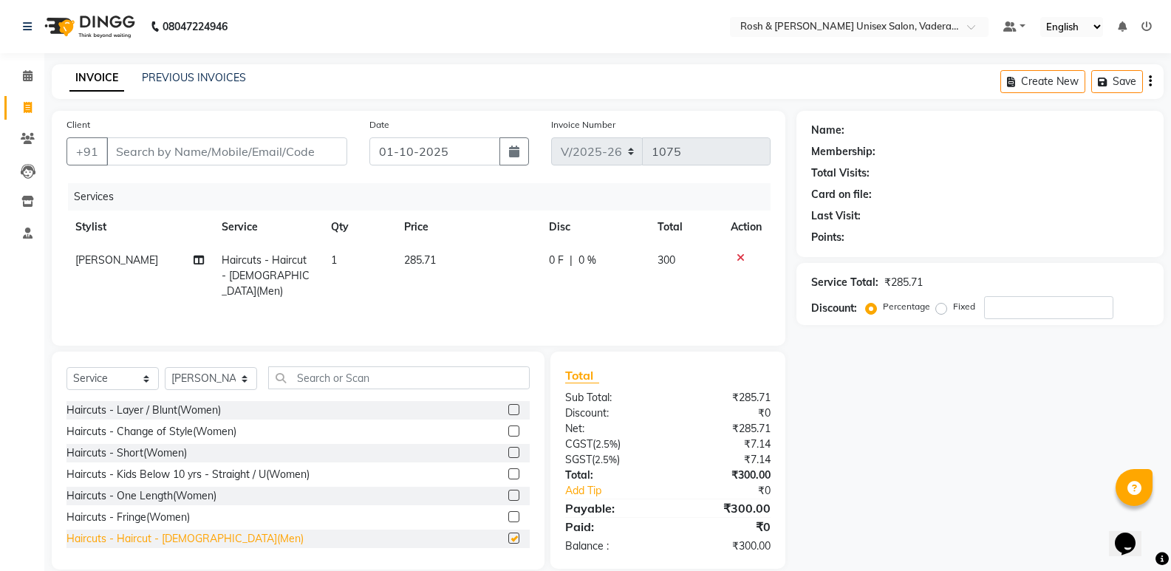
checkbox input "false"
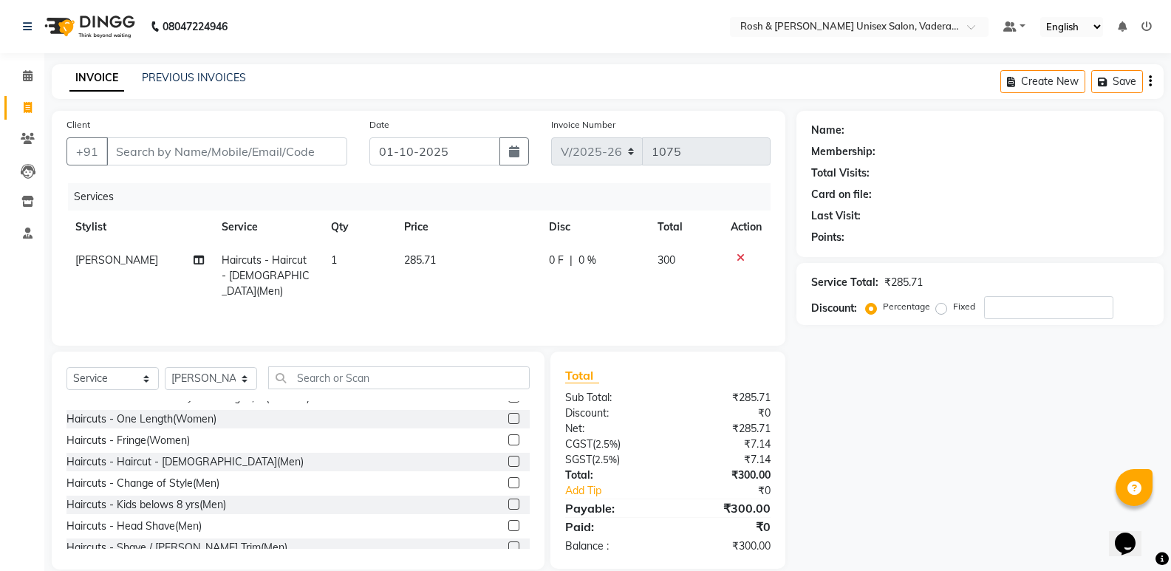
scroll to position [148, 0]
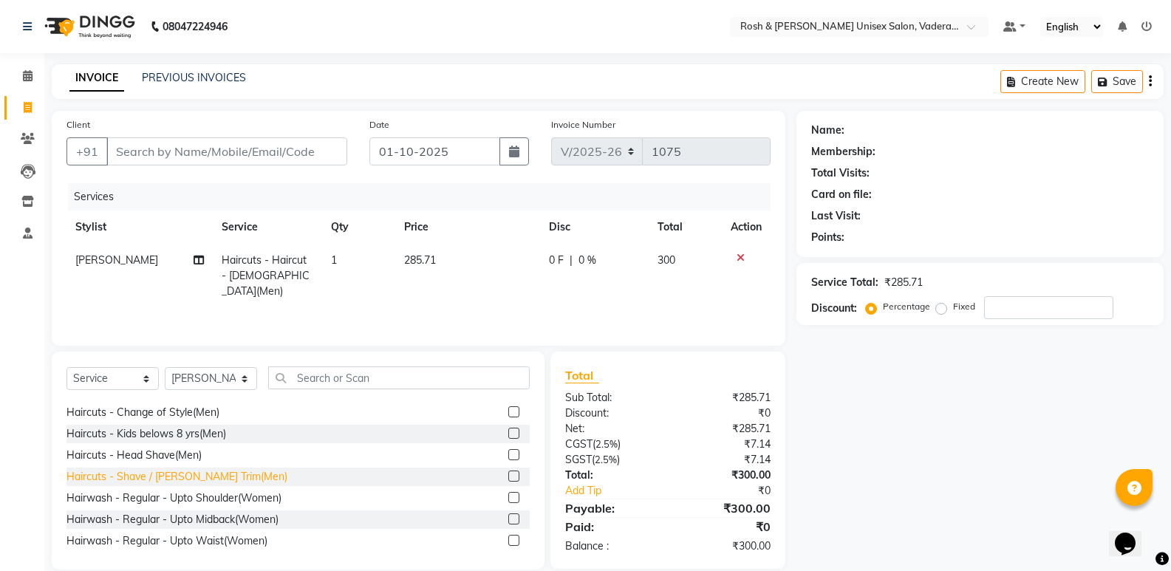
click at [206, 482] on div "Haircuts - Shave / [PERSON_NAME] Trim(Men)" at bounding box center [176, 477] width 221 height 16
checkbox input "false"
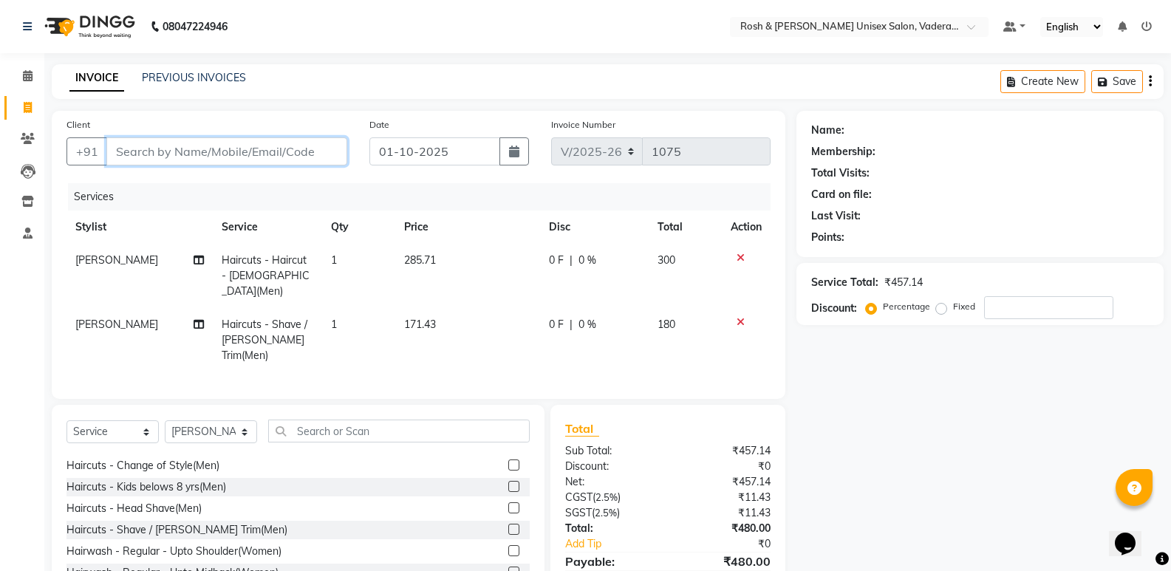
click at [256, 159] on input "Client" at bounding box center [226, 151] width 241 height 28
type input "v"
type input "0"
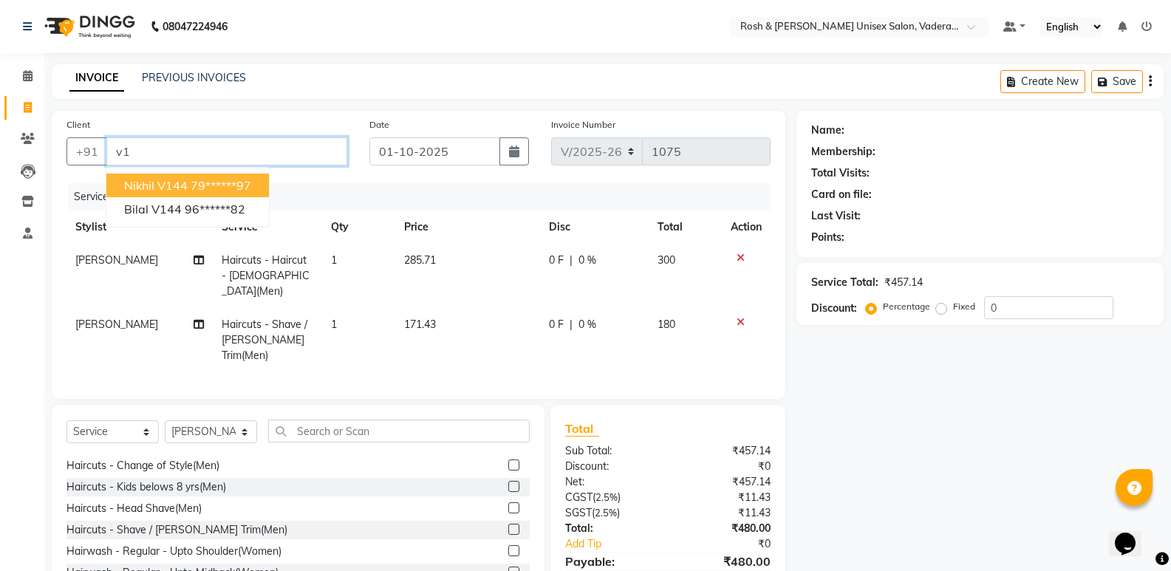
type input "v"
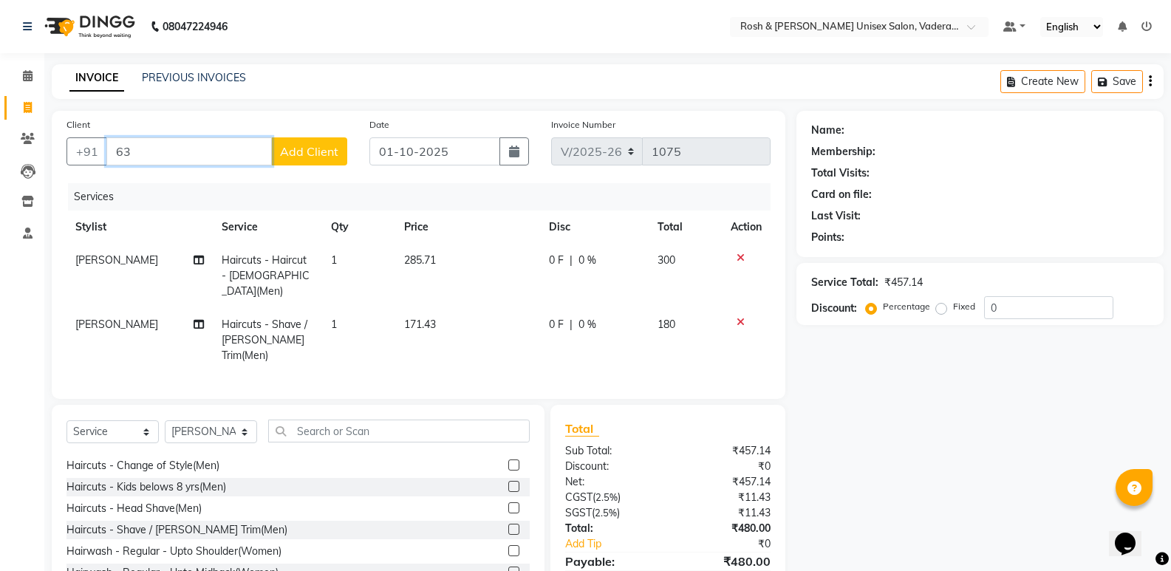
type input "6"
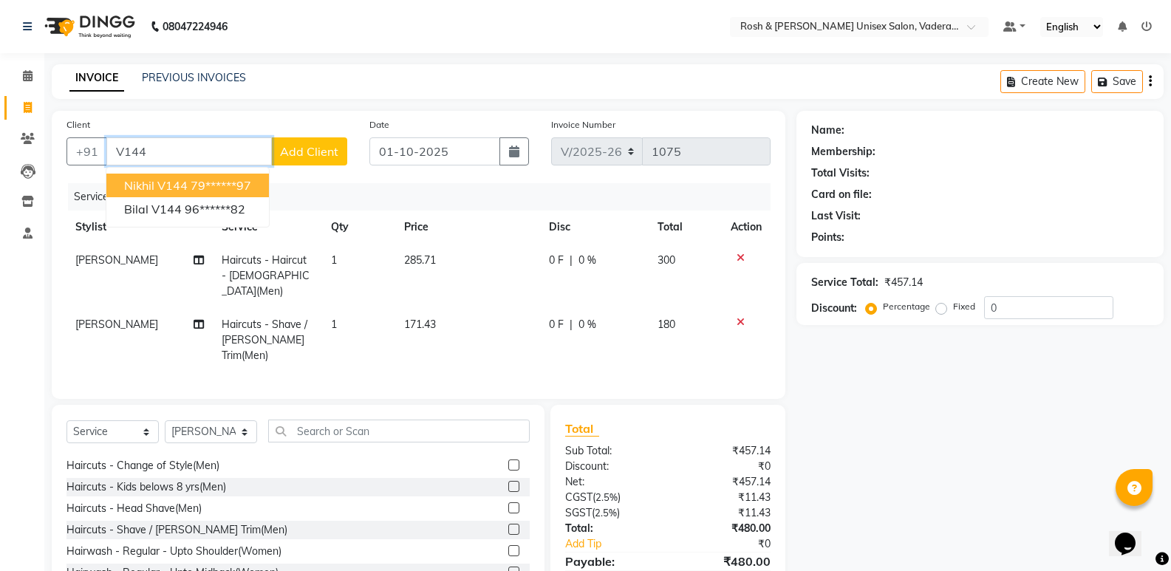
click at [210, 177] on button "Nikhil v144 79******97" at bounding box center [187, 186] width 163 height 24
type input "79******97"
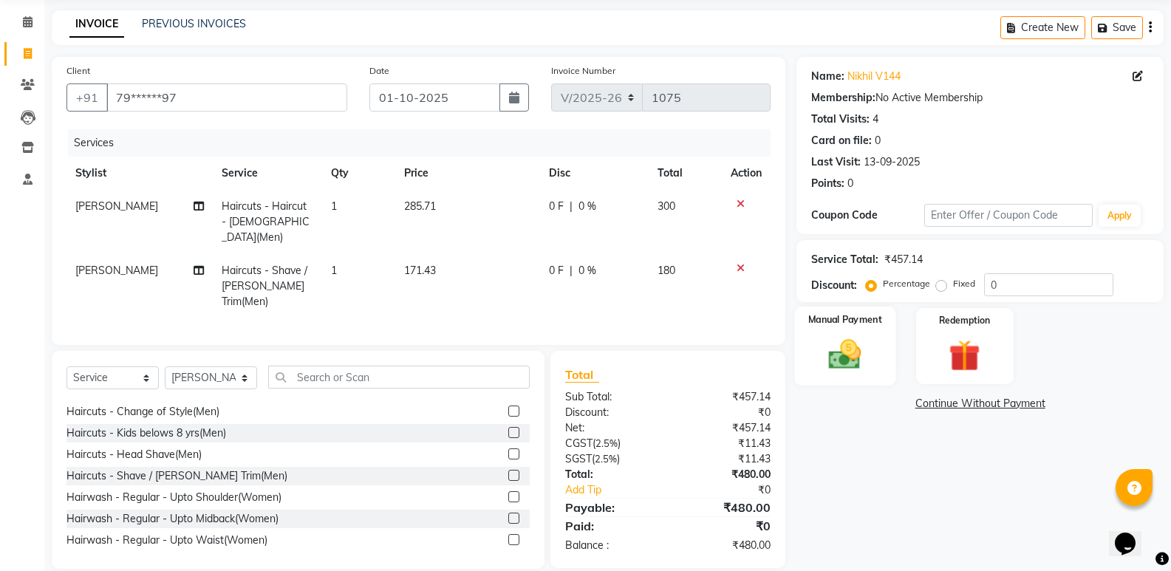
click at [853, 351] on img at bounding box center [845, 354] width 52 height 38
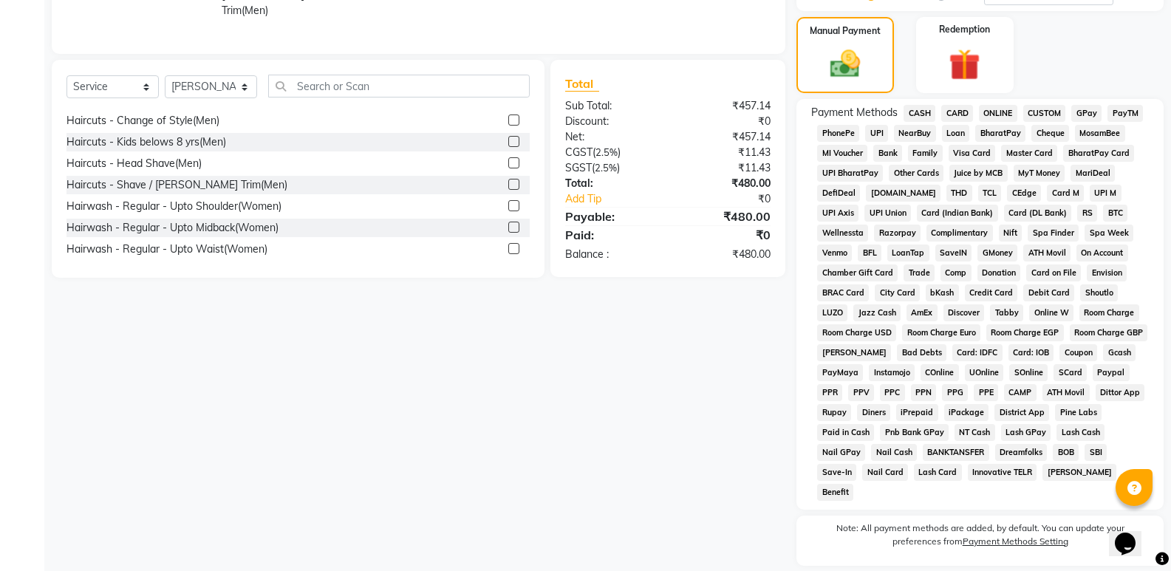
scroll to position [349, 0]
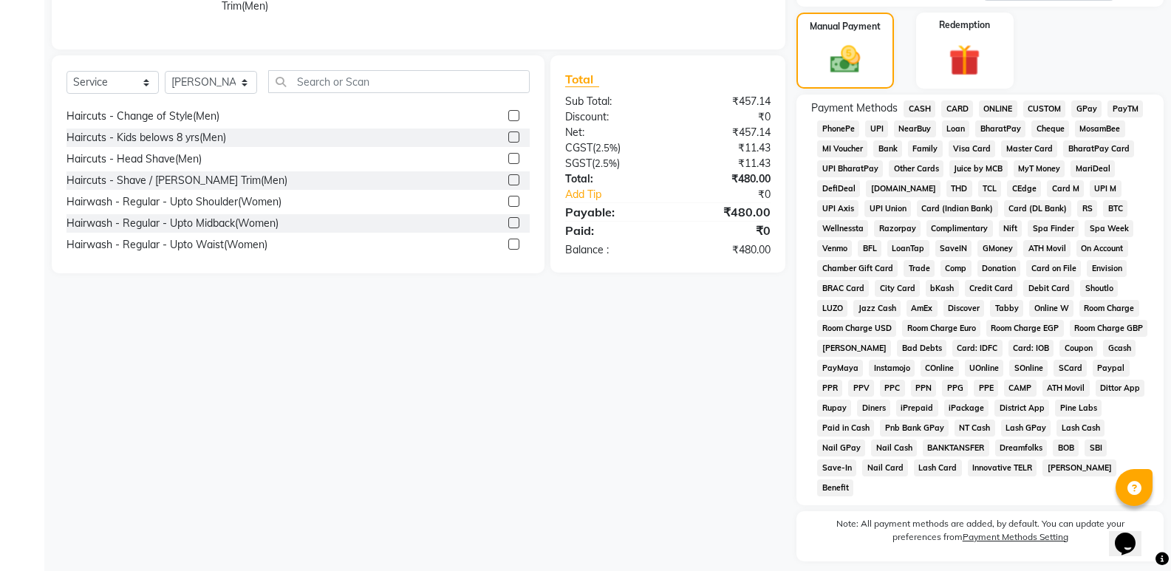
click at [884, 127] on span "UPI" at bounding box center [876, 128] width 23 height 17
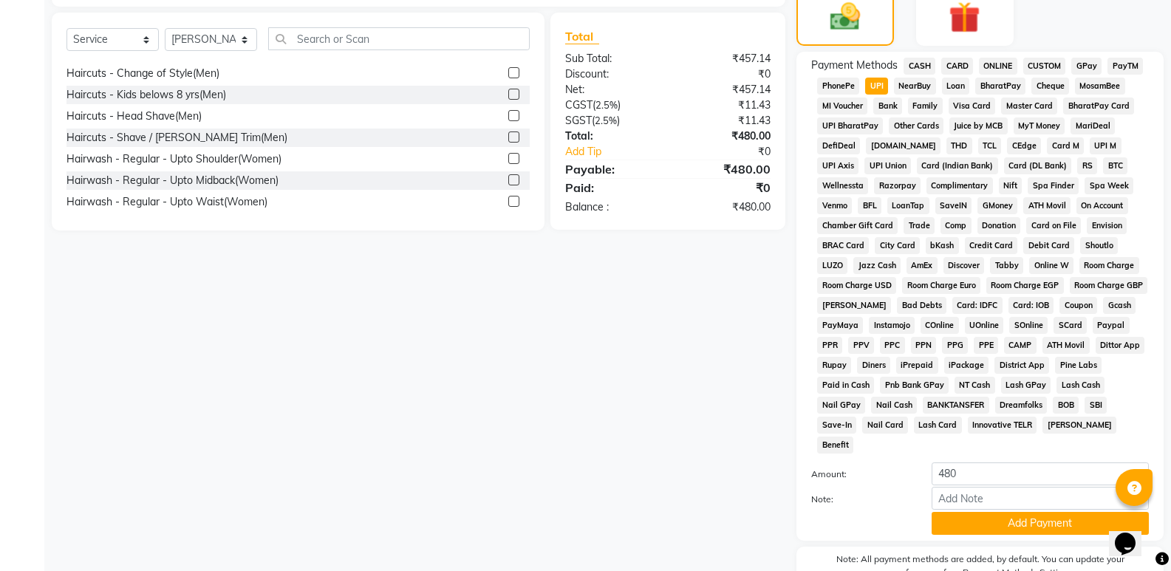
scroll to position [451, 0]
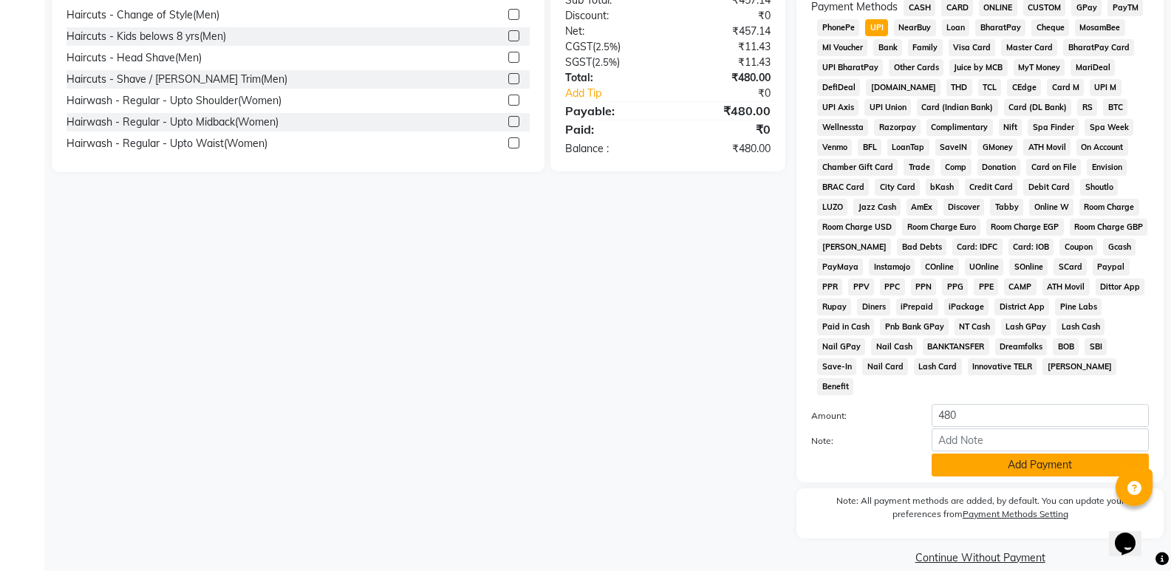
click at [1033, 454] on button "Add Payment" at bounding box center [1040, 465] width 217 height 23
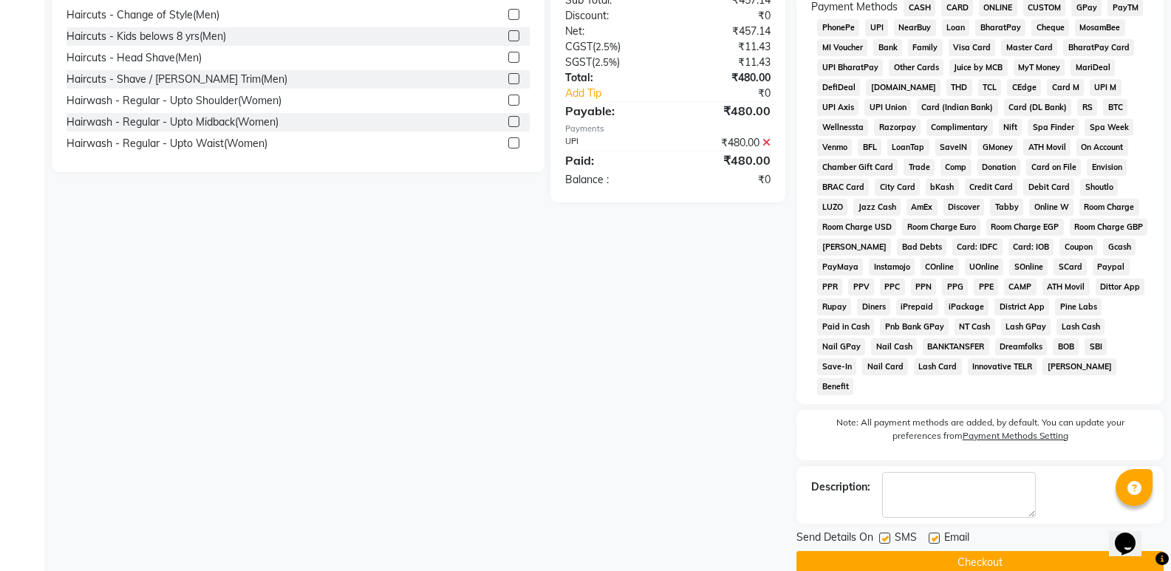
scroll to position [456, 0]
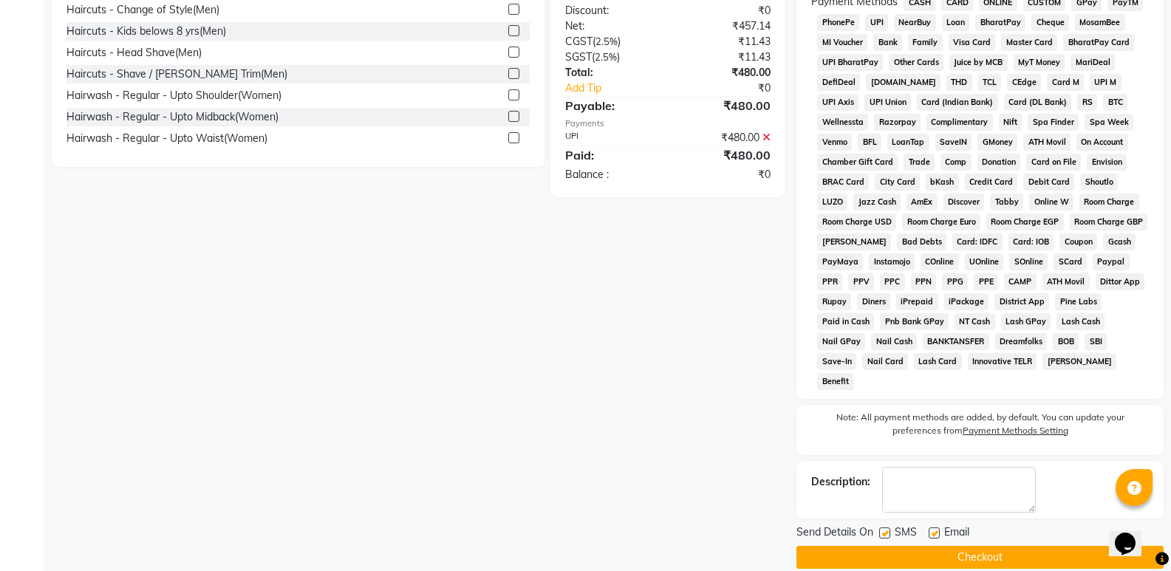
click at [971, 546] on button "Checkout" at bounding box center [979, 557] width 367 height 23
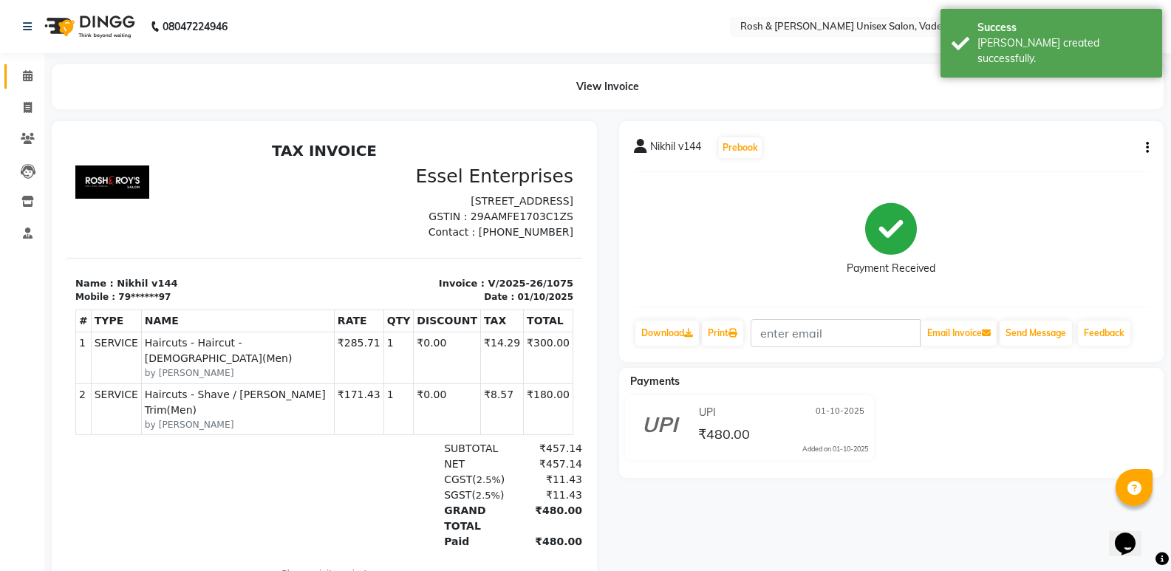
click at [27, 86] on link "Calendar" at bounding box center [21, 76] width 35 height 24
